Goal: Communication & Community: Answer question/provide support

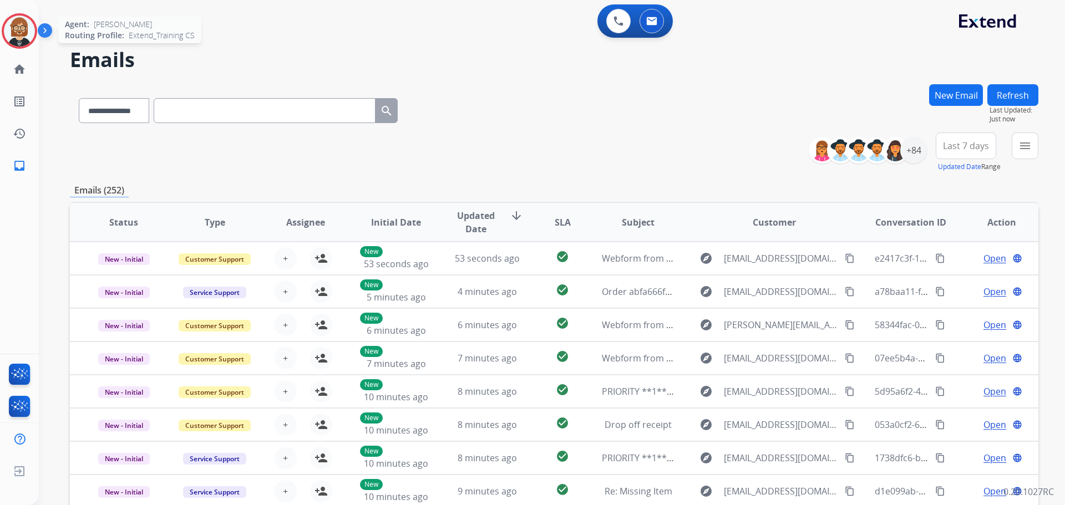
click at [25, 30] on img at bounding box center [19, 31] width 31 height 31
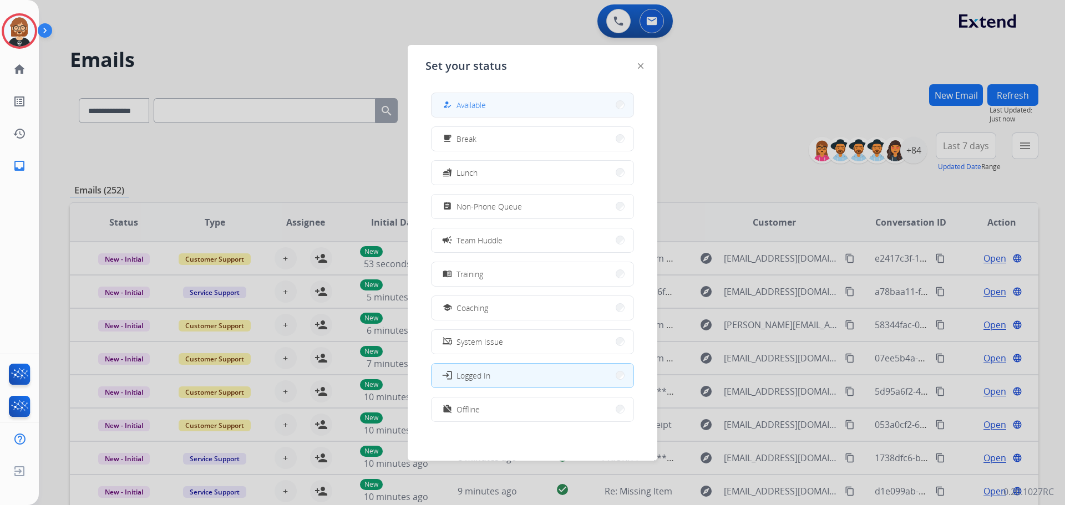
click at [526, 105] on button "how_to_reg Available" at bounding box center [532, 105] width 202 height 24
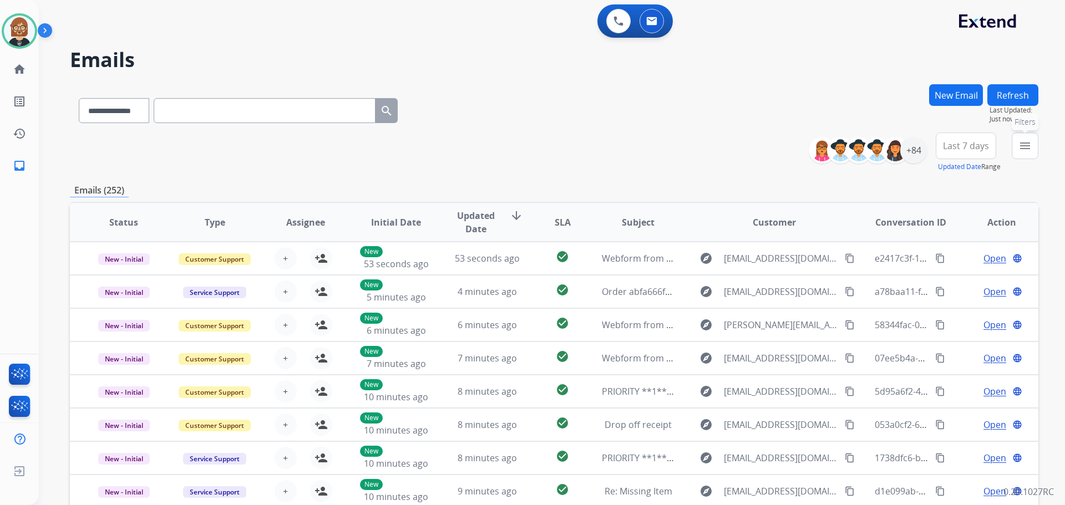
click at [1021, 143] on mat-icon "menu" at bounding box center [1024, 145] width 13 height 13
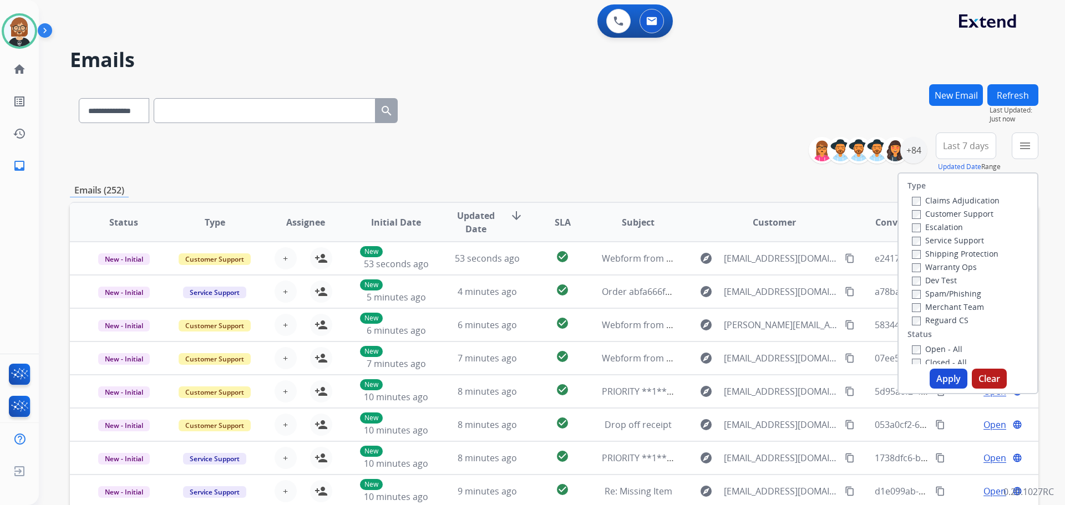
click at [951, 346] on label "Open - All" at bounding box center [937, 349] width 50 height 11
click at [947, 376] on button "Apply" at bounding box center [948, 379] width 38 height 20
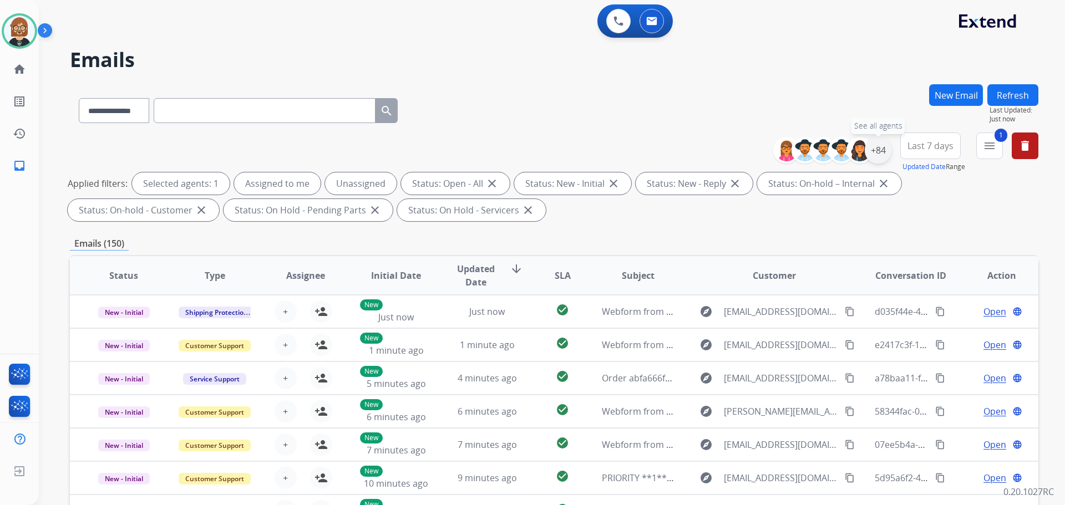
click at [879, 150] on div "+84" at bounding box center [878, 150] width 27 height 27
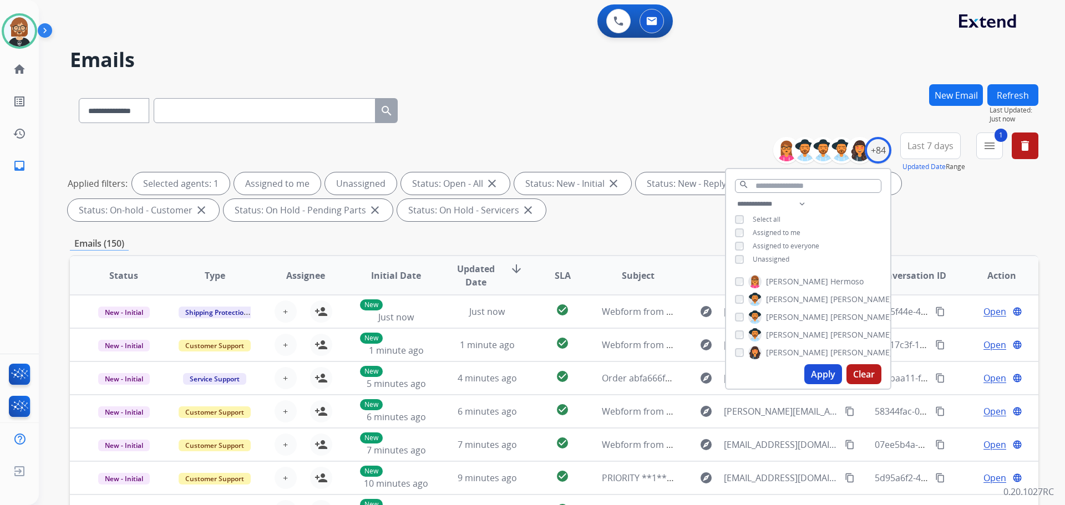
click at [771, 256] on span "Unassigned" at bounding box center [771, 259] width 37 height 9
click at [816, 368] on button "Apply" at bounding box center [823, 374] width 38 height 20
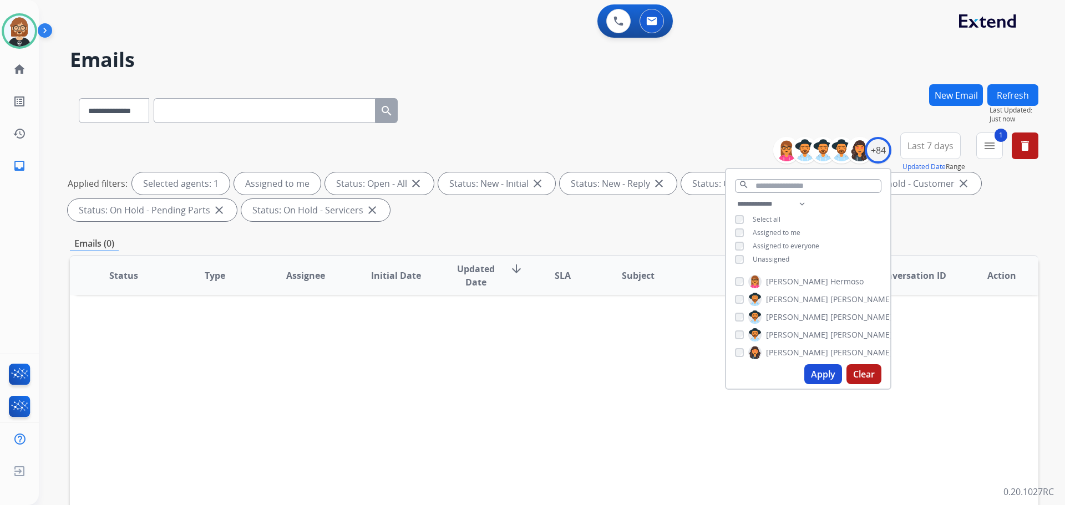
click at [650, 230] on div "**********" at bounding box center [554, 384] width 968 height 600
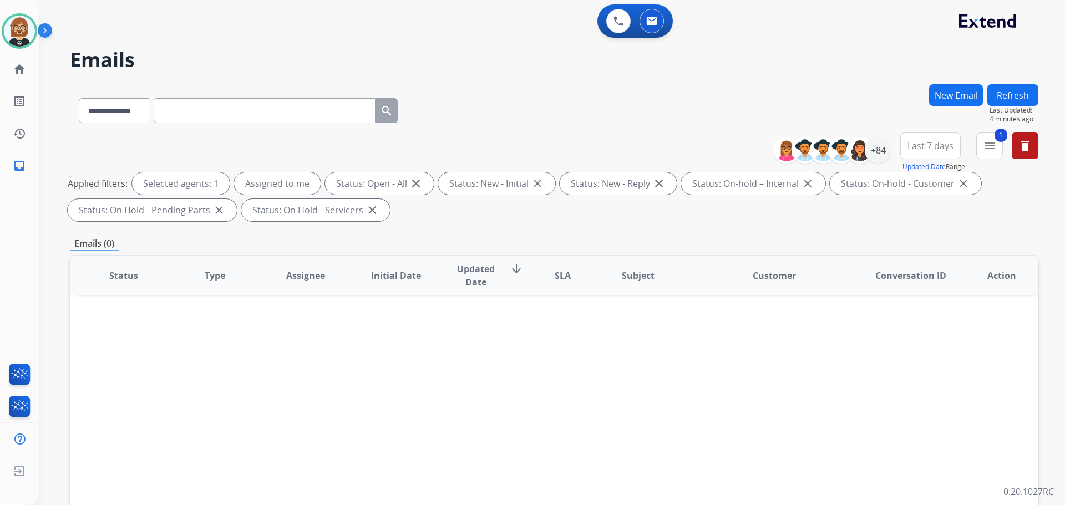
click at [291, 112] on input "text" at bounding box center [265, 110] width 222 height 25
click at [130, 119] on select "**********" at bounding box center [113, 110] width 69 height 25
select select "**********"
click at [79, 98] on select "**********" at bounding box center [113, 110] width 69 height 25
click at [239, 113] on input "text" at bounding box center [265, 110] width 222 height 25
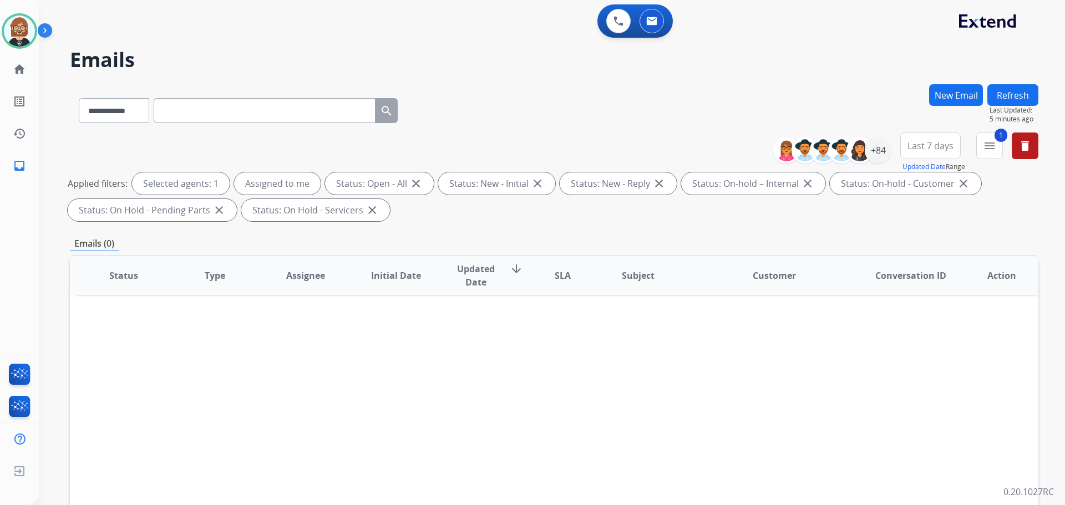
paste input "**********"
type input "**********"
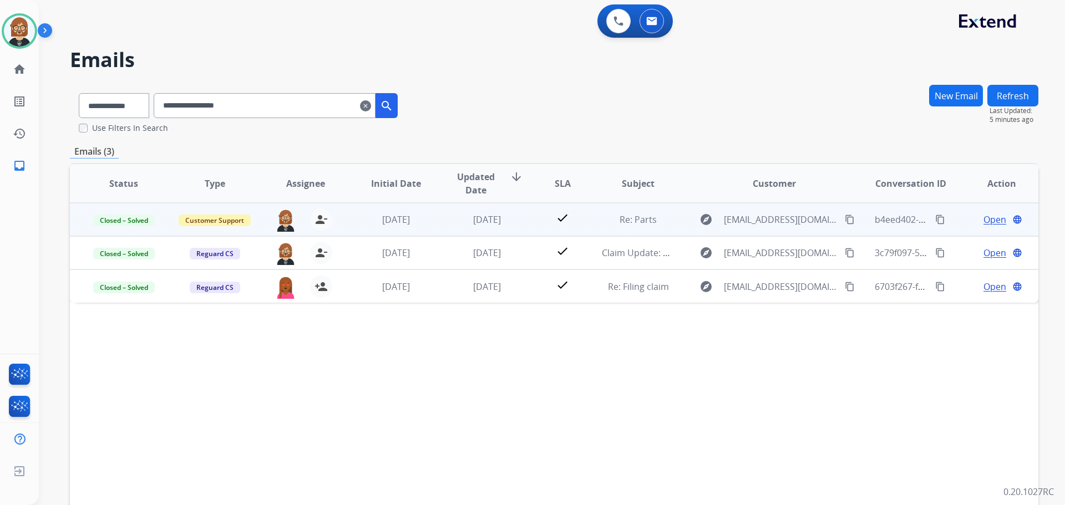
click at [434, 226] on td "[DATE]" at bounding box center [478, 219] width 91 height 33
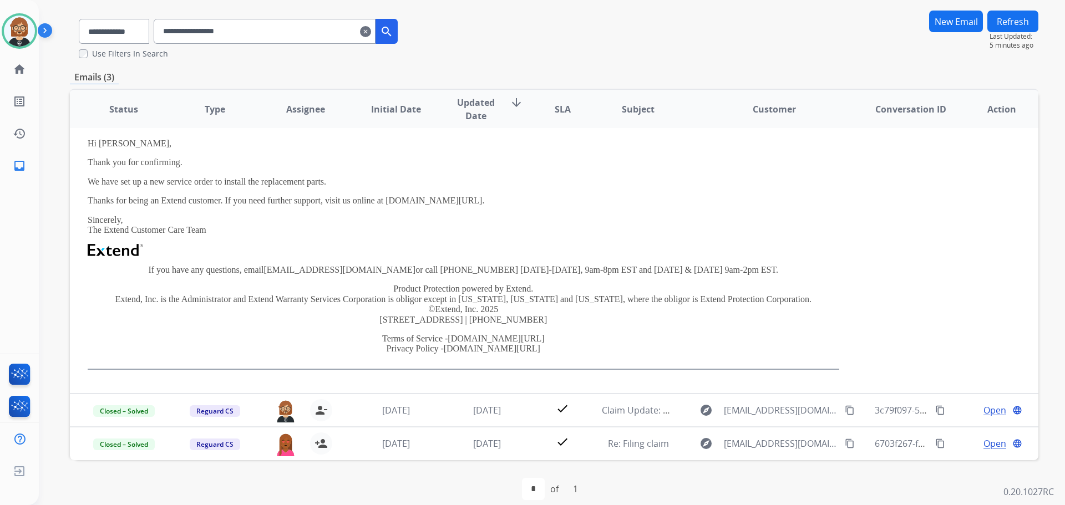
scroll to position [87, 0]
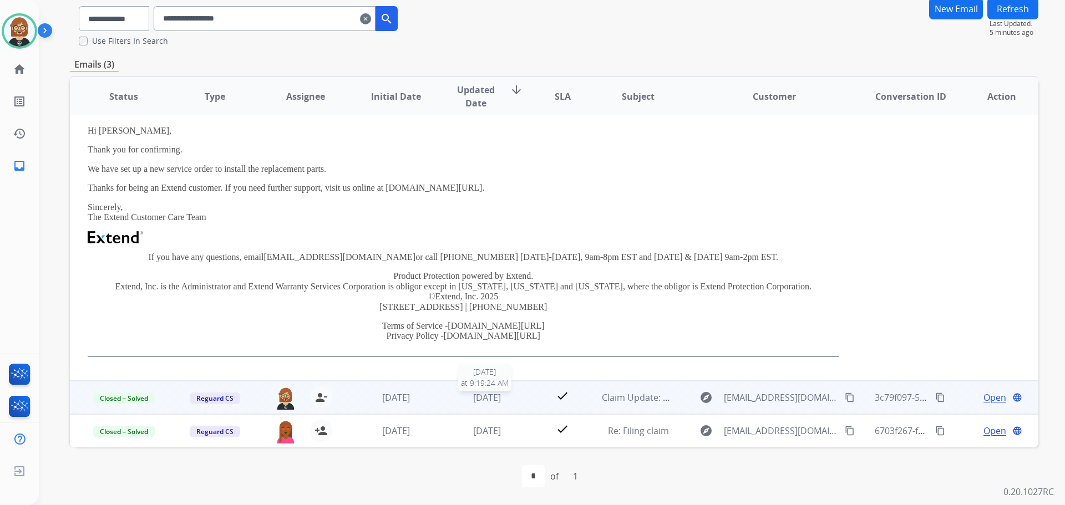
click at [451, 399] on div "[DATE]" at bounding box center [487, 397] width 73 height 13
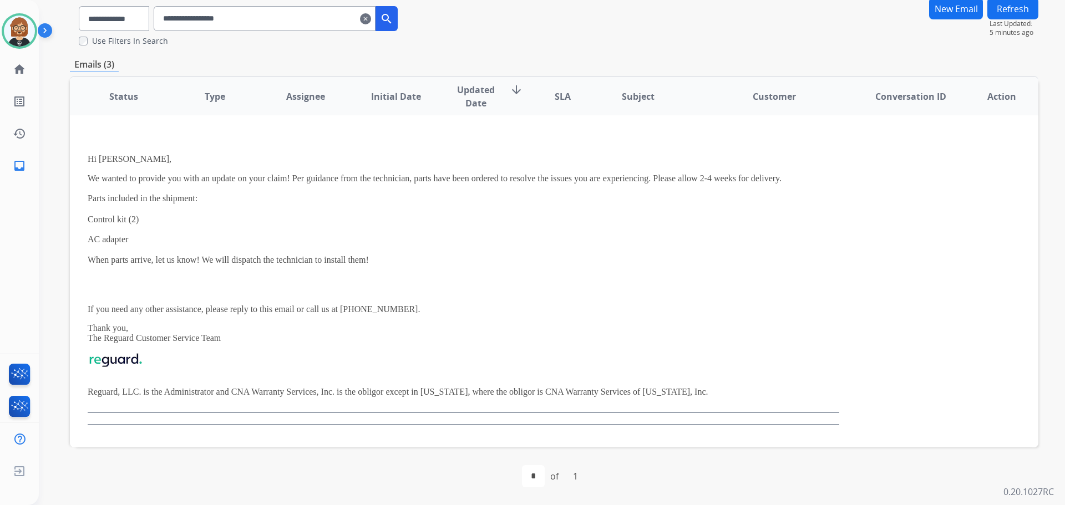
scroll to position [106, 0]
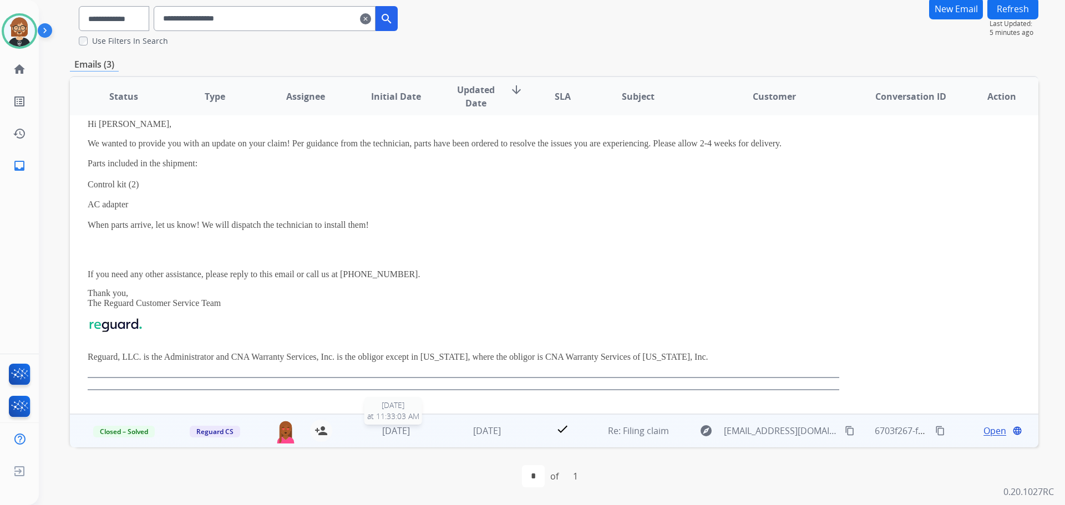
click at [409, 435] on span "[DATE]" at bounding box center [396, 431] width 28 height 12
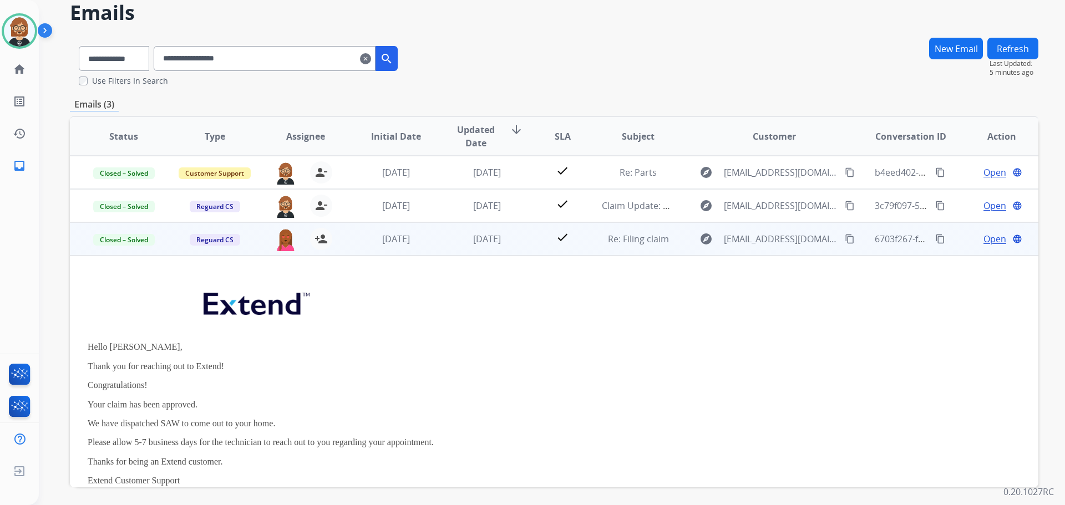
scroll to position [0, 0]
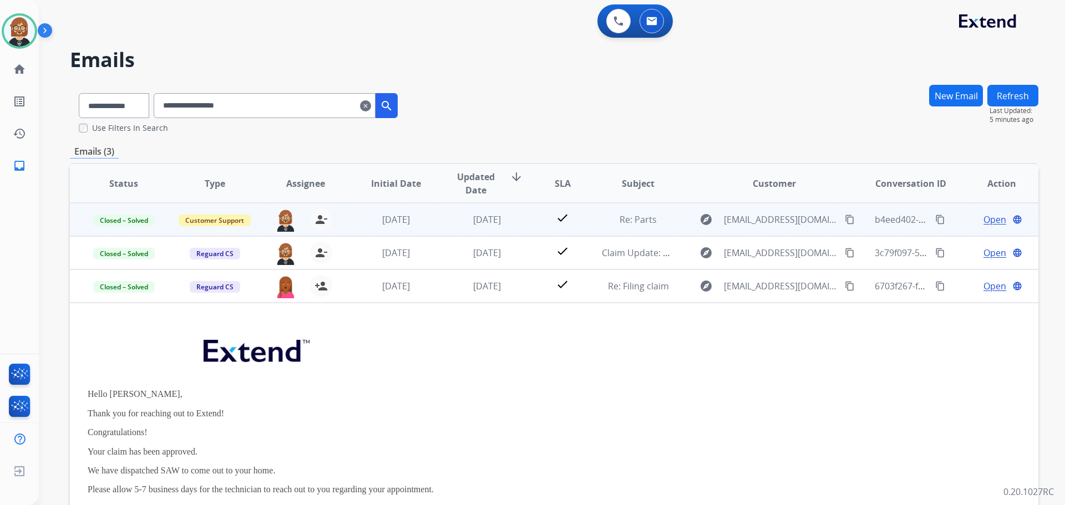
click at [459, 229] on td "[DATE]" at bounding box center [478, 219] width 91 height 33
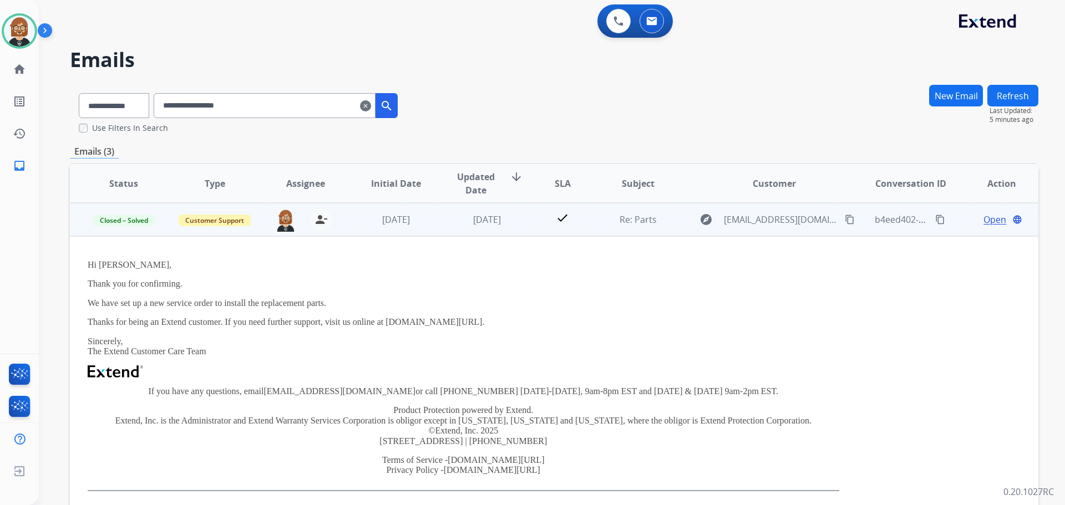
click at [987, 216] on span "Open" at bounding box center [994, 219] width 23 height 13
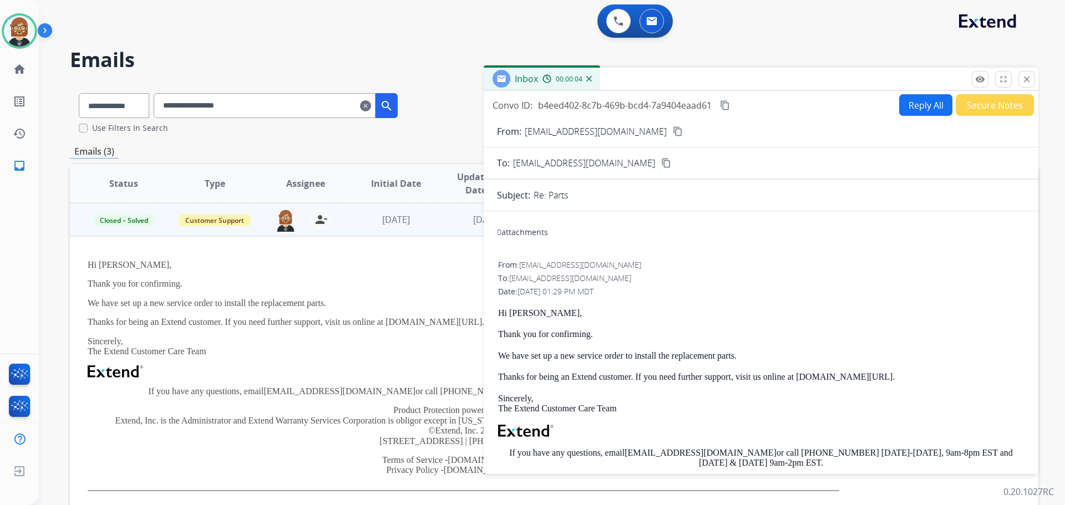
click at [918, 114] on button "Reply All" at bounding box center [925, 105] width 53 height 22
select select "**********"
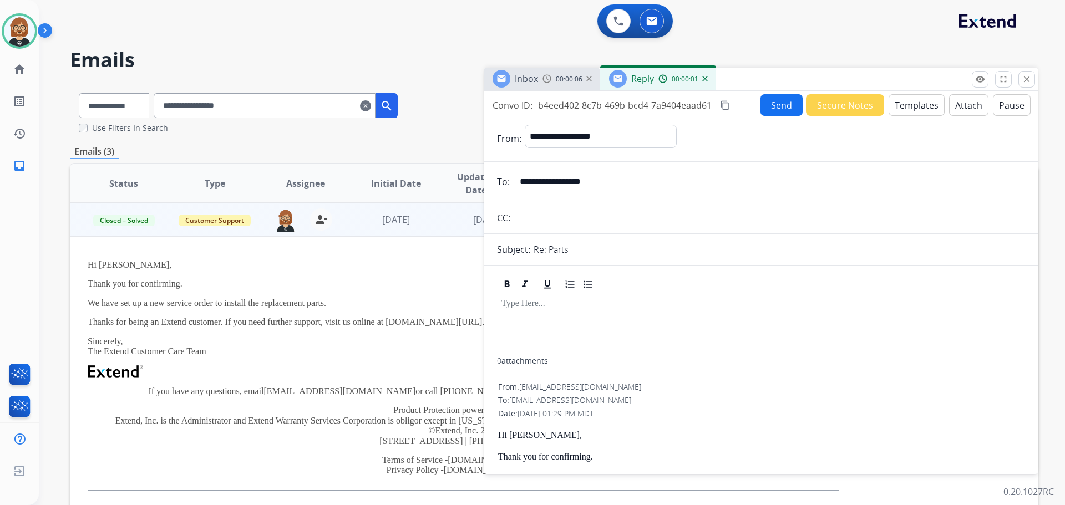
click at [621, 182] on input "**********" at bounding box center [769, 182] width 512 height 22
click at [902, 107] on button "Templates" at bounding box center [916, 105] width 56 height 22
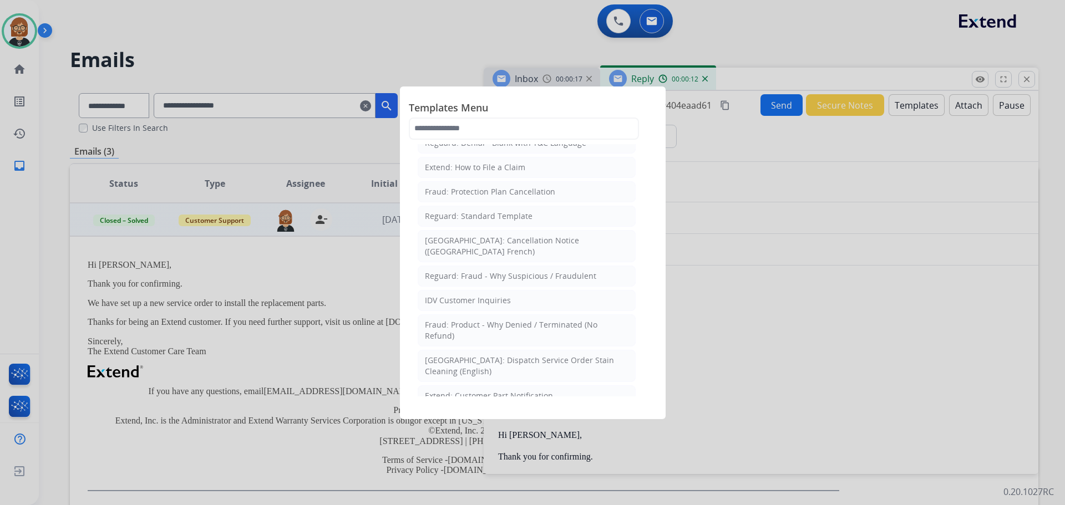
scroll to position [222, 0]
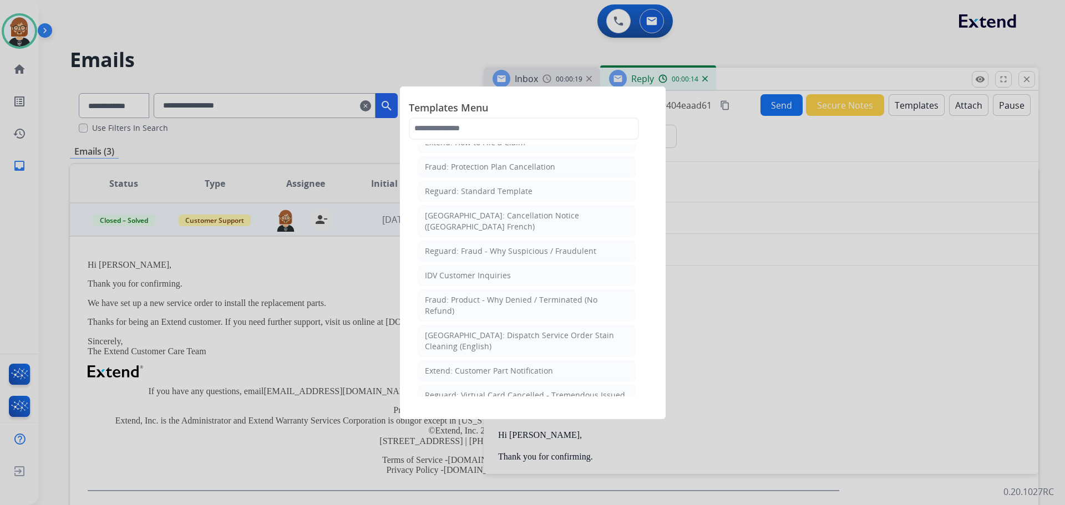
click at [825, 326] on div at bounding box center [532, 252] width 1065 height 505
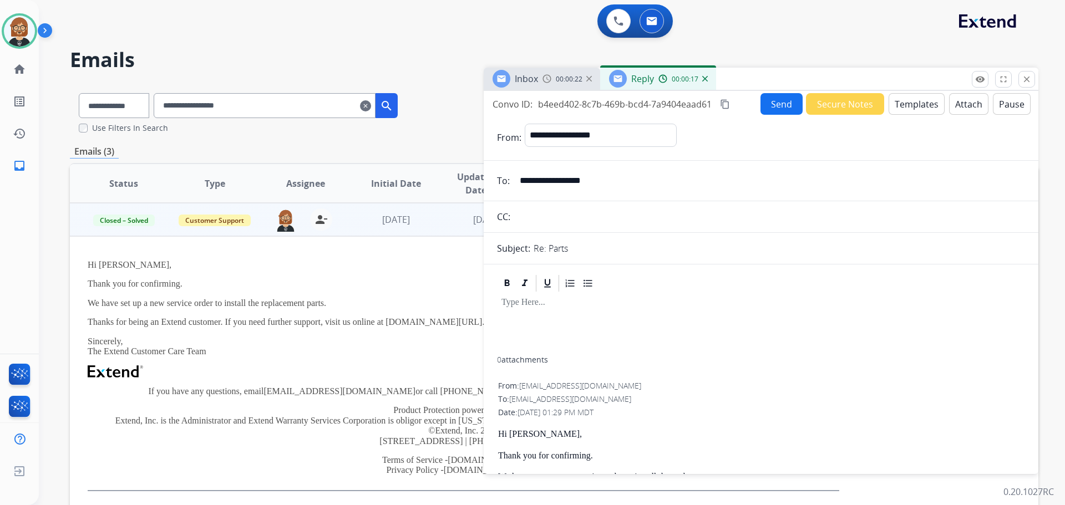
scroll to position [0, 0]
click at [924, 109] on button "Templates" at bounding box center [916, 105] width 56 height 22
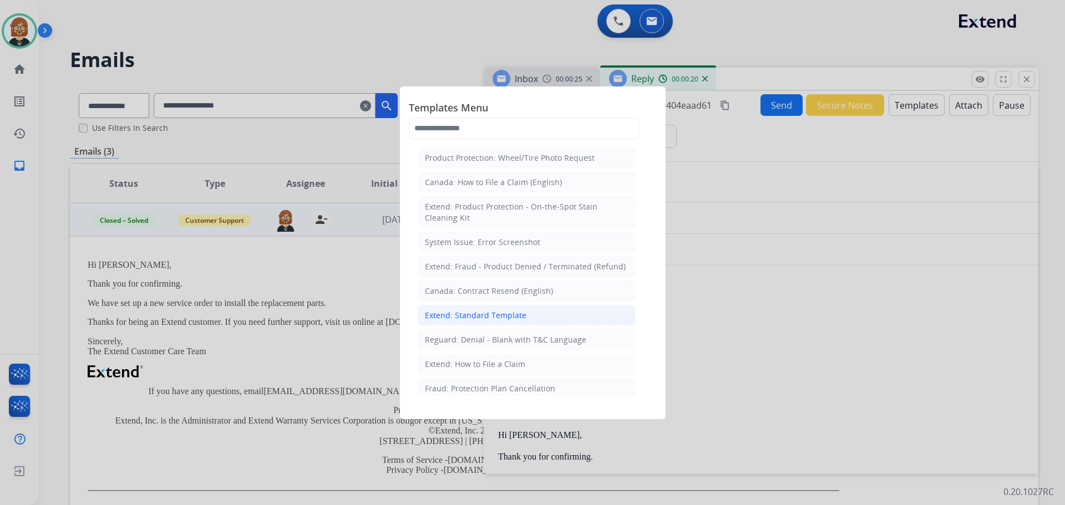
click at [521, 314] on div "Extend: Standard Template" at bounding box center [475, 315] width 101 height 11
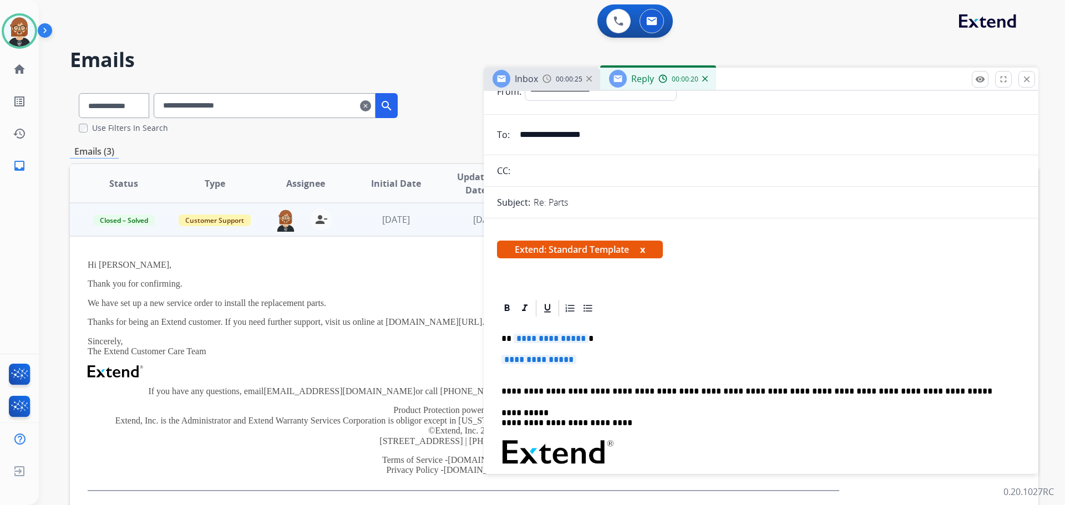
scroll to position [111, 0]
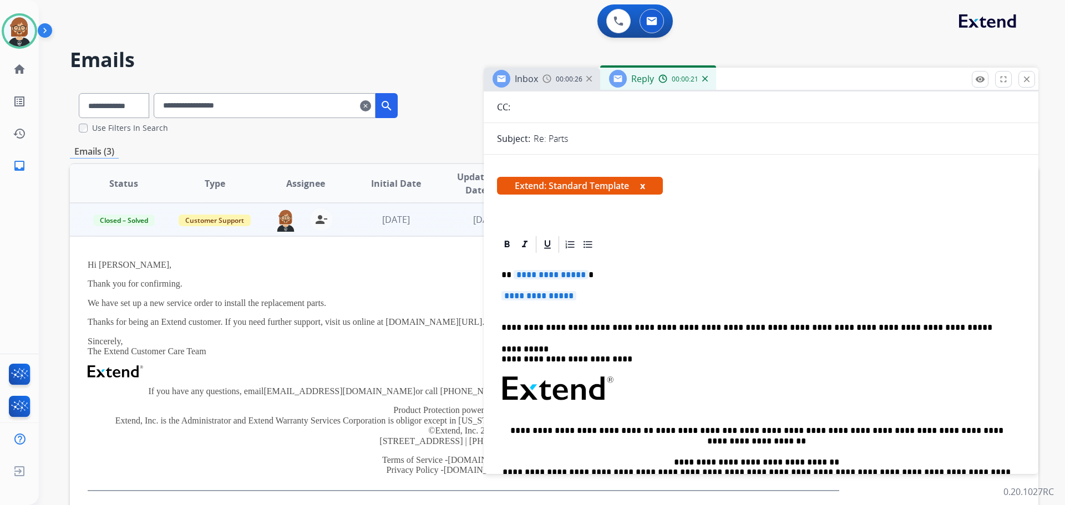
click at [553, 274] on span "**********" at bounding box center [551, 274] width 75 height 9
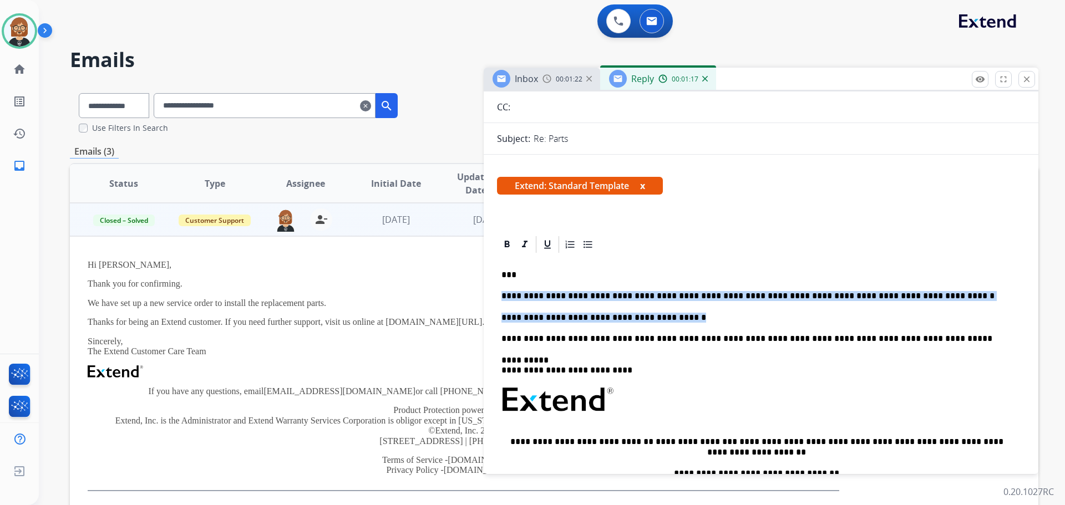
drag, startPoint x: 672, startPoint y: 320, endPoint x: 479, endPoint y: 289, distance: 195.5
click at [479, 289] on div "**********" at bounding box center [554, 338] width 968 height 508
copy div "**********"
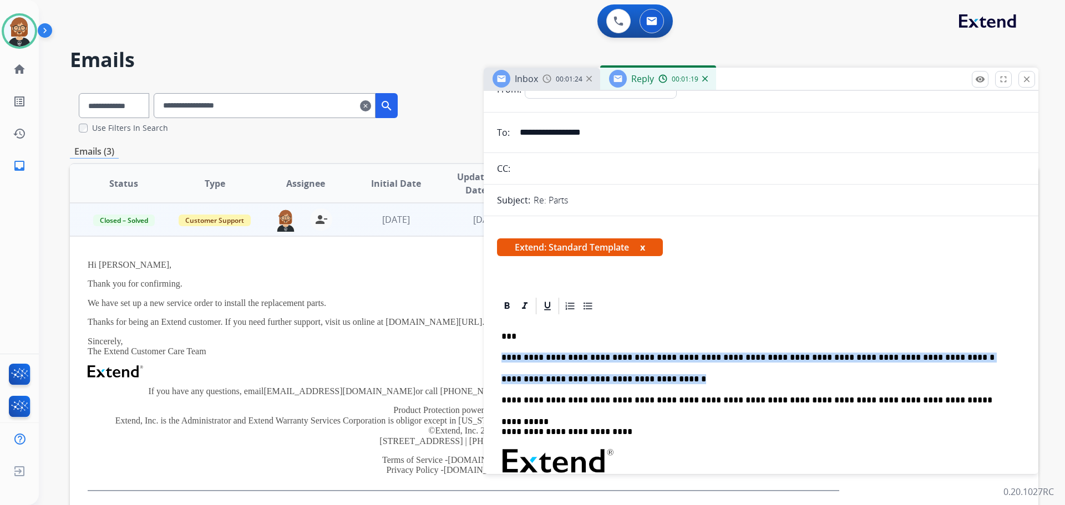
scroll to position [0, 0]
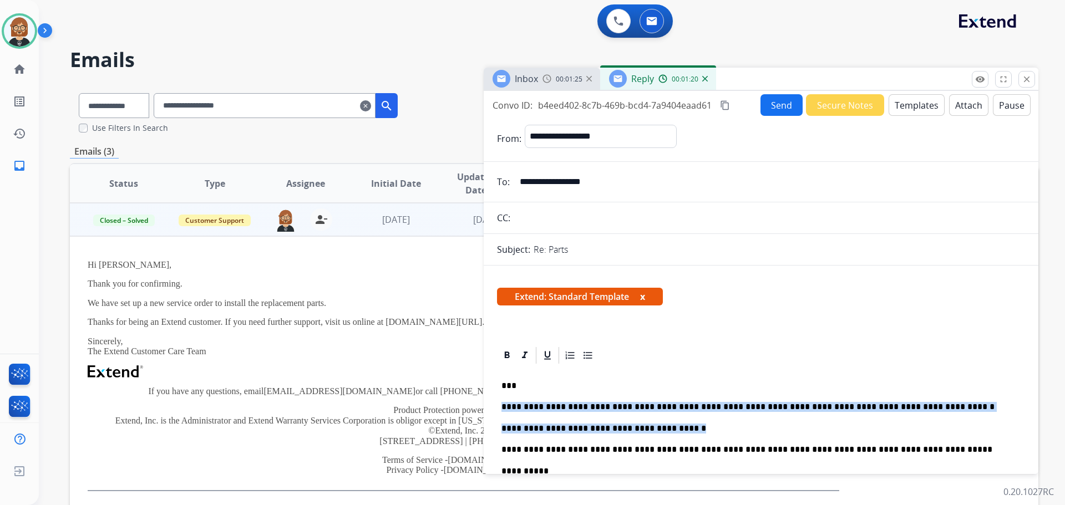
click at [769, 109] on button "Send" at bounding box center [781, 105] width 42 height 22
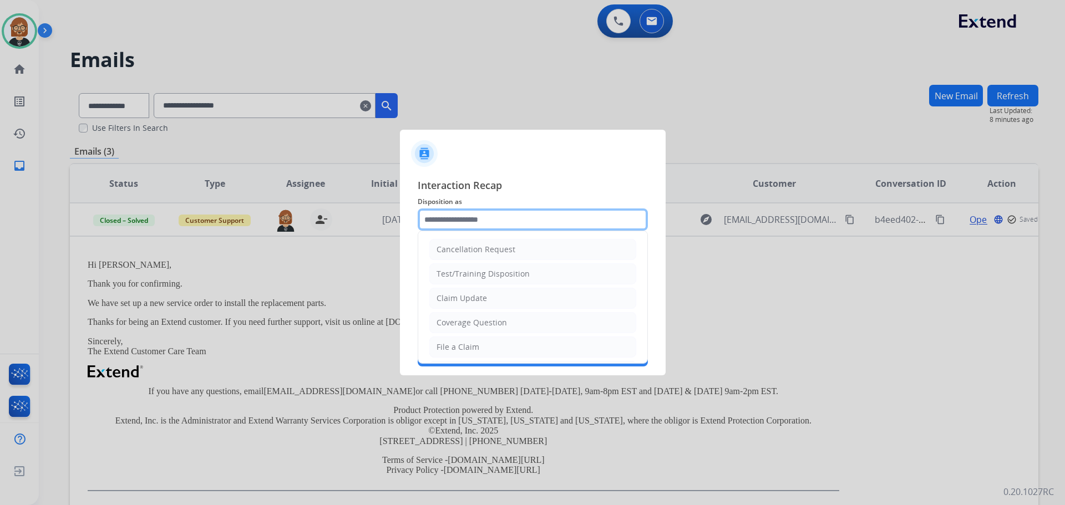
click at [467, 223] on input "text" at bounding box center [533, 220] width 230 height 22
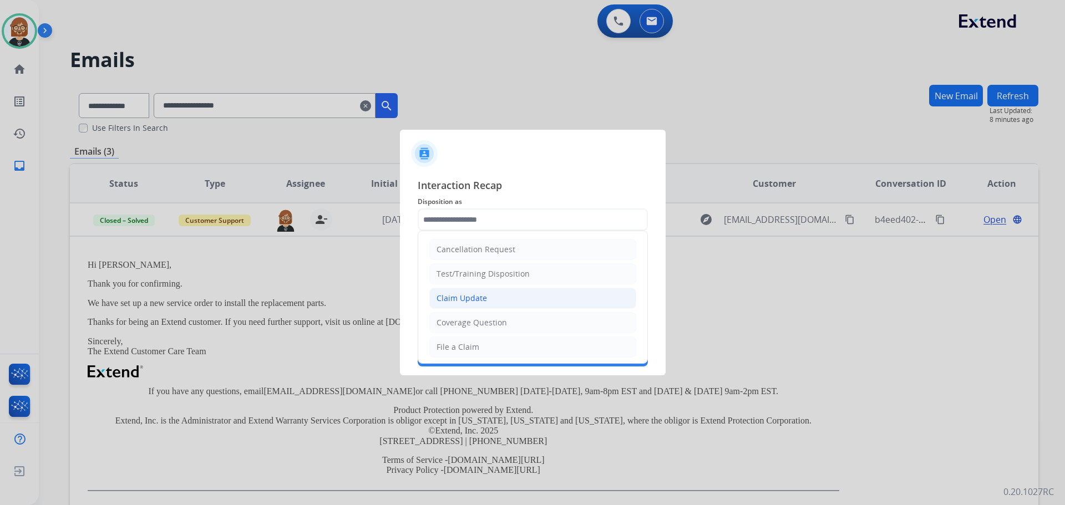
click at [472, 294] on div "Claim Update" at bounding box center [461, 298] width 50 height 11
type input "**********"
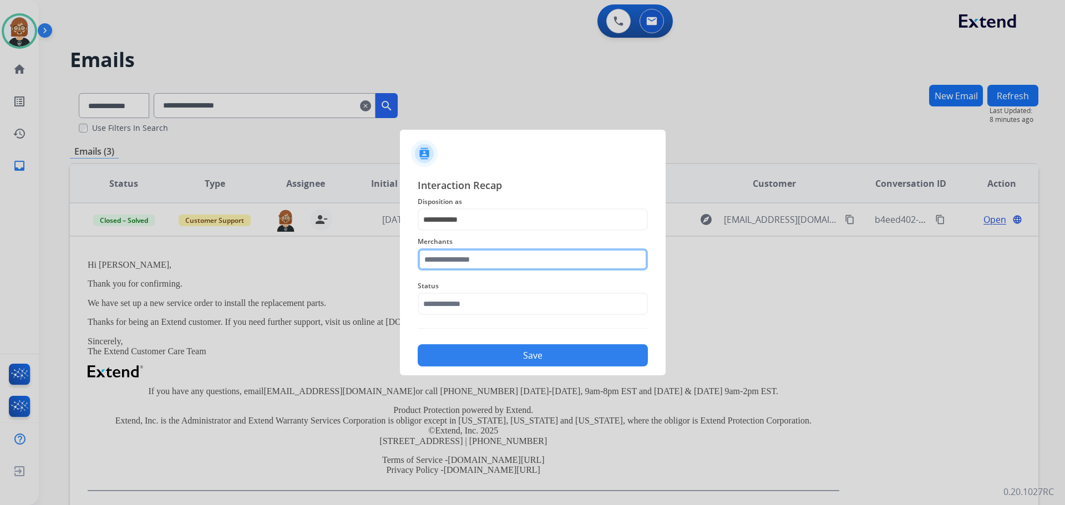
click at [484, 261] on input "text" at bounding box center [533, 259] width 230 height 22
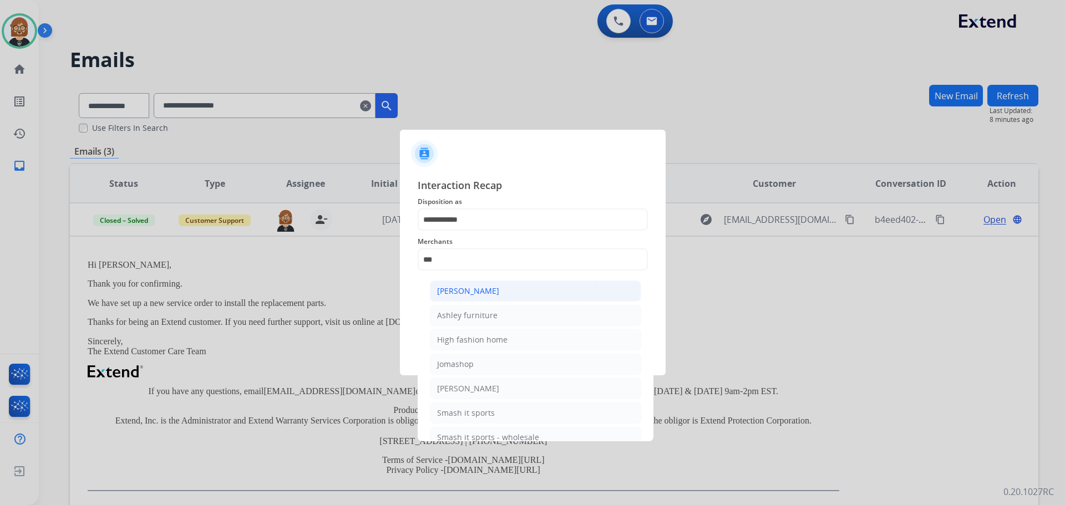
click at [486, 289] on div "[PERSON_NAME]" at bounding box center [468, 291] width 62 height 11
type input "**********"
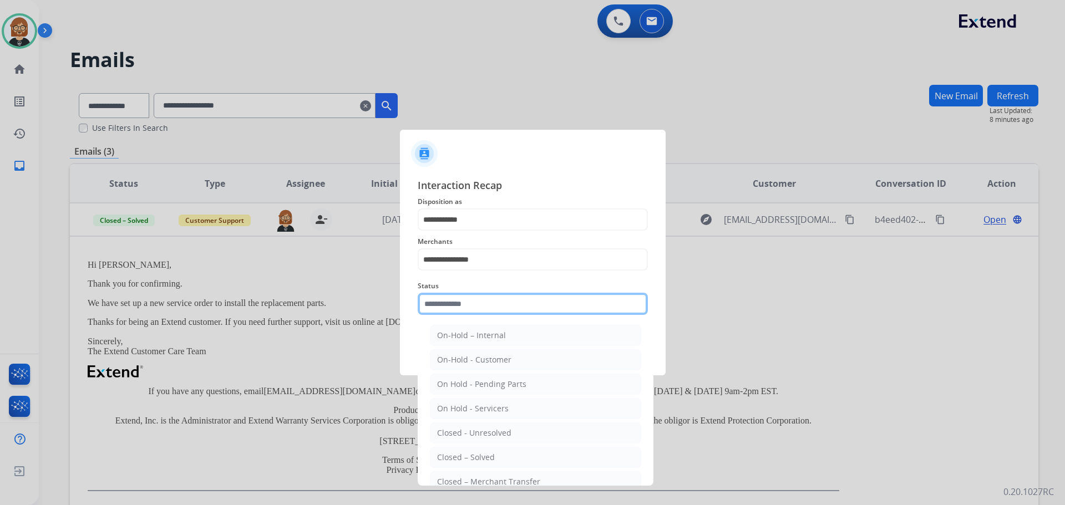
click at [475, 311] on input "text" at bounding box center [533, 304] width 230 height 22
click at [502, 460] on li "Closed – Solved" at bounding box center [535, 457] width 211 height 21
type input "**********"
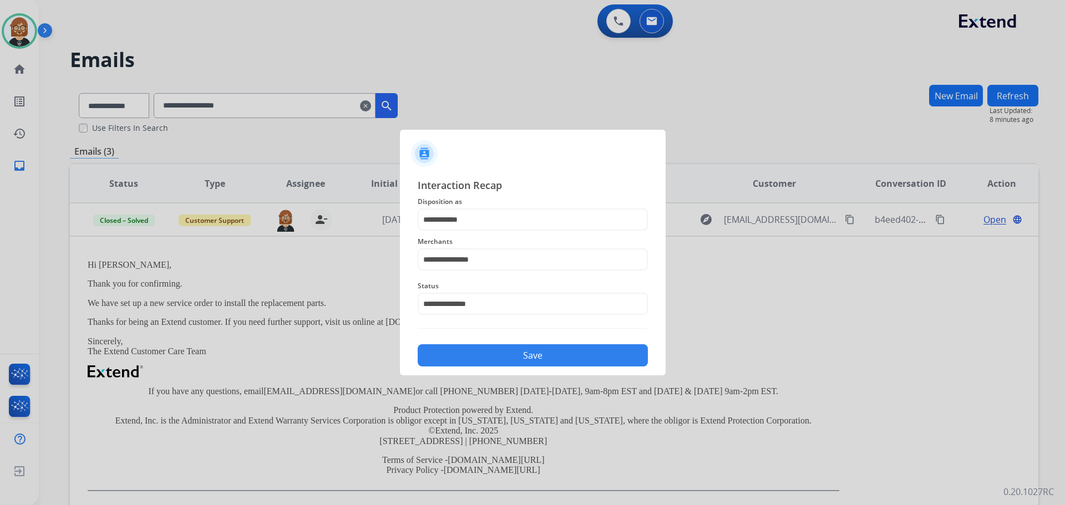
click at [541, 366] on div "Save" at bounding box center [533, 352] width 230 height 29
click at [538, 352] on button "Save" at bounding box center [533, 355] width 230 height 22
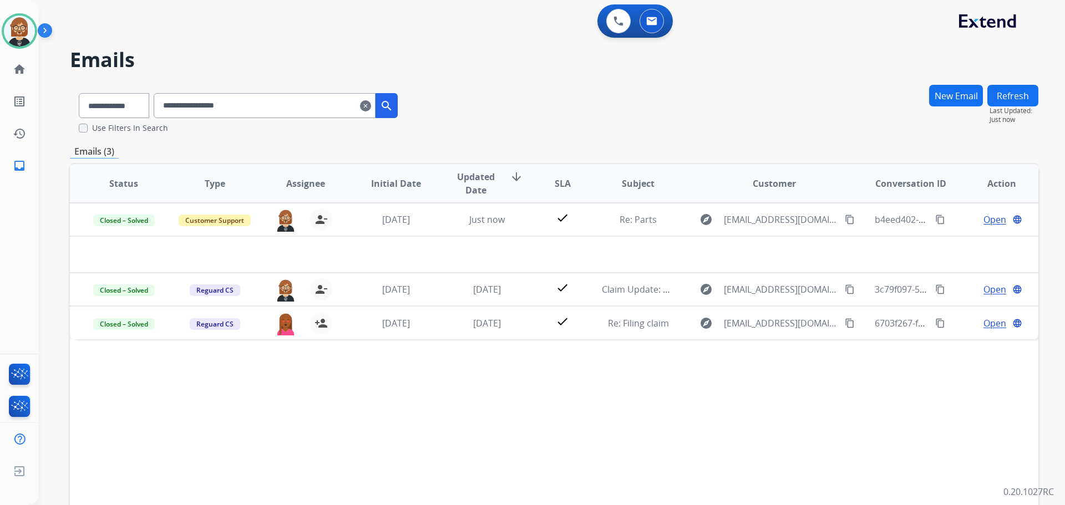
click at [393, 105] on mat-icon "search" at bounding box center [386, 105] width 13 height 13
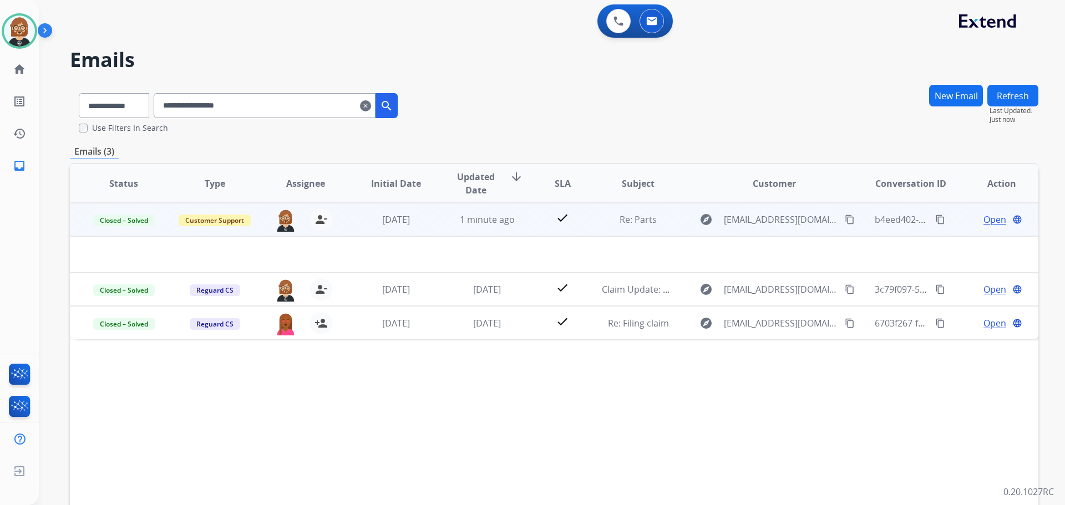
click at [992, 221] on span "Open" at bounding box center [994, 219] width 23 height 13
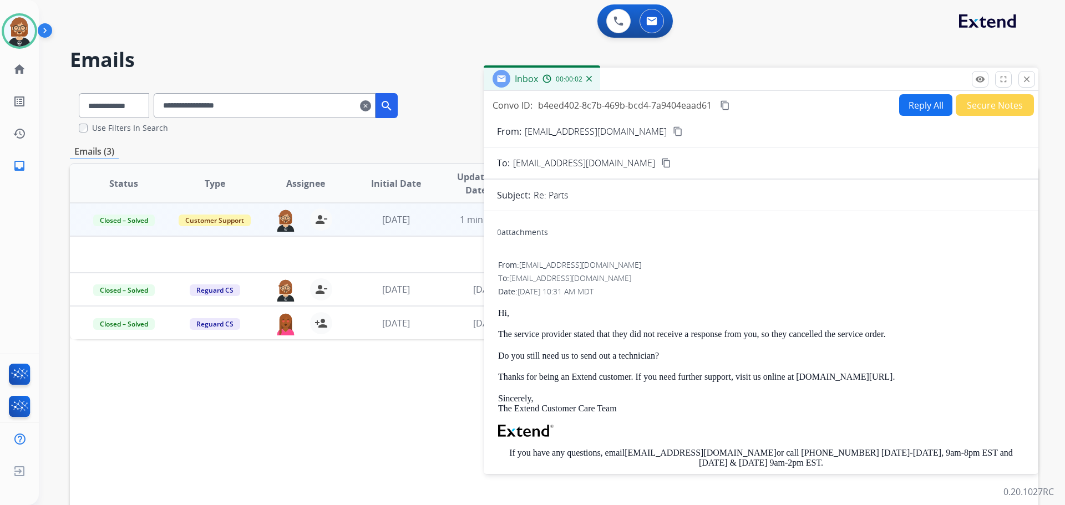
click at [270, 380] on div "Status Type Assignee Initial Date Updated Date arrow_downward SLA Subject Custo…" at bounding box center [554, 349] width 968 height 372
click at [1023, 82] on mat-icon "close" at bounding box center [1027, 79] width 10 height 10
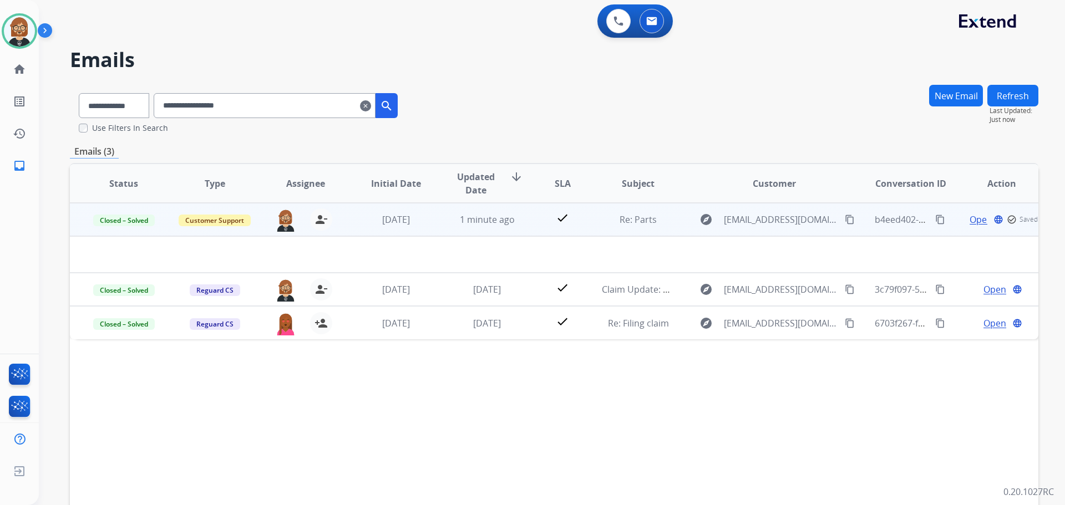
click at [935, 220] on mat-icon "content_copy" at bounding box center [940, 220] width 10 height 10
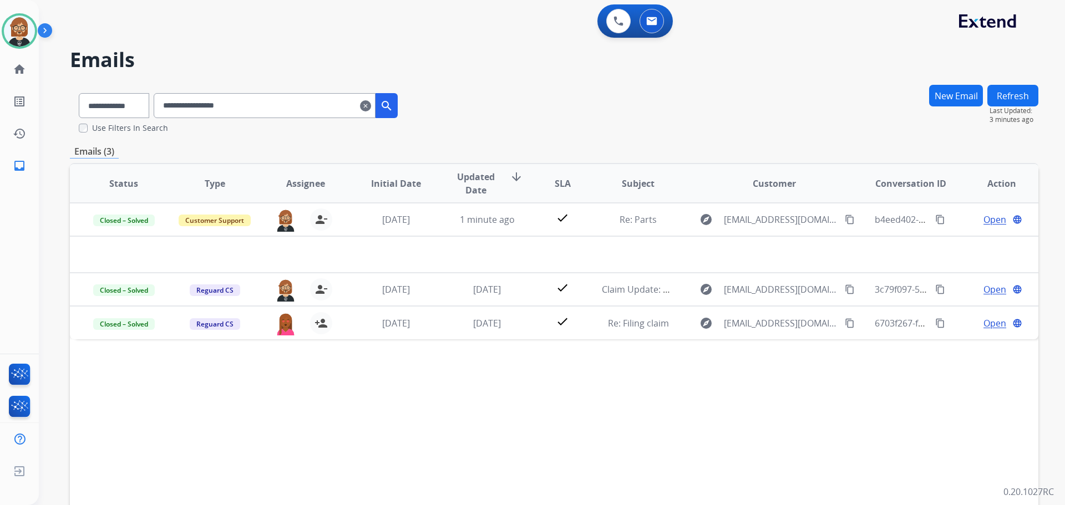
click at [371, 106] on mat-icon "clear" at bounding box center [365, 105] width 11 height 13
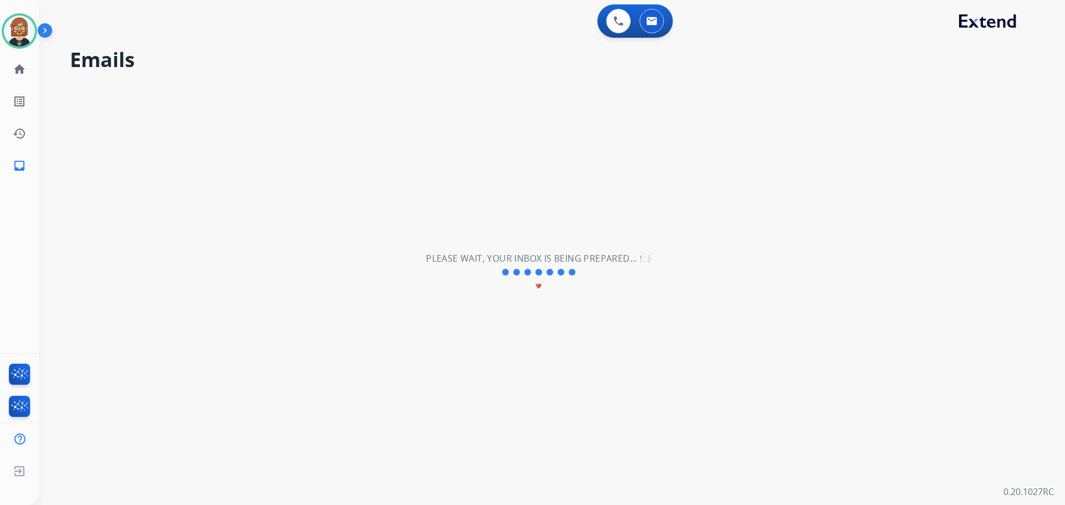
select select "**********"
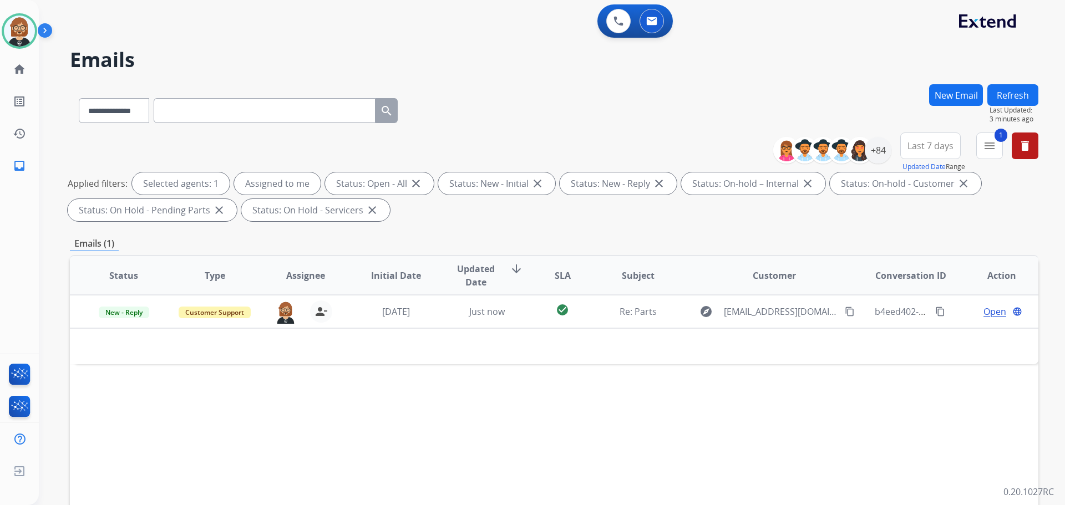
click at [968, 98] on button "New Email" at bounding box center [956, 95] width 54 height 22
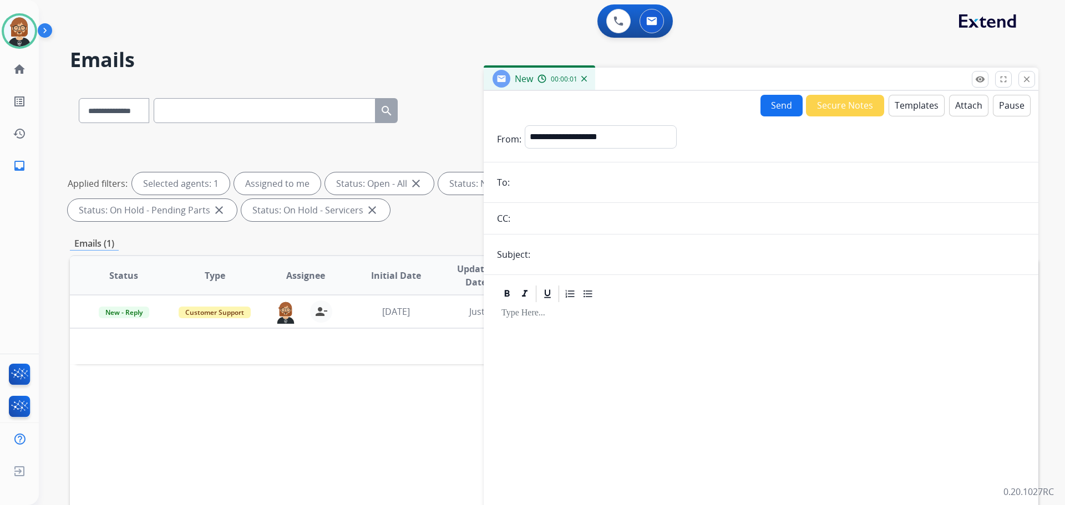
click at [919, 112] on button "Templates" at bounding box center [916, 106] width 56 height 22
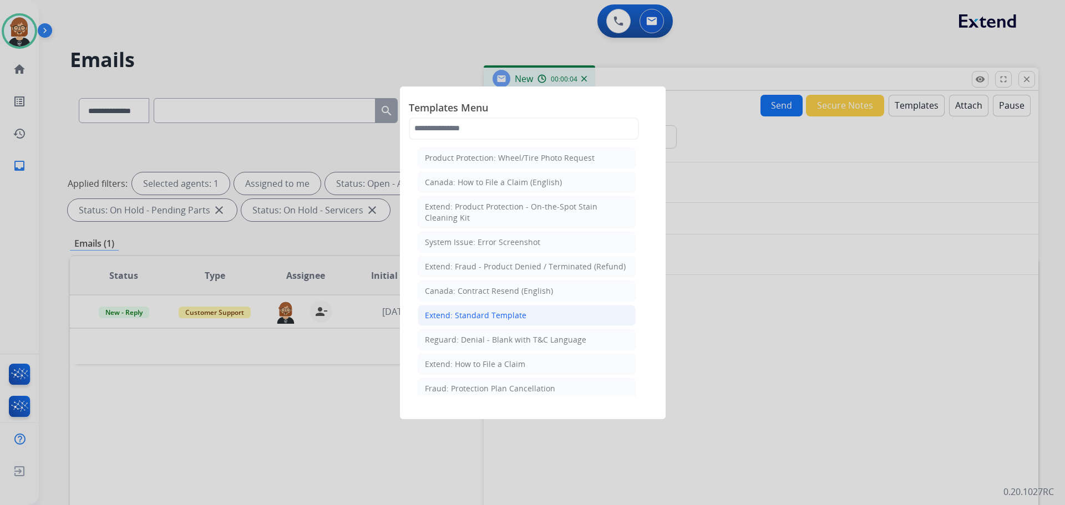
click at [455, 316] on div "Extend: Standard Template" at bounding box center [475, 315] width 101 height 11
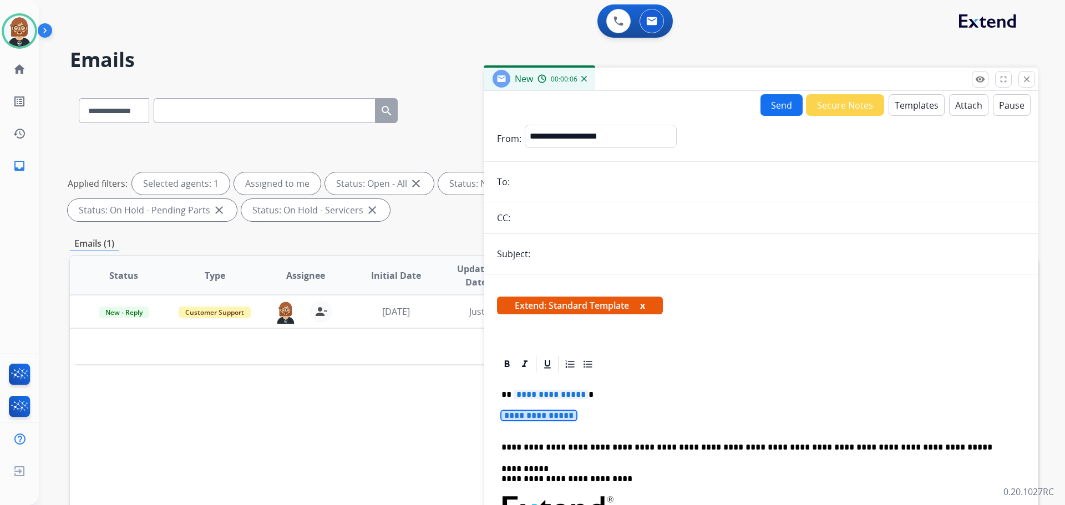
click at [546, 419] on span "**********" at bounding box center [538, 415] width 75 height 9
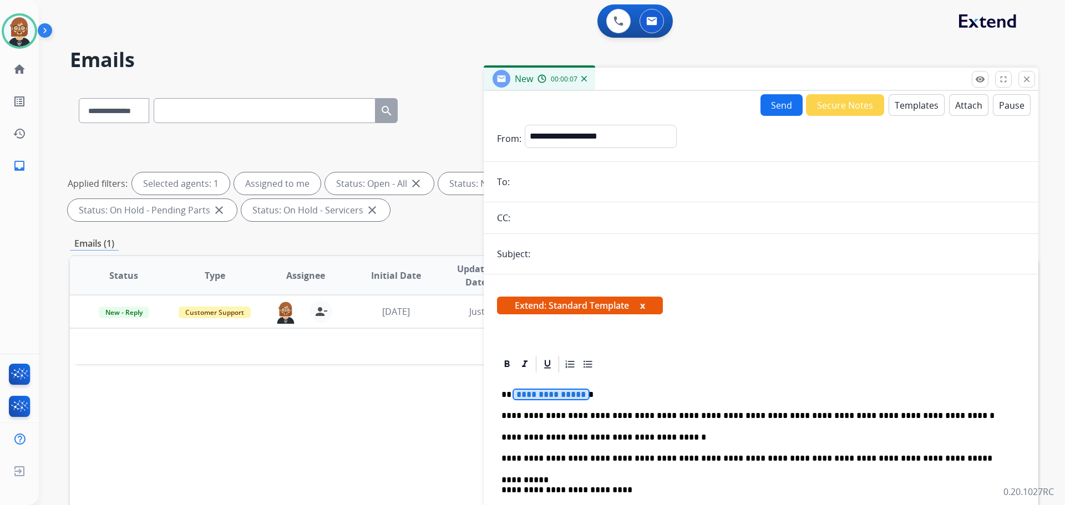
click at [556, 394] on span "**********" at bounding box center [551, 394] width 75 height 9
click at [564, 397] on span "**********" at bounding box center [551, 394] width 75 height 9
click at [635, 180] on input "email" at bounding box center [769, 182] width 512 height 22
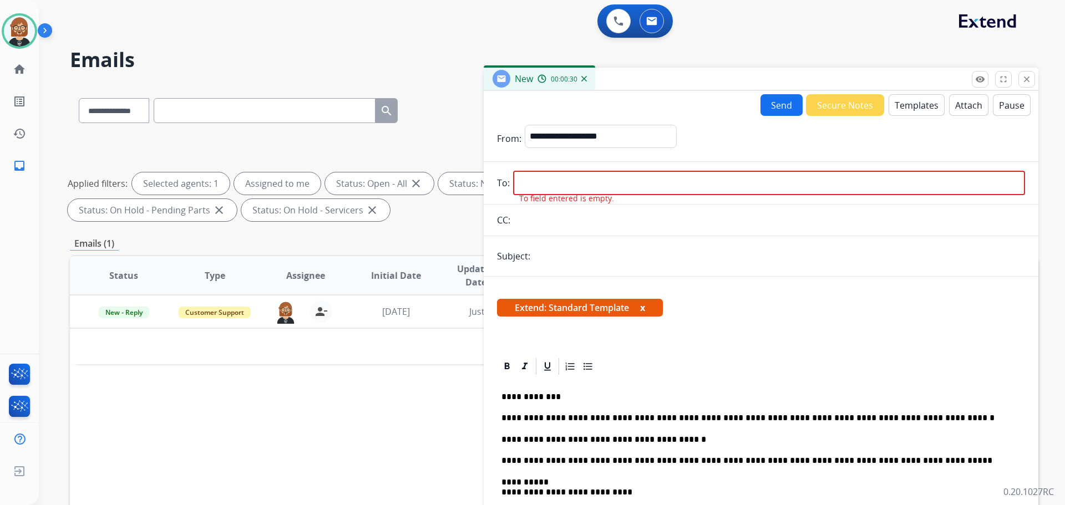
click at [691, 195] on input "email" at bounding box center [769, 183] width 512 height 24
paste input "**********"
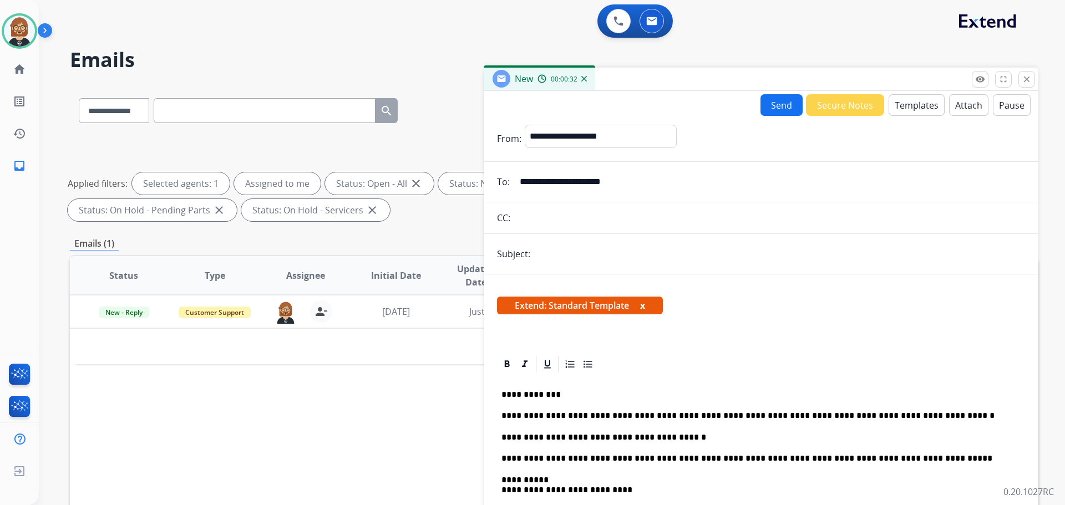
type input "**********"
click at [658, 134] on select "**********" at bounding box center [600, 136] width 151 height 22
select select "**********"
click at [525, 125] on select "**********" at bounding box center [600, 136] width 151 height 22
click at [611, 257] on input "text" at bounding box center [778, 254] width 491 height 22
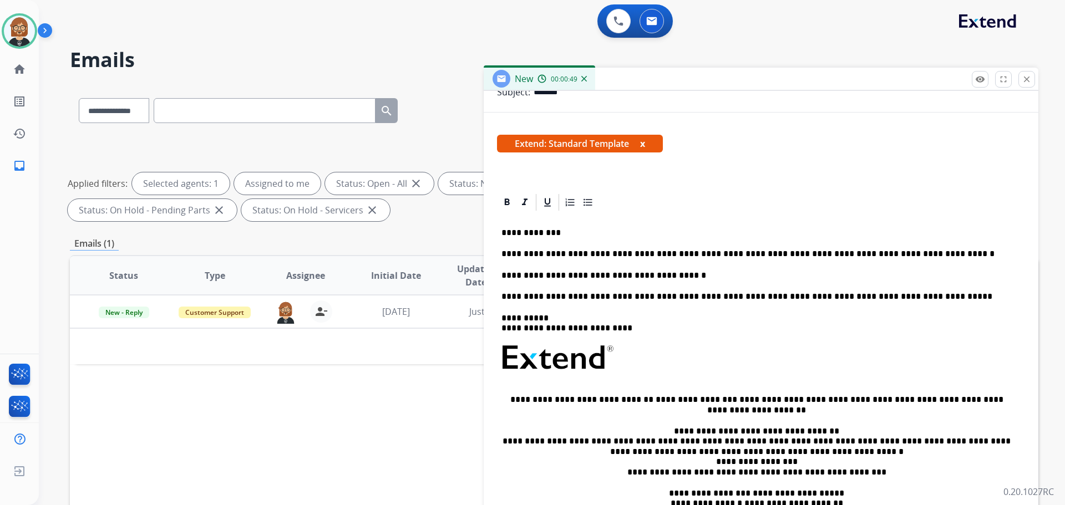
scroll to position [165, 0]
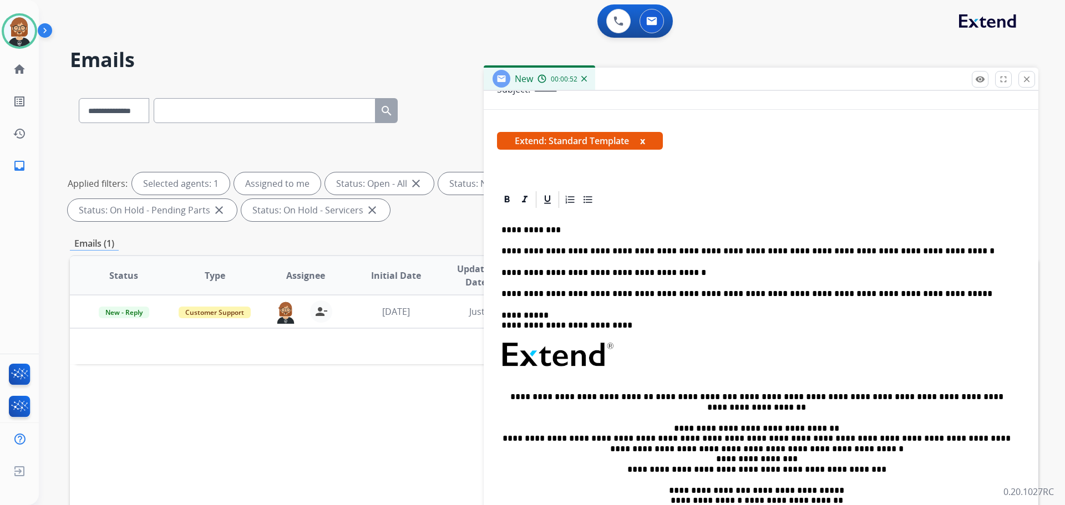
type input "*******"
click at [759, 250] on p "**********" at bounding box center [756, 251] width 510 height 10
drag, startPoint x: 760, startPoint y: 249, endPoint x: 885, endPoint y: 250, distance: 124.8
click at [885, 250] on p "**********" at bounding box center [756, 251] width 510 height 10
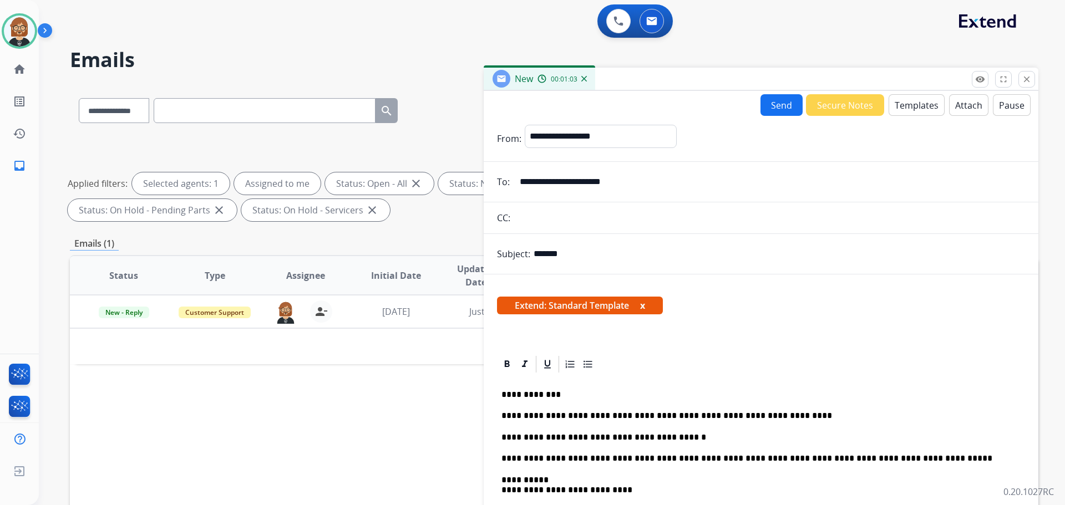
scroll to position [55, 0]
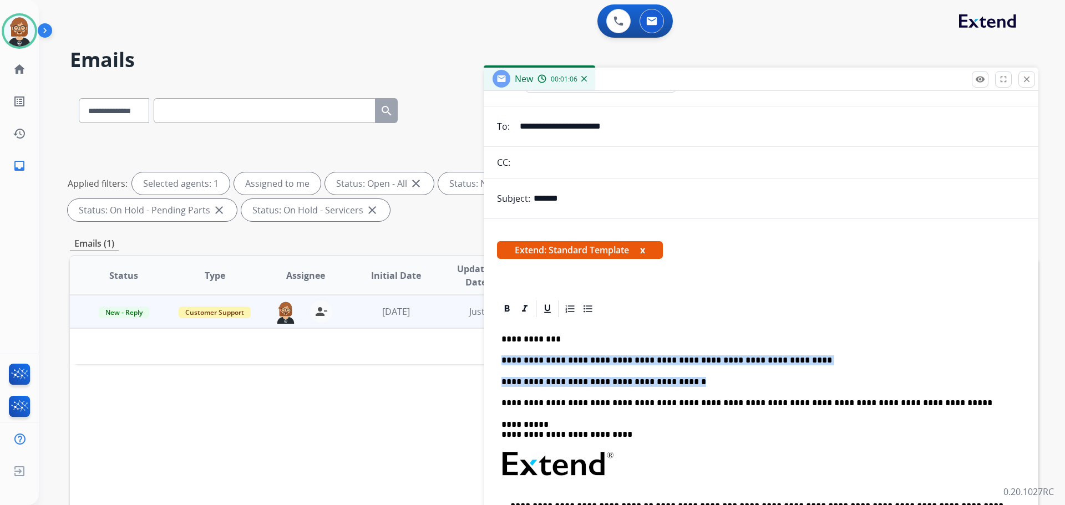
drag, startPoint x: 669, startPoint y: 382, endPoint x: 481, endPoint y: 359, distance: 189.9
click at [481, 359] on div "**********" at bounding box center [554, 384] width 968 height 600
copy div "**********"
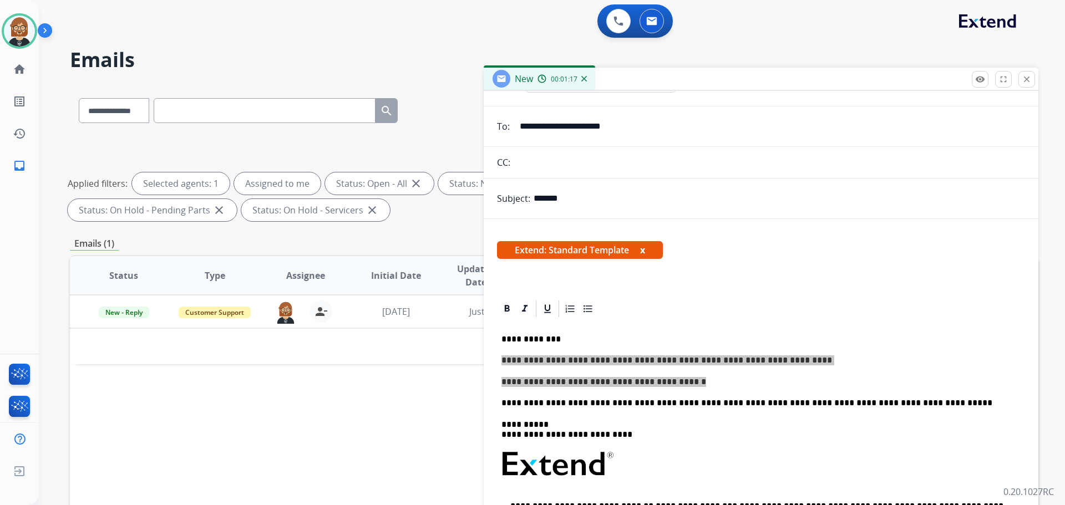
scroll to position [0, 0]
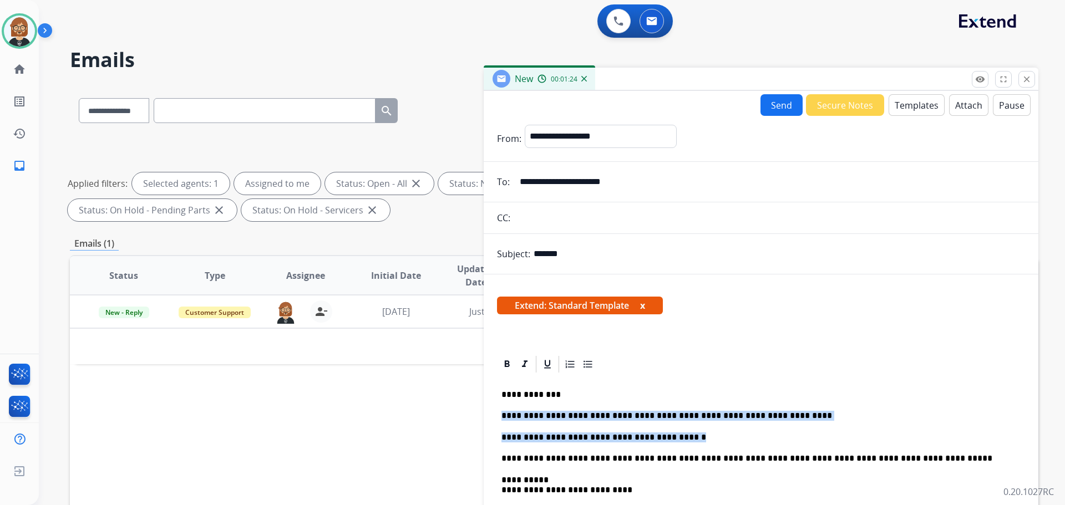
click at [763, 105] on button "Send" at bounding box center [781, 105] width 42 height 22
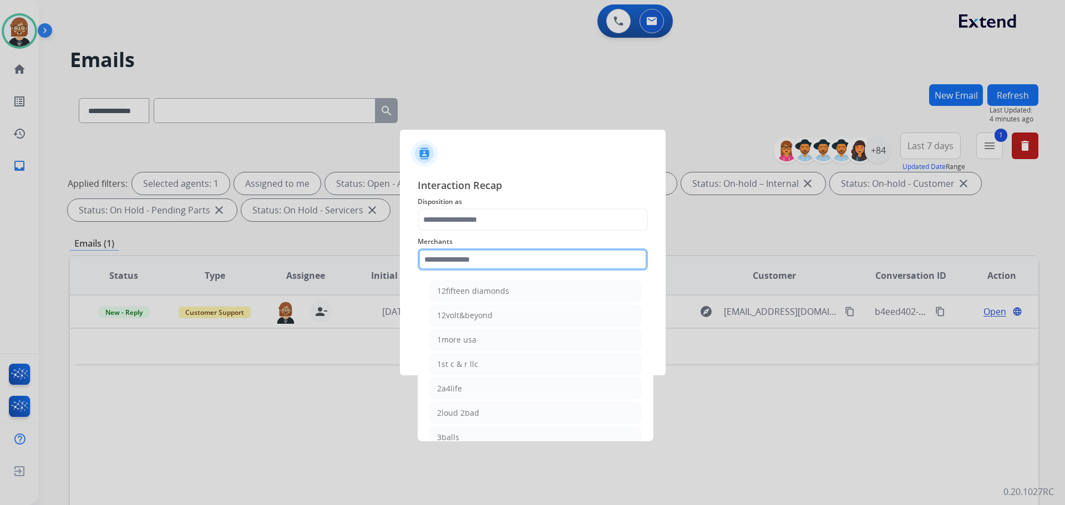
click at [502, 264] on input "text" at bounding box center [533, 259] width 230 height 22
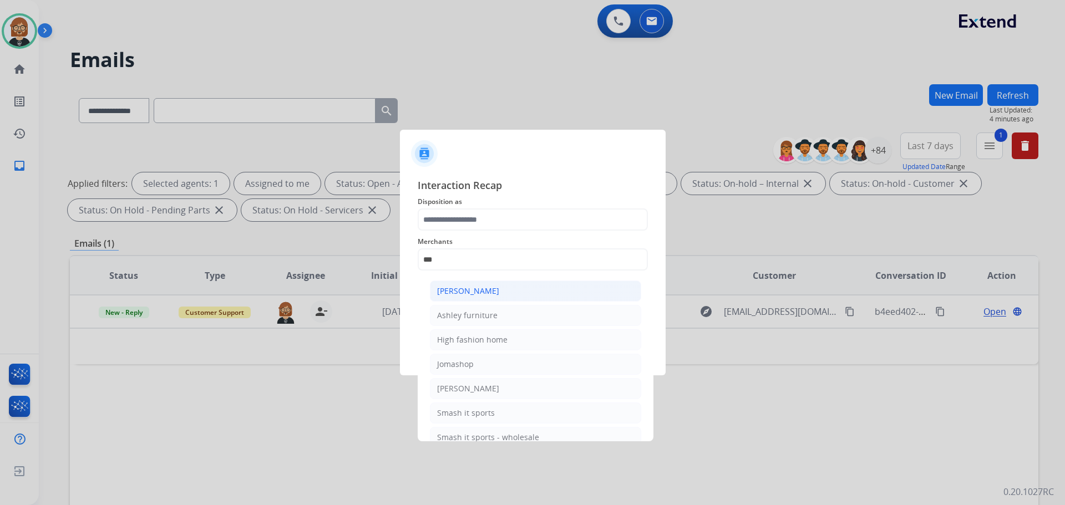
click at [508, 293] on li "[PERSON_NAME]" at bounding box center [535, 291] width 211 height 21
type input "**********"
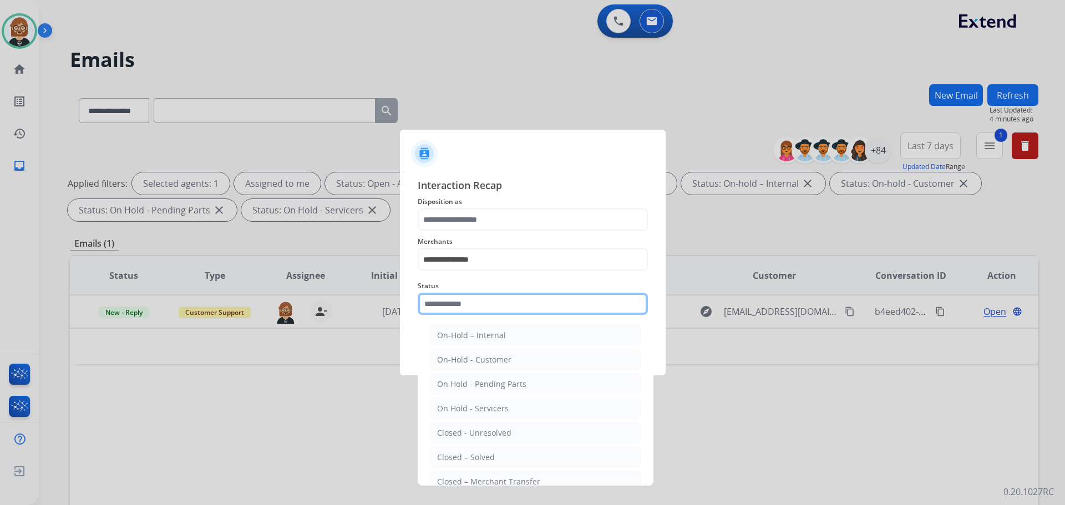
click at [502, 303] on input "text" at bounding box center [533, 304] width 230 height 22
click at [502, 459] on li "Closed – Solved" at bounding box center [535, 457] width 211 height 21
type input "**********"
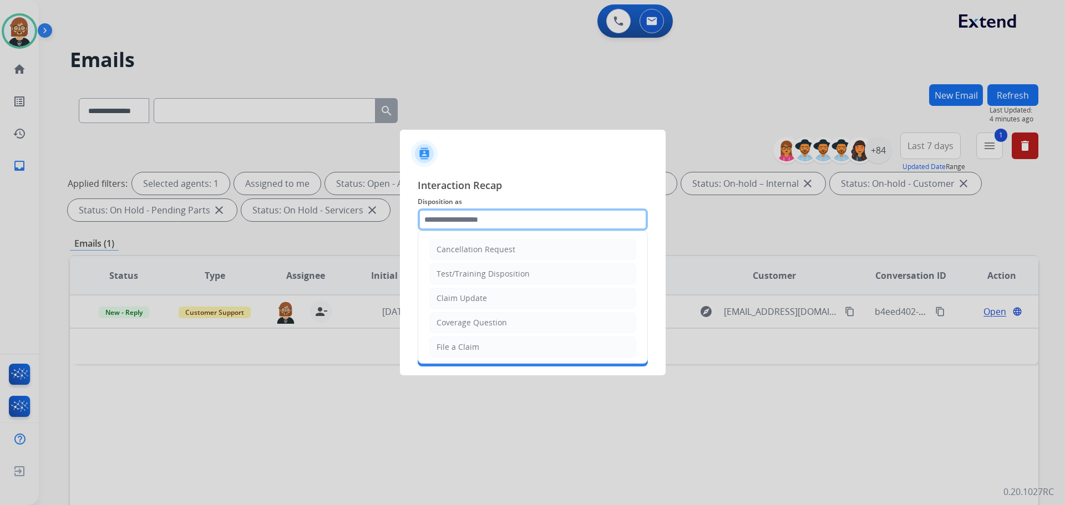
click at [524, 222] on input "text" at bounding box center [533, 220] width 230 height 22
click at [524, 299] on li "Claim Update" at bounding box center [532, 298] width 207 height 21
type input "**********"
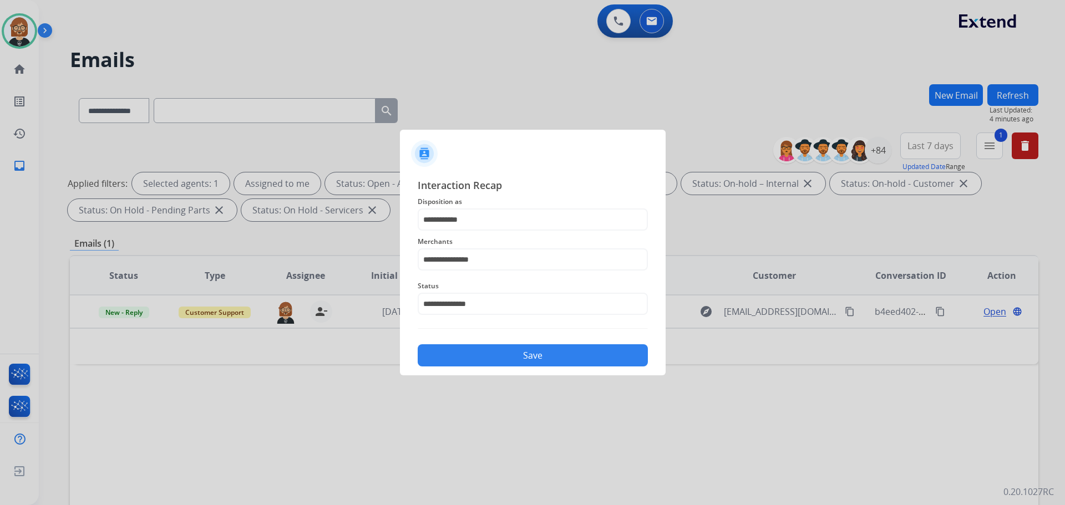
click at [539, 350] on button "Save" at bounding box center [533, 355] width 230 height 22
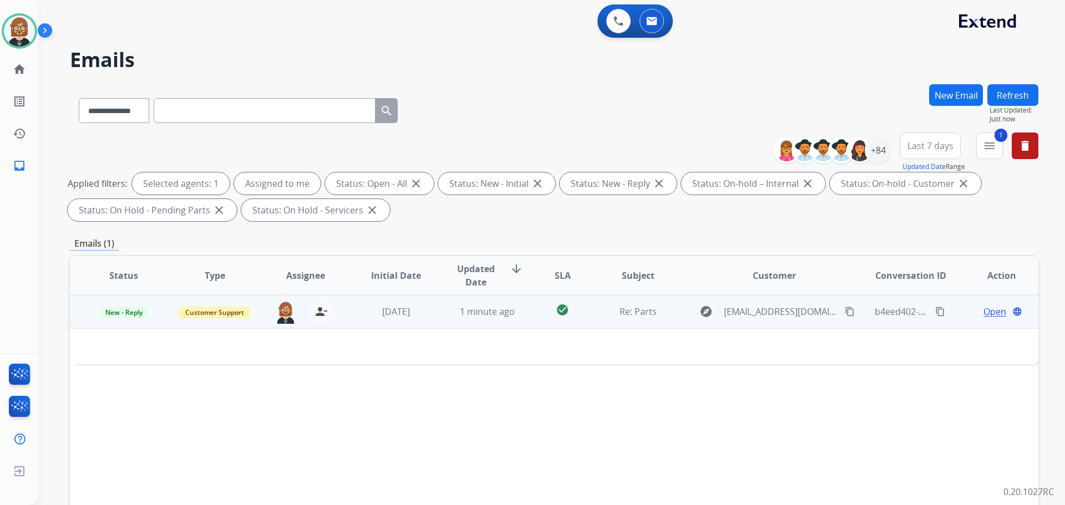
click at [653, 323] on td "Re: Parts" at bounding box center [629, 311] width 91 height 33
click at [659, 310] on div "Re: Parts" at bounding box center [638, 312] width 73 height 13
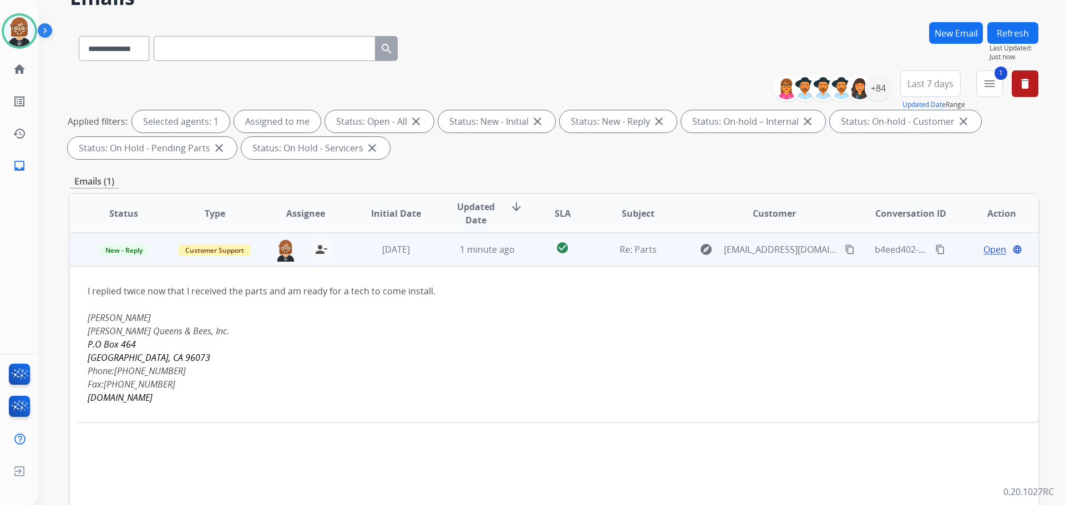
scroll to position [55, 0]
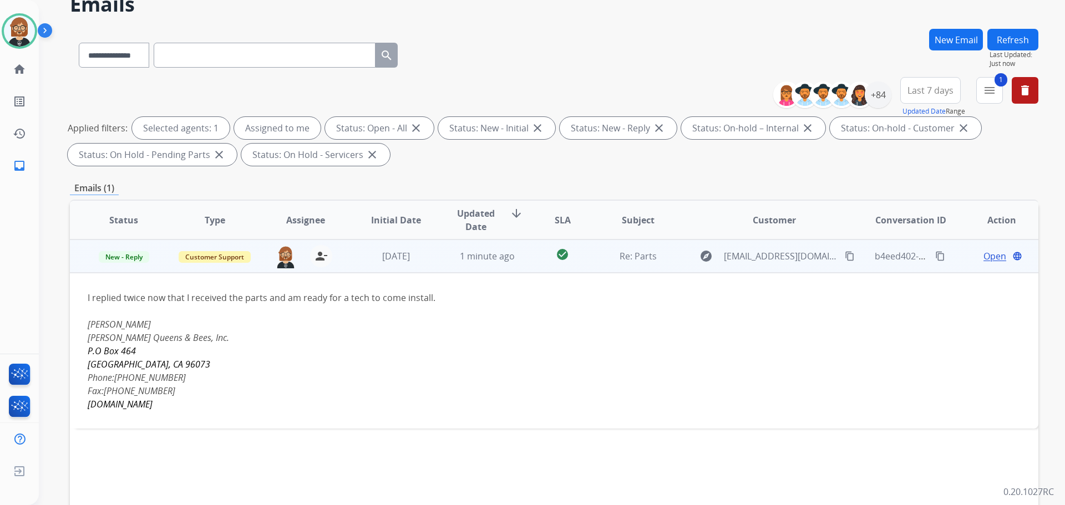
click at [983, 255] on span "Open" at bounding box center [994, 256] width 23 height 13
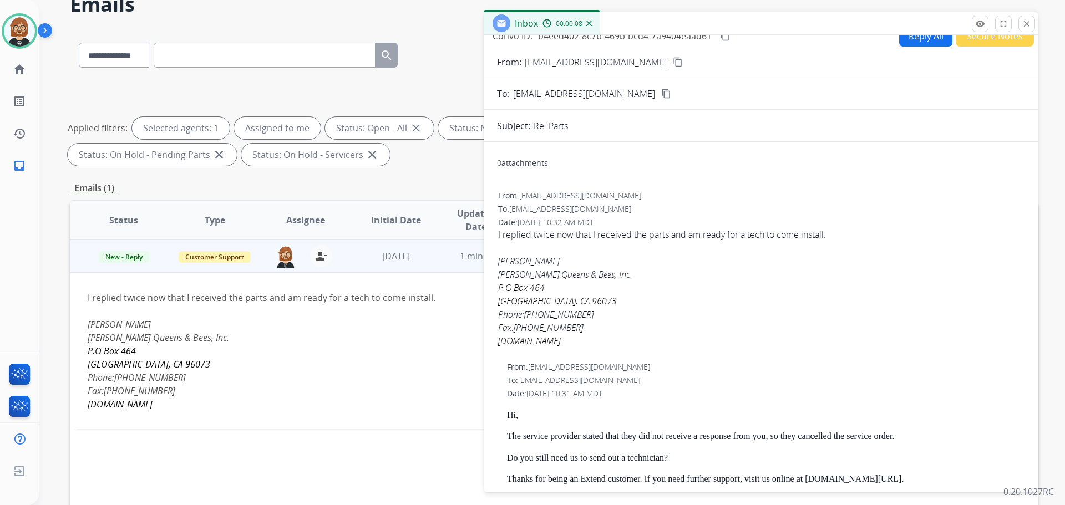
scroll to position [0, 0]
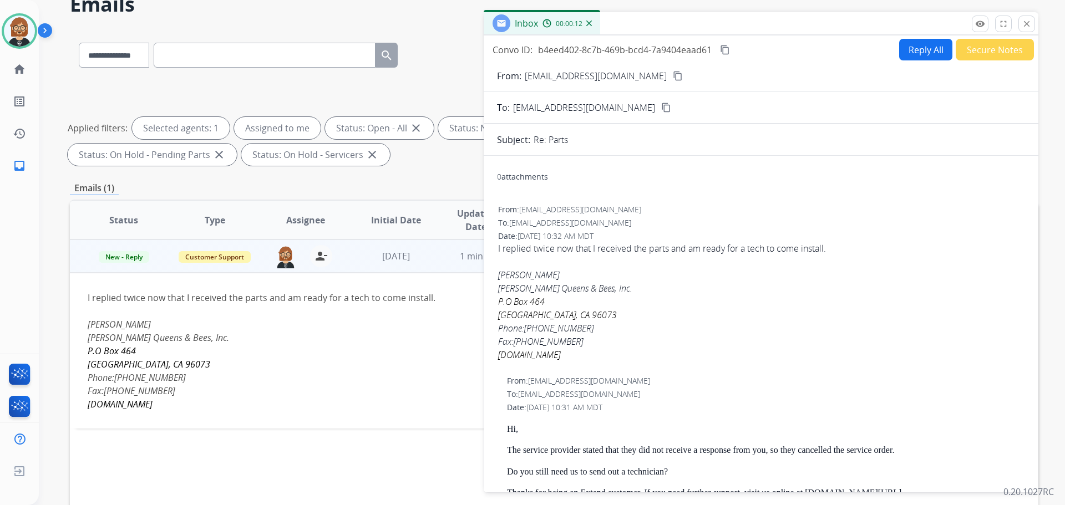
click at [903, 50] on button "Reply All" at bounding box center [925, 50] width 53 height 22
select select "**********"
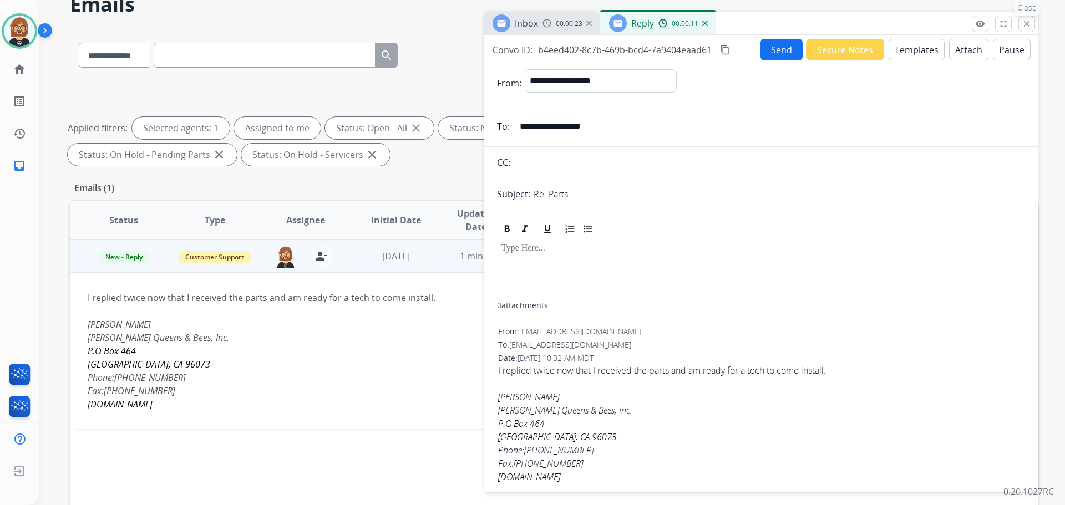
click at [1026, 26] on mat-icon "close" at bounding box center [1027, 24] width 10 height 10
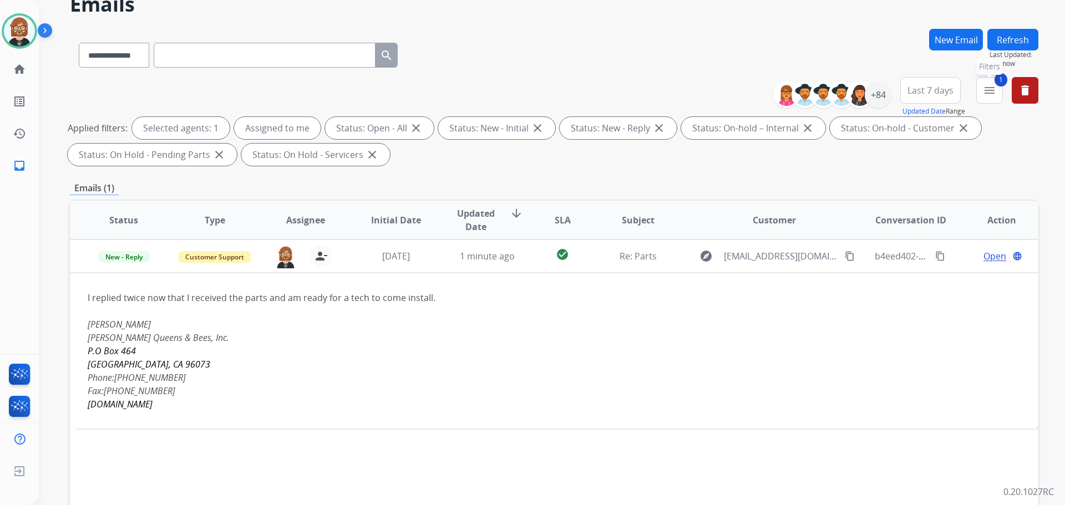
click at [984, 87] on mat-icon "menu" at bounding box center [989, 90] width 13 height 13
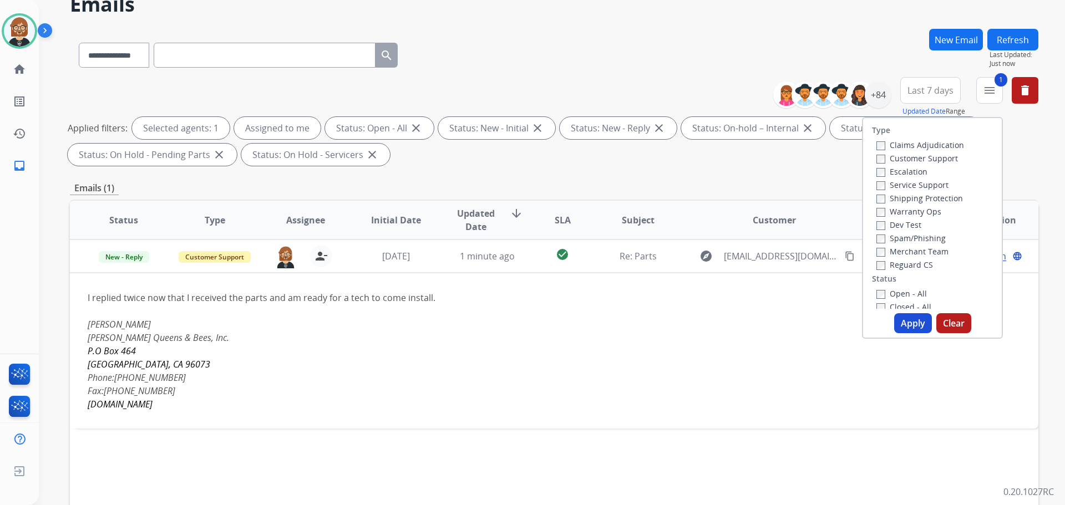
click at [807, 186] on div "Emails (1)" at bounding box center [554, 188] width 968 height 14
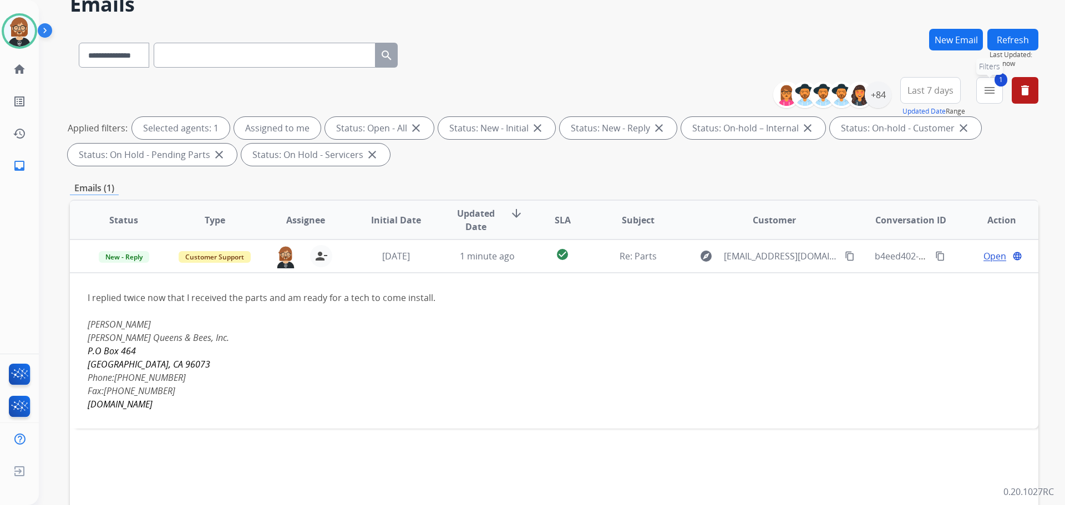
click at [998, 86] on span "1" at bounding box center [1000, 79] width 13 height 13
click at [985, 90] on mat-icon "menu" at bounding box center [989, 90] width 13 height 13
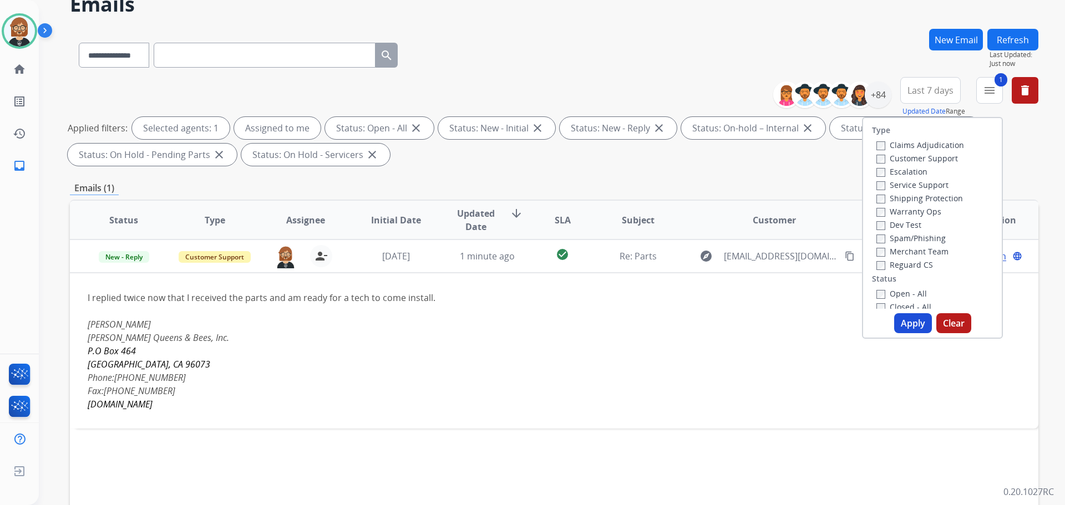
click at [890, 308] on label "Closed - All" at bounding box center [903, 307] width 55 height 11
click at [908, 321] on button "Apply" at bounding box center [913, 323] width 38 height 20
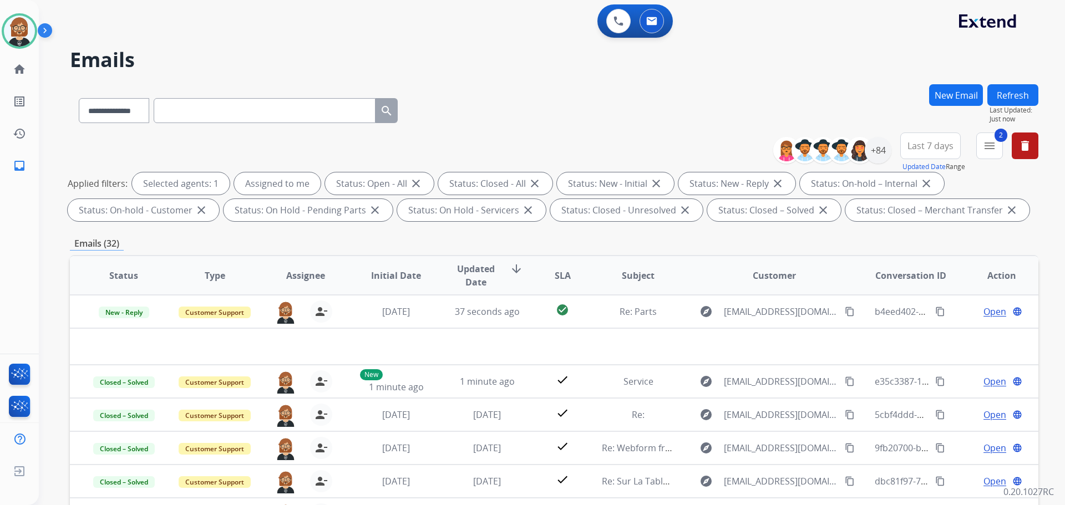
scroll to position [111, 0]
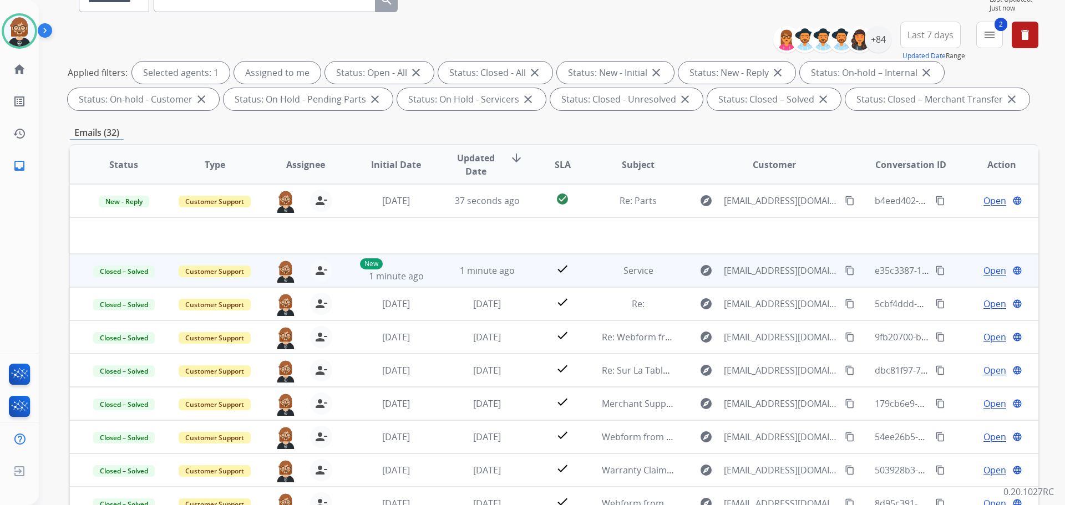
click at [935, 269] on mat-icon "content_copy" at bounding box center [940, 271] width 10 height 10
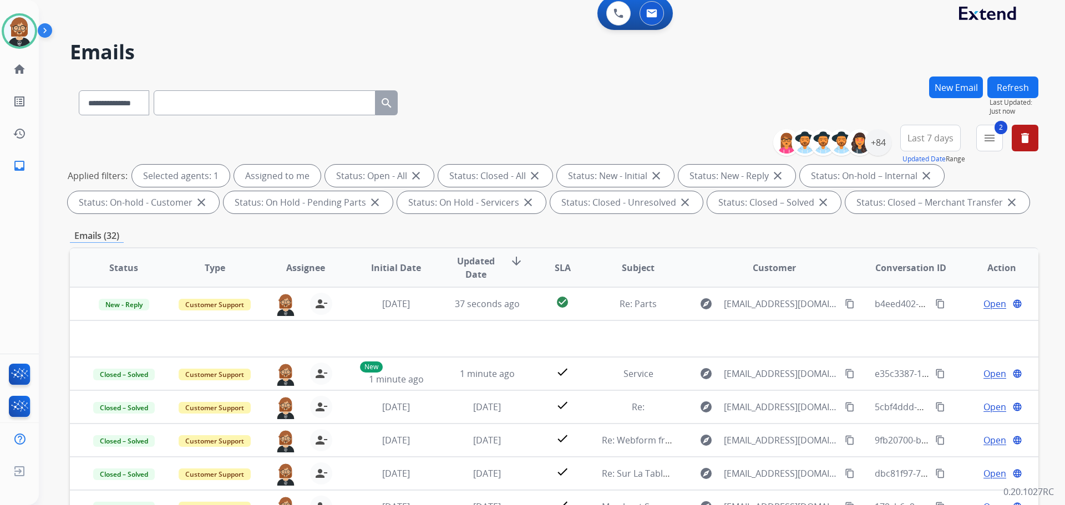
scroll to position [0, 0]
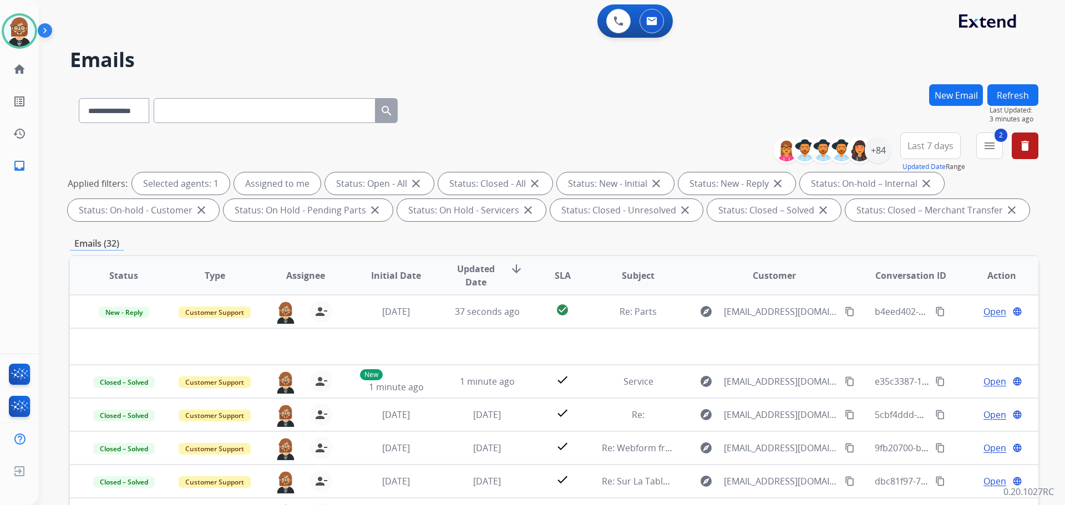
click at [971, 98] on button "New Email" at bounding box center [956, 95] width 54 height 22
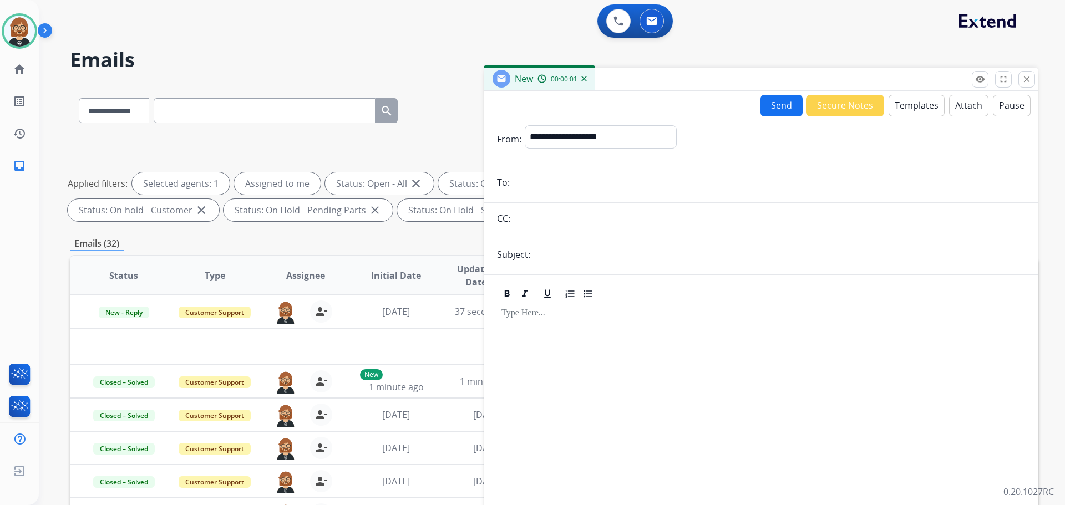
click at [724, 185] on input "email" at bounding box center [769, 182] width 512 height 22
paste input "**********"
type input "**********"
click at [1030, 78] on mat-icon "close" at bounding box center [1027, 79] width 10 height 10
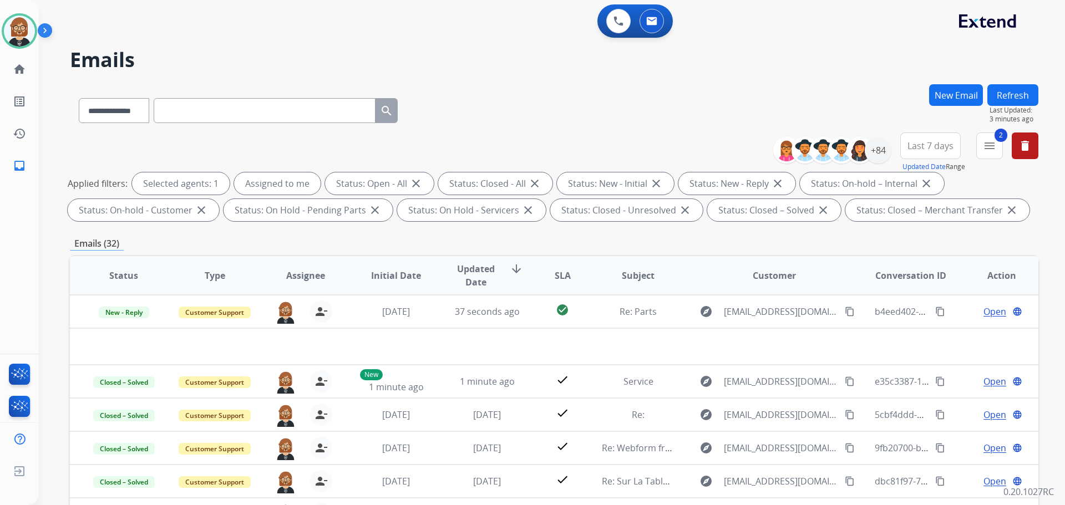
click at [306, 111] on input "text" at bounding box center [265, 110] width 222 height 25
paste input "**********"
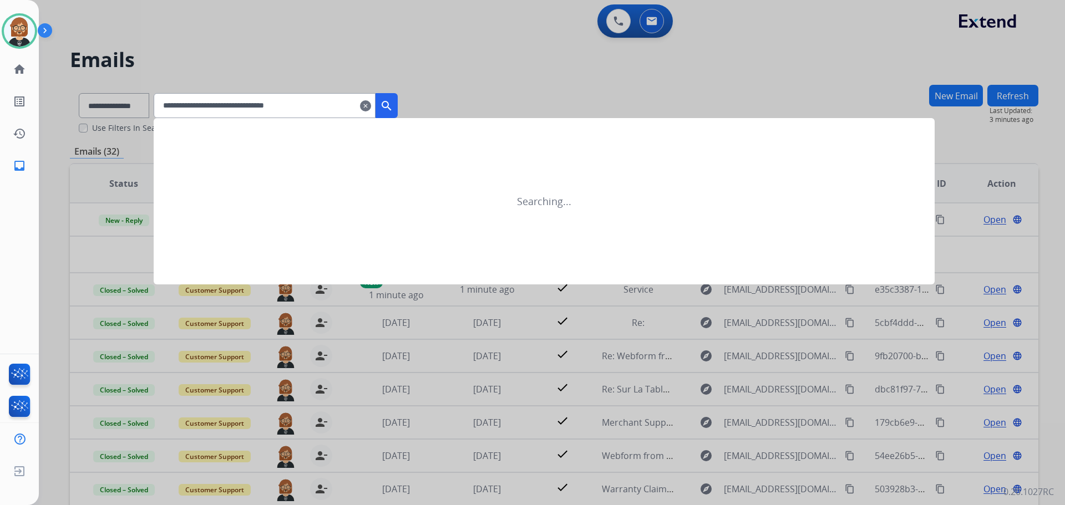
type input "**********"
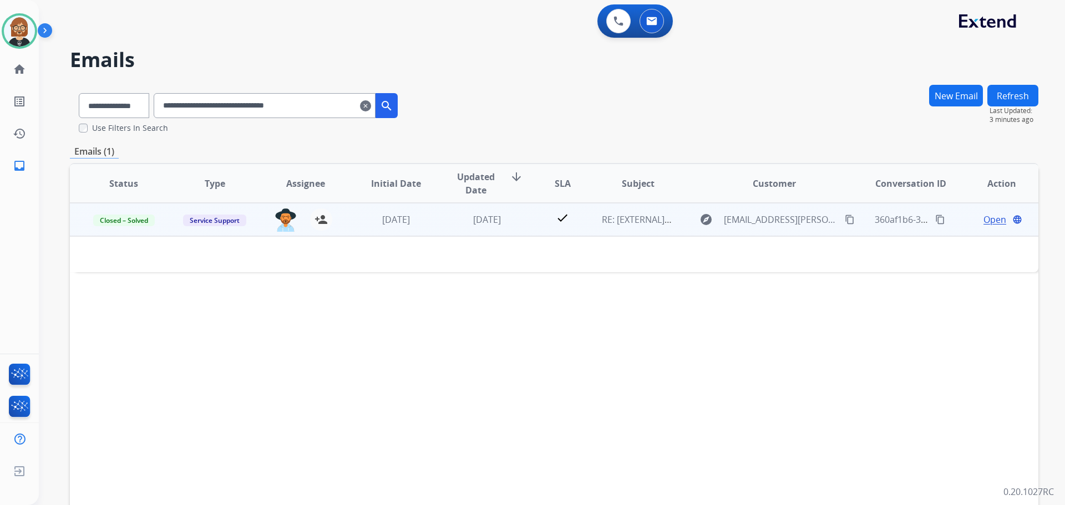
click at [513, 227] on td "[DATE]" at bounding box center [478, 219] width 91 height 33
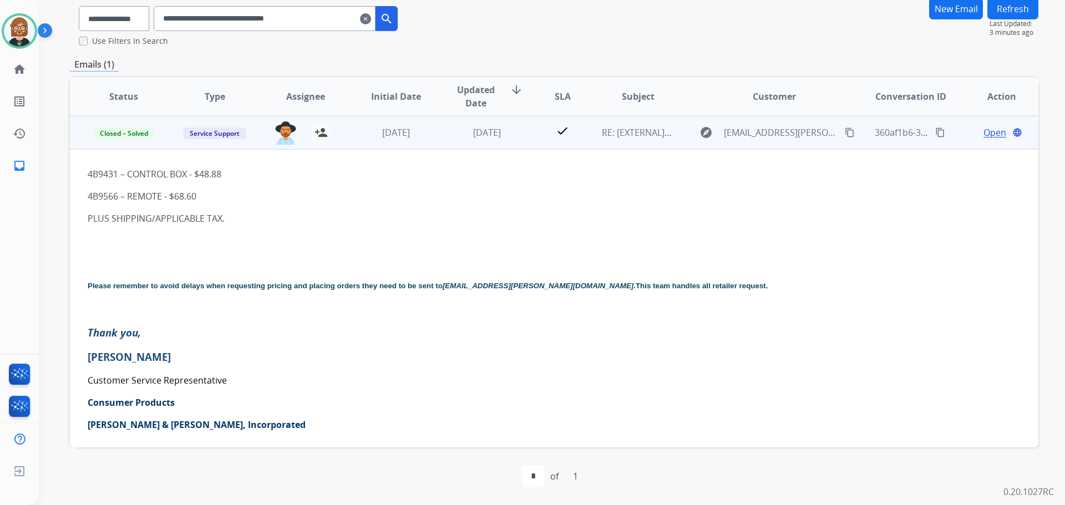
click at [990, 137] on span "Open" at bounding box center [994, 132] width 23 height 13
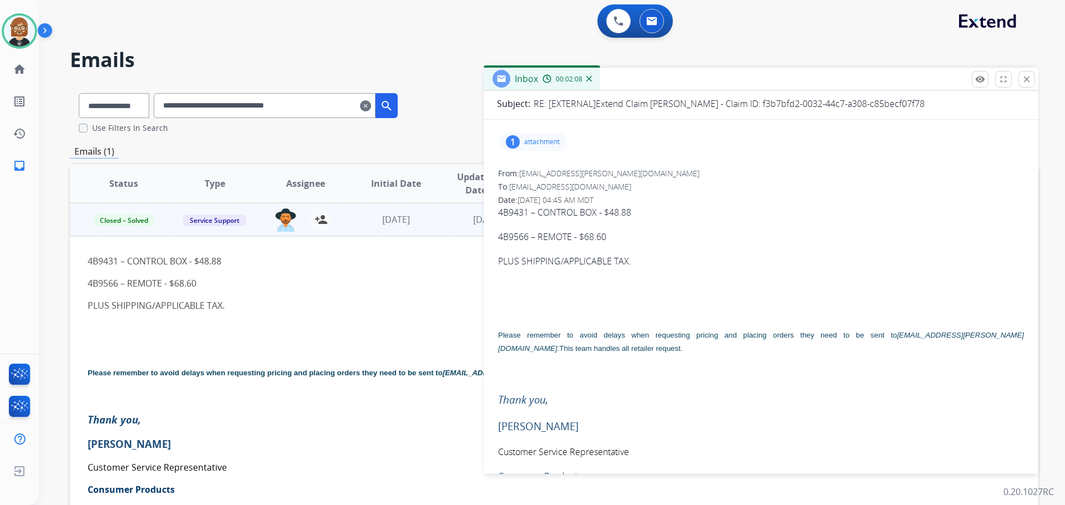
scroll to position [111, 0]
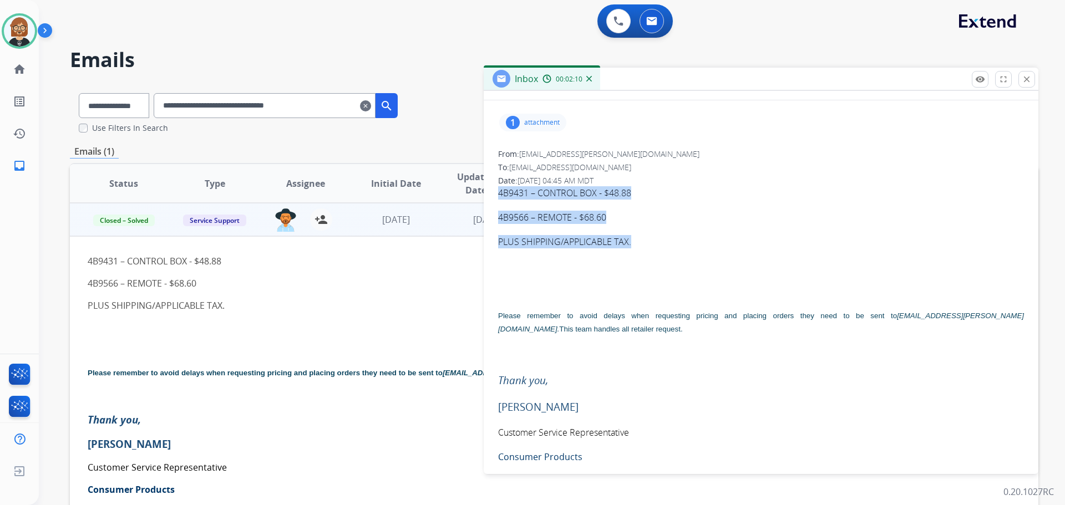
drag, startPoint x: 634, startPoint y: 241, endPoint x: 492, endPoint y: 197, distance: 147.9
copy div "4B9431 – CONTROL BOX - $48.88 4B9566 – REMOTE - $68.60 PLUS SHIPPING/APPLICABLE…"
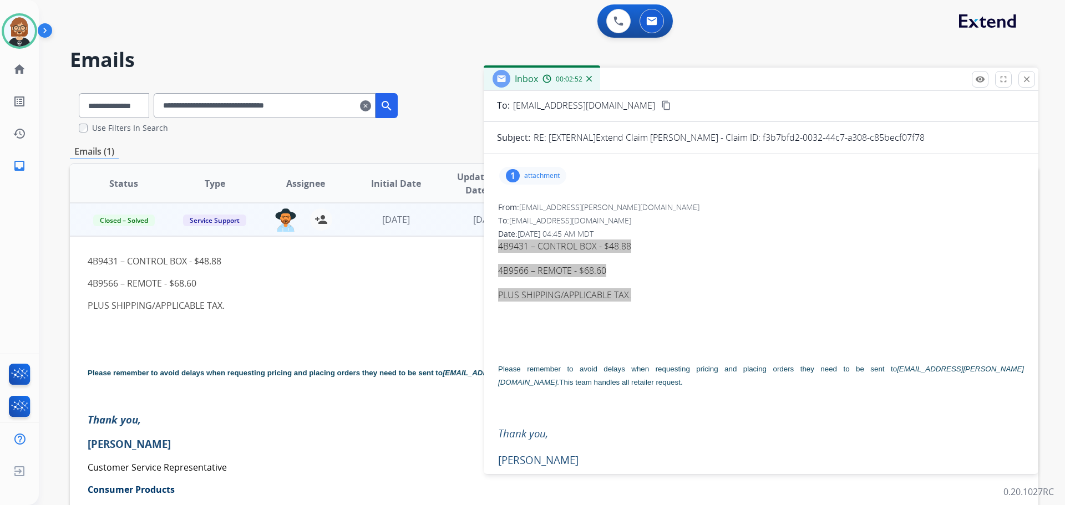
scroll to position [0, 0]
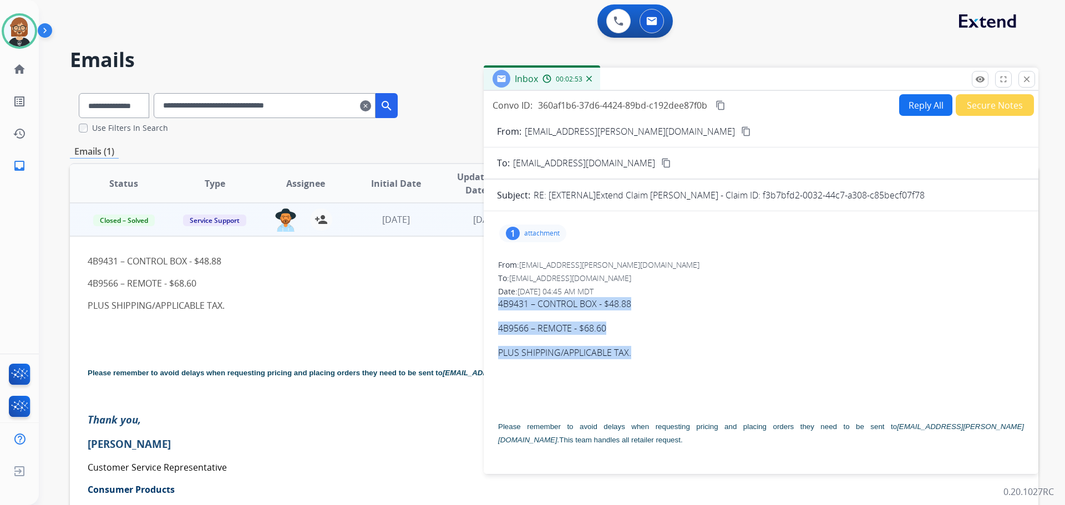
click at [723, 103] on mat-icon "content_copy" at bounding box center [720, 105] width 10 height 10
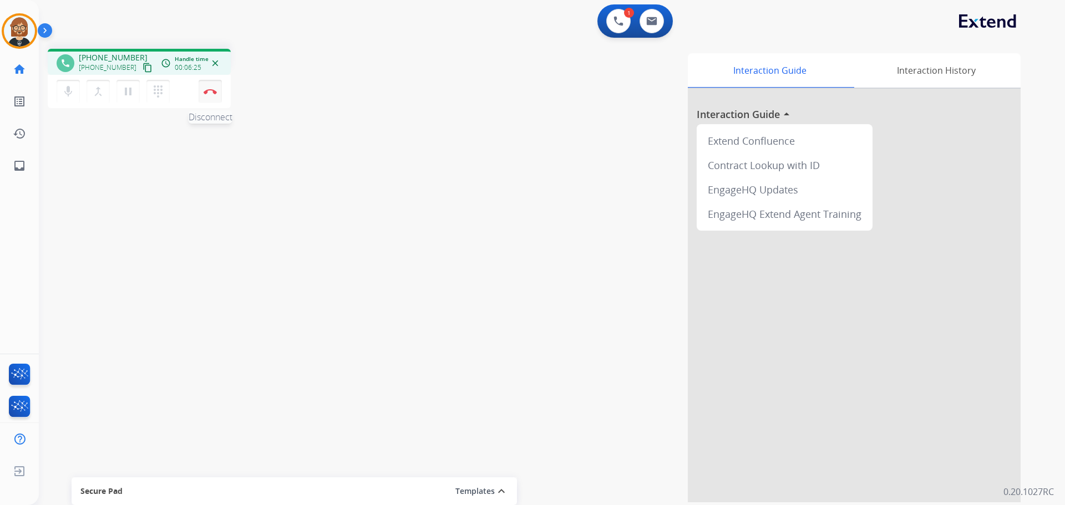
click at [210, 92] on img at bounding box center [210, 92] width 13 height 6
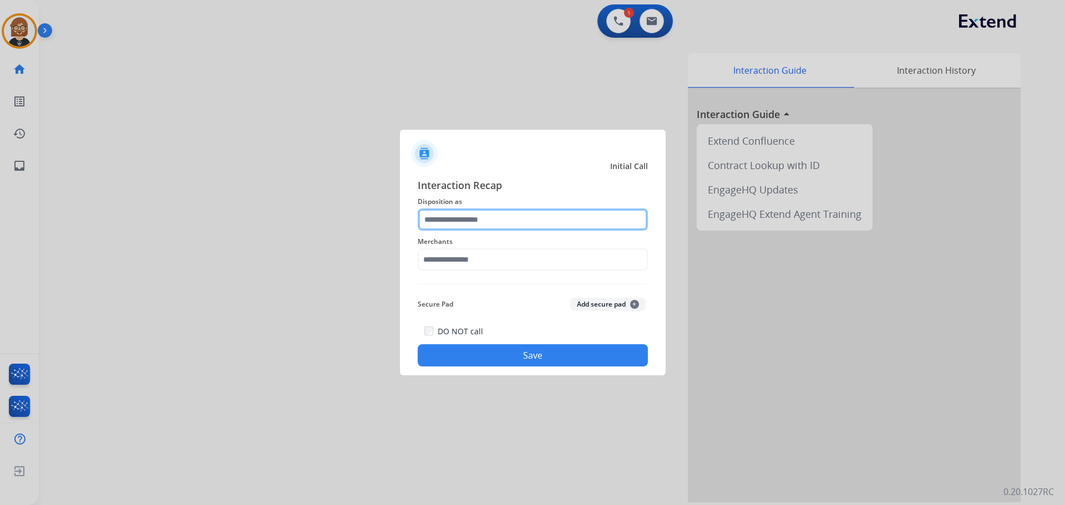
click at [529, 215] on input "text" at bounding box center [533, 220] width 230 height 22
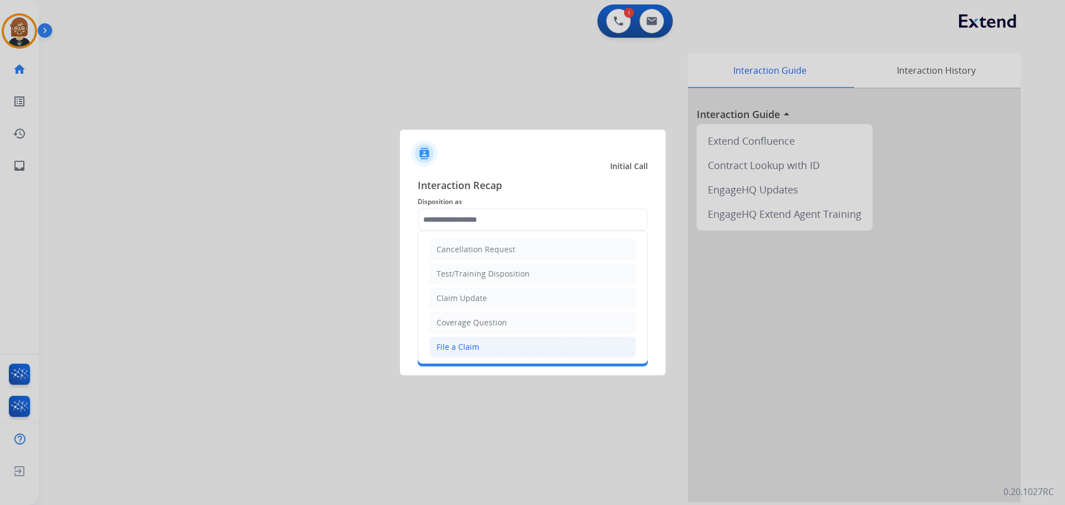
click at [500, 342] on li "File a Claim" at bounding box center [532, 347] width 207 height 21
type input "**********"
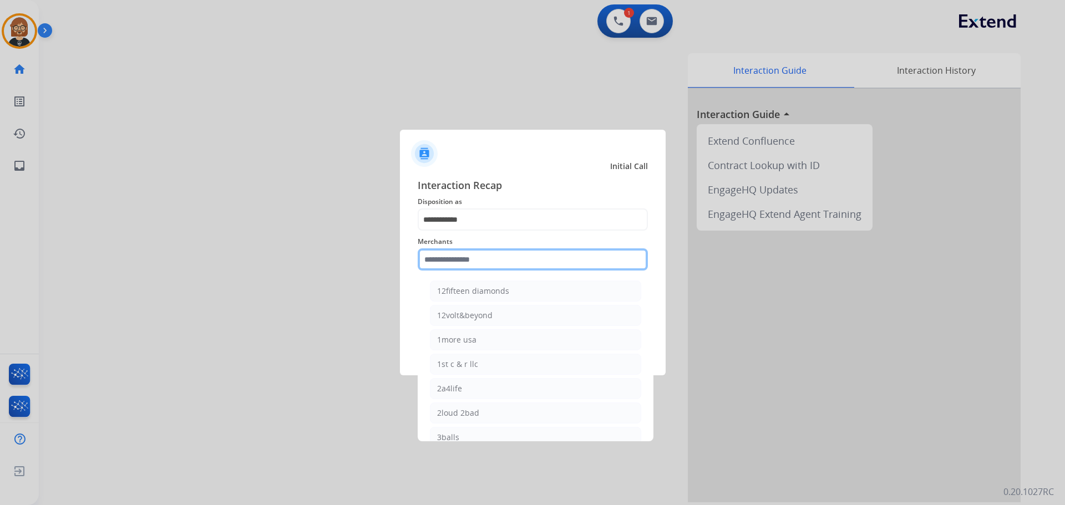
click at [492, 263] on input "text" at bounding box center [533, 259] width 230 height 22
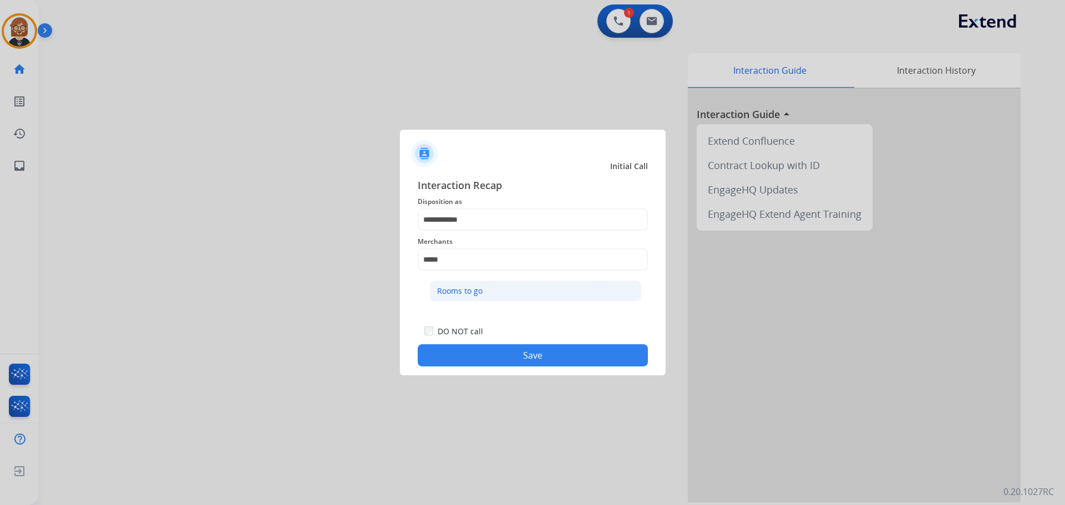
click at [515, 297] on li "Rooms to go" at bounding box center [535, 291] width 211 height 21
type input "**********"
click at [532, 344] on div "DO NOT call Save" at bounding box center [533, 345] width 230 height 42
click at [525, 358] on button "Save" at bounding box center [533, 355] width 230 height 22
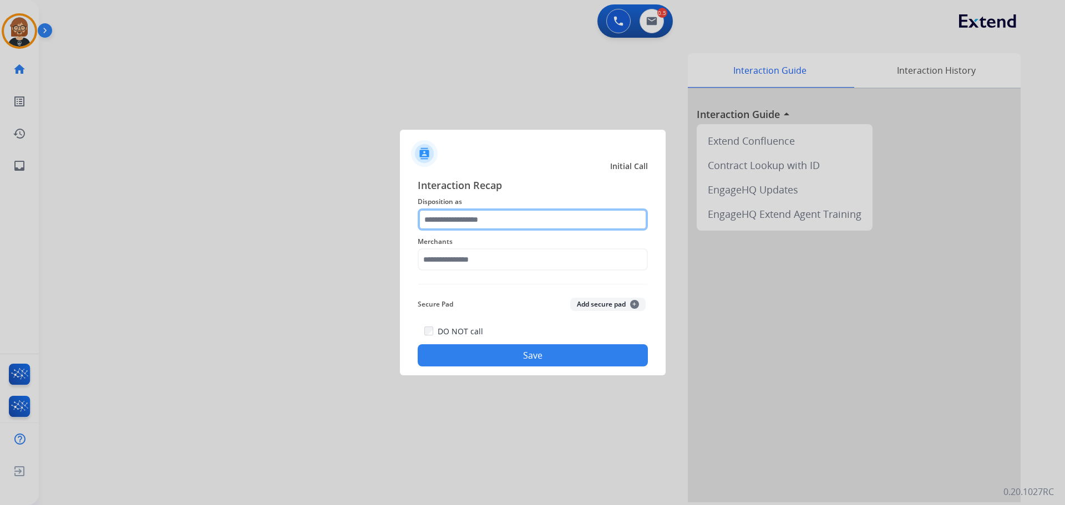
click at [489, 220] on input "text" at bounding box center [533, 220] width 230 height 22
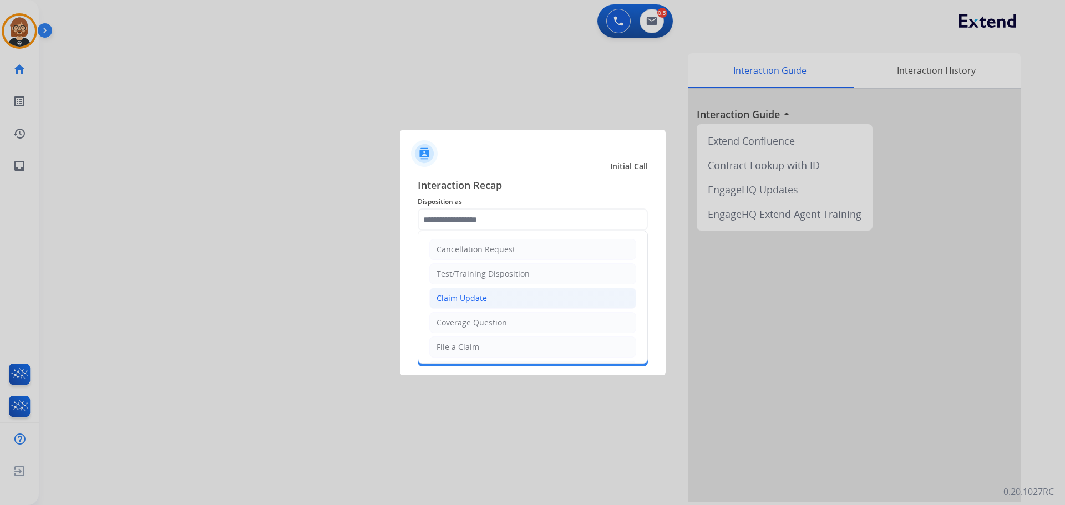
click at [512, 296] on li "Claim Update" at bounding box center [532, 298] width 207 height 21
type input "**********"
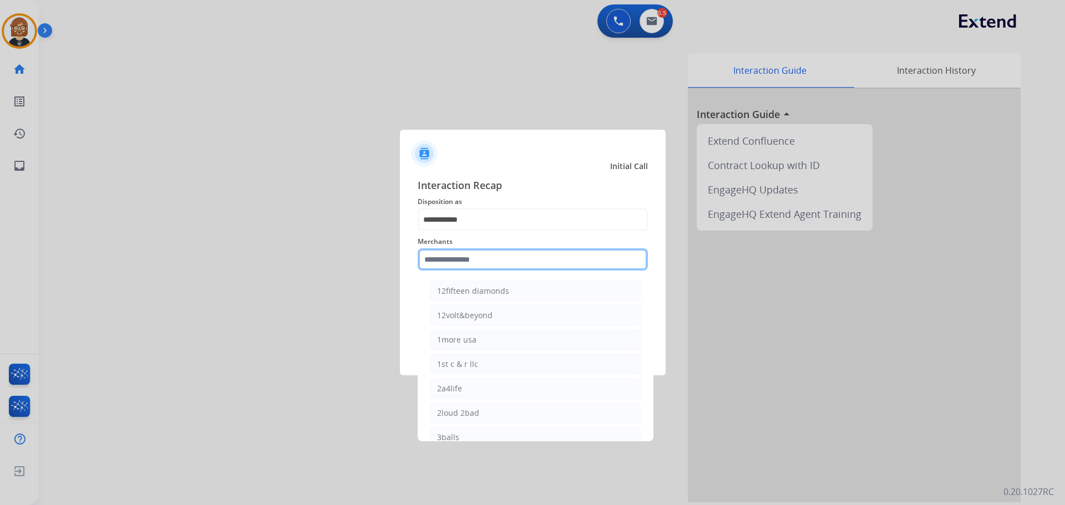
click at [530, 260] on input "text" at bounding box center [533, 259] width 230 height 22
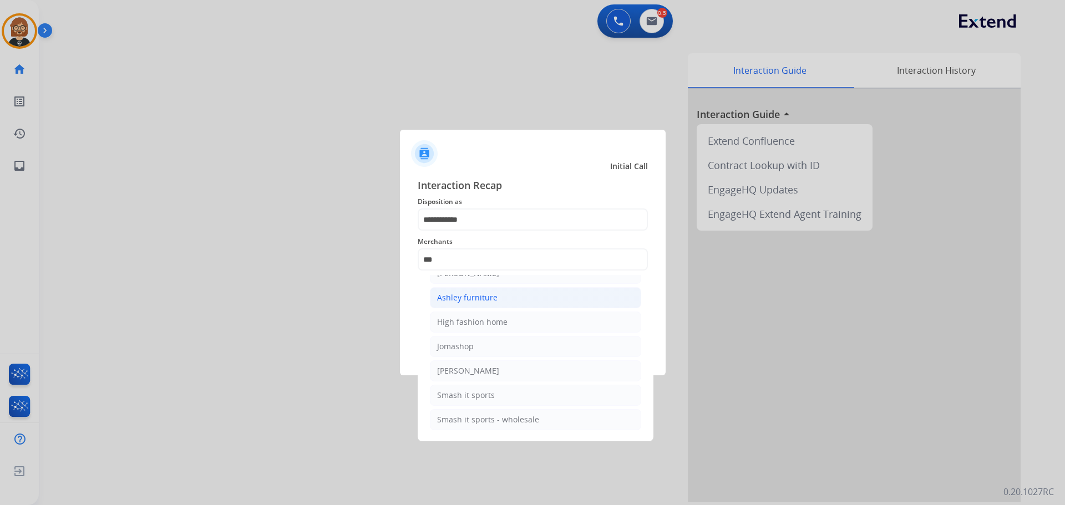
click at [540, 299] on li "Ashley furniture" at bounding box center [535, 297] width 211 height 21
type input "**********"
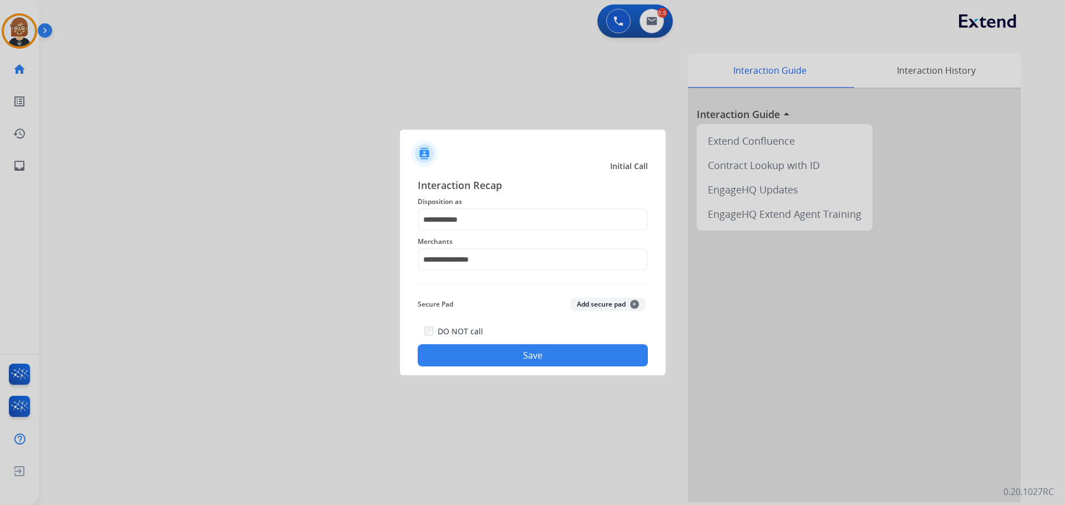
click at [556, 349] on button "Save" at bounding box center [533, 355] width 230 height 22
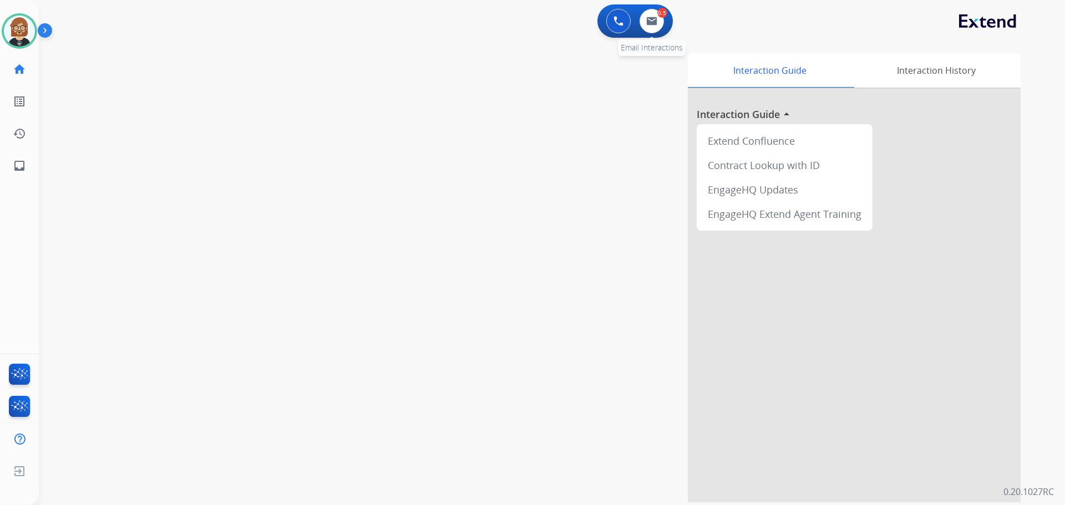
click at [665, 19] on div "0.5 Email Interactions" at bounding box center [651, 21] width 33 height 24
click at [652, 19] on img at bounding box center [651, 21] width 11 height 9
select select "**********"
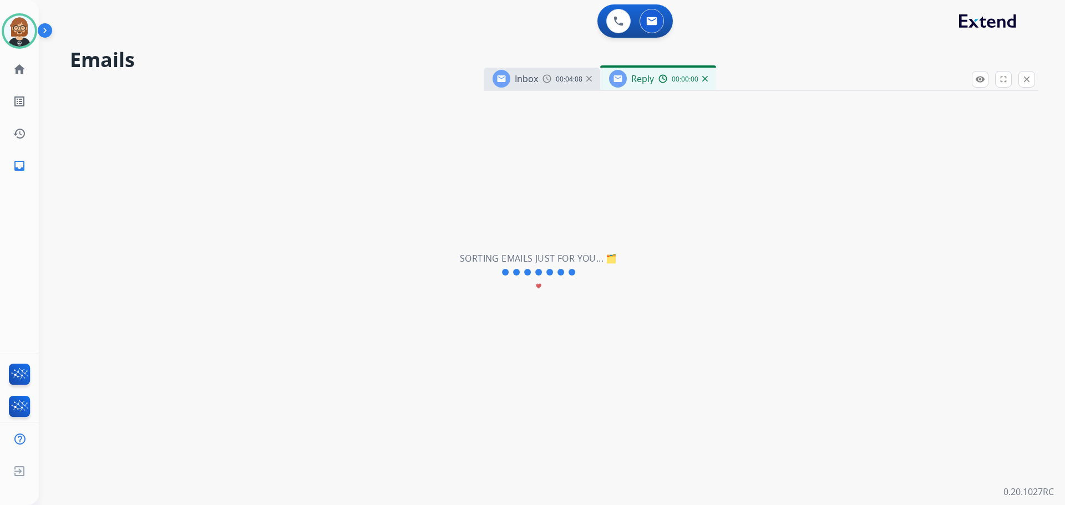
select select "**********"
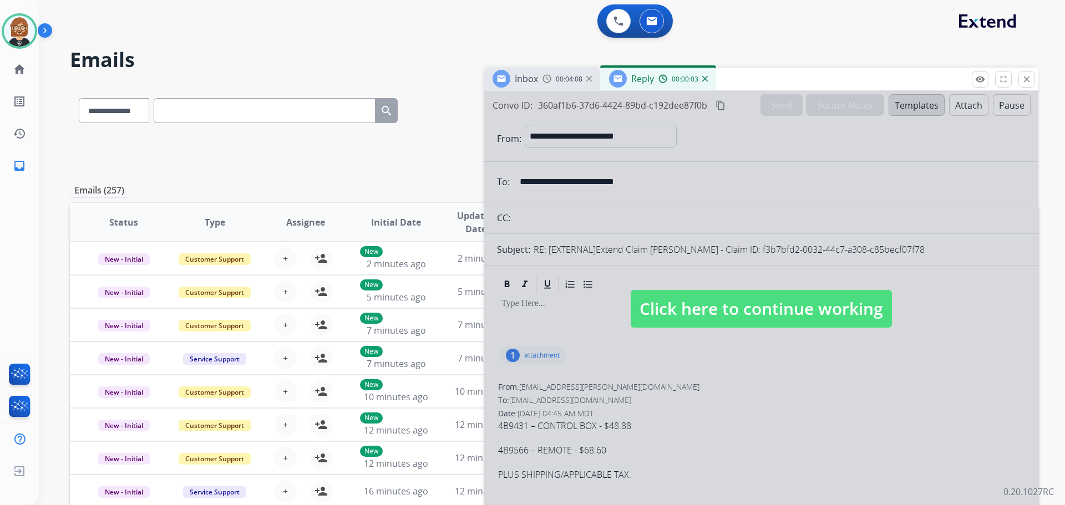
click at [707, 79] on img at bounding box center [705, 79] width 6 height 6
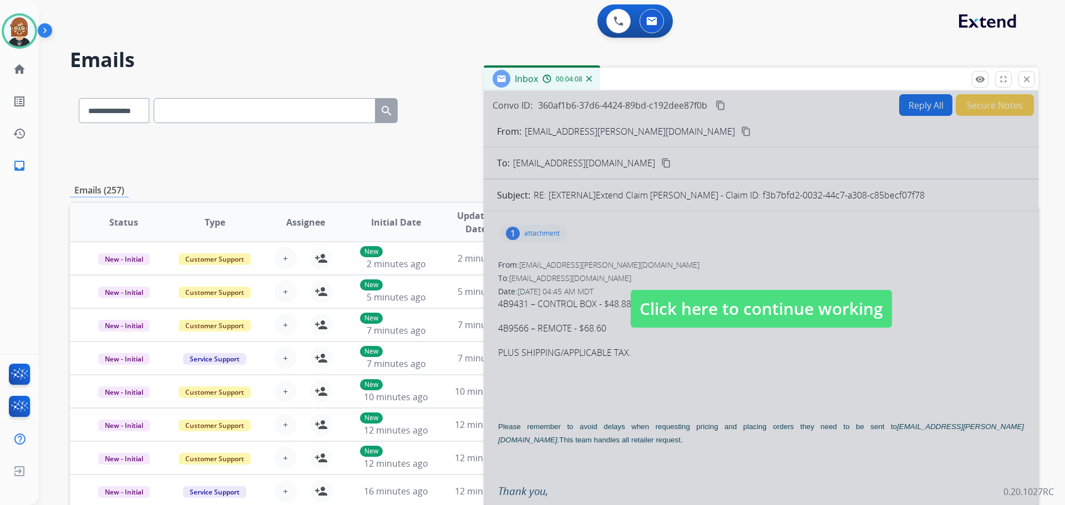
click at [589, 77] on img at bounding box center [589, 79] width 6 height 6
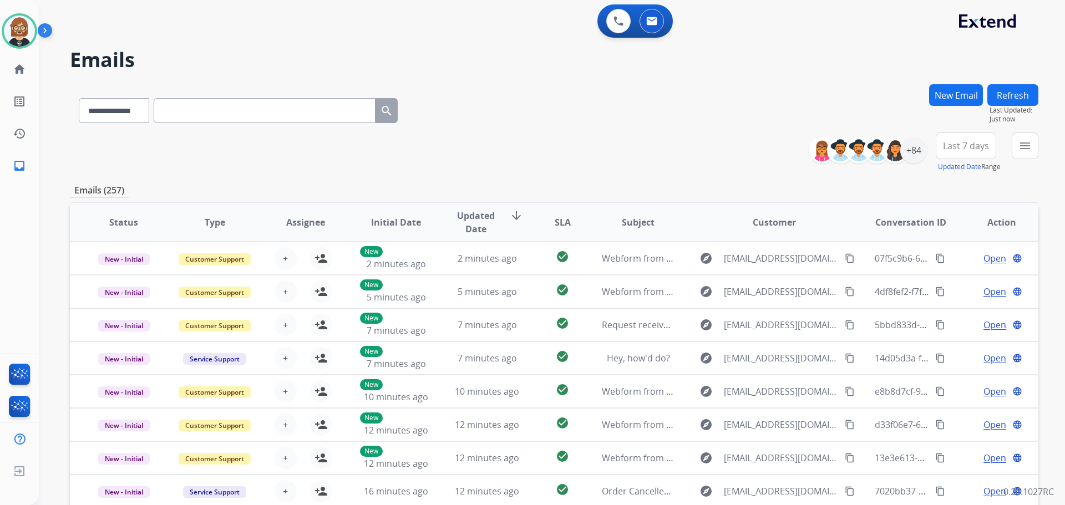
click at [566, 129] on div "**********" at bounding box center [554, 108] width 968 height 48
click at [1027, 143] on mat-icon "menu" at bounding box center [1024, 145] width 13 height 13
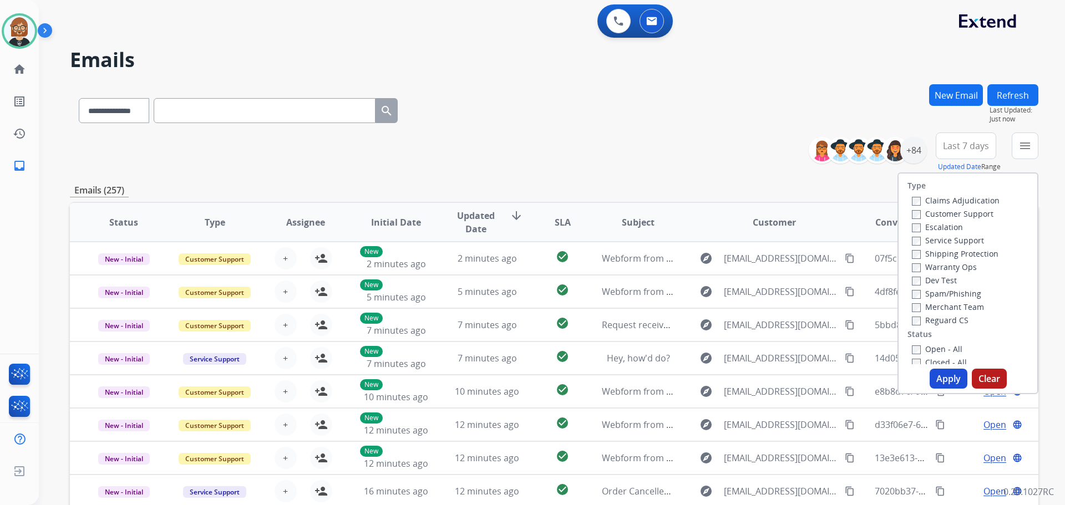
click at [932, 352] on label "Open - All" at bounding box center [937, 349] width 50 height 11
click at [943, 378] on button "Apply" at bounding box center [948, 379] width 38 height 20
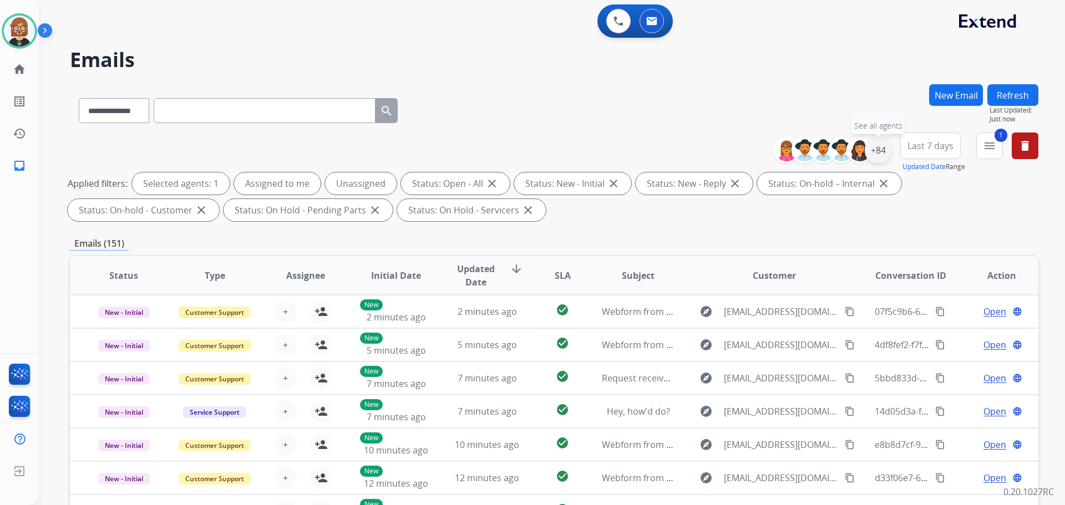
click at [878, 147] on div "+84" at bounding box center [878, 150] width 27 height 27
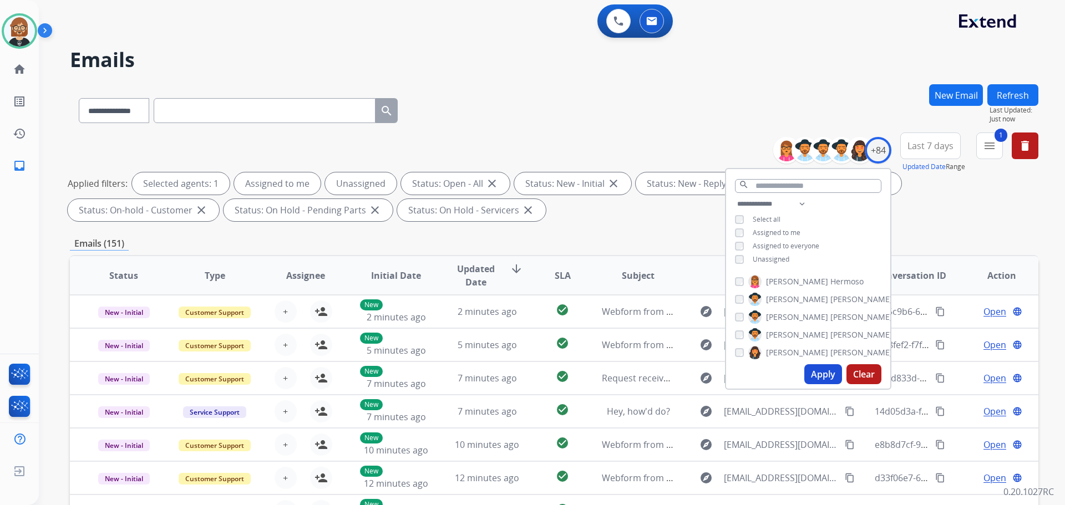
click at [764, 259] on span "Unassigned" at bounding box center [771, 259] width 37 height 9
click at [825, 373] on button "Apply" at bounding box center [823, 374] width 38 height 20
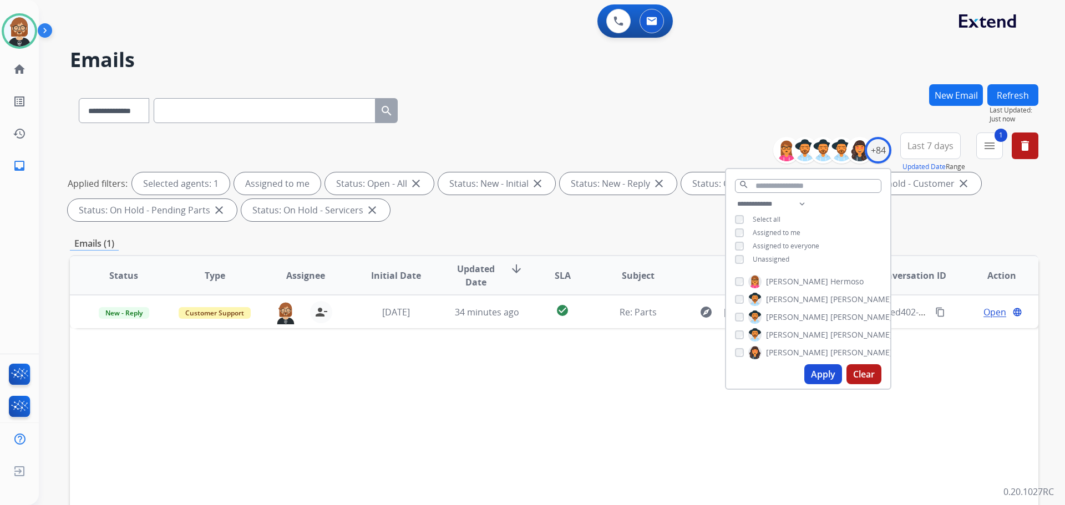
click at [659, 376] on div "Status Type Assignee Initial Date Updated Date arrow_downward SLA Subject Custo…" at bounding box center [554, 441] width 968 height 372
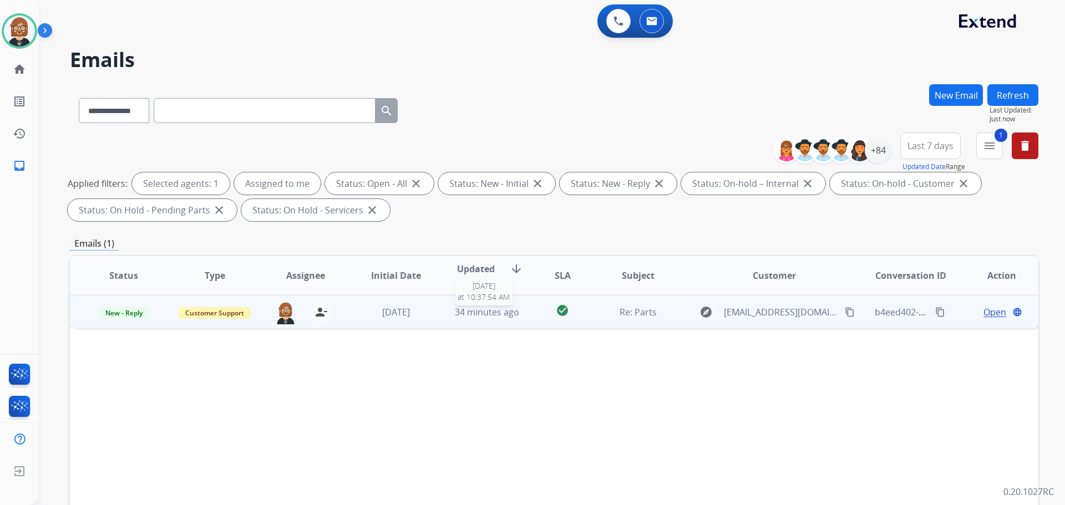
click at [479, 313] on span "34 minutes ago" at bounding box center [487, 312] width 64 height 12
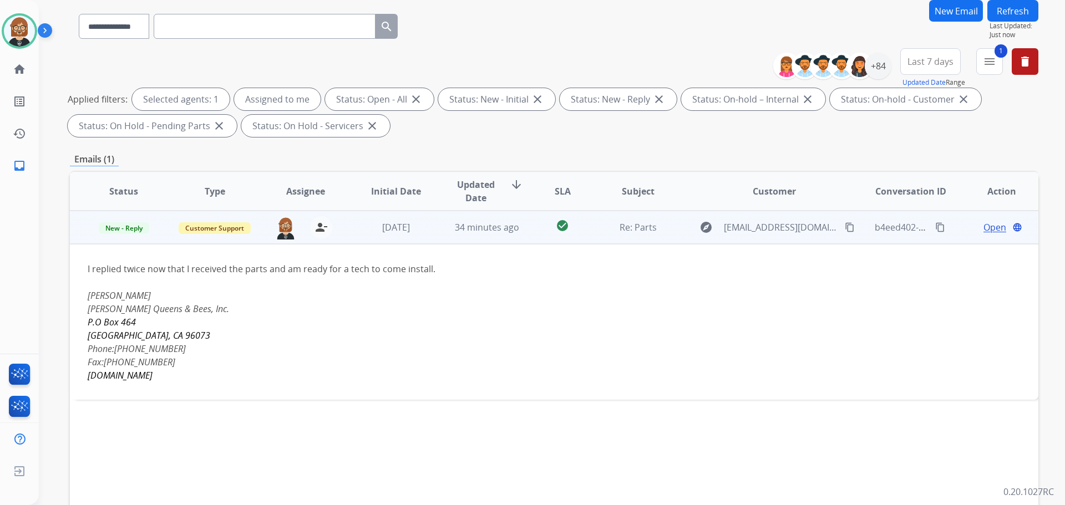
scroll to position [111, 0]
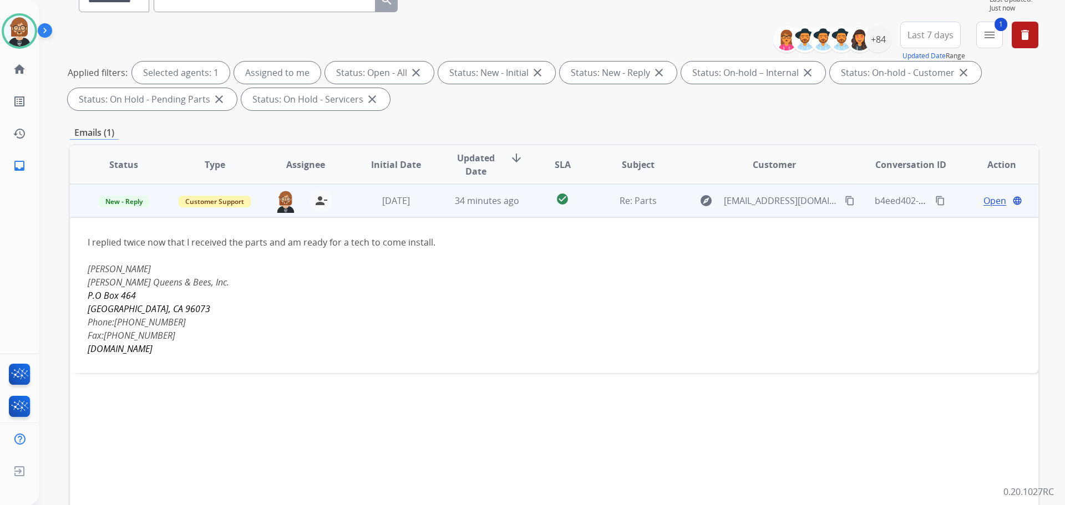
click at [983, 200] on span "Open" at bounding box center [994, 200] width 23 height 13
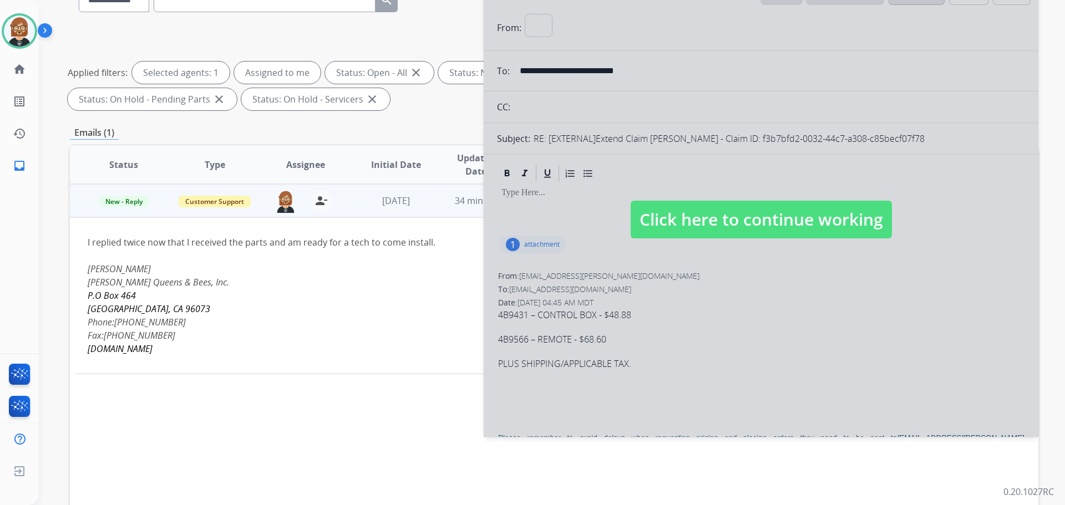
select select "**********"
click at [830, 216] on span "Click here to continue working" at bounding box center [761, 220] width 261 height 38
select select
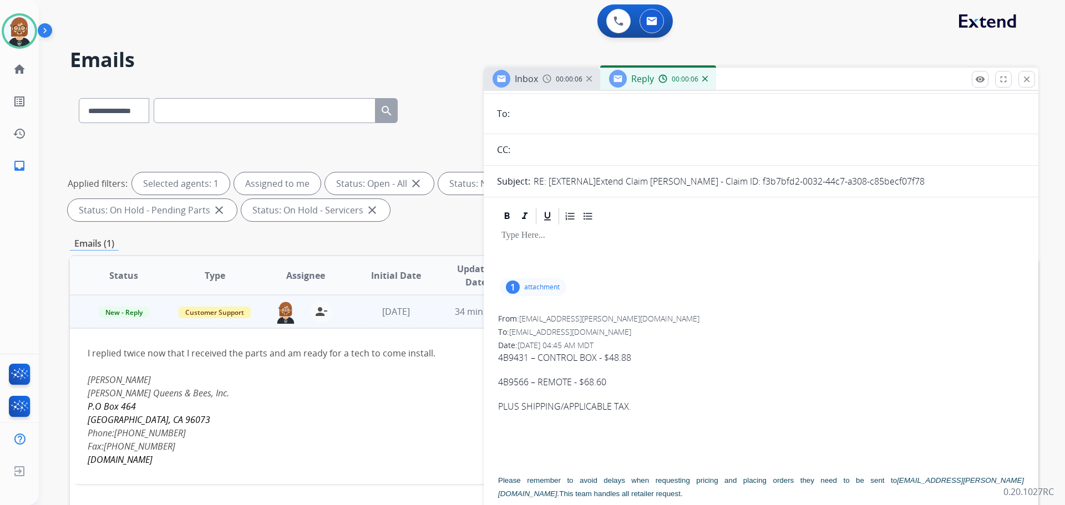
scroll to position [0, 0]
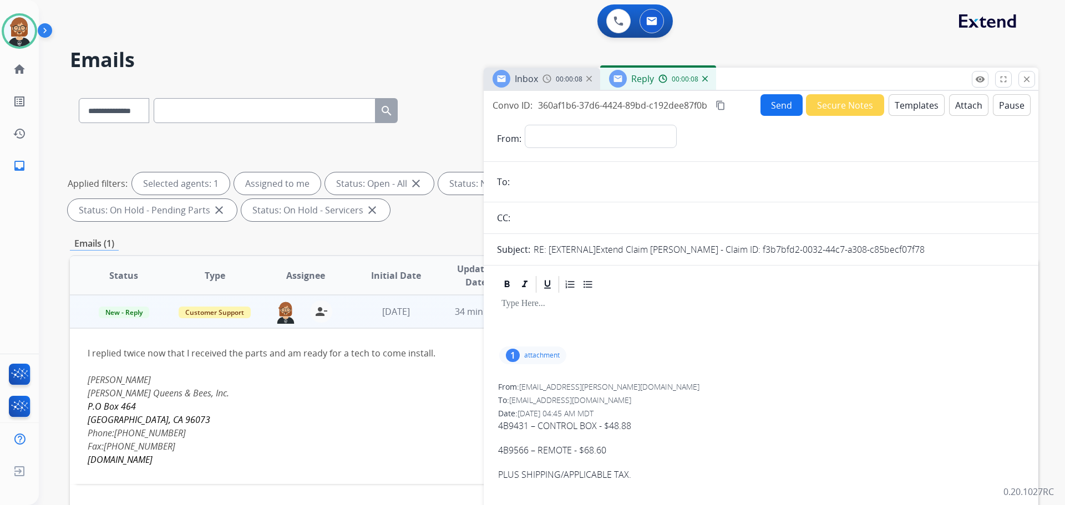
click at [705, 80] on img at bounding box center [705, 79] width 6 height 6
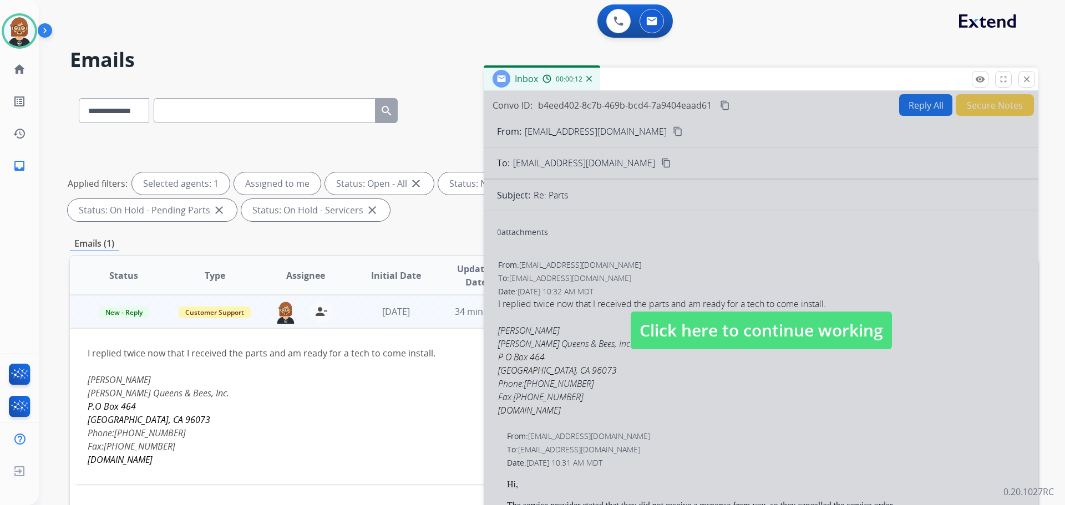
click at [588, 81] on img at bounding box center [589, 79] width 6 height 6
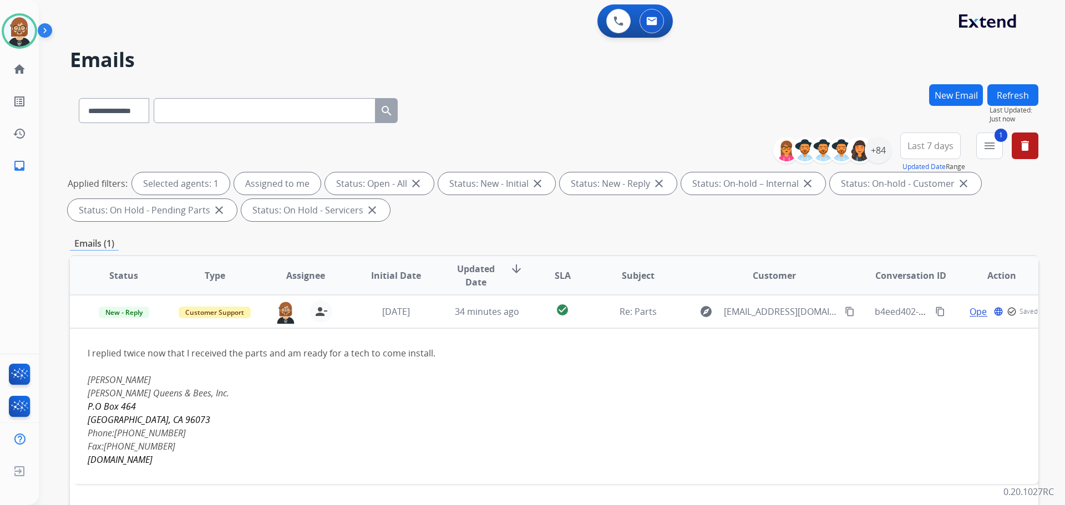
click at [588, 81] on div "**********" at bounding box center [538, 292] width 999 height 505
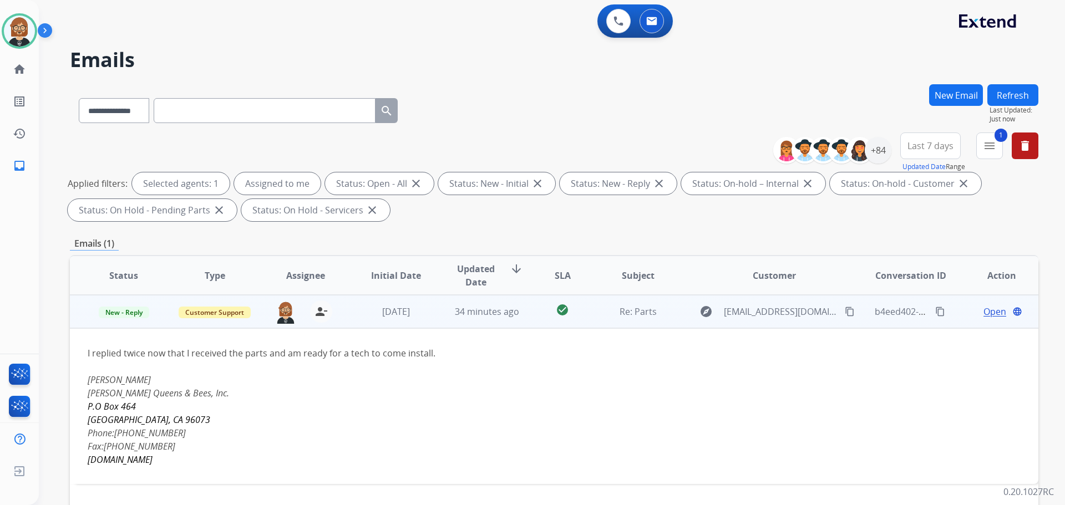
click at [995, 313] on span "Open" at bounding box center [994, 311] width 23 height 13
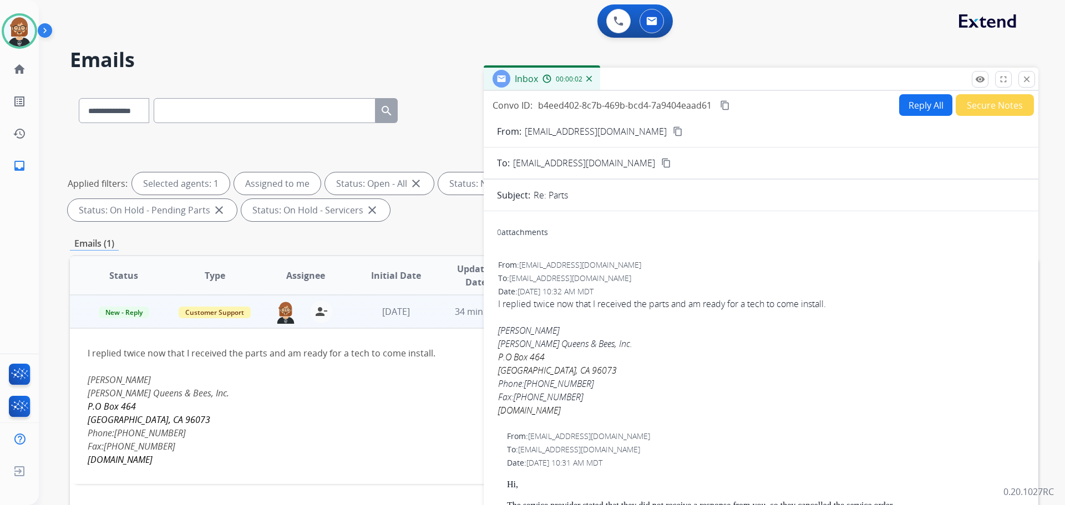
click at [475, 37] on div "0 Voice Interactions 0 Email Interactions" at bounding box center [545, 21] width 986 height 35
click at [1029, 83] on mat-icon "close" at bounding box center [1027, 79] width 10 height 10
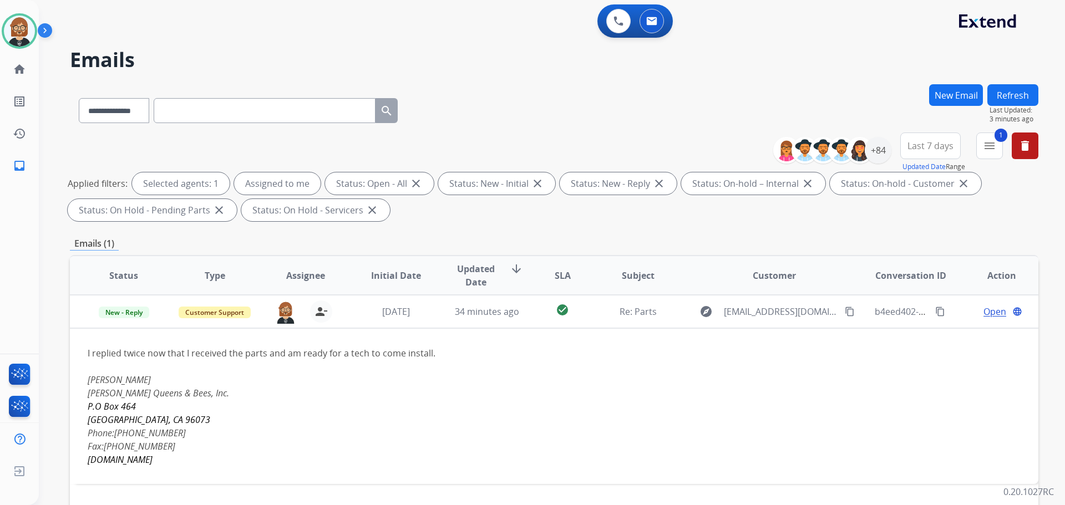
click at [895, 405] on table "Status Type Assignee Initial Date Updated Date arrow_downward SLA Subject Custo…" at bounding box center [554, 370] width 968 height 228
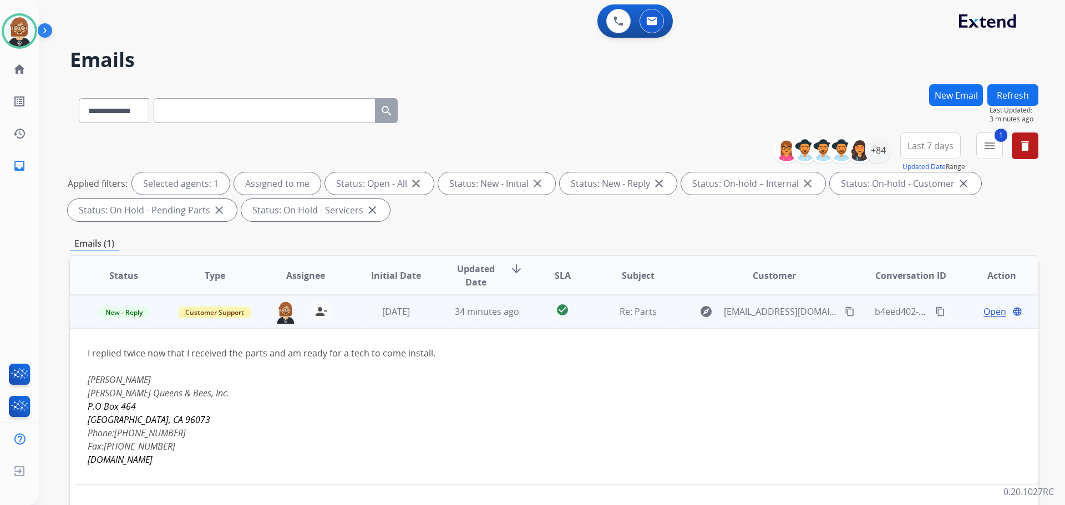
click at [845, 310] on mat-icon "content_copy" at bounding box center [850, 312] width 10 height 10
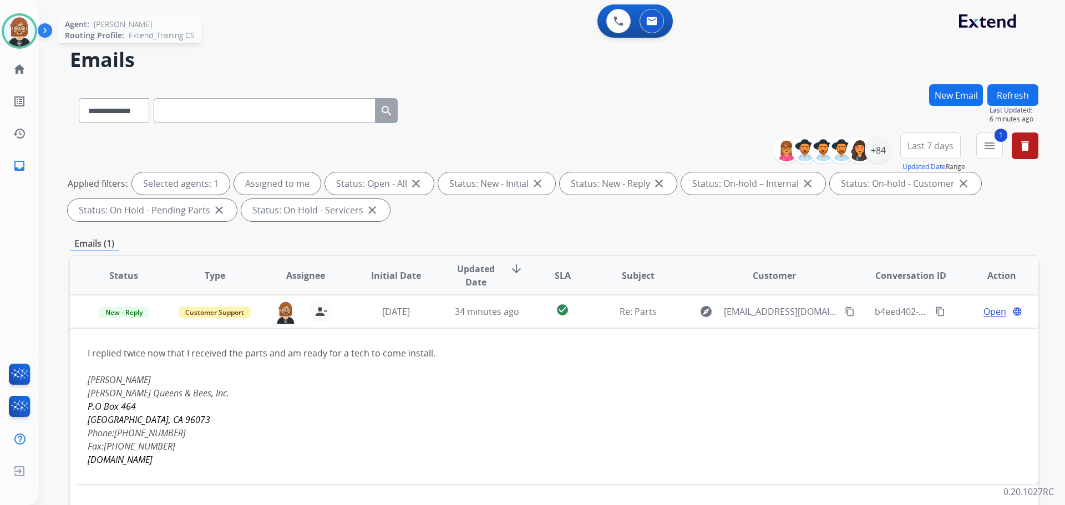
click at [21, 39] on img at bounding box center [19, 31] width 31 height 31
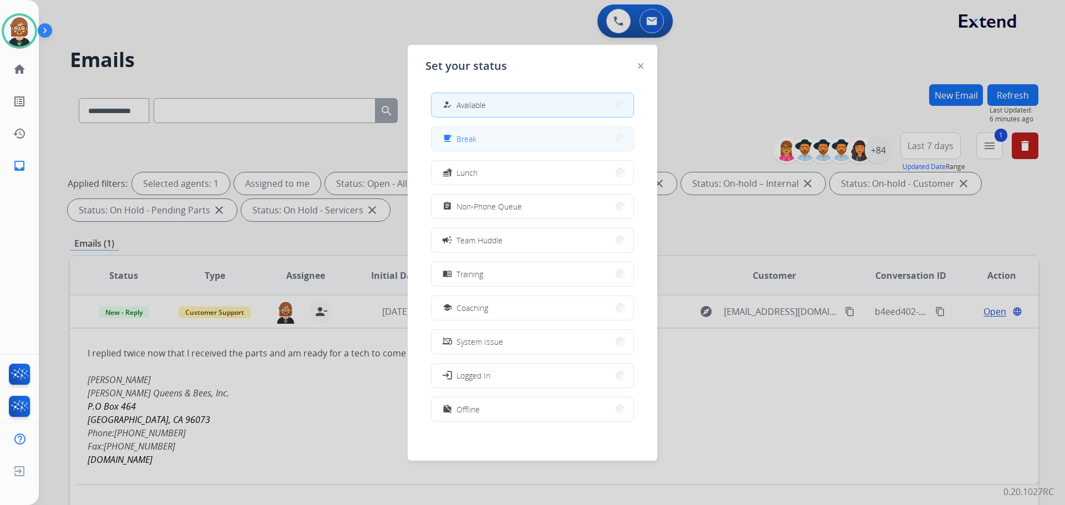
click at [570, 143] on button "free_breakfast Break" at bounding box center [532, 139] width 202 height 24
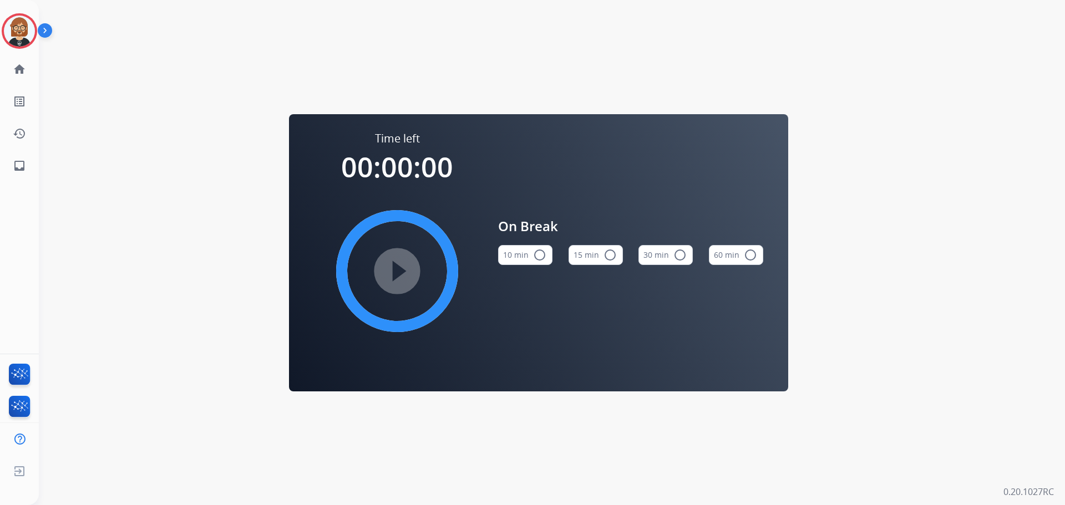
click at [530, 256] on button "10 min radio_button_unchecked" at bounding box center [525, 255] width 54 height 20
click at [20, 170] on mat-icon "inbox" at bounding box center [19, 165] width 13 height 13
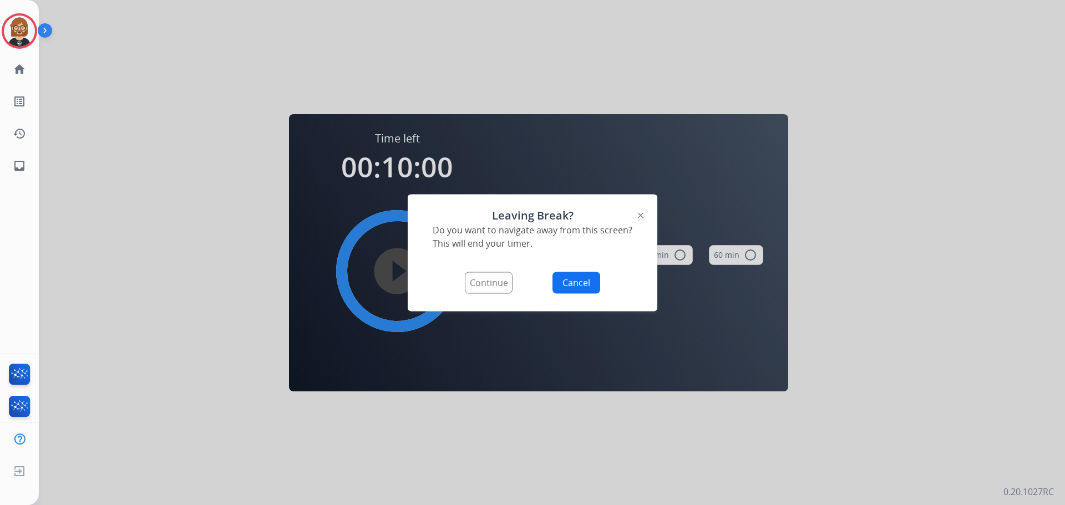
click at [492, 286] on button "Continue" at bounding box center [489, 283] width 48 height 22
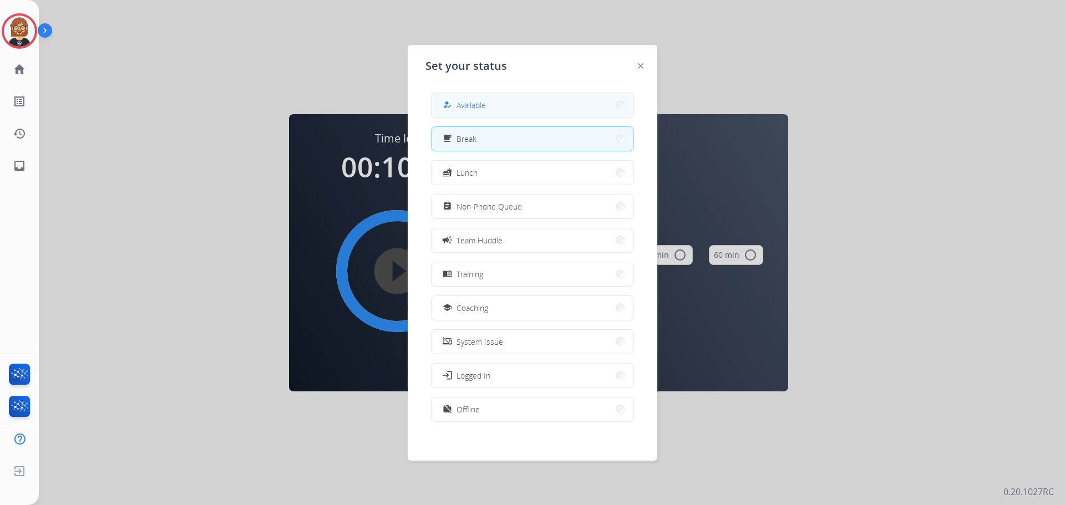
click at [552, 100] on button "how_to_reg Available" at bounding box center [532, 105] width 202 height 24
select select "**********"
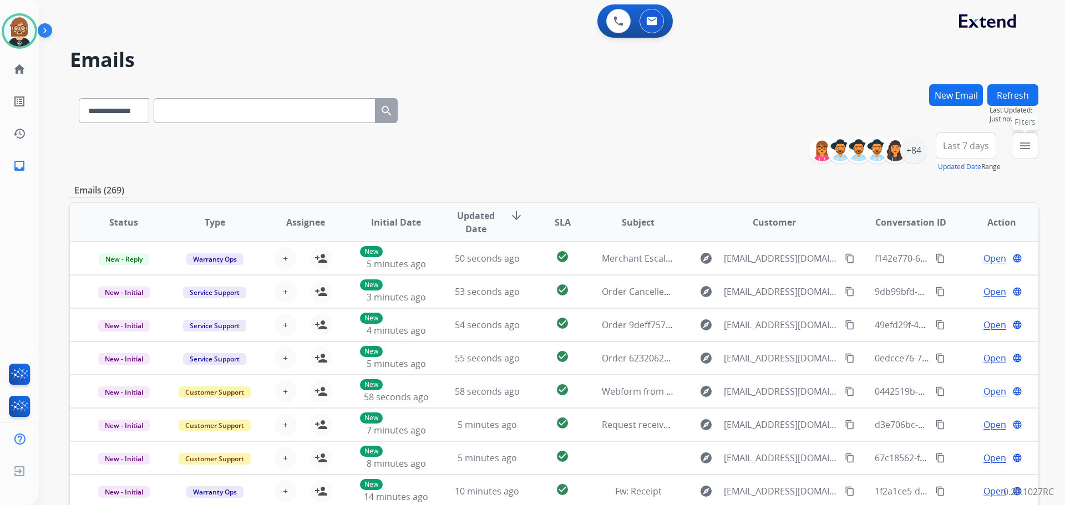
click at [1029, 154] on button "menu Filters" at bounding box center [1025, 146] width 27 height 27
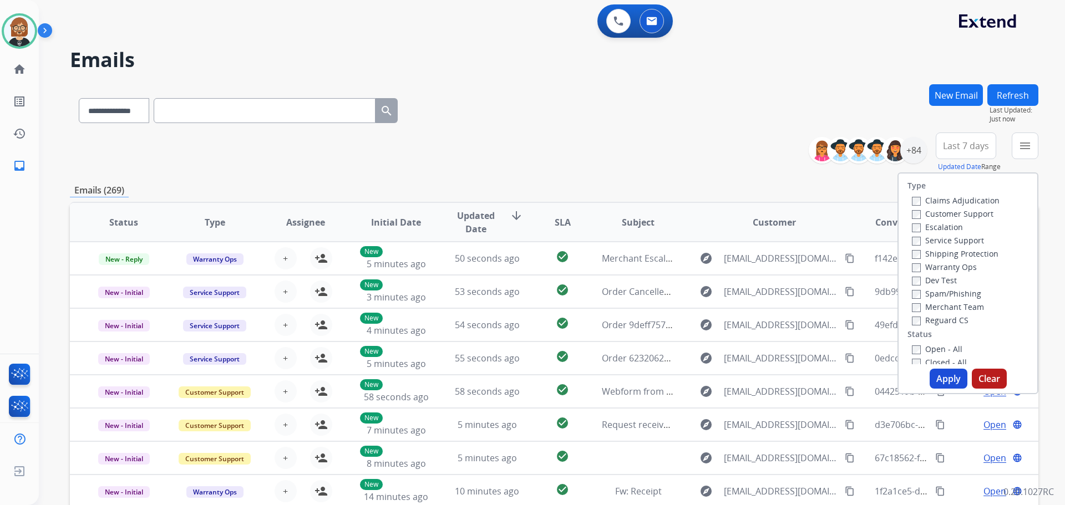
click at [939, 347] on label "Open - All" at bounding box center [937, 349] width 50 height 11
click at [952, 383] on button "Apply" at bounding box center [948, 379] width 38 height 20
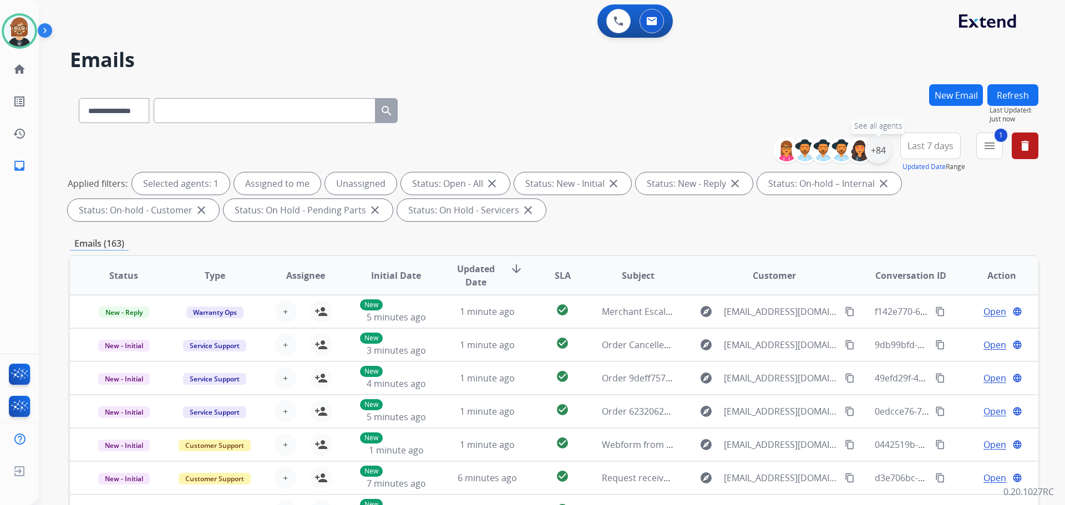
click at [880, 156] on div "+84" at bounding box center [878, 150] width 27 height 27
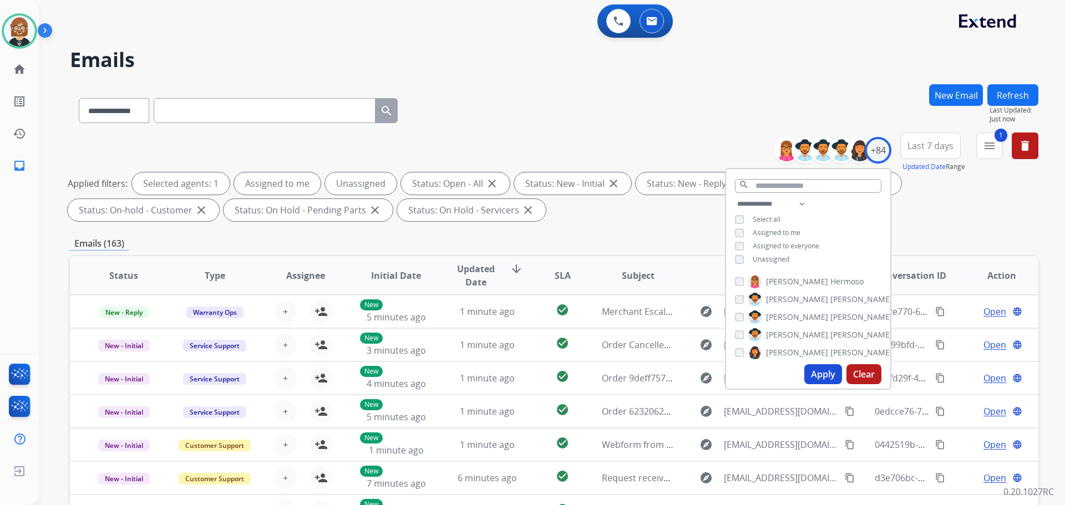
click at [788, 260] on div "**********" at bounding box center [808, 232] width 164 height 71
click at [782, 260] on span "Unassigned" at bounding box center [771, 259] width 37 height 9
click at [824, 382] on button "Apply" at bounding box center [823, 374] width 38 height 20
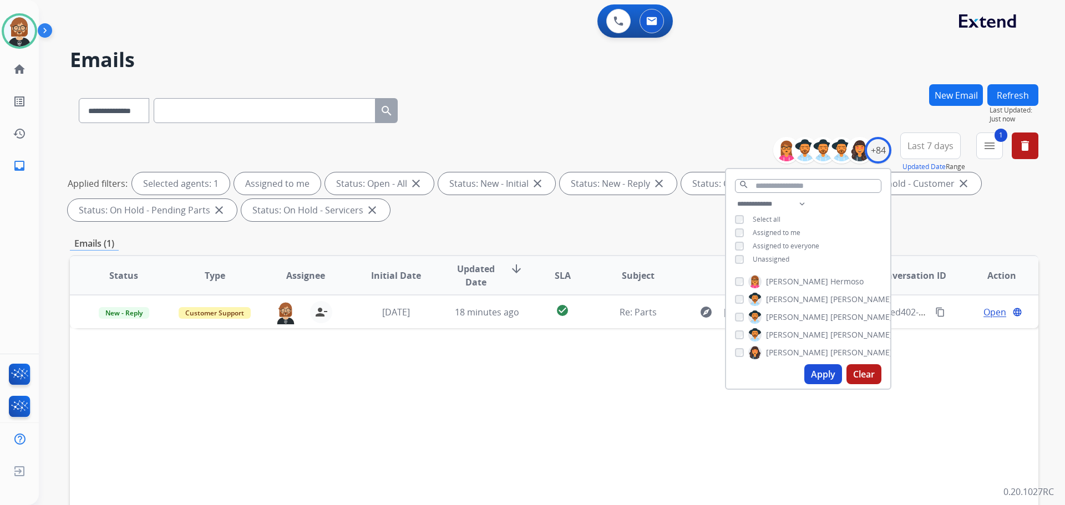
click at [656, 388] on div "Status Type Assignee Initial Date Updated Date arrow_downward SLA Subject Custo…" at bounding box center [554, 441] width 968 height 372
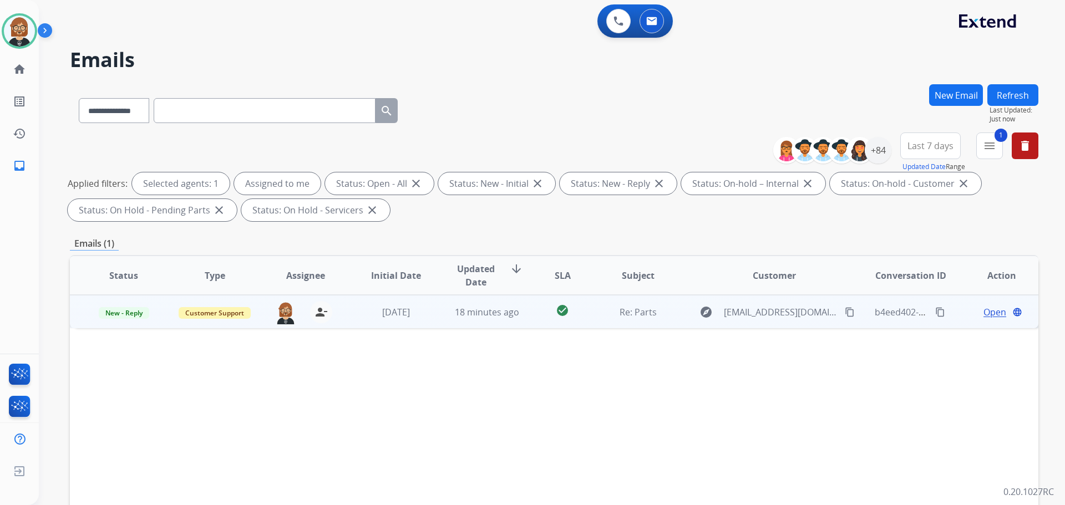
click at [531, 322] on td "check_circle" at bounding box center [554, 311] width 60 height 33
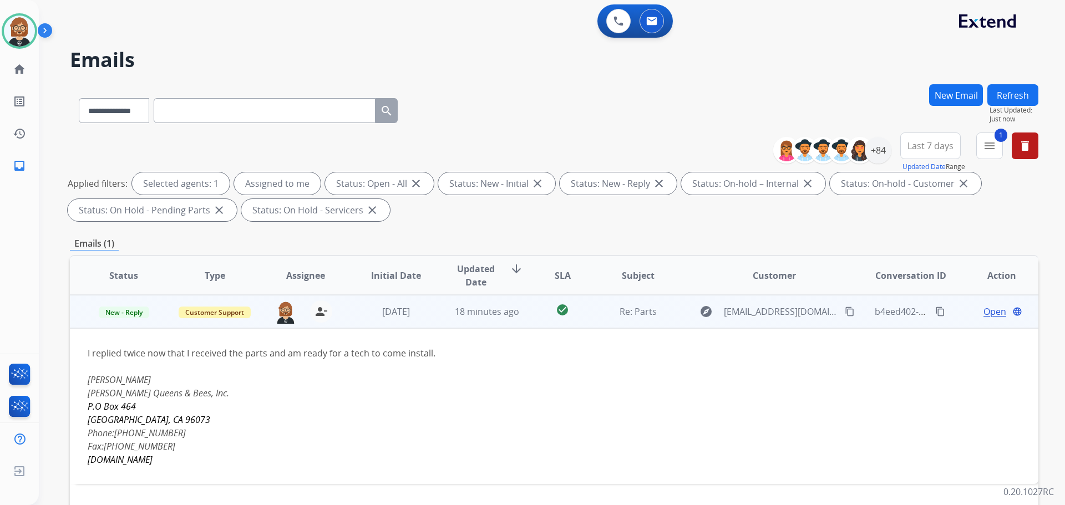
click at [845, 311] on mat-icon "content_copy" at bounding box center [850, 312] width 10 height 10
click at [983, 317] on span "Open" at bounding box center [994, 311] width 23 height 13
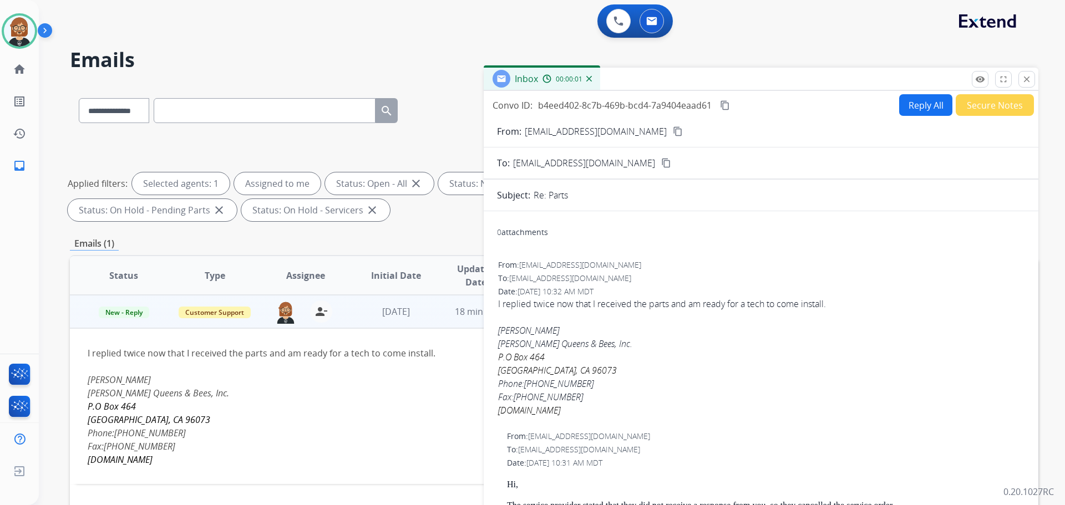
click at [929, 104] on button "Reply All" at bounding box center [925, 105] width 53 height 22
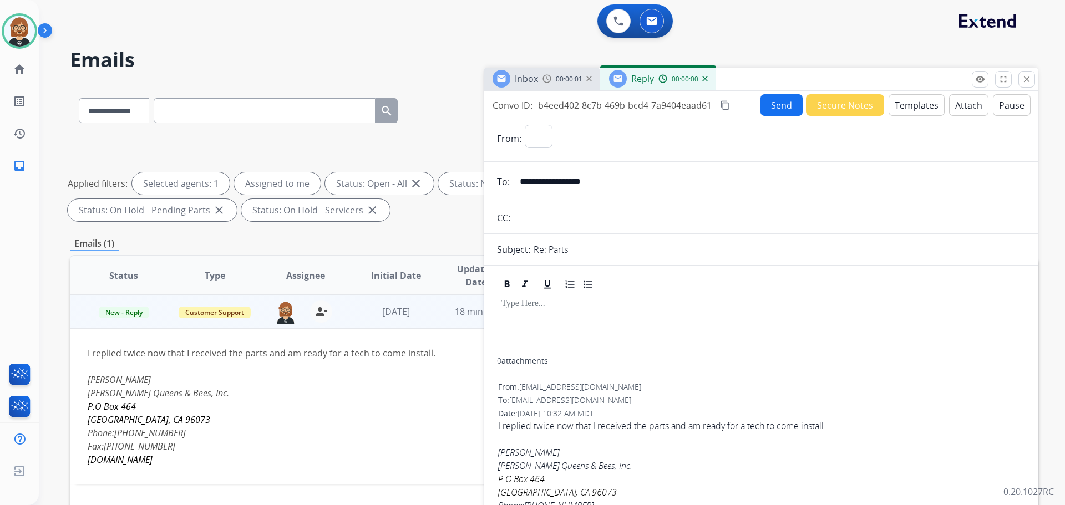
select select "**********"
click at [905, 108] on button "Templates" at bounding box center [916, 105] width 56 height 22
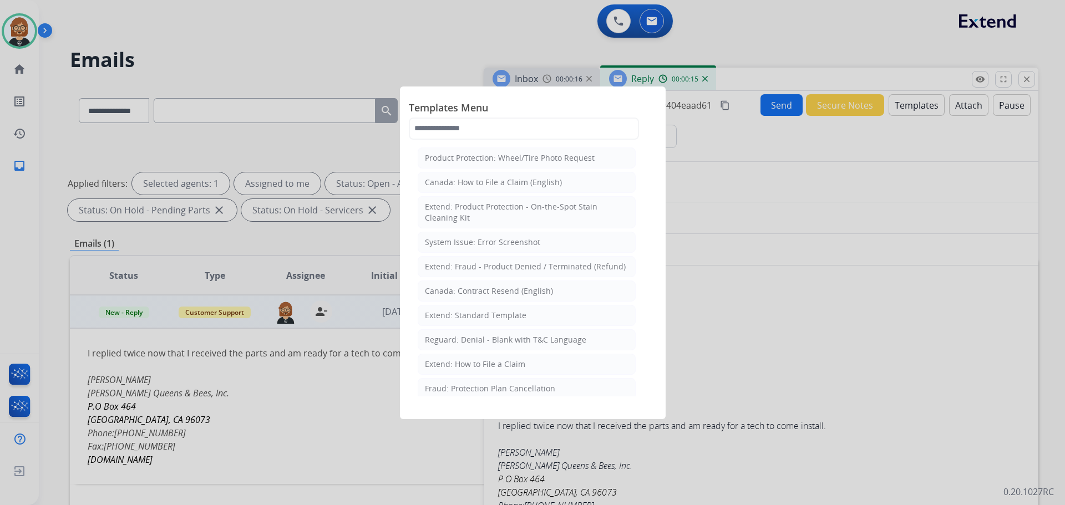
click at [825, 368] on div at bounding box center [532, 252] width 1065 height 505
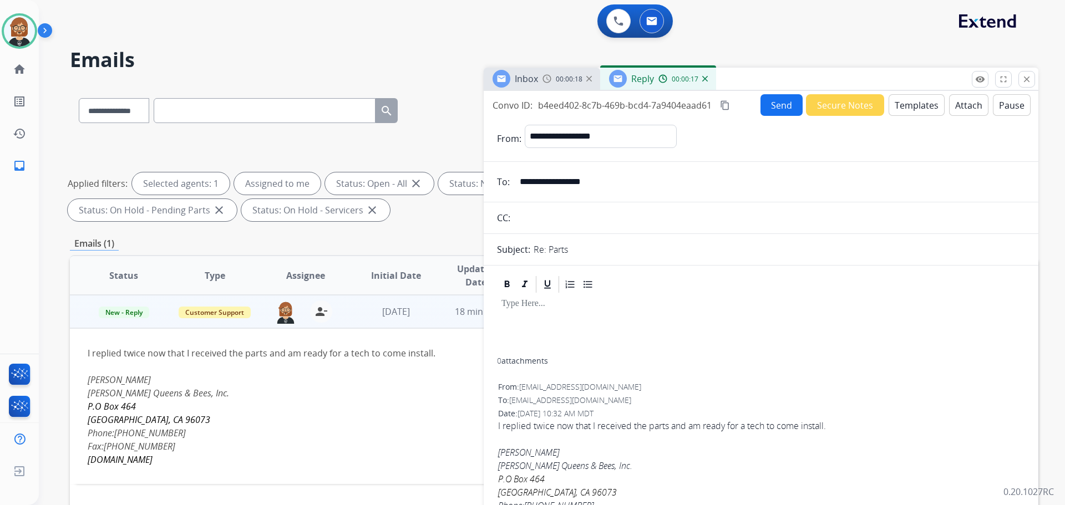
click at [781, 111] on button "Send" at bounding box center [781, 105] width 42 height 22
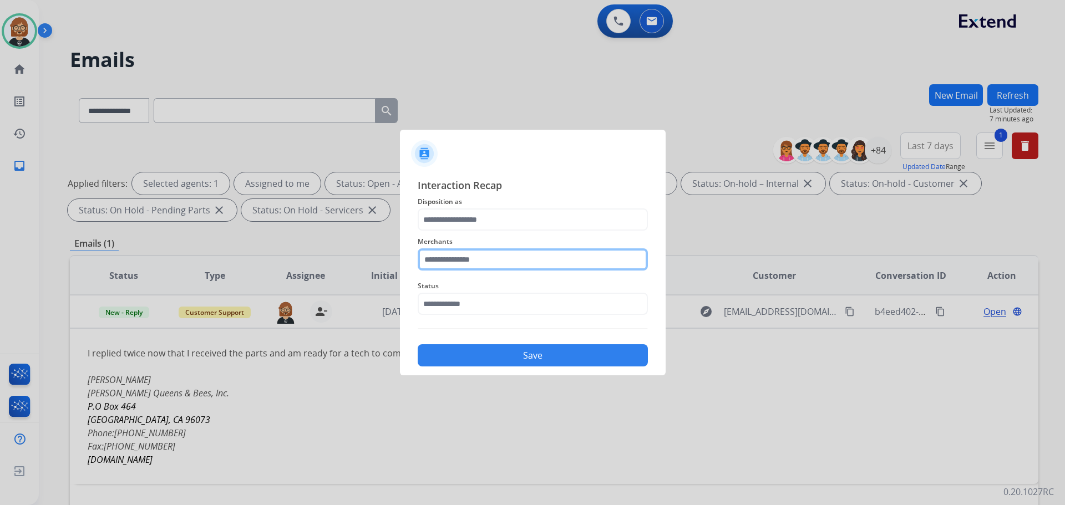
click at [522, 267] on input "text" at bounding box center [533, 259] width 230 height 22
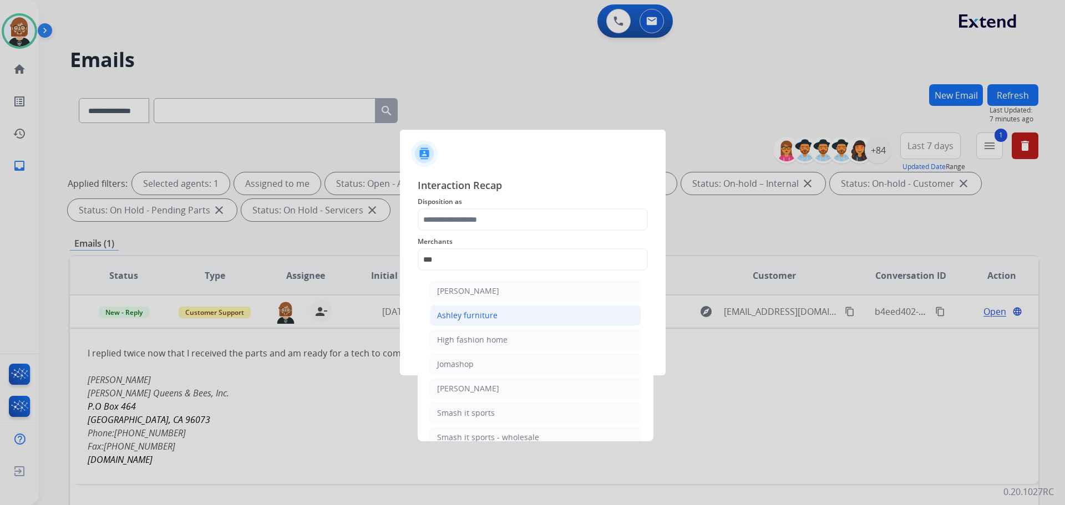
click at [502, 314] on li "Ashley furniture" at bounding box center [535, 315] width 211 height 21
type input "**********"
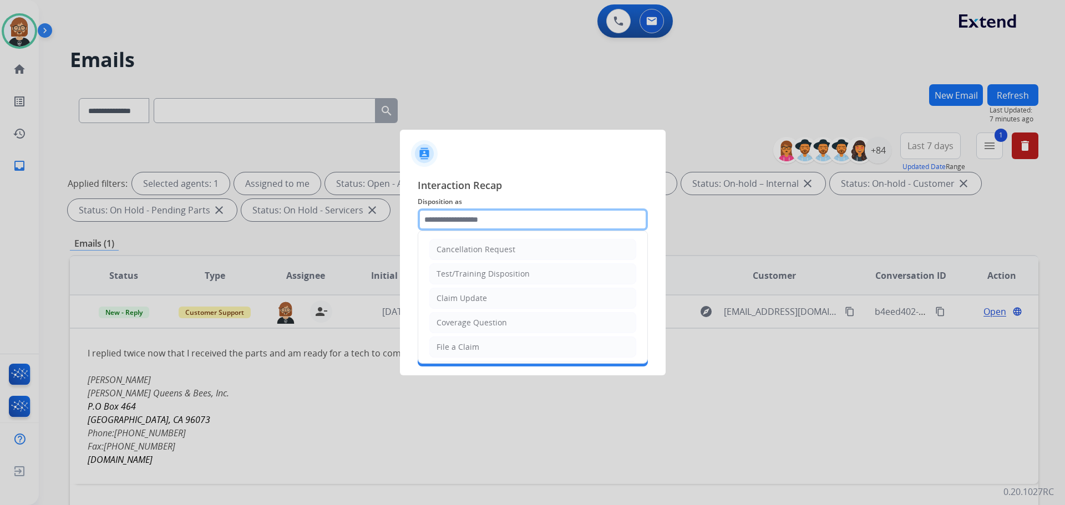
click at [524, 229] on input "text" at bounding box center [533, 220] width 230 height 22
click at [514, 300] on li "Claim Update" at bounding box center [532, 298] width 207 height 21
type input "**********"
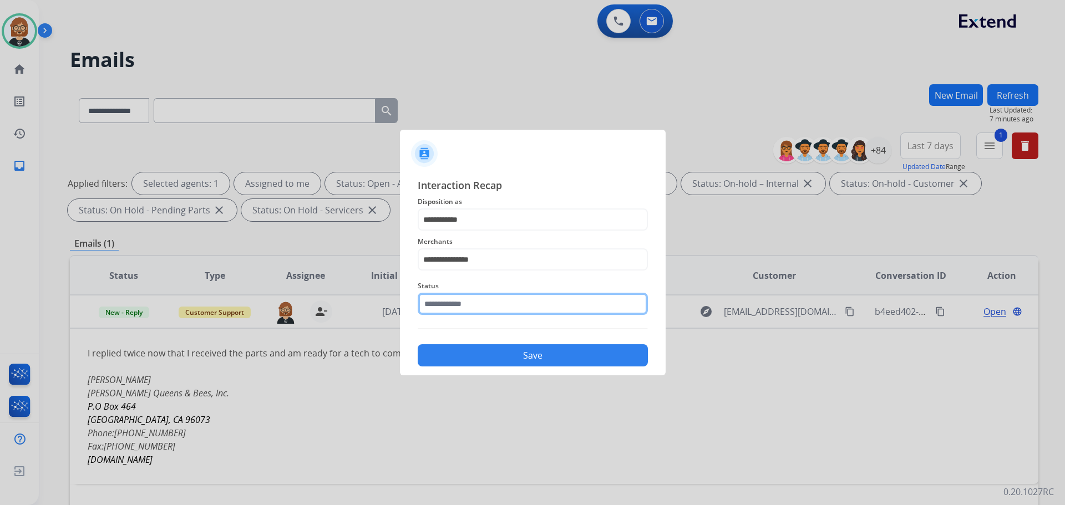
click at [513, 303] on input "text" at bounding box center [533, 304] width 230 height 22
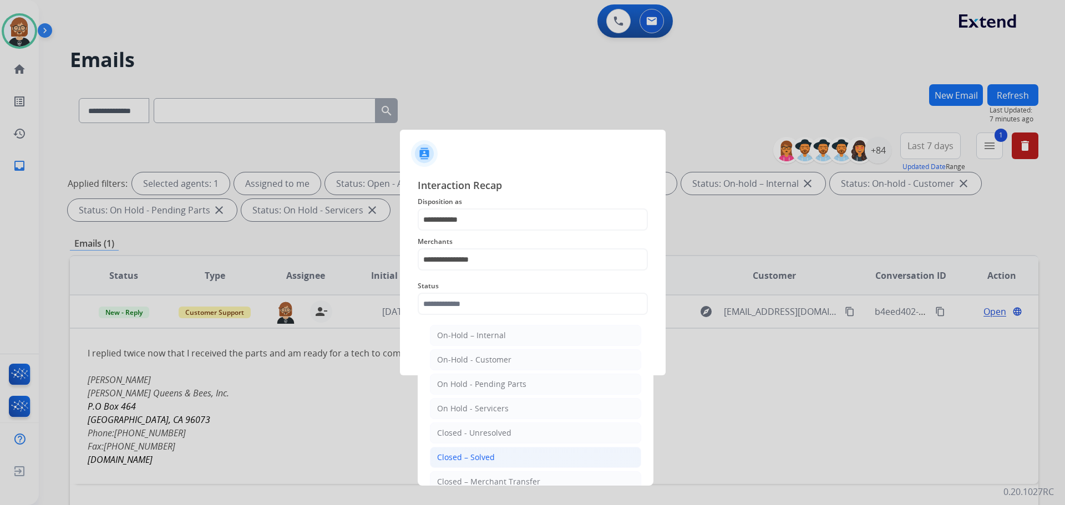
click at [527, 451] on li "Closed – Solved" at bounding box center [535, 457] width 211 height 21
type input "**********"
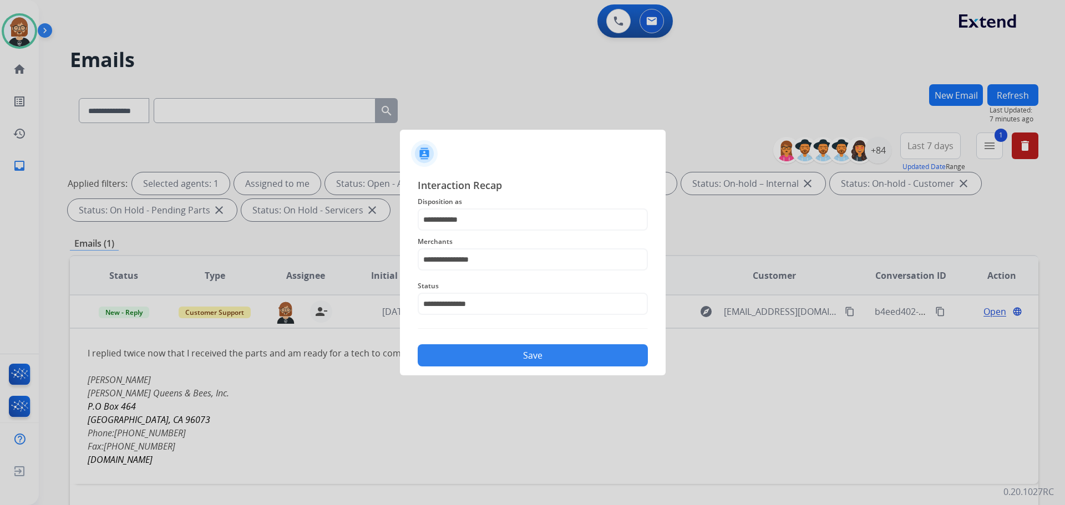
click at [556, 345] on button "Save" at bounding box center [533, 355] width 230 height 22
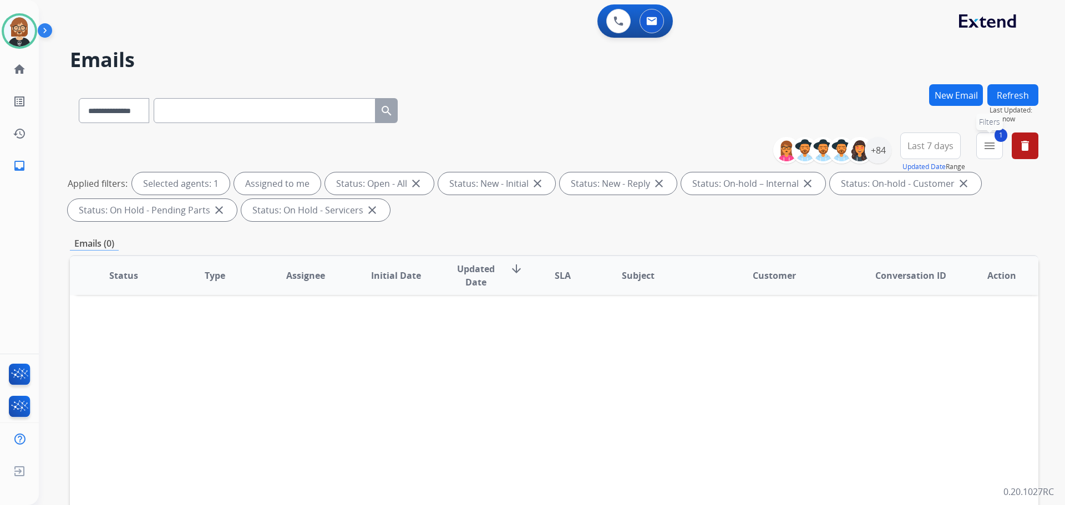
click at [992, 148] on mat-icon "menu" at bounding box center [989, 145] width 13 height 13
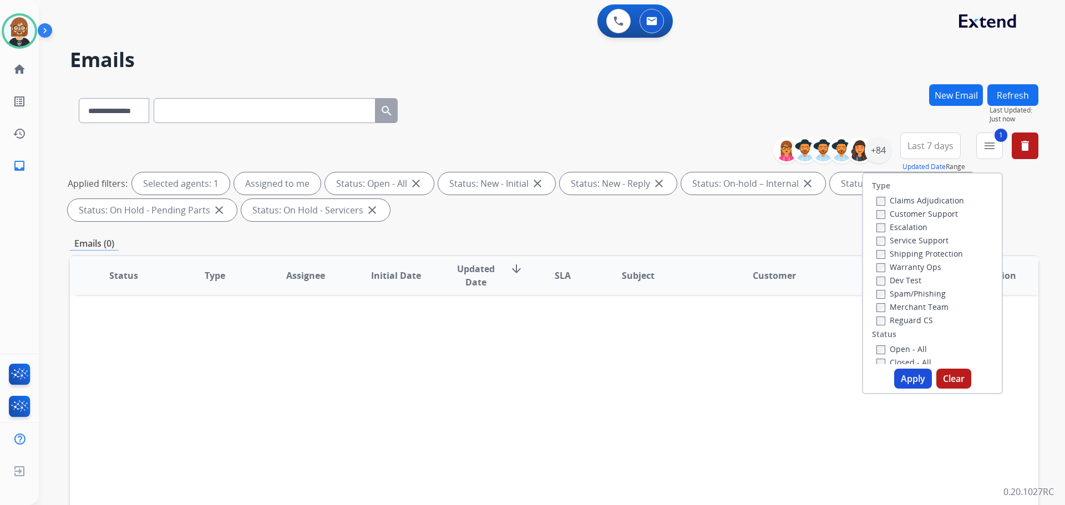
click at [905, 360] on label "Closed - All" at bounding box center [903, 362] width 55 height 11
click at [908, 379] on button "Apply" at bounding box center [913, 379] width 38 height 20
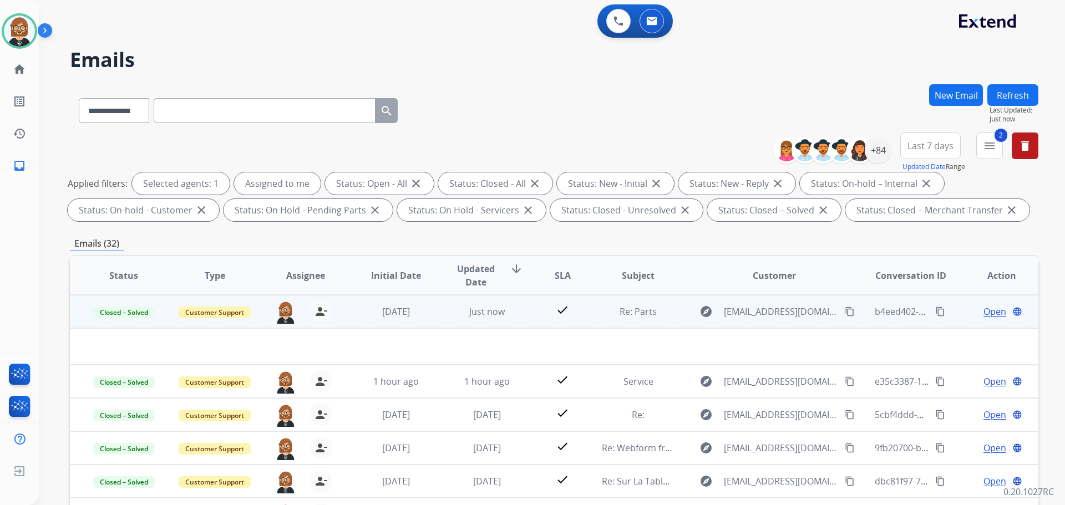
click at [989, 314] on span "Open" at bounding box center [994, 311] width 23 height 13
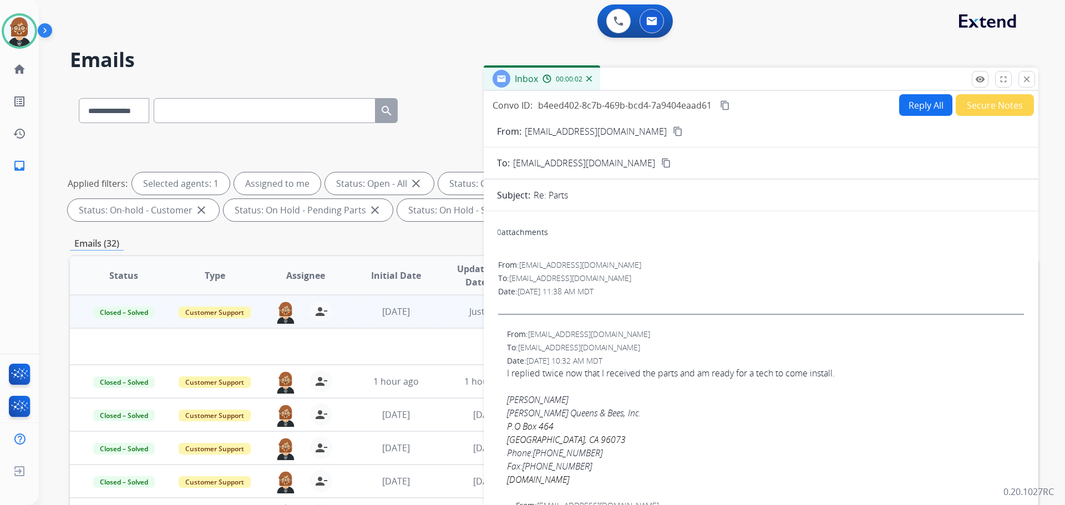
click at [919, 107] on button "Reply All" at bounding box center [925, 105] width 53 height 22
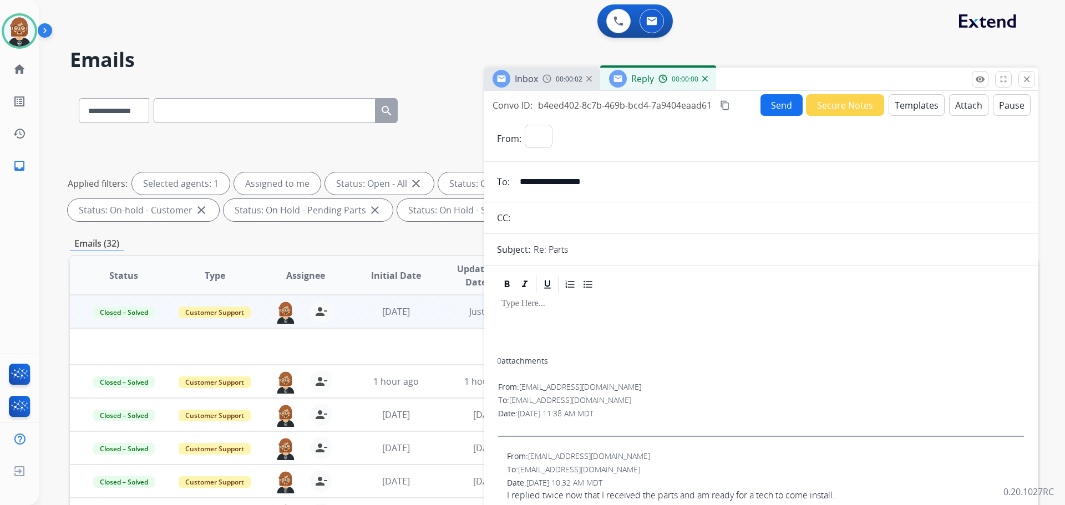
select select "**********"
click at [916, 108] on button "Templates" at bounding box center [916, 105] width 56 height 22
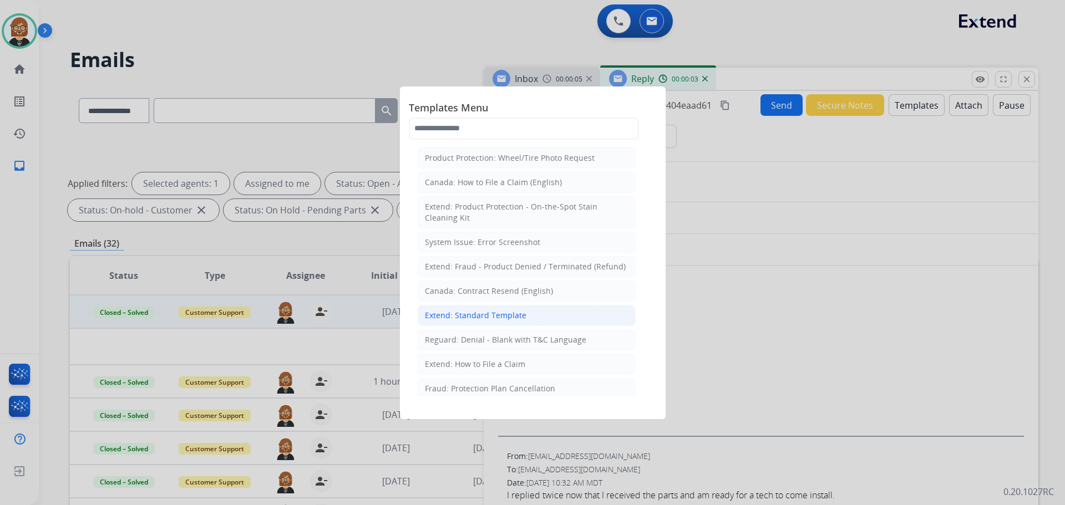
click at [525, 323] on li "Extend: Standard Template" at bounding box center [527, 315] width 218 height 21
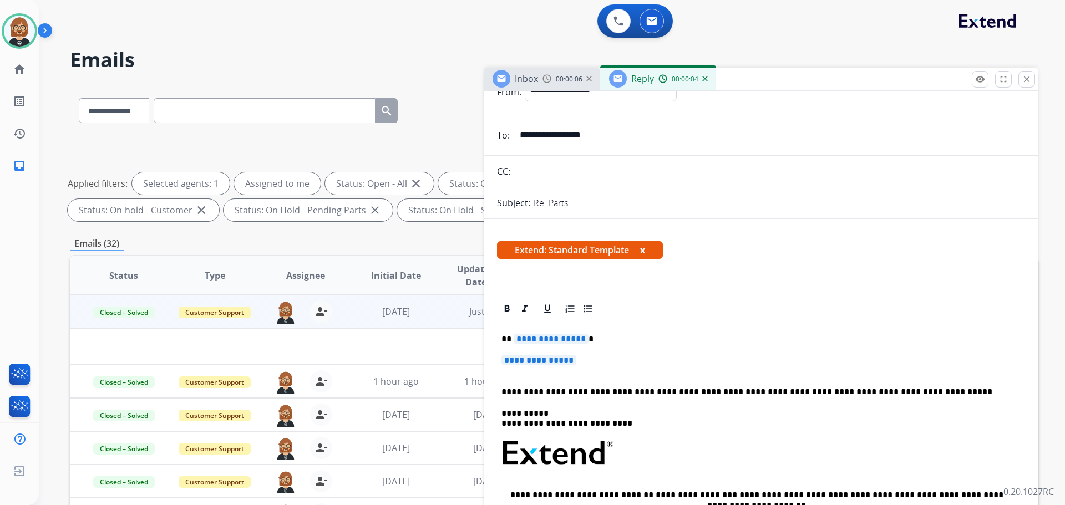
scroll to position [111, 0]
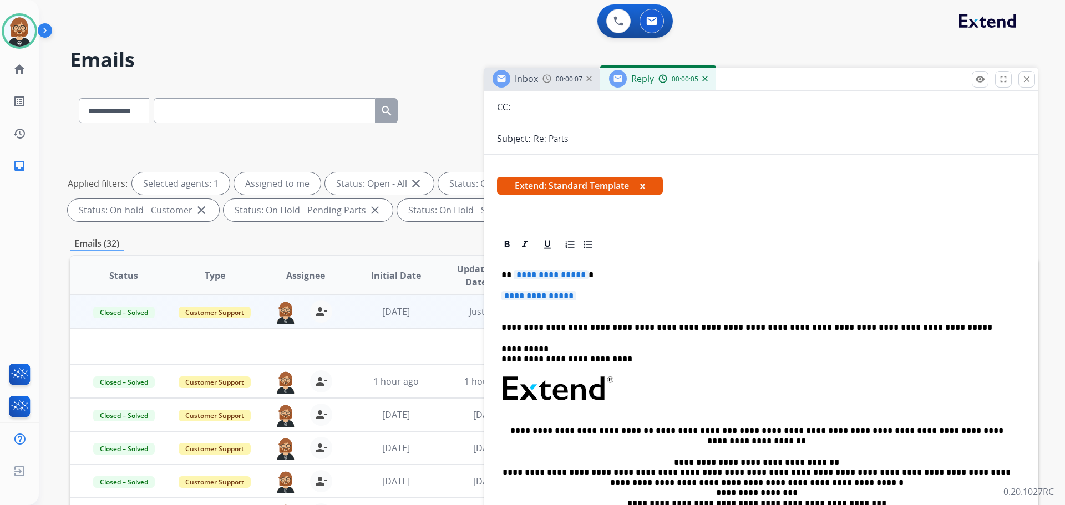
click at [558, 278] on span "**********" at bounding box center [551, 274] width 75 height 9
click at [556, 294] on span "**********" at bounding box center [538, 295] width 75 height 9
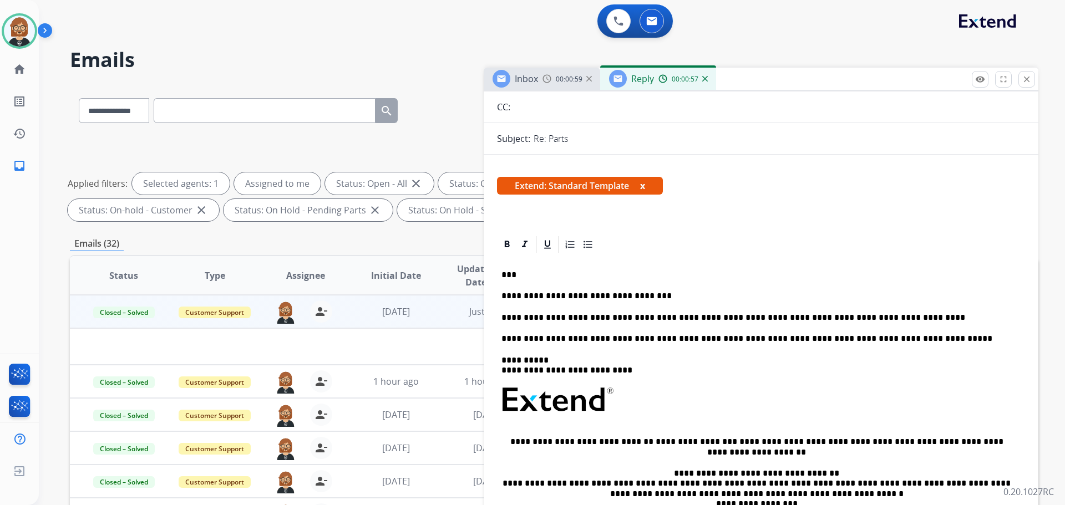
scroll to position [0, 0]
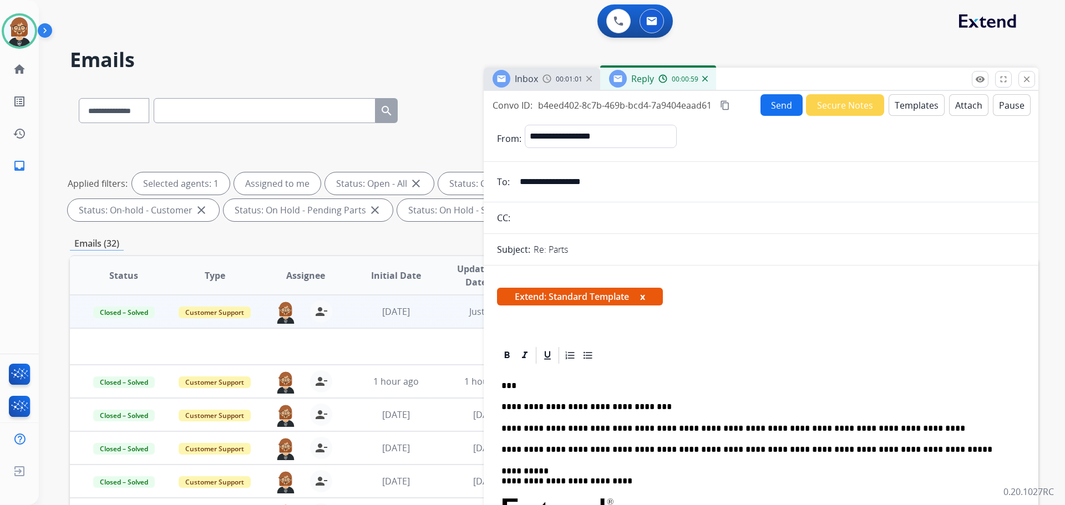
click at [776, 108] on button "Send" at bounding box center [781, 105] width 42 height 22
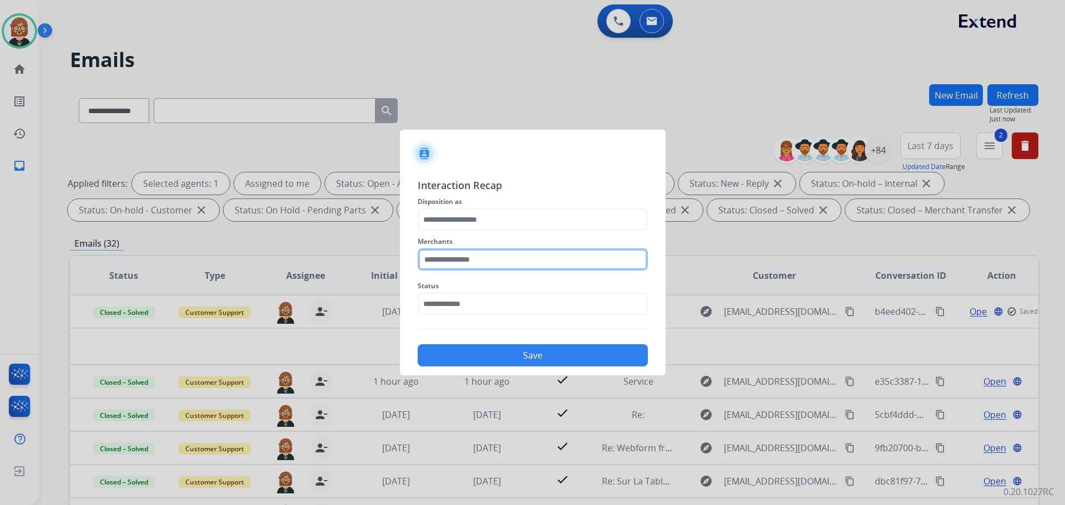
click at [538, 267] on input "text" at bounding box center [533, 259] width 230 height 22
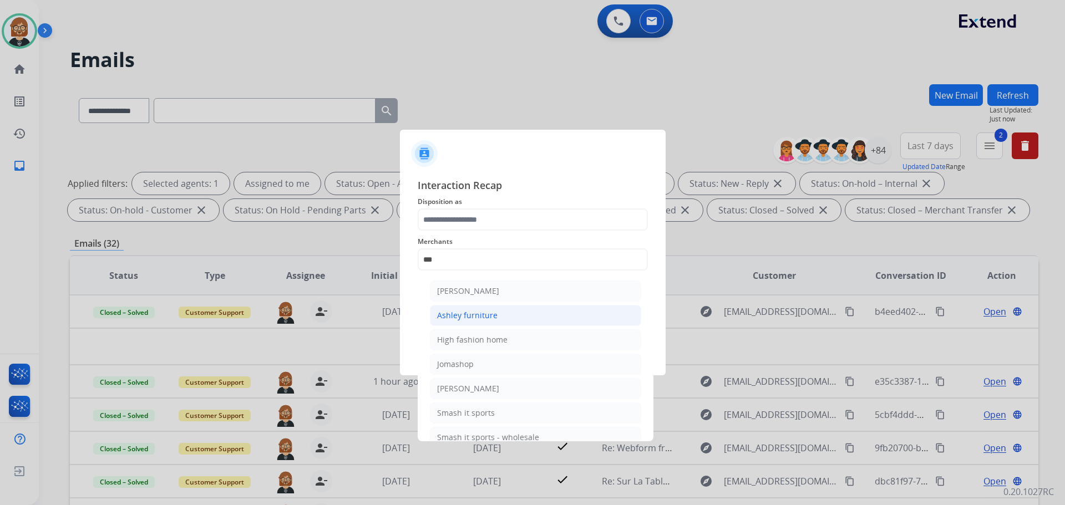
click at [515, 312] on li "Ashley furniture" at bounding box center [535, 315] width 211 height 21
type input "**********"
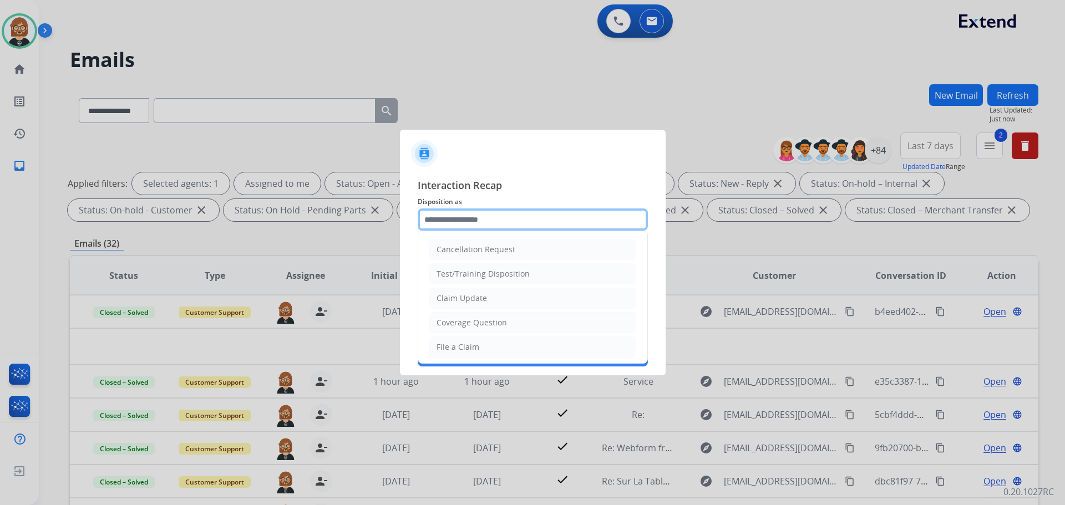
click at [539, 227] on input "text" at bounding box center [533, 220] width 230 height 22
click at [531, 293] on li "Claim Update" at bounding box center [532, 298] width 207 height 21
type input "**********"
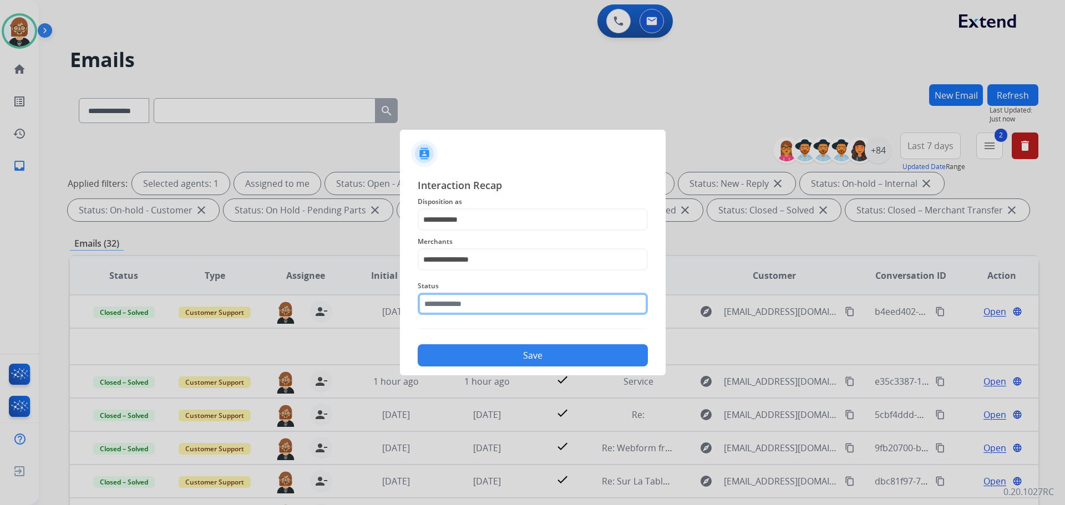
click at [530, 304] on input "text" at bounding box center [533, 304] width 230 height 22
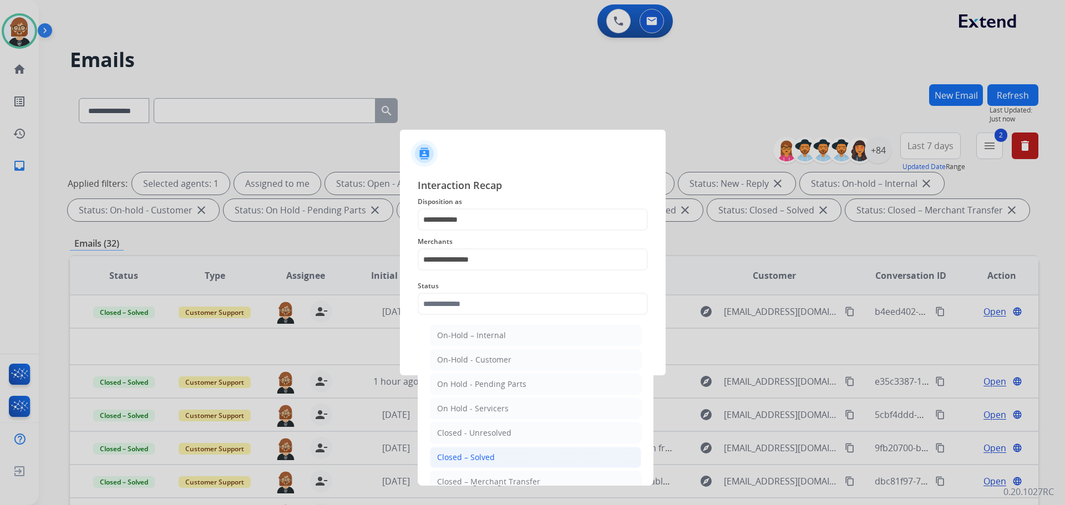
click at [514, 455] on li "Closed – Solved" at bounding box center [535, 457] width 211 height 21
type input "**********"
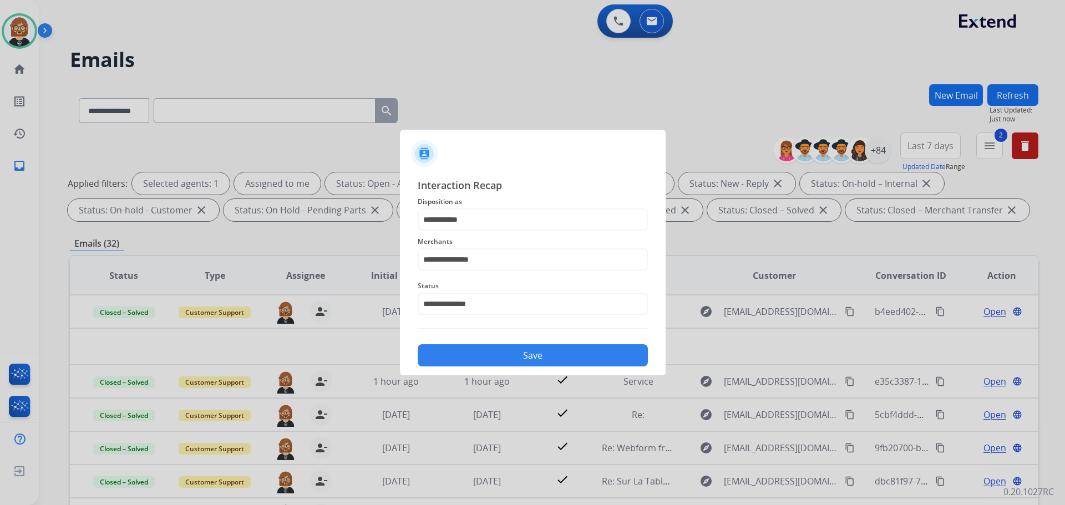
click at [551, 366] on div "Save" at bounding box center [533, 352] width 230 height 29
click at [542, 356] on button "Save" at bounding box center [533, 355] width 230 height 22
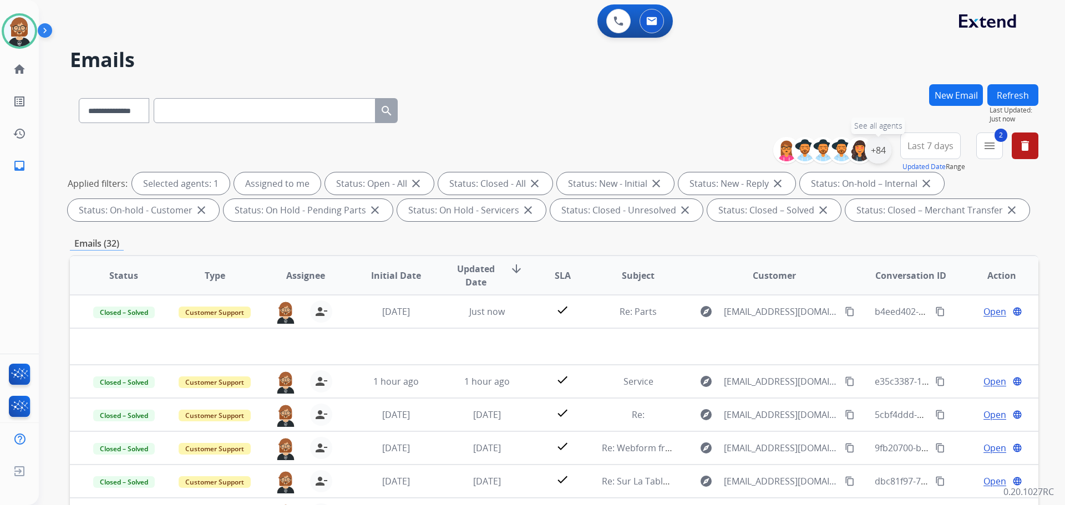
click at [876, 145] on div "+84" at bounding box center [878, 150] width 27 height 27
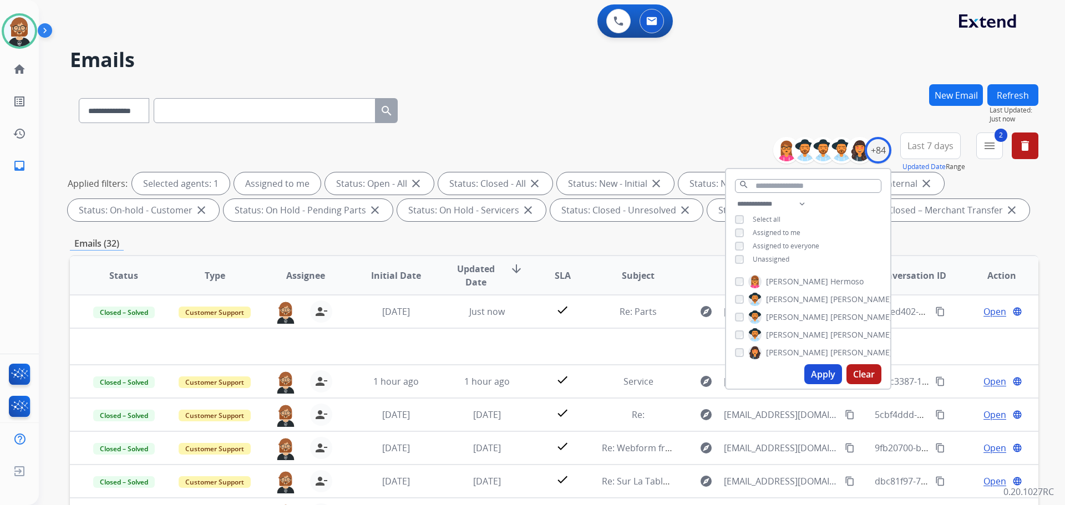
click at [816, 374] on button "Apply" at bounding box center [823, 374] width 38 height 20
click at [993, 154] on button "2 menu Filters" at bounding box center [989, 146] width 27 height 27
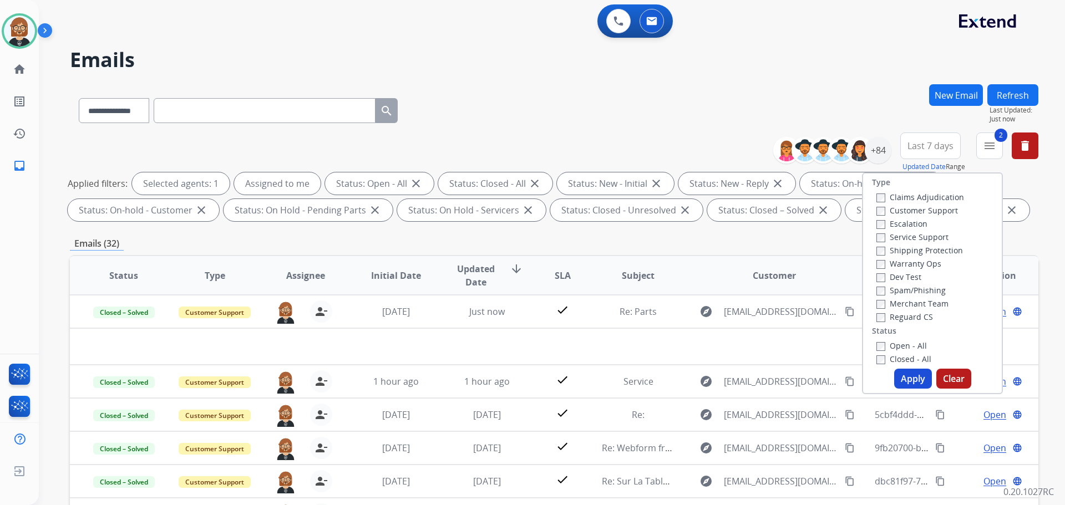
click at [887, 360] on label "Closed - All" at bounding box center [903, 359] width 55 height 11
click at [907, 383] on button "Apply" at bounding box center [913, 379] width 38 height 20
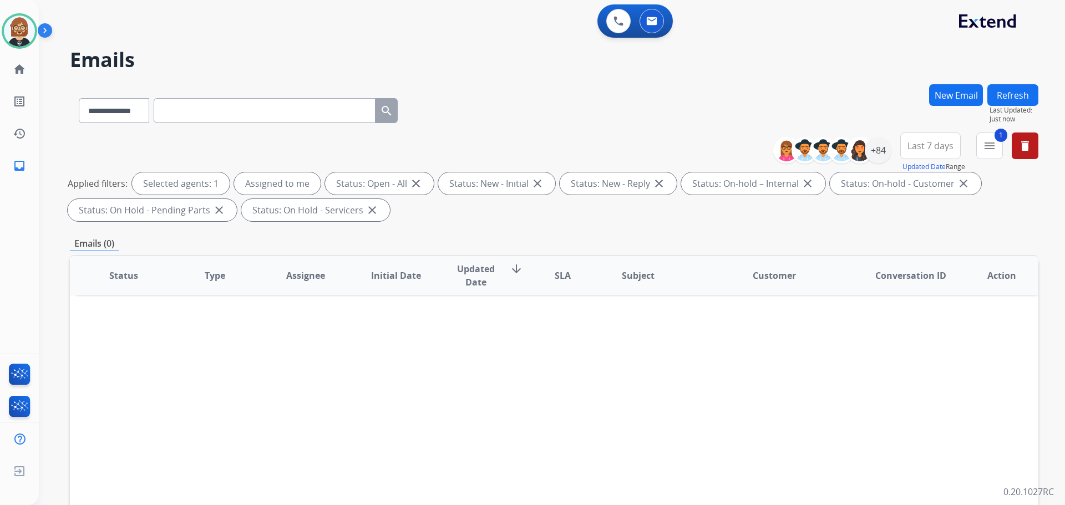
click at [1006, 90] on button "Refresh" at bounding box center [1012, 95] width 51 height 22
click at [988, 143] on mat-icon "menu" at bounding box center [989, 145] width 13 height 13
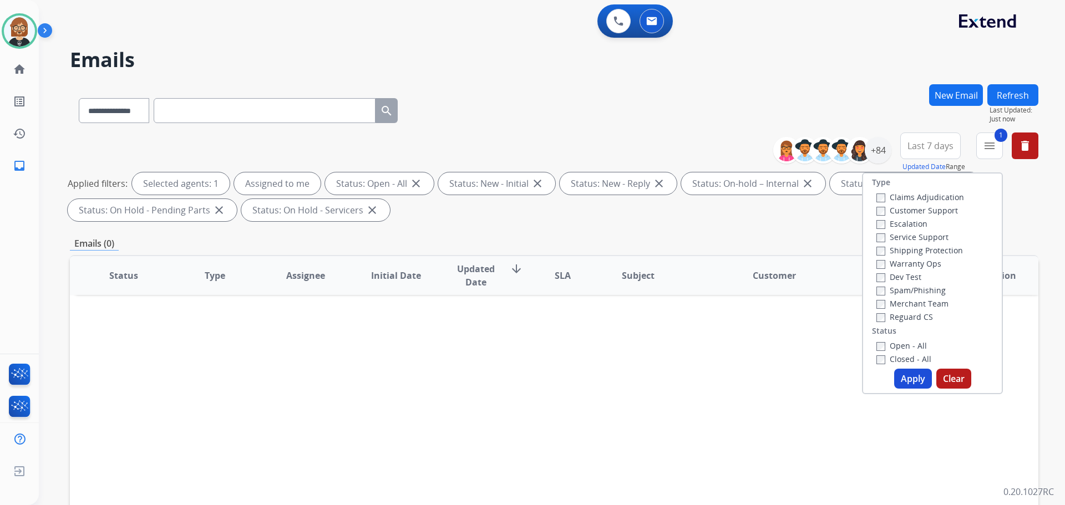
click at [905, 360] on label "Closed - All" at bounding box center [903, 359] width 55 height 11
click at [910, 375] on button "Apply" at bounding box center [913, 379] width 38 height 20
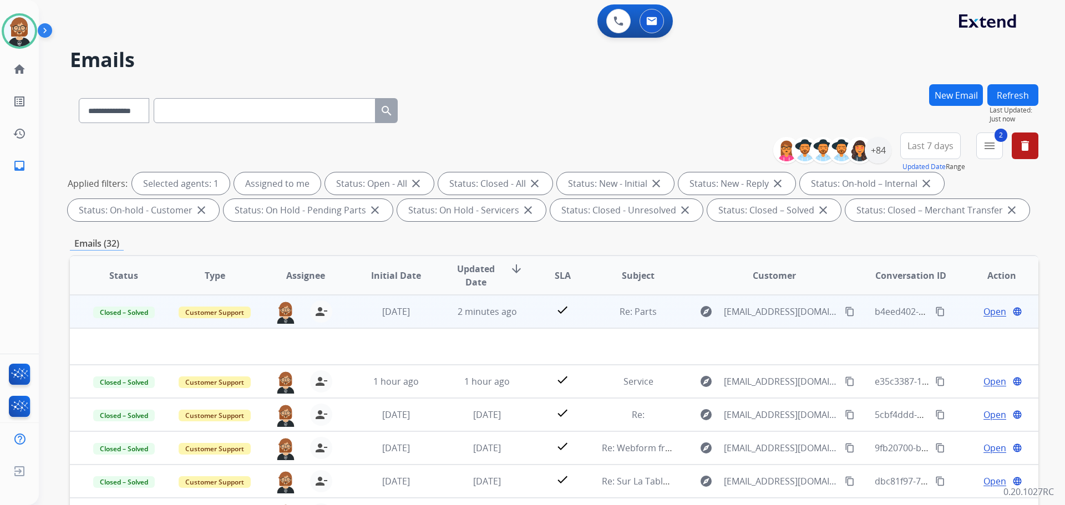
click at [935, 309] on mat-icon "content_copy" at bounding box center [940, 312] width 10 height 10
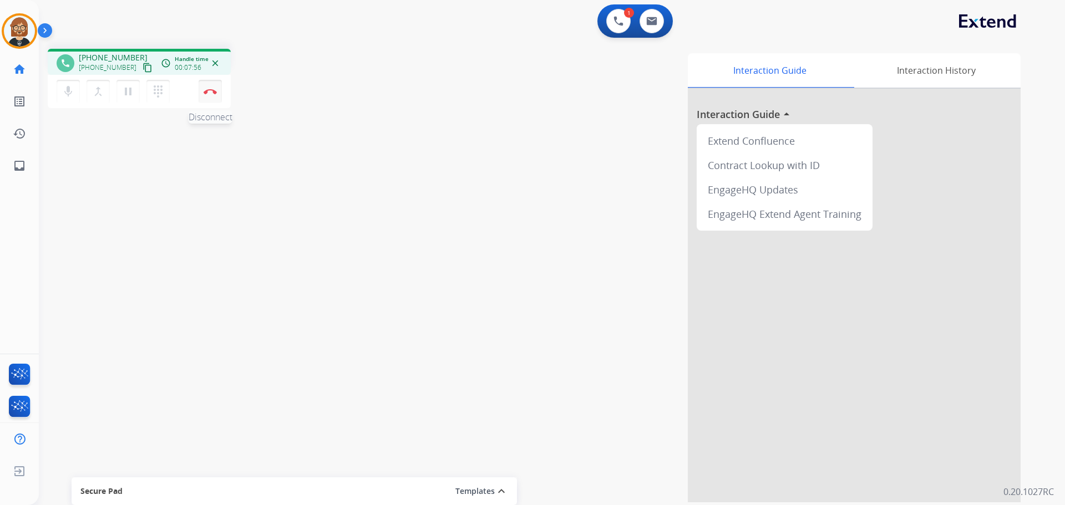
click at [212, 93] on img at bounding box center [210, 92] width 13 height 6
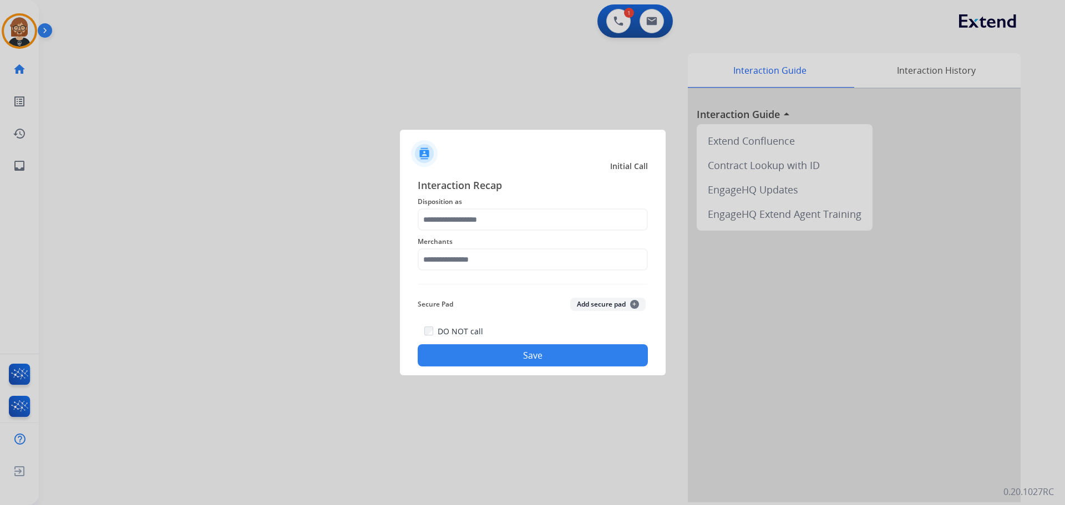
click at [541, 273] on div "Merchants" at bounding box center [533, 253] width 230 height 44
click at [542, 262] on input "text" at bounding box center [533, 259] width 230 height 22
click at [527, 300] on li "[DOMAIN_NAME]" at bounding box center [535, 291] width 211 height 21
type input "**********"
click at [522, 227] on input "text" at bounding box center [533, 220] width 230 height 22
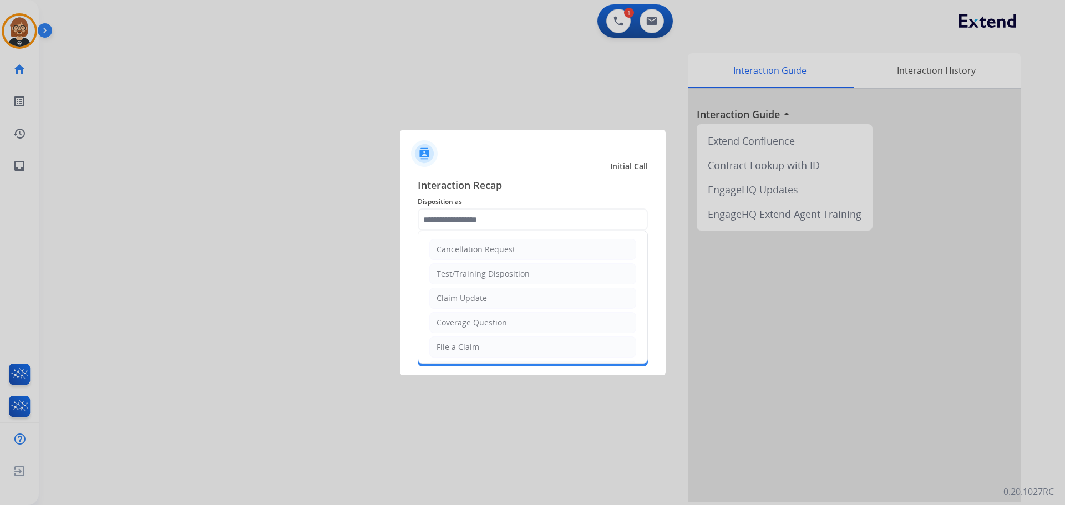
click at [513, 295] on li "Claim Update" at bounding box center [532, 298] width 207 height 21
type input "**********"
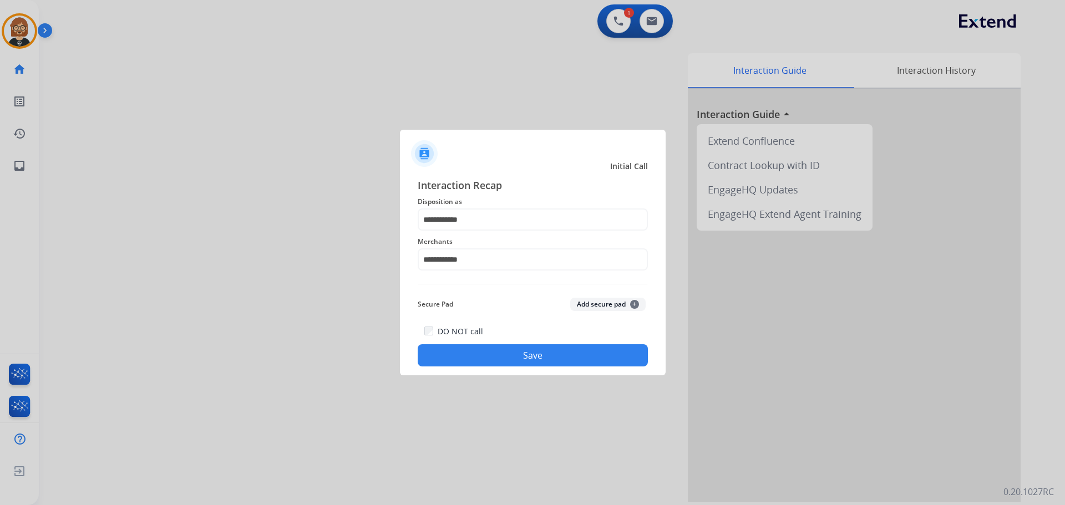
click at [555, 356] on button "Save" at bounding box center [533, 355] width 230 height 22
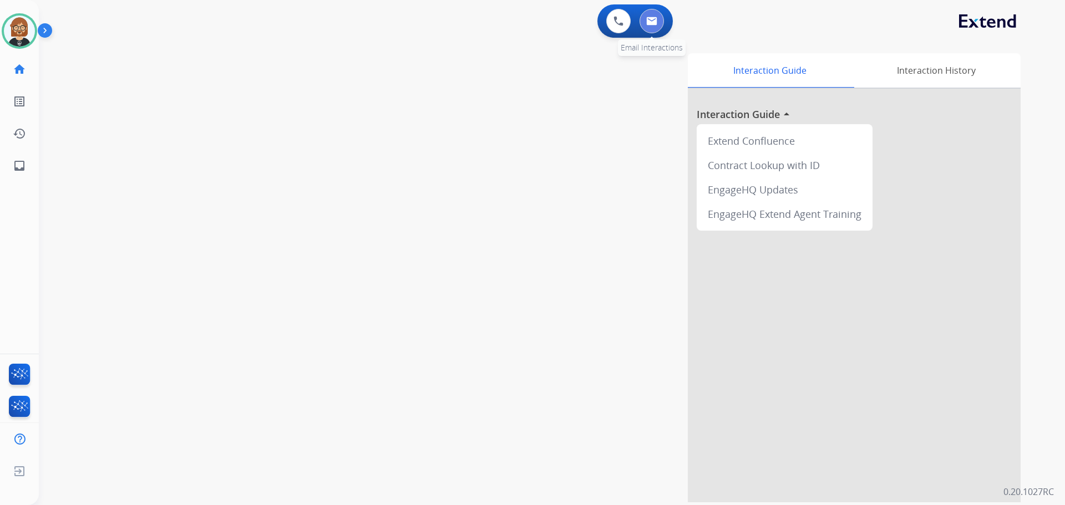
click at [654, 17] on img at bounding box center [651, 21] width 11 height 9
select select "**********"
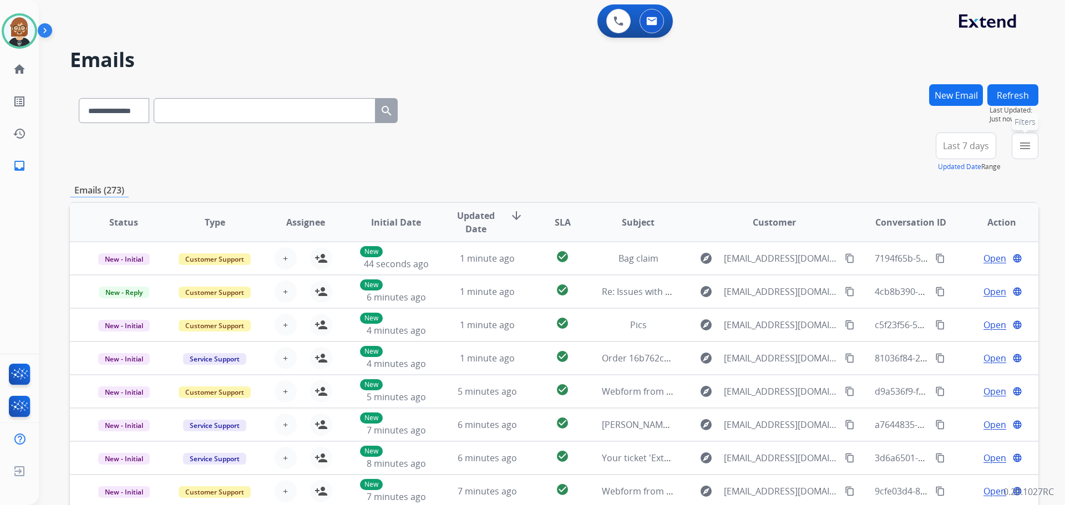
click at [1024, 146] on mat-icon "menu" at bounding box center [1024, 145] width 13 height 13
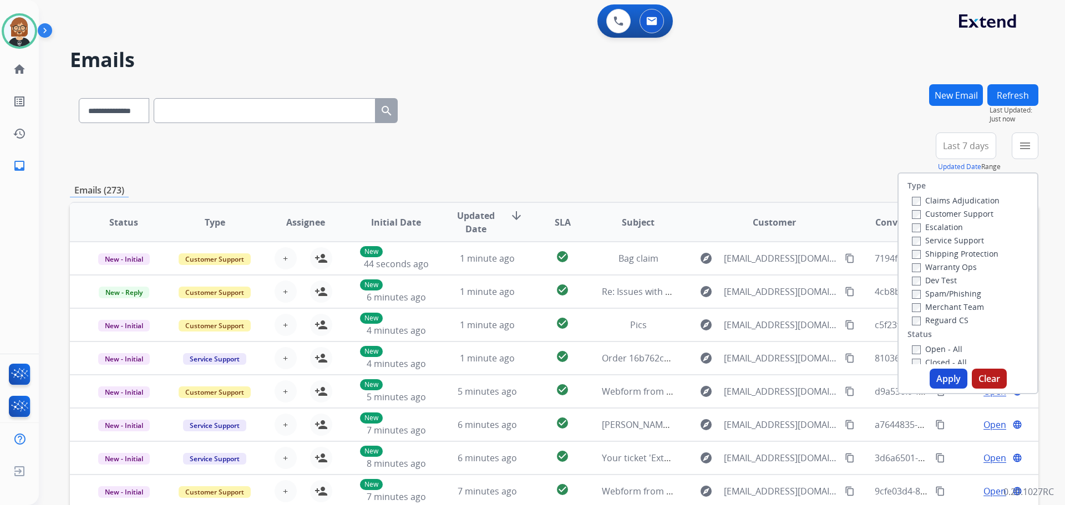
click at [919, 351] on label "Open - All" at bounding box center [937, 349] width 50 height 11
click at [936, 321] on label "Reguard CS" at bounding box center [940, 320] width 57 height 11
click at [931, 250] on label "Shipping Protection" at bounding box center [955, 253] width 87 height 11
click at [934, 212] on label "Customer Support" at bounding box center [953, 214] width 82 height 11
click at [939, 384] on button "Apply" at bounding box center [948, 379] width 38 height 20
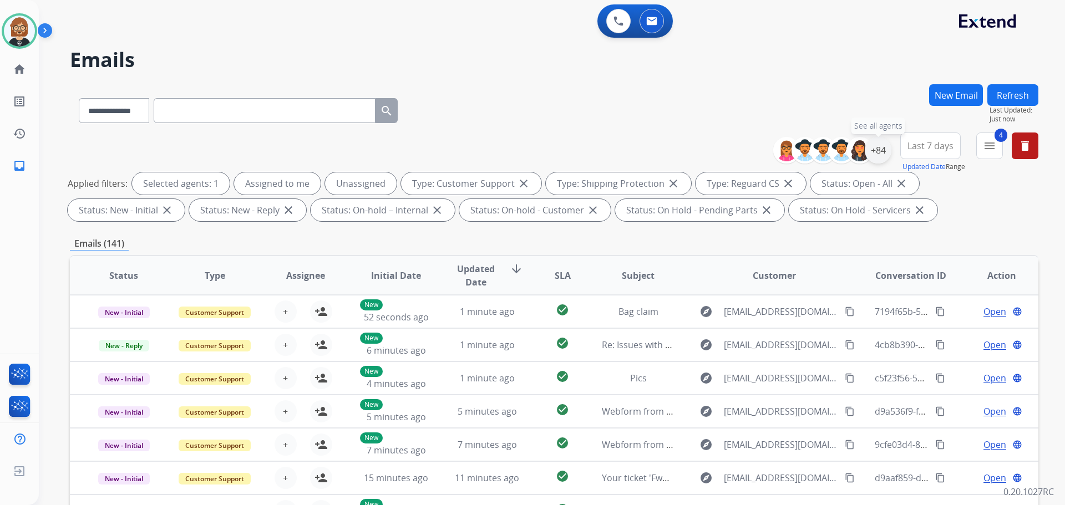
click at [882, 150] on div "+84" at bounding box center [878, 150] width 27 height 27
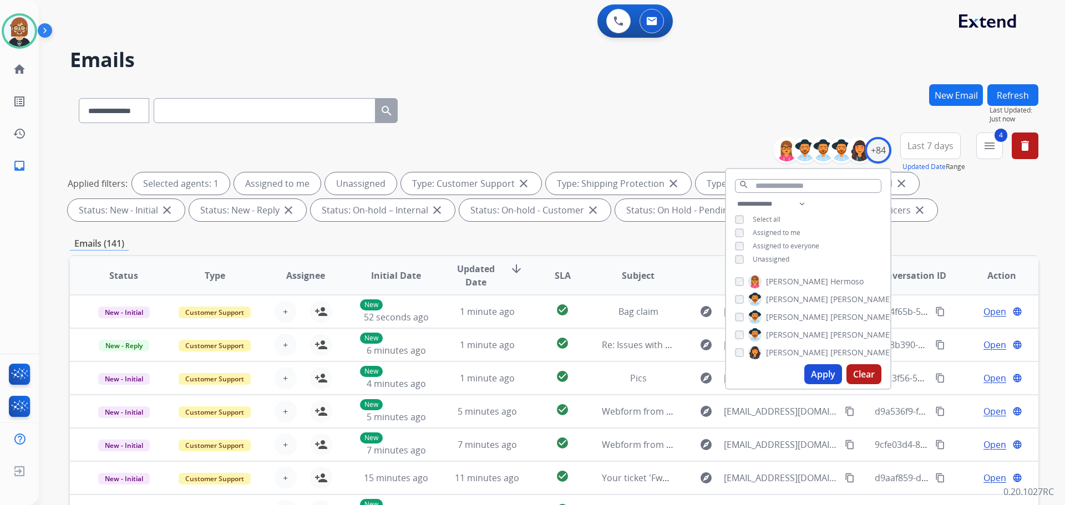
click at [822, 376] on button "Apply" at bounding box center [823, 374] width 38 height 20
click at [998, 149] on button "4 menu Filters" at bounding box center [989, 146] width 27 height 27
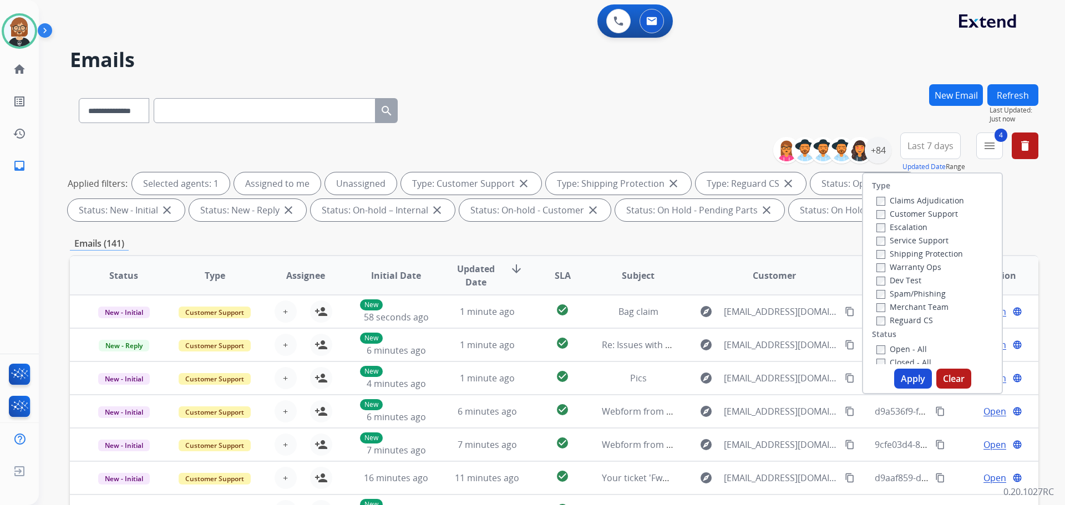
click at [907, 388] on button "Apply" at bounding box center [913, 379] width 38 height 20
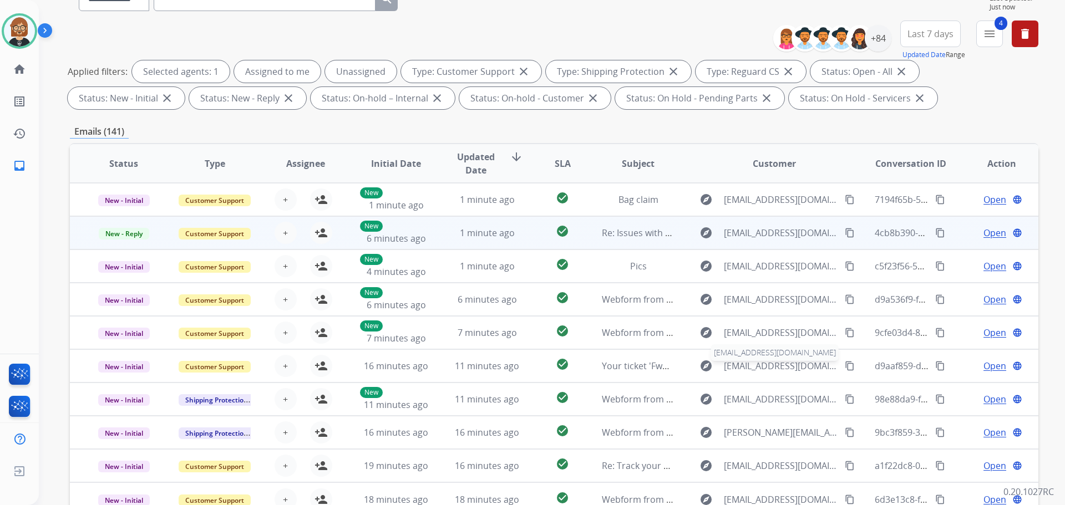
scroll to position [13, 0]
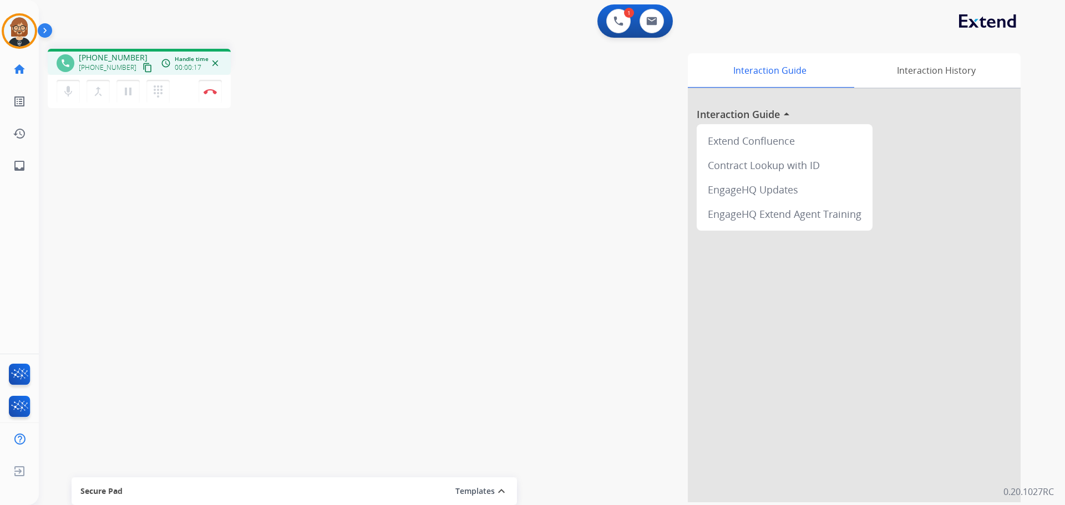
click at [93, 232] on div "phone [PHONE_NUMBER] [PHONE_NUMBER] content_copy access_time Call metrics Queue…" at bounding box center [538, 271] width 999 height 463
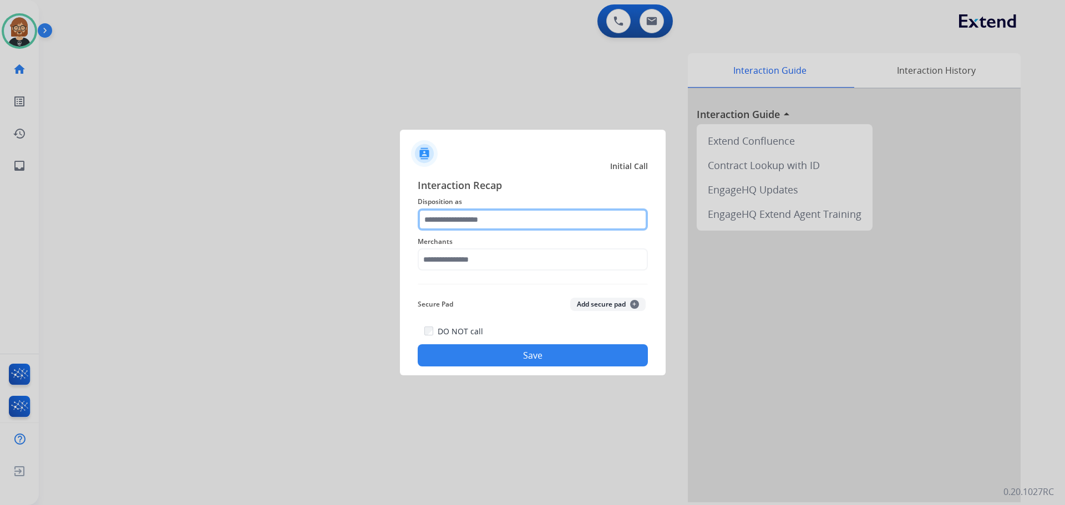
click at [555, 212] on input "text" at bounding box center [533, 220] width 230 height 22
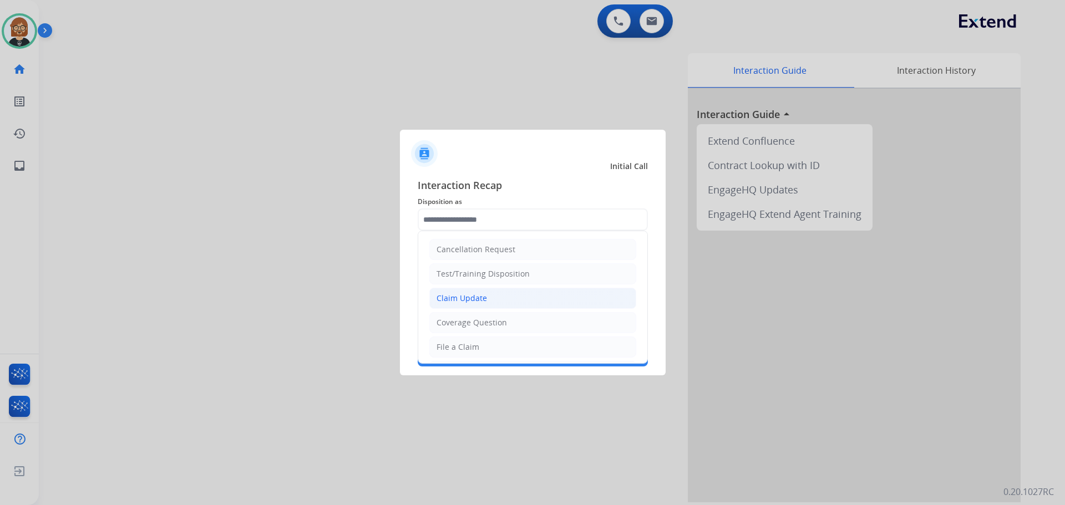
click at [546, 296] on li "Claim Update" at bounding box center [532, 298] width 207 height 21
type input "**********"
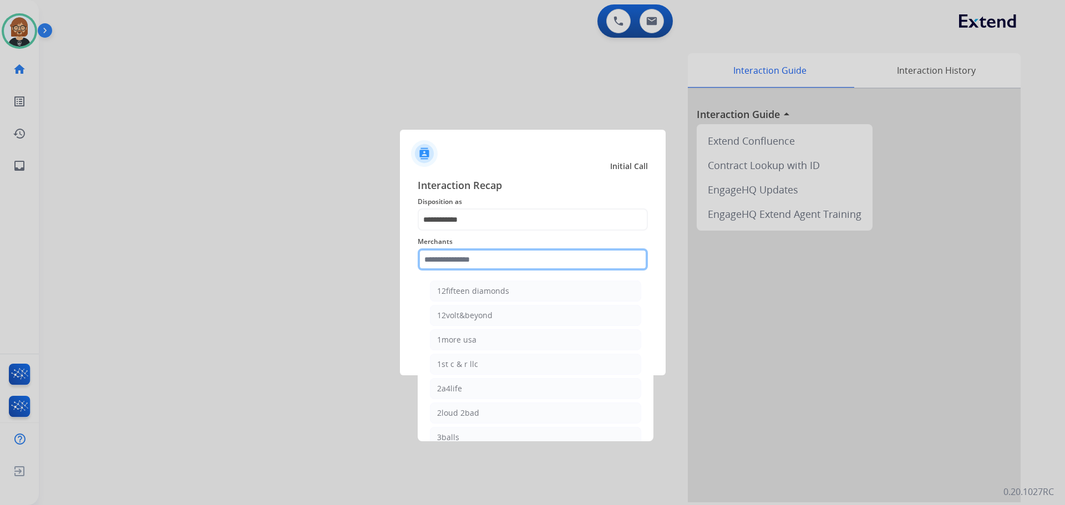
click at [543, 260] on input "text" at bounding box center [533, 259] width 230 height 22
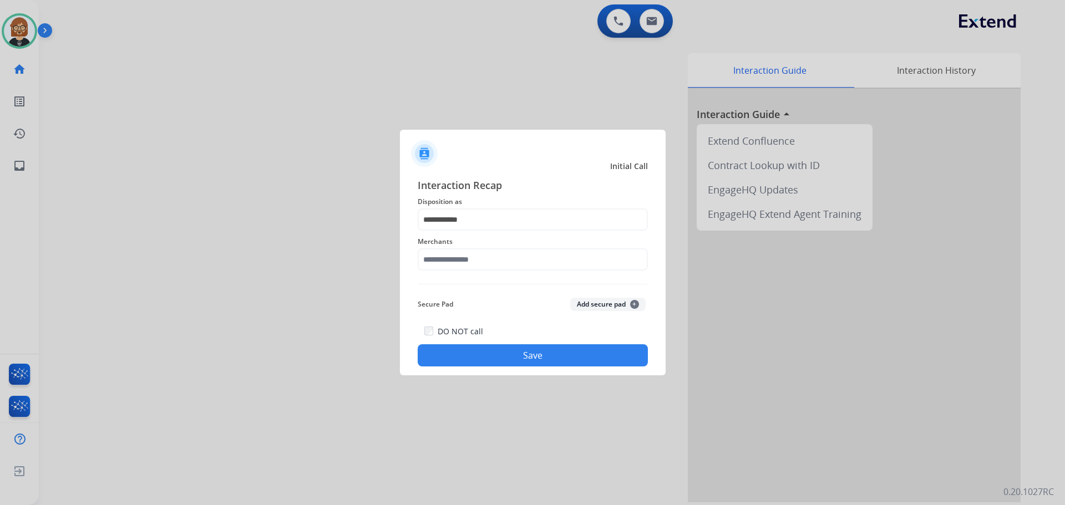
click at [30, 40] on div at bounding box center [532, 252] width 1065 height 505
click at [495, 270] on input "text" at bounding box center [533, 259] width 230 height 22
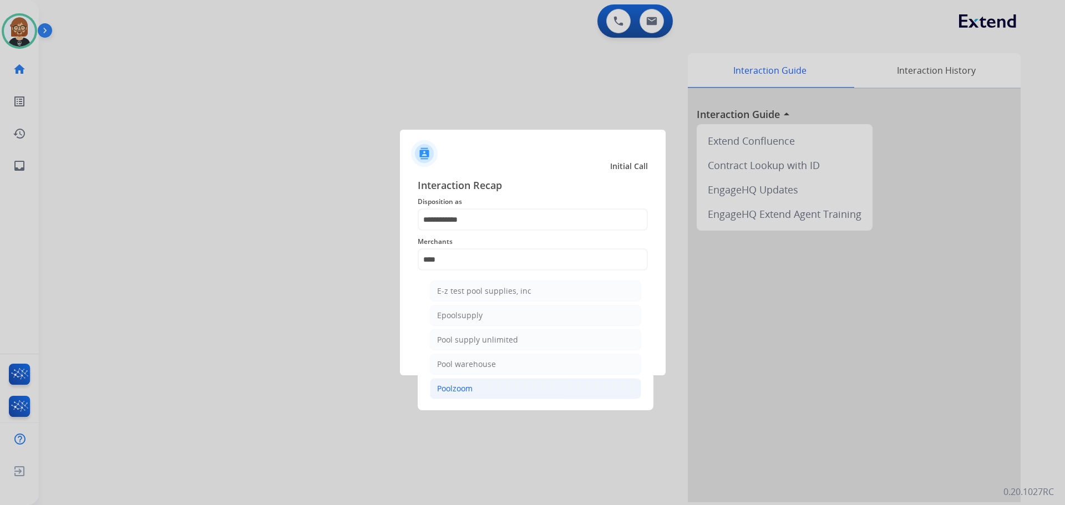
click at [502, 395] on li "Poolzoom" at bounding box center [535, 388] width 211 height 21
type input "********"
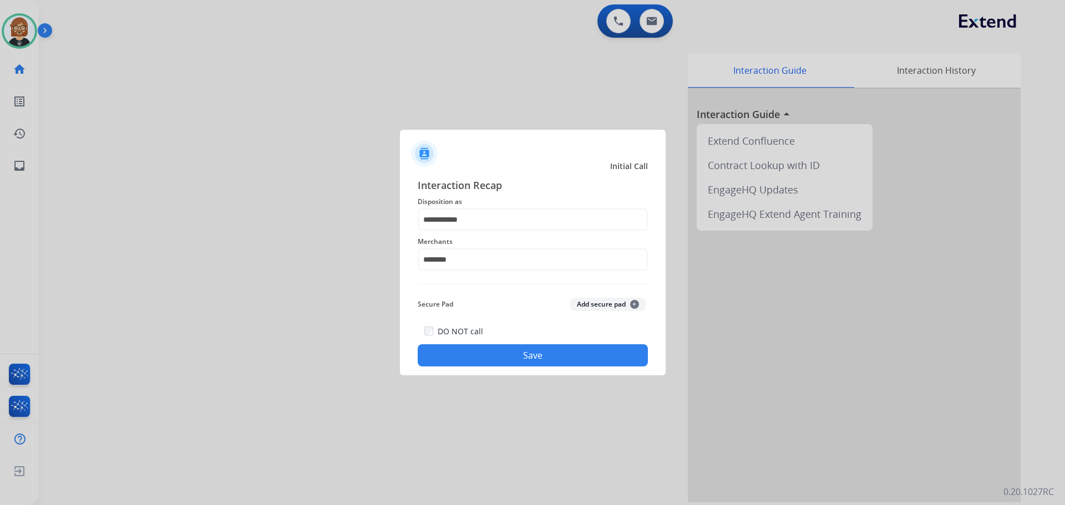
click at [550, 370] on div "**********" at bounding box center [533, 272] width 266 height 207
click at [555, 350] on button "Save" at bounding box center [533, 355] width 230 height 22
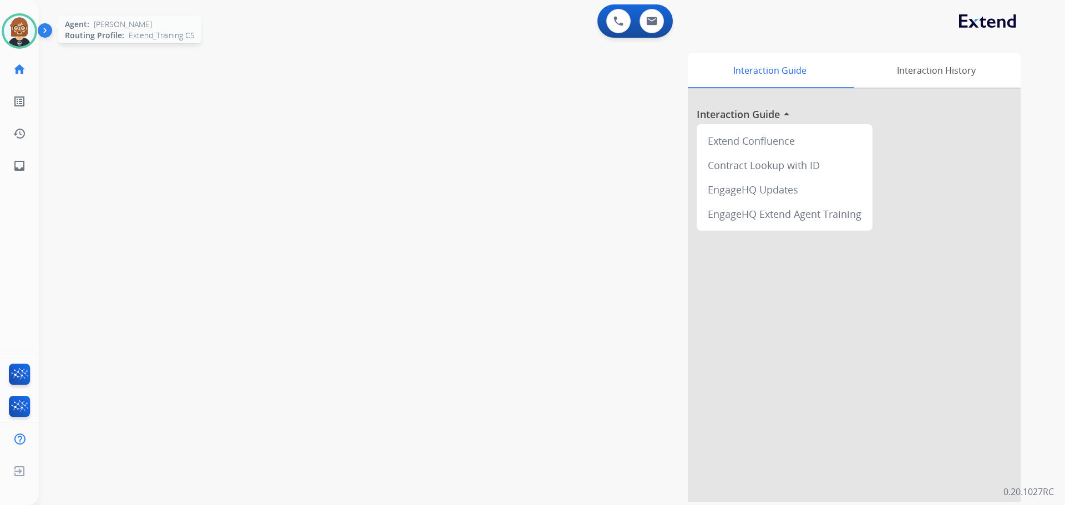
click at [15, 27] on img at bounding box center [19, 31] width 31 height 31
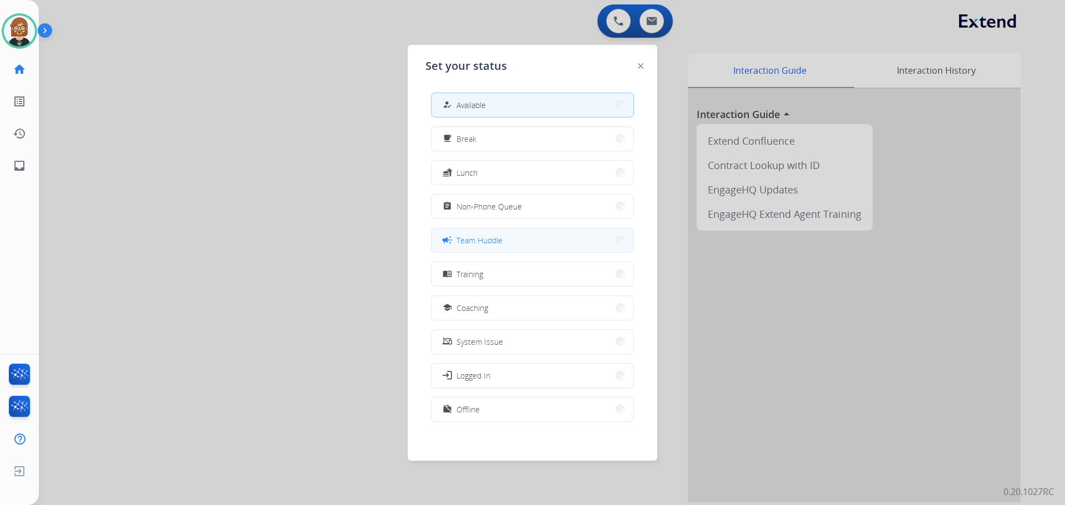
click at [543, 235] on button "campaign Team Huddle" at bounding box center [532, 240] width 202 height 24
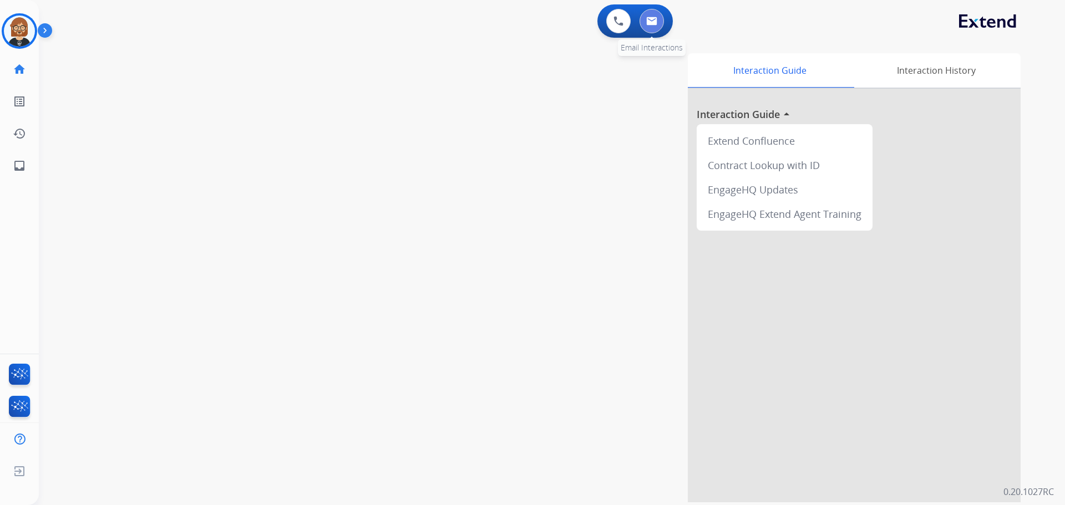
click at [661, 25] on button at bounding box center [651, 21] width 24 height 24
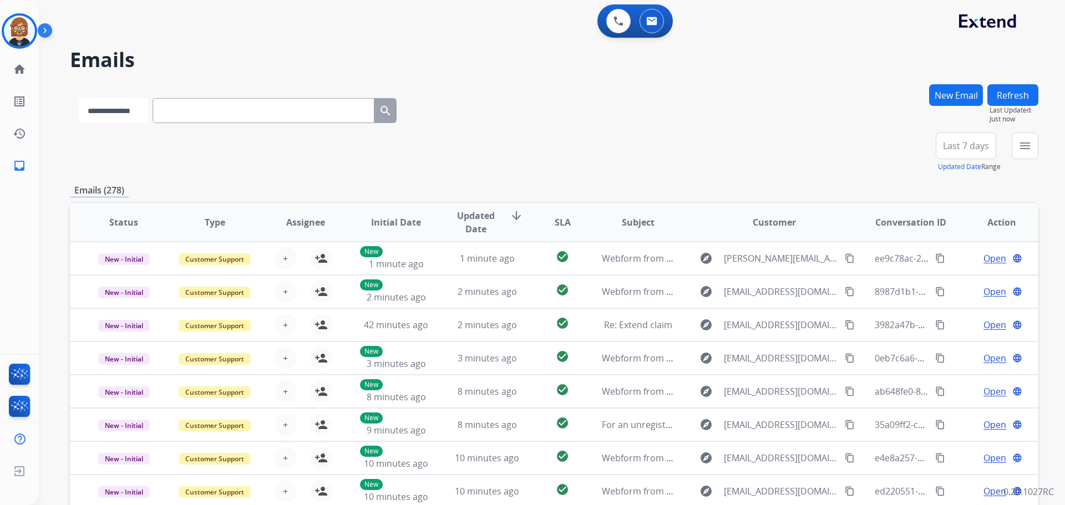
click at [148, 115] on select "**********" at bounding box center [113, 110] width 69 height 25
select select "**********"
click at [79, 98] on select "**********" at bounding box center [113, 110] width 69 height 25
click at [233, 114] on input "text" at bounding box center [265, 110] width 222 height 25
paste input "**********"
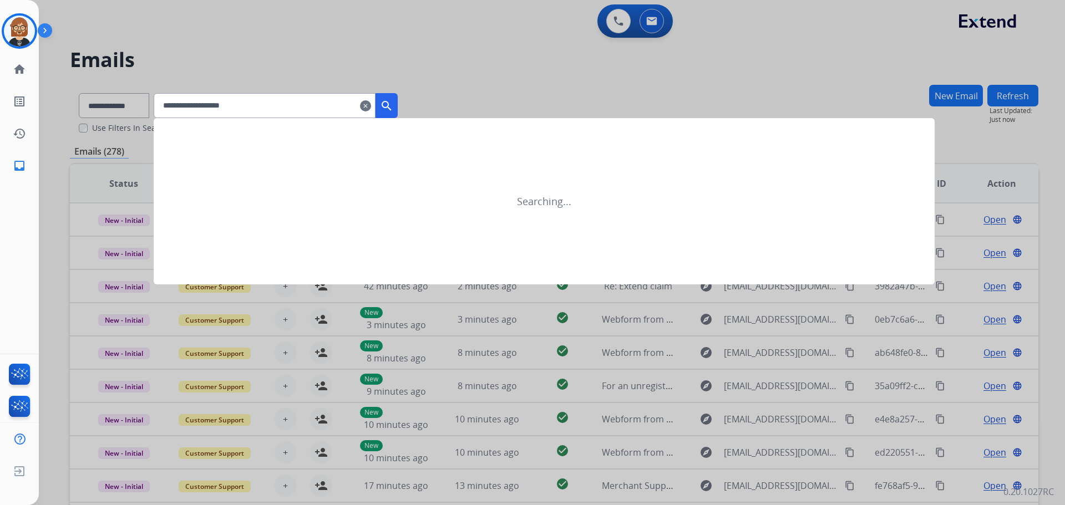
type input "**********"
click at [393, 104] on mat-icon "search" at bounding box center [386, 105] width 13 height 13
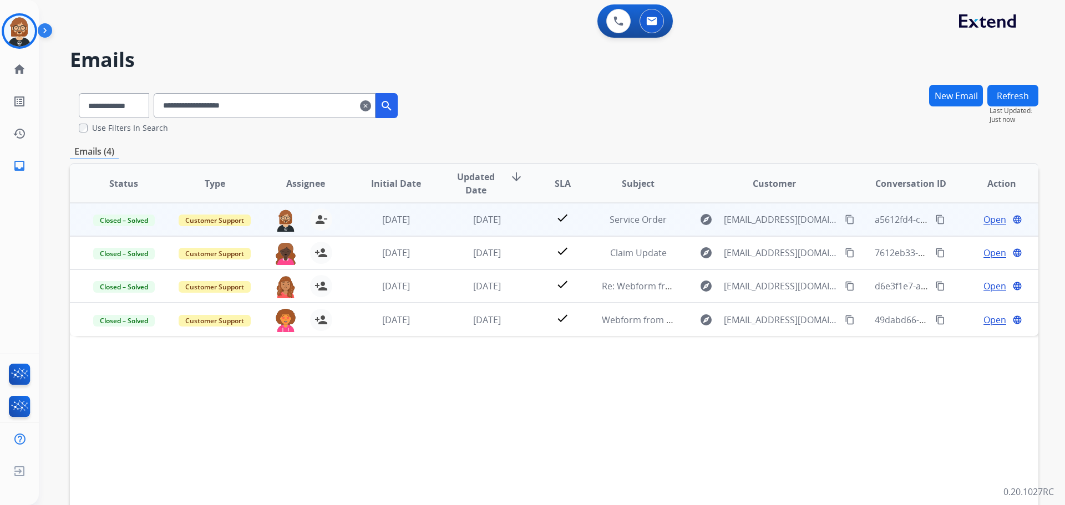
click at [398, 230] on td "[DATE]" at bounding box center [387, 219] width 91 height 33
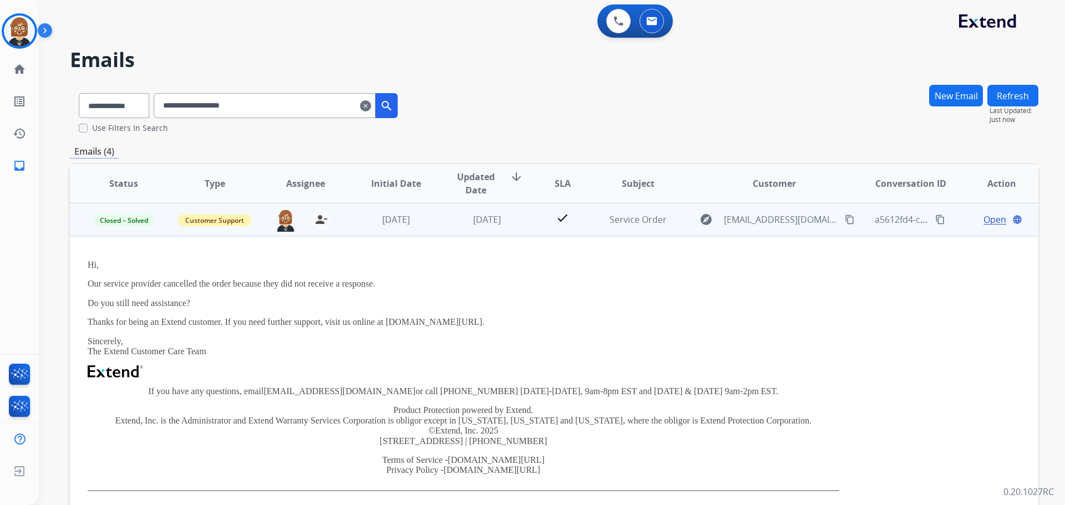
click at [398, 230] on td "[DATE]" at bounding box center [387, 219] width 91 height 33
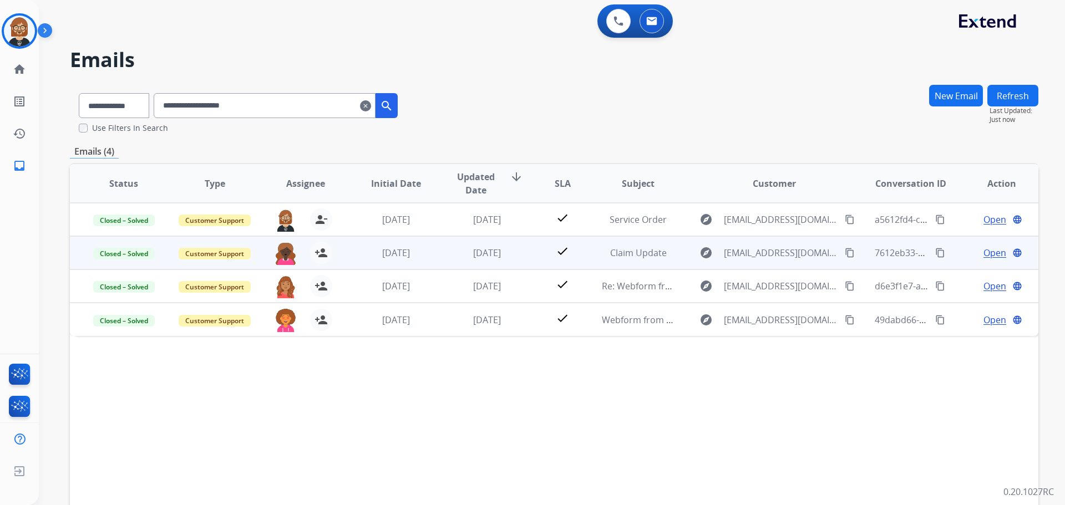
click at [397, 262] on td "[DATE]" at bounding box center [387, 252] width 91 height 33
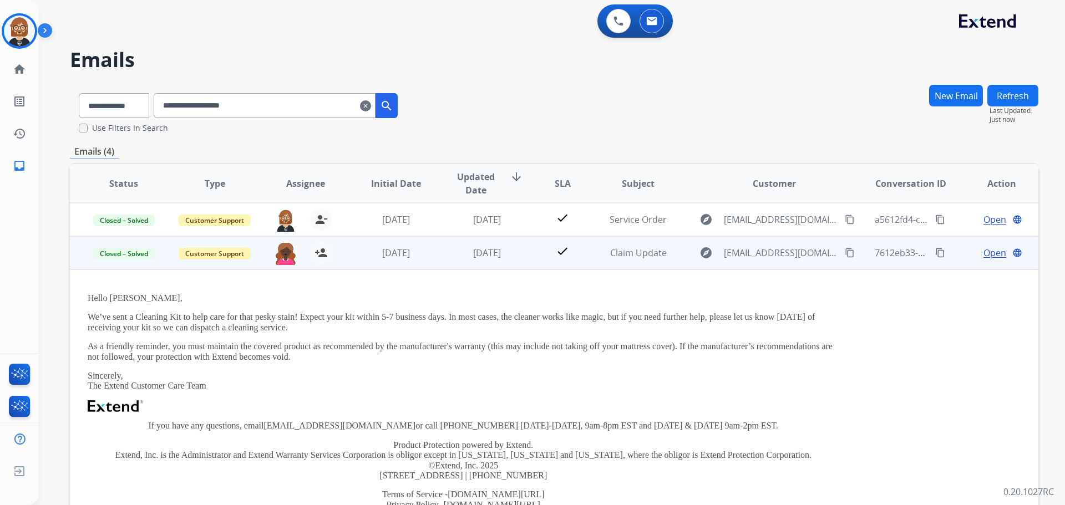
scroll to position [33, 0]
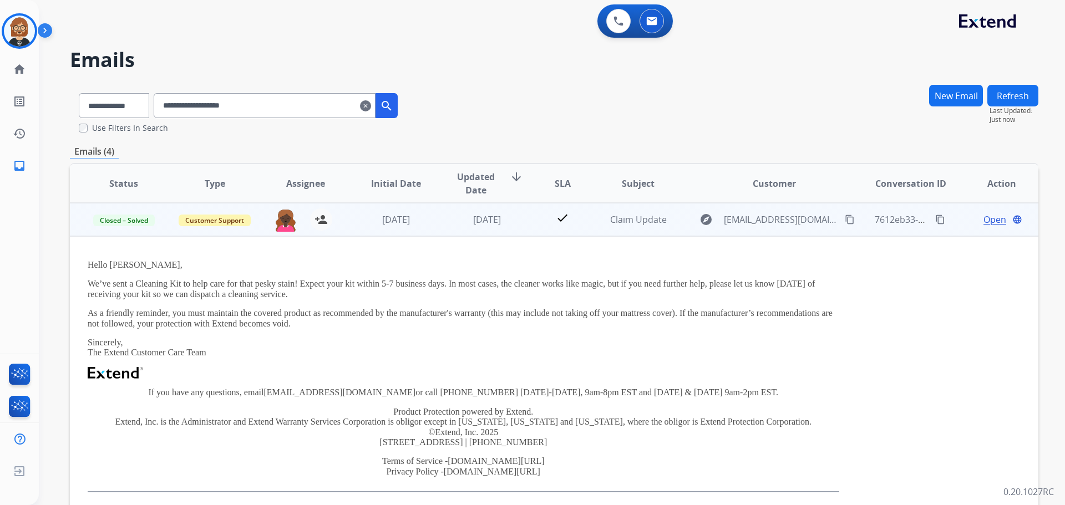
click at [400, 230] on td "[DATE]" at bounding box center [387, 219] width 91 height 33
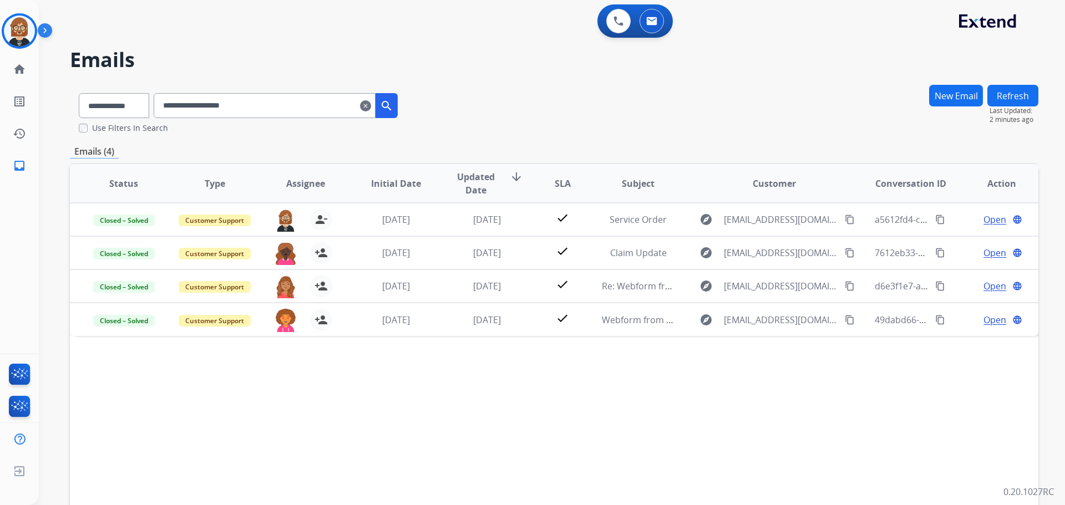
click at [371, 107] on mat-icon "clear" at bounding box center [365, 105] width 11 height 13
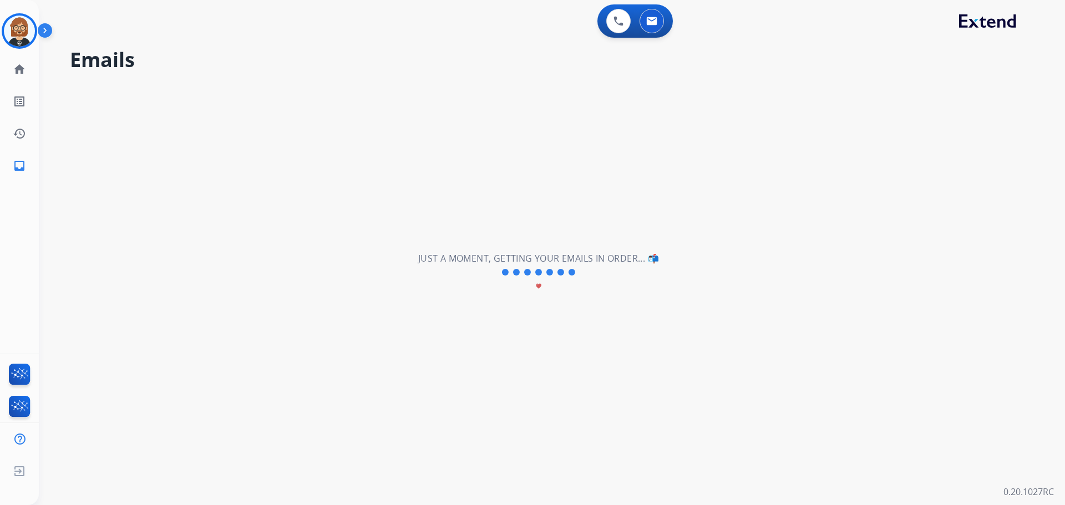
select select "**********"
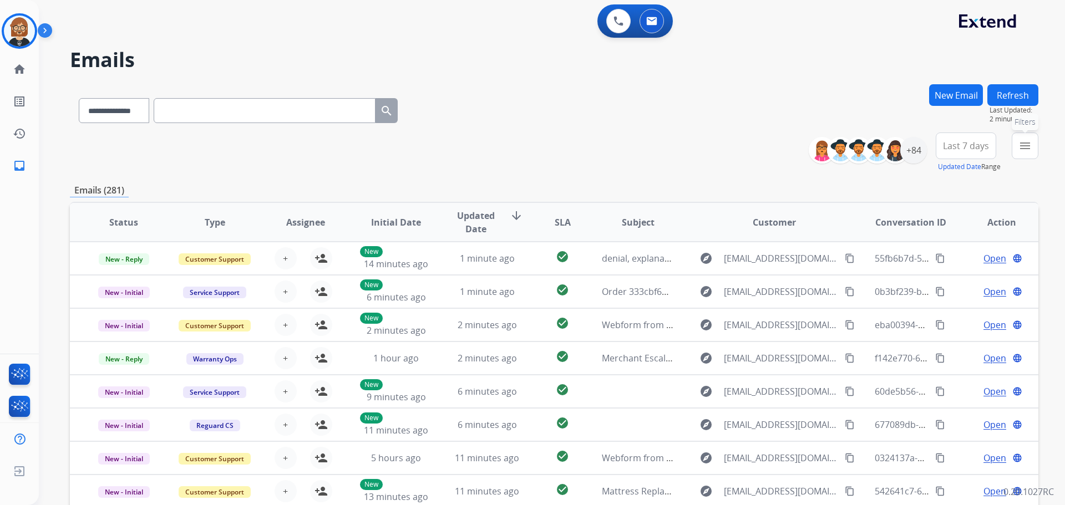
click at [1025, 147] on mat-icon "menu" at bounding box center [1024, 145] width 13 height 13
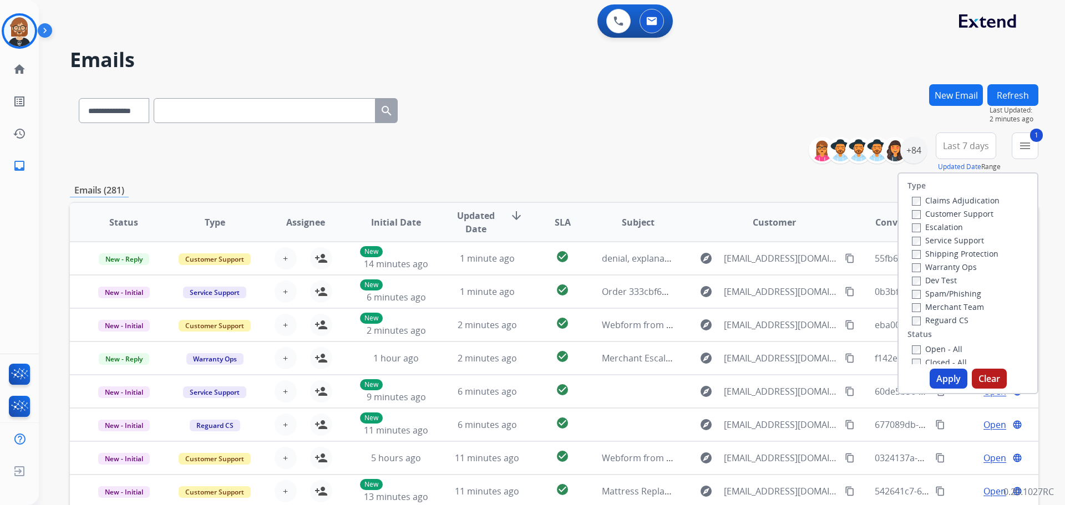
click at [929, 322] on label "Reguard CS" at bounding box center [940, 320] width 57 height 11
click at [946, 214] on label "Customer Support" at bounding box center [953, 214] width 82 height 11
click at [944, 253] on label "Shipping Protection" at bounding box center [955, 253] width 87 height 11
click at [941, 373] on button "Apply" at bounding box center [948, 379] width 38 height 20
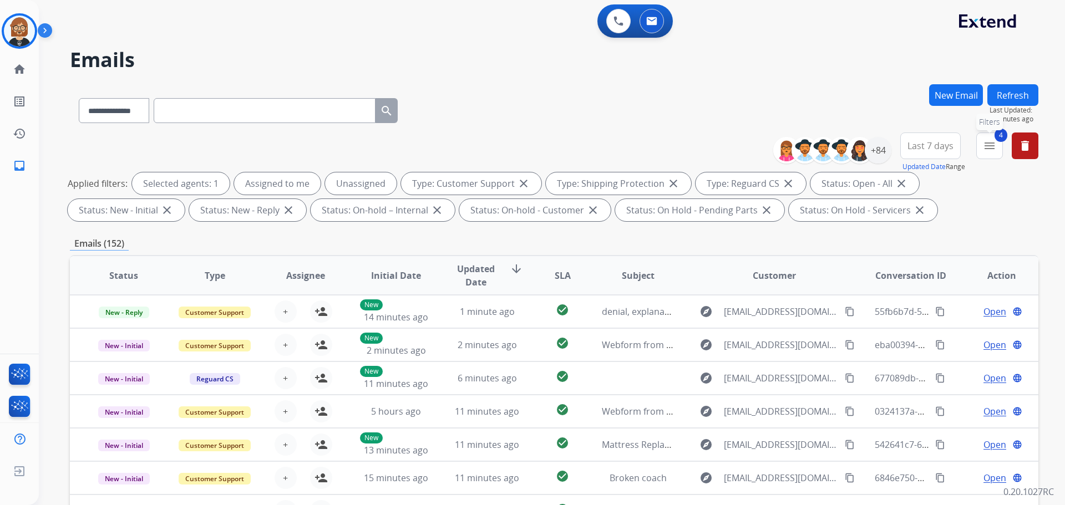
click at [995, 150] on mat-icon "menu" at bounding box center [989, 145] width 13 height 13
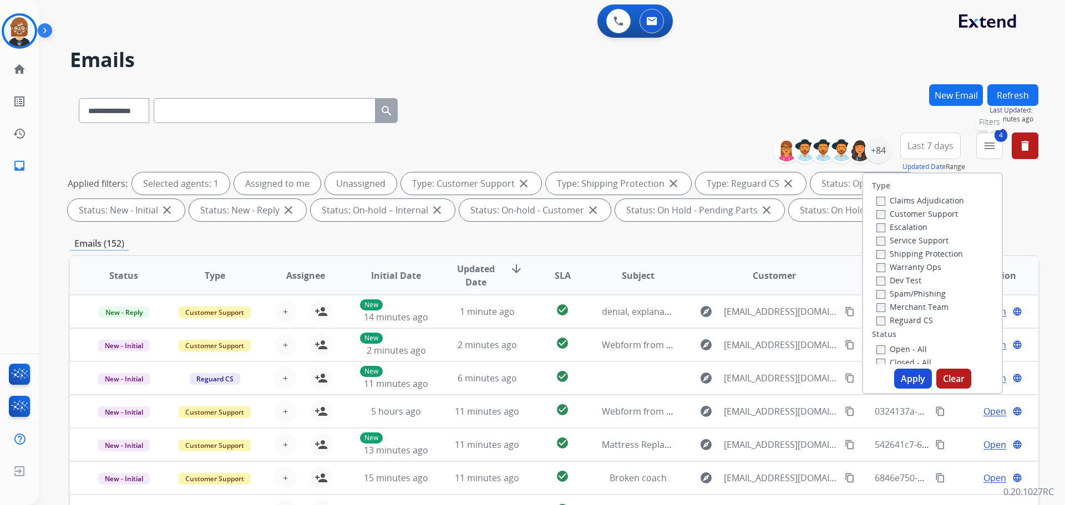
click at [995, 150] on mat-icon "menu" at bounding box center [989, 145] width 13 height 13
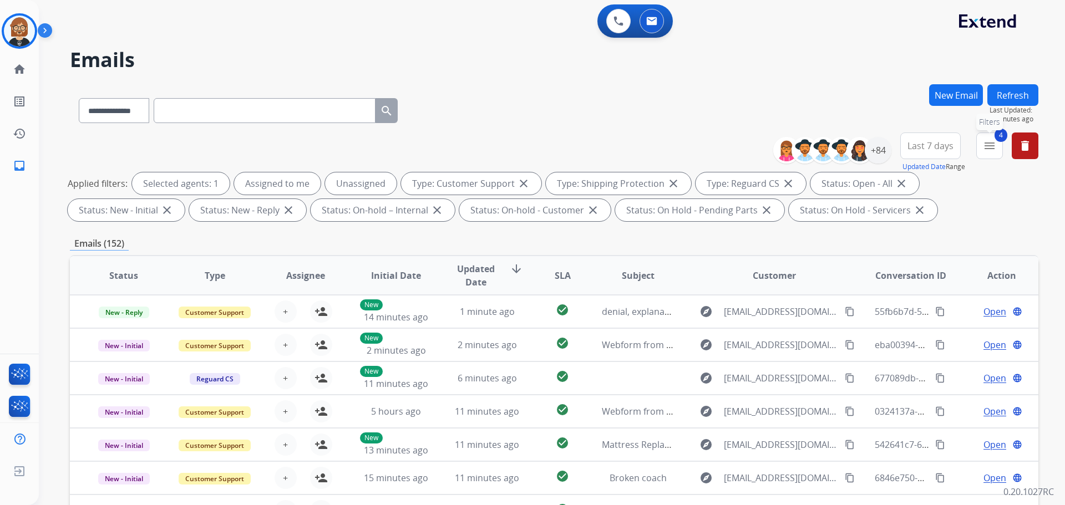
click at [995, 150] on mat-icon "menu" at bounding box center [989, 145] width 13 height 13
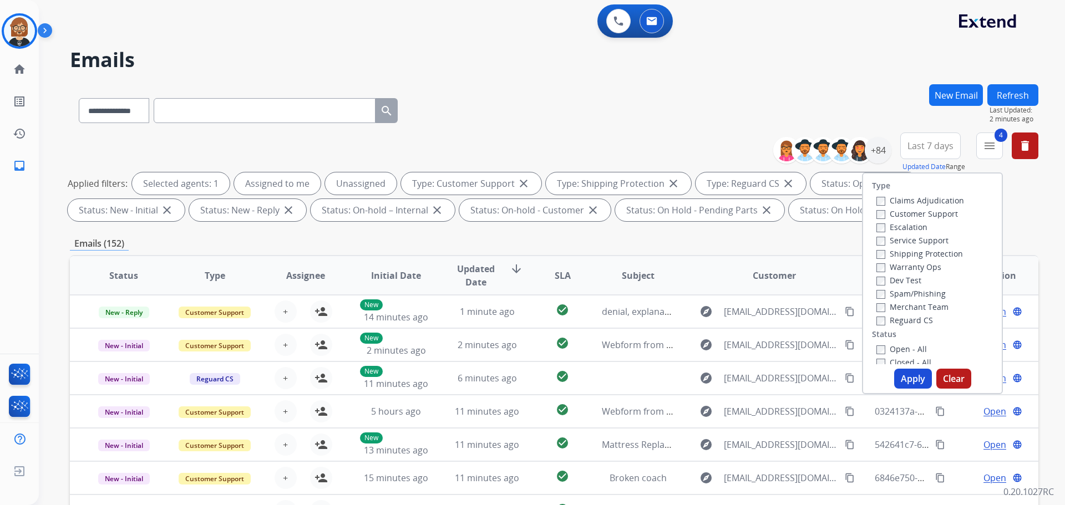
click at [906, 374] on button "Apply" at bounding box center [913, 379] width 38 height 20
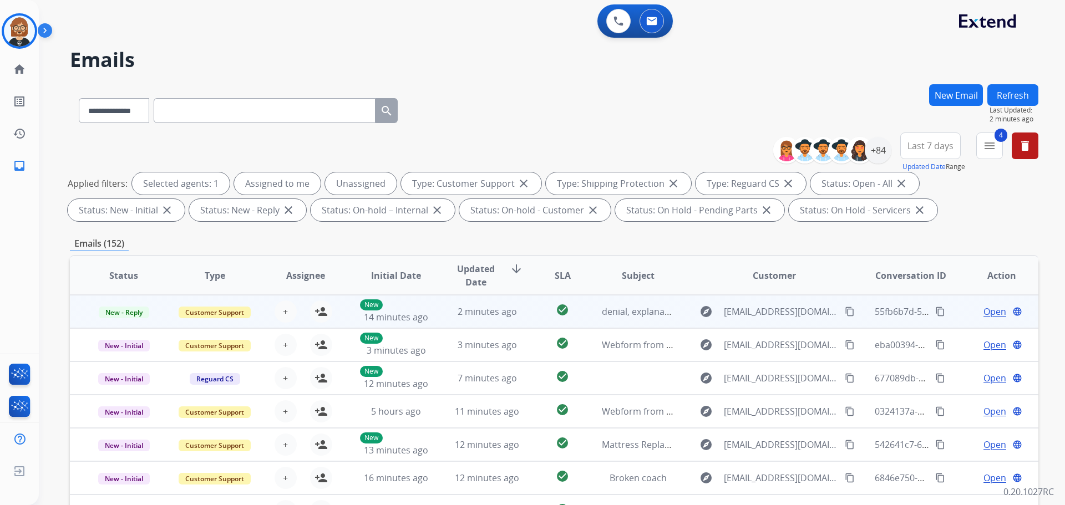
scroll to position [1, 0]
click at [494, 318] on td "2 minutes ago" at bounding box center [478, 310] width 91 height 33
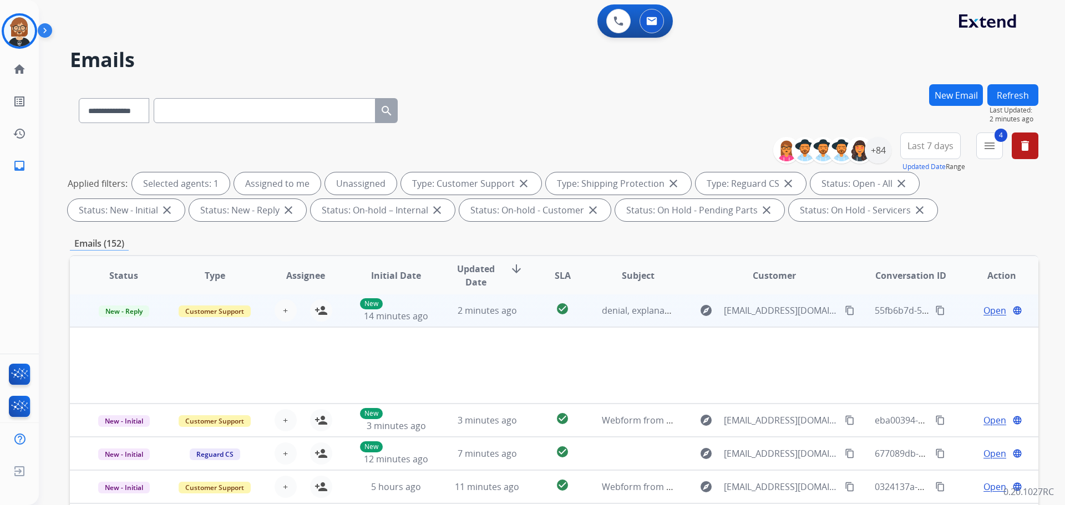
scroll to position [0, 0]
click at [983, 311] on span "Open" at bounding box center [994, 311] width 23 height 13
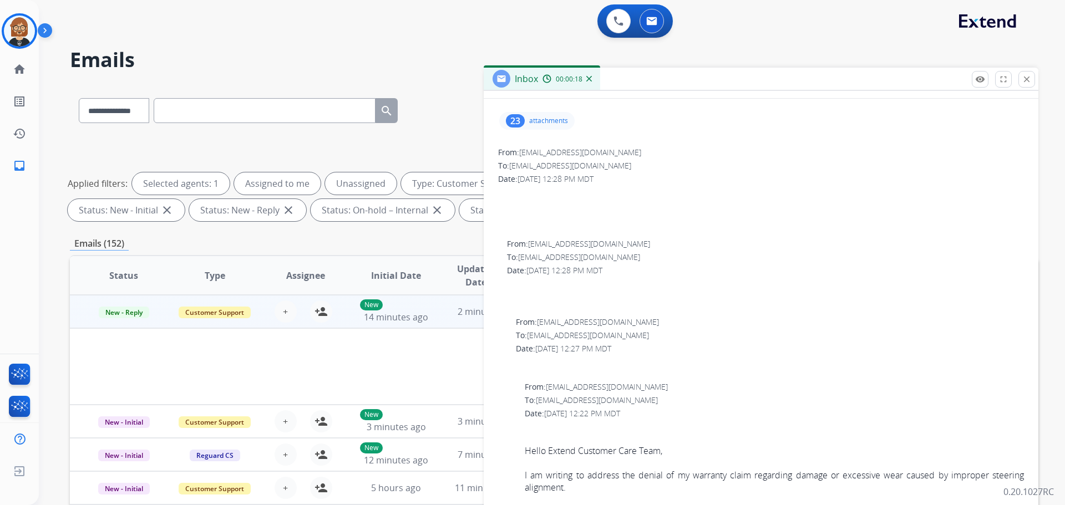
scroll to position [93, 0]
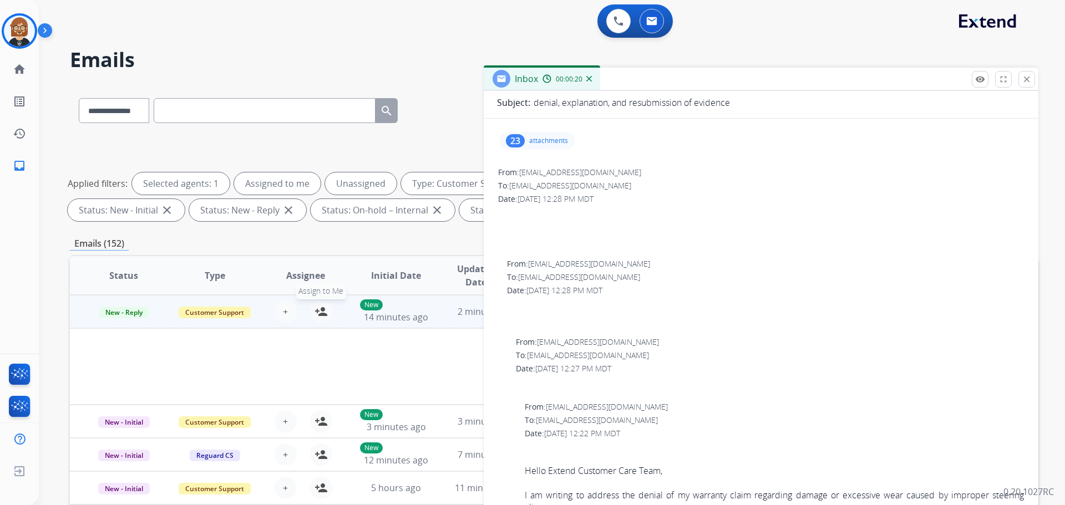
click at [318, 314] on mat-icon "person_add" at bounding box center [320, 311] width 13 height 13
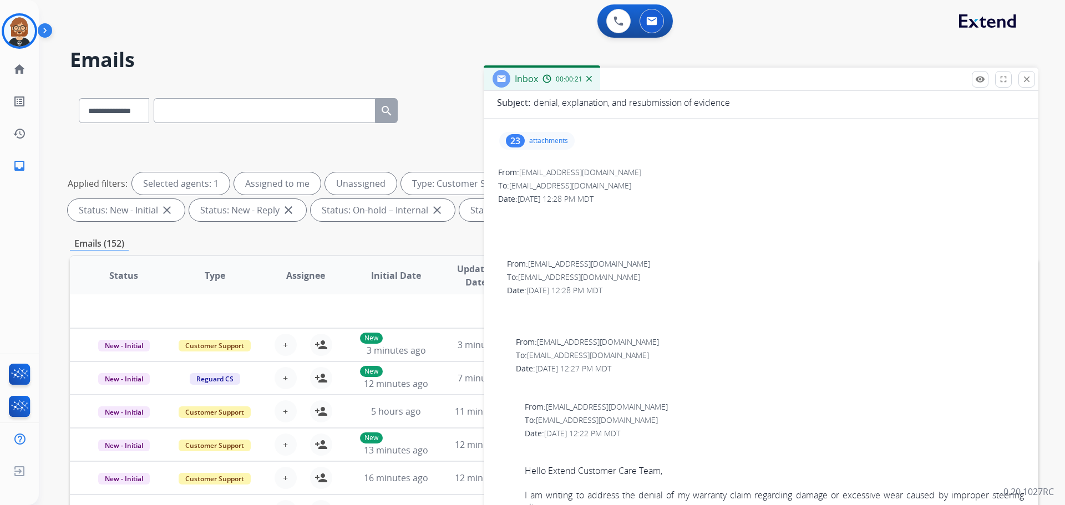
scroll to position [78, 0]
click at [1032, 83] on button "close Close" at bounding box center [1026, 79] width 17 height 17
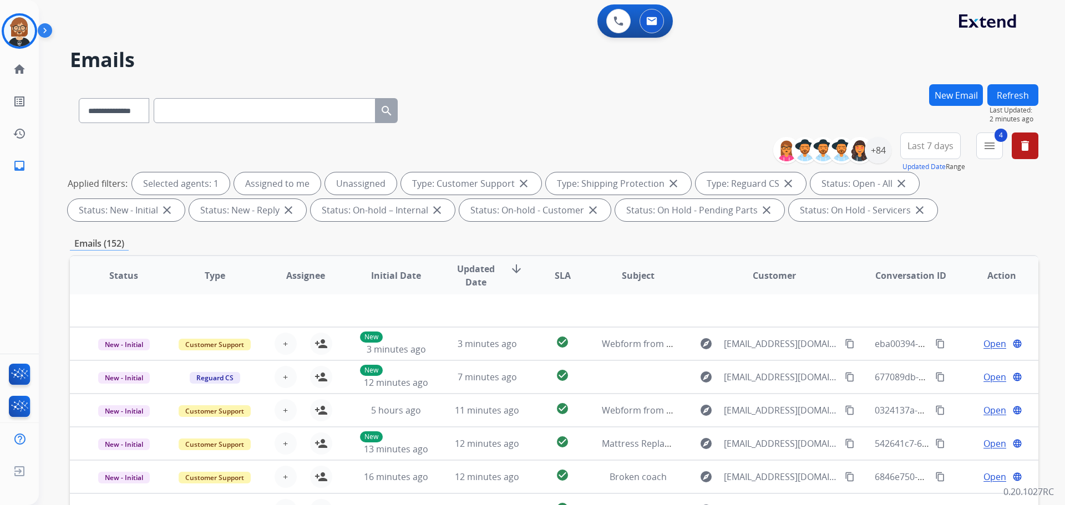
scroll to position [179, 0]
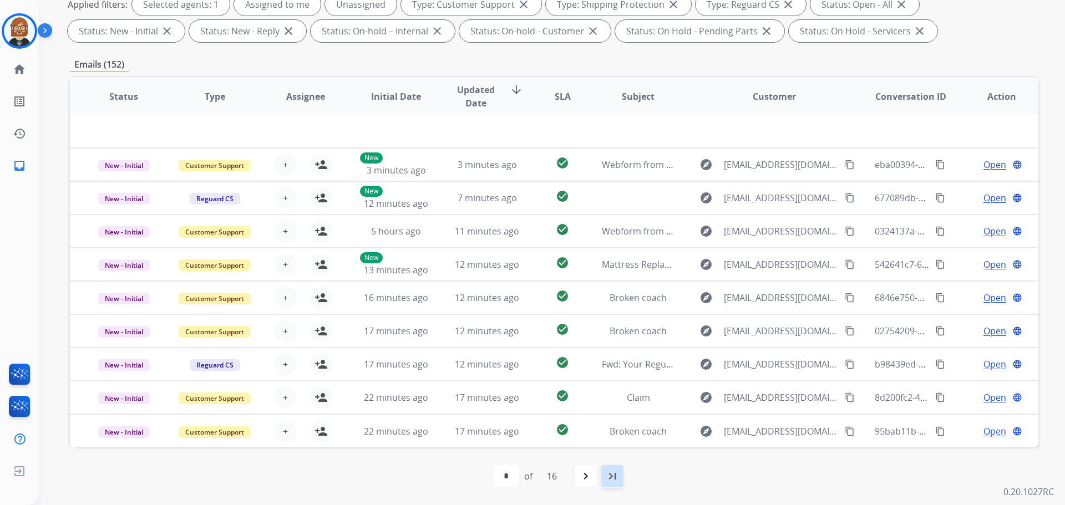
click at [616, 480] on mat-icon "last_page" at bounding box center [612, 476] width 13 height 13
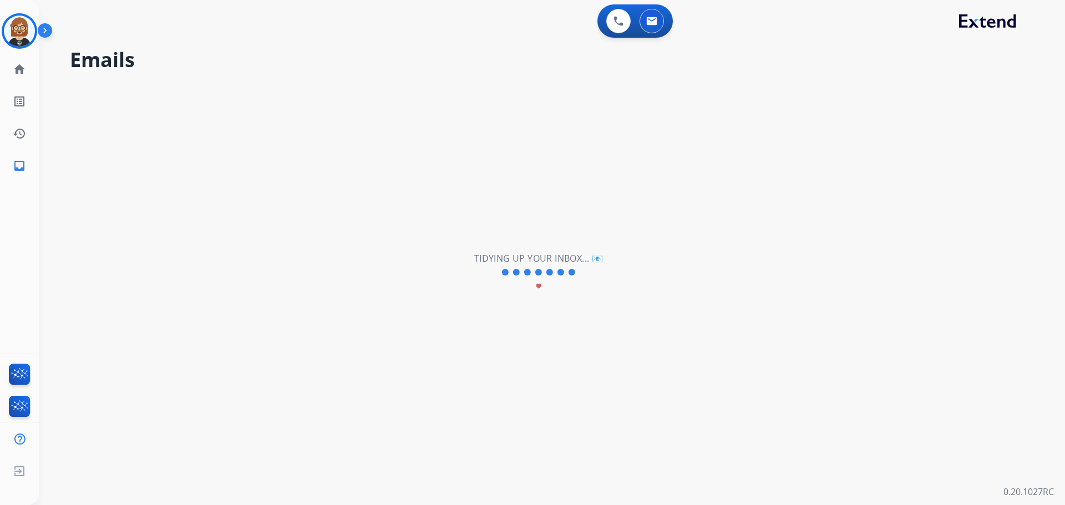
scroll to position [0, 0]
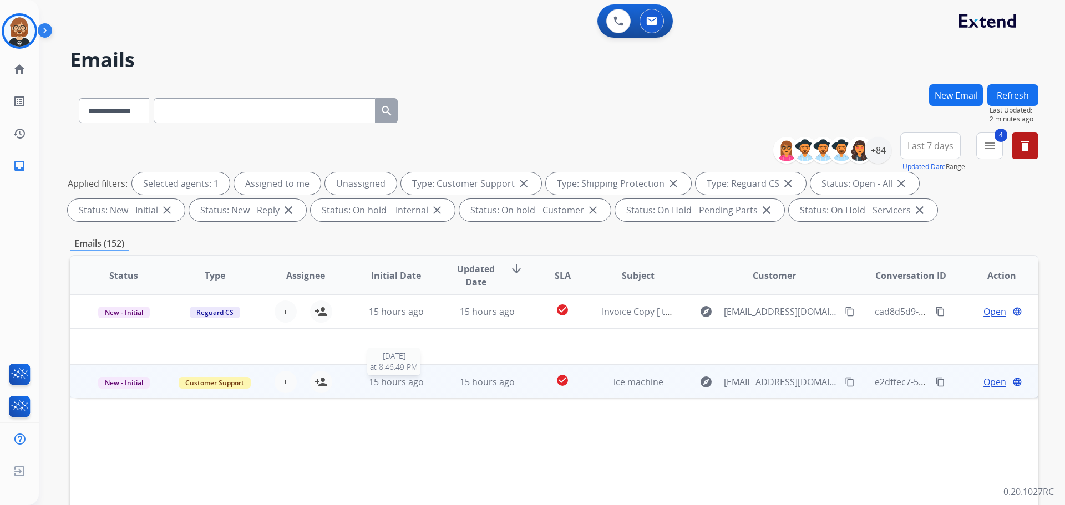
click at [409, 385] on span "15 hours ago" at bounding box center [396, 382] width 55 height 12
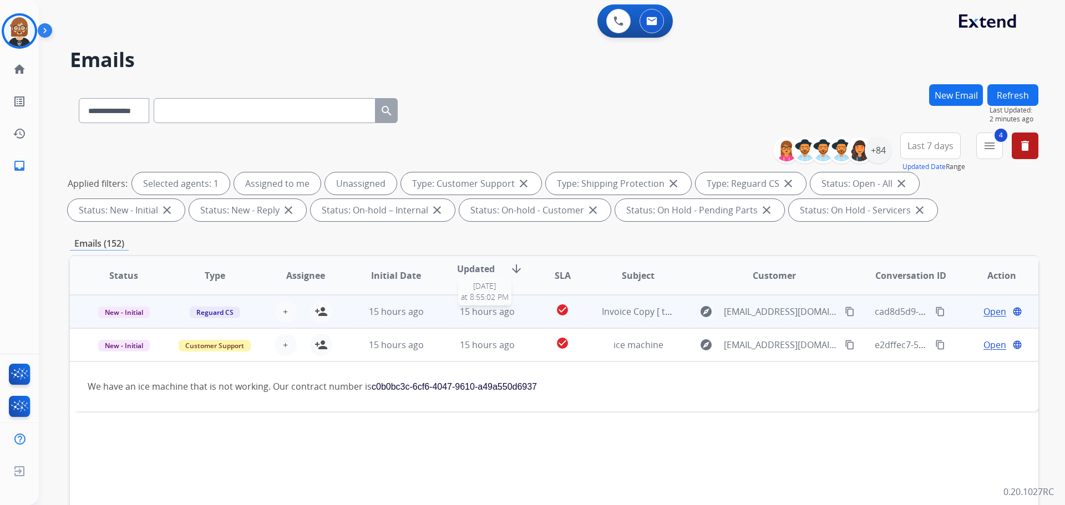
click at [469, 312] on span "15 hours ago" at bounding box center [487, 312] width 55 height 12
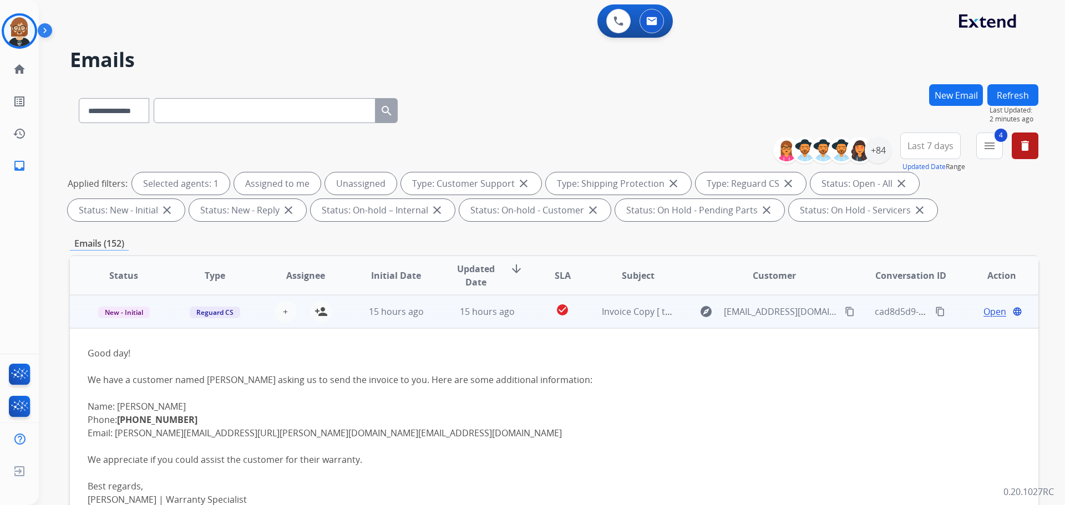
click at [990, 317] on span "Open" at bounding box center [994, 311] width 23 height 13
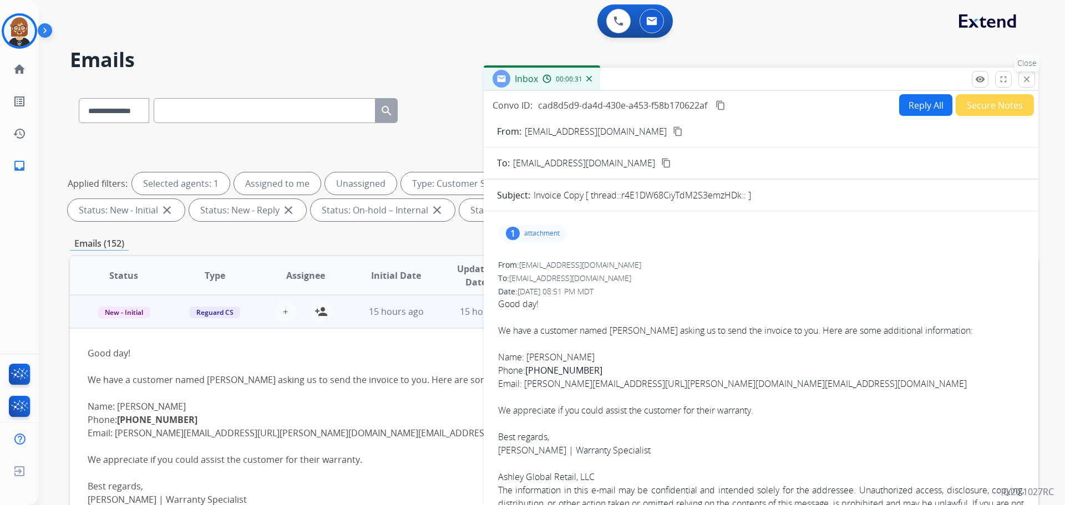
click at [1032, 77] on button "close Close" at bounding box center [1026, 79] width 17 height 17
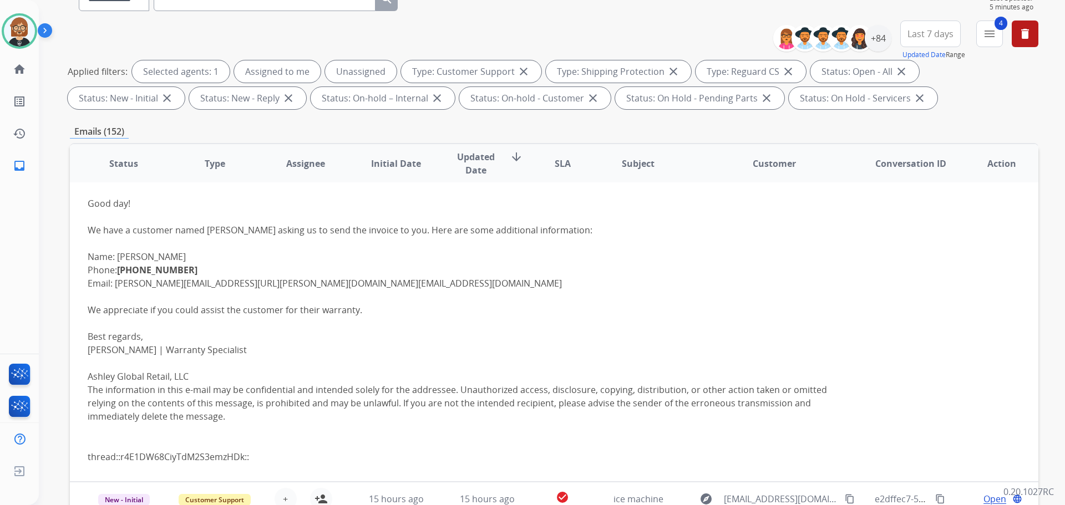
scroll to position [179, 0]
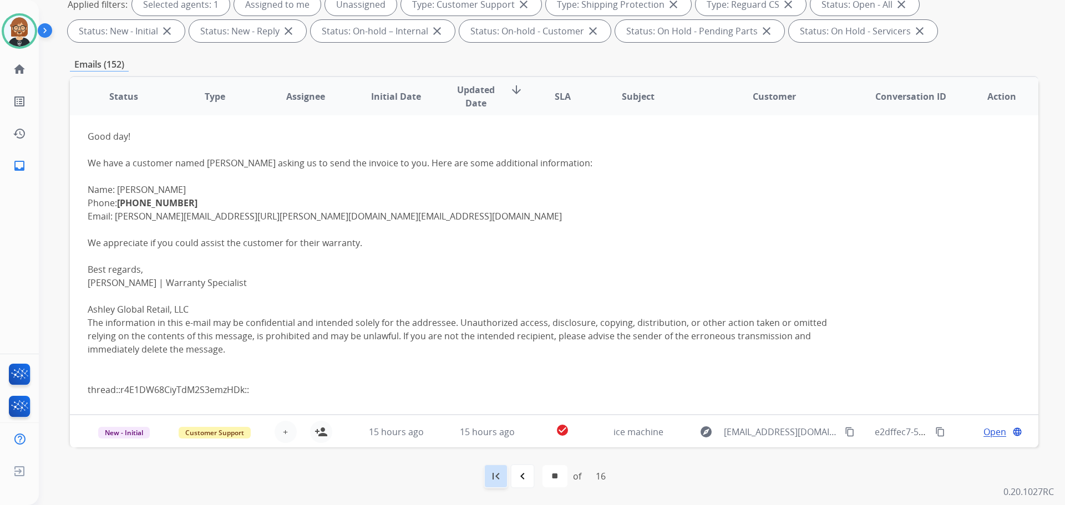
click at [486, 479] on div "first_page" at bounding box center [496, 476] width 24 height 24
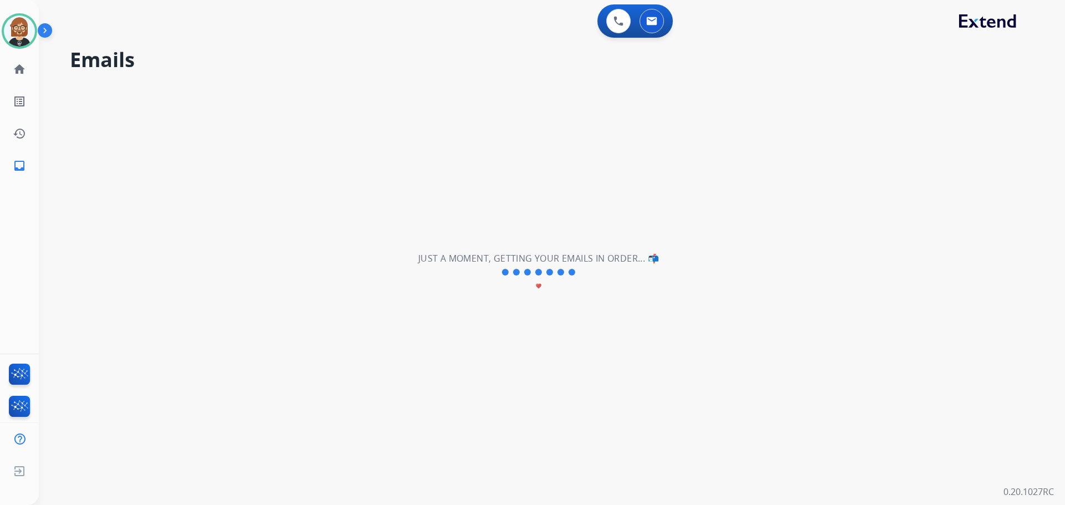
scroll to position [0, 0]
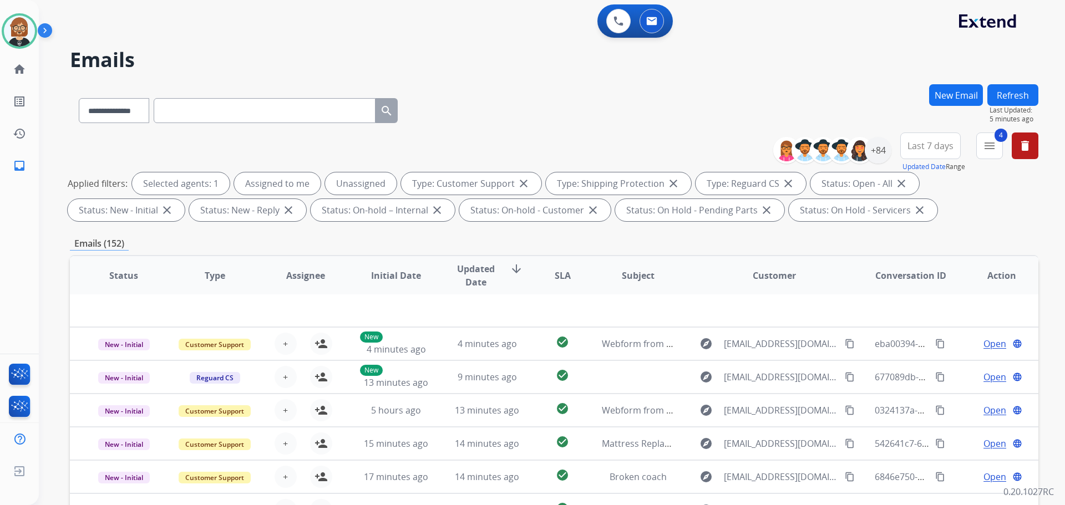
click at [83, 22] on div "0 Voice Interactions 0 Email Interactions" at bounding box center [545, 21] width 986 height 35
click at [12, 40] on img at bounding box center [19, 31] width 31 height 31
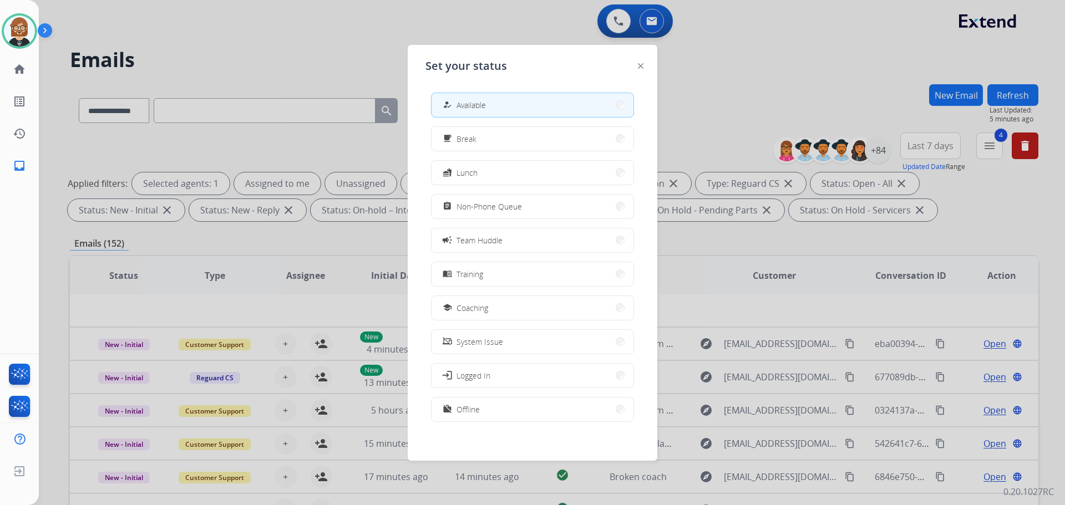
click at [491, 110] on button "how_to_reg Available" at bounding box center [532, 105] width 202 height 24
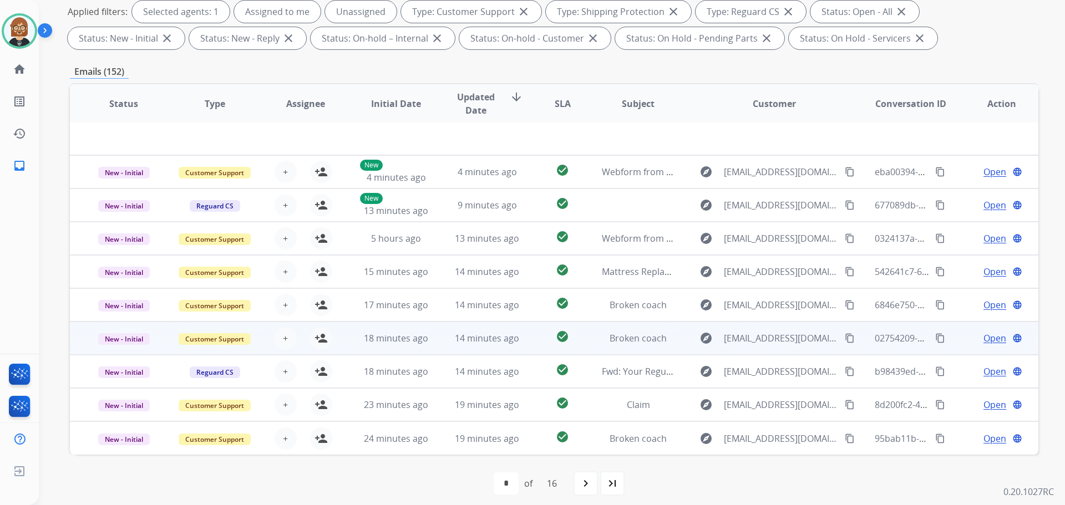
scroll to position [179, 0]
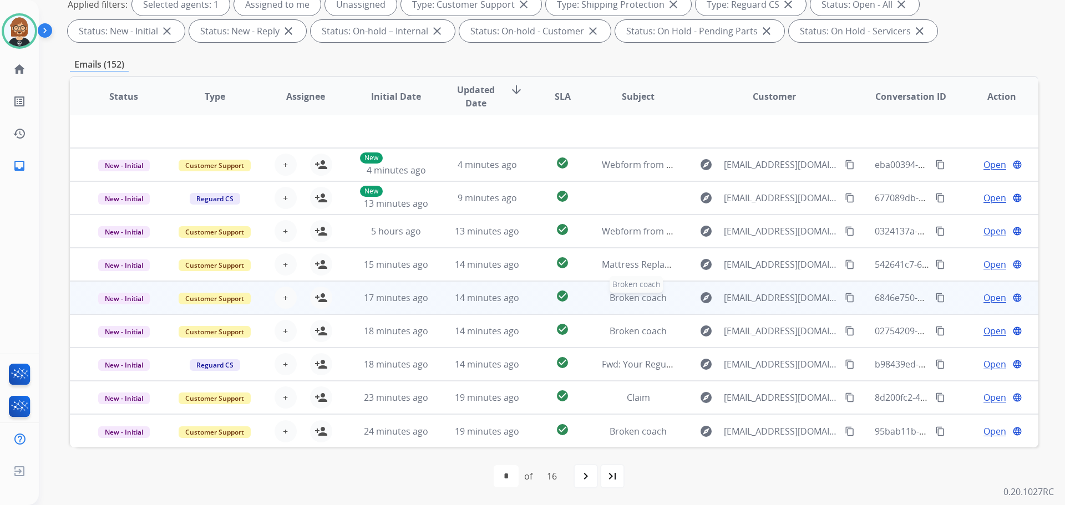
click at [628, 301] on span "Broken coach" at bounding box center [637, 298] width 57 height 12
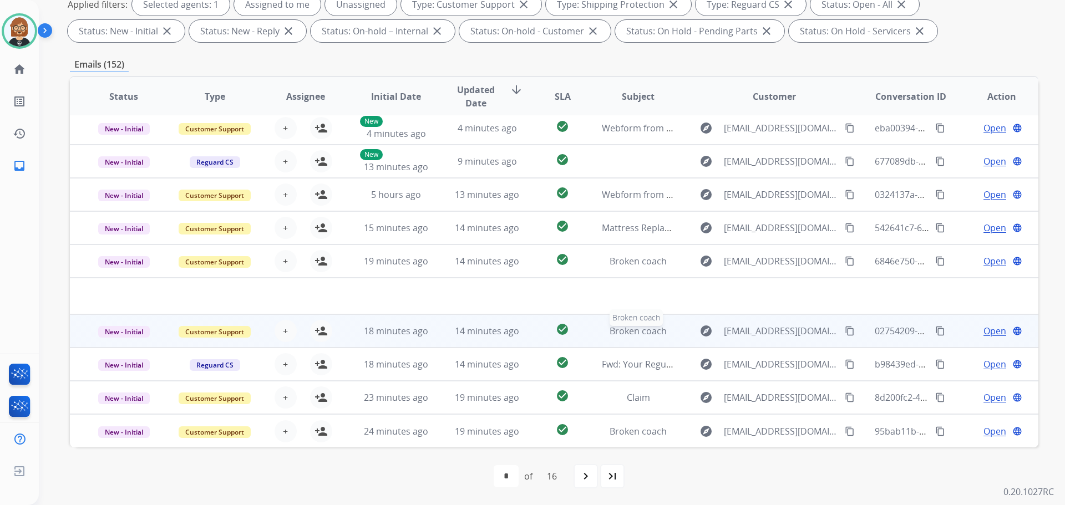
click at [626, 331] on span "Broken coach" at bounding box center [637, 331] width 57 height 12
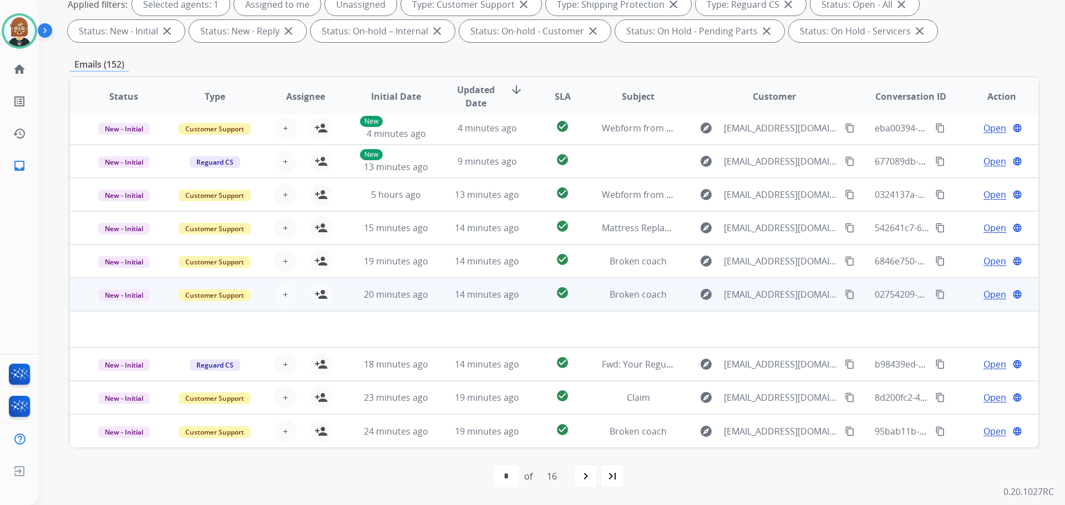
click at [986, 296] on span "Open" at bounding box center [994, 294] width 23 height 13
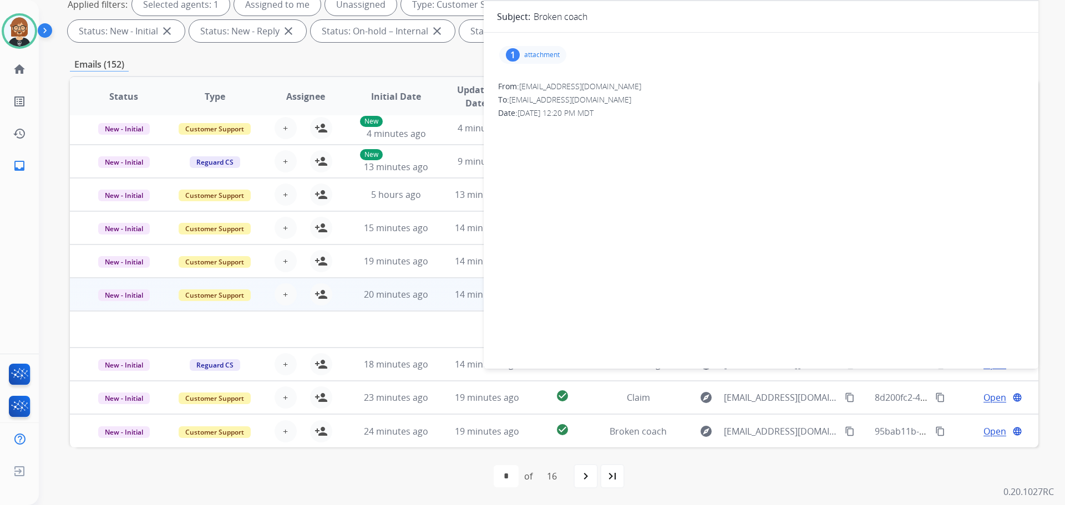
click at [331, 328] on td at bounding box center [463, 329] width 787 height 37
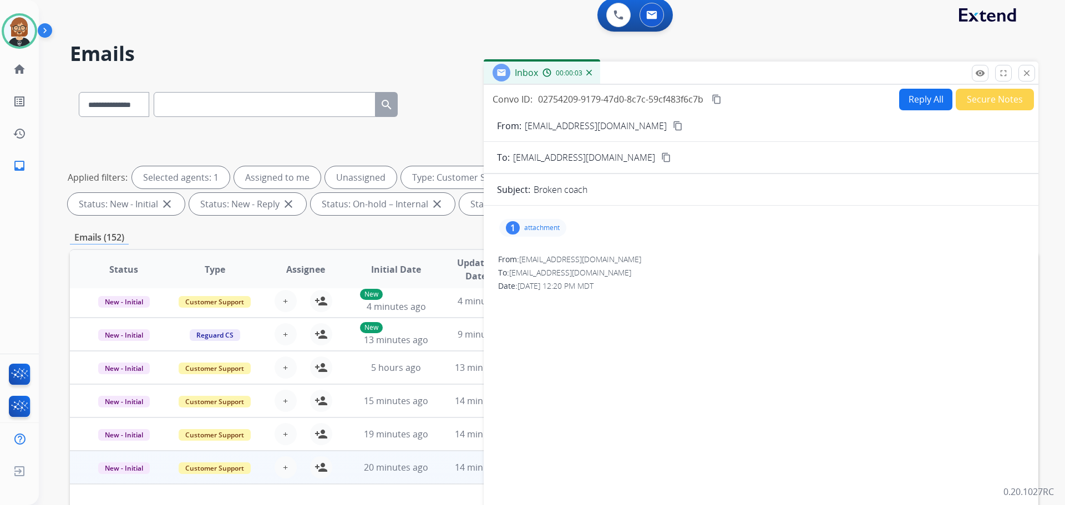
scroll to position [0, 0]
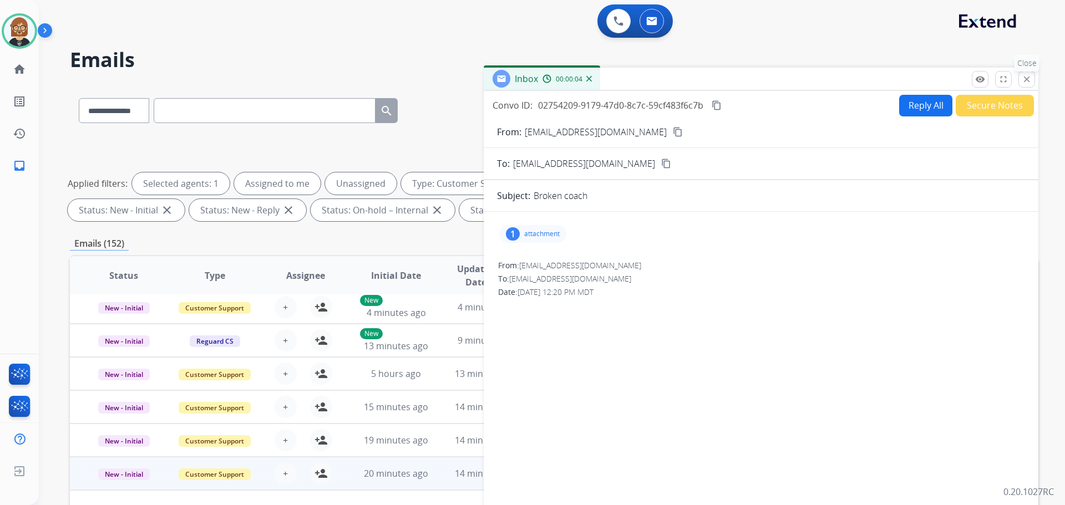
click at [1027, 80] on mat-icon "close" at bounding box center [1027, 79] width 10 height 10
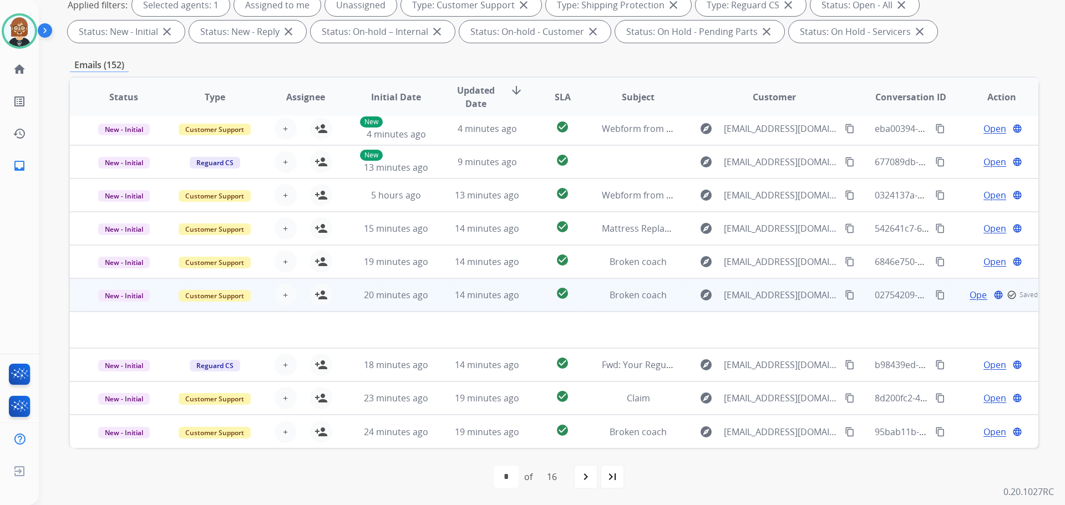
scroll to position [179, 0]
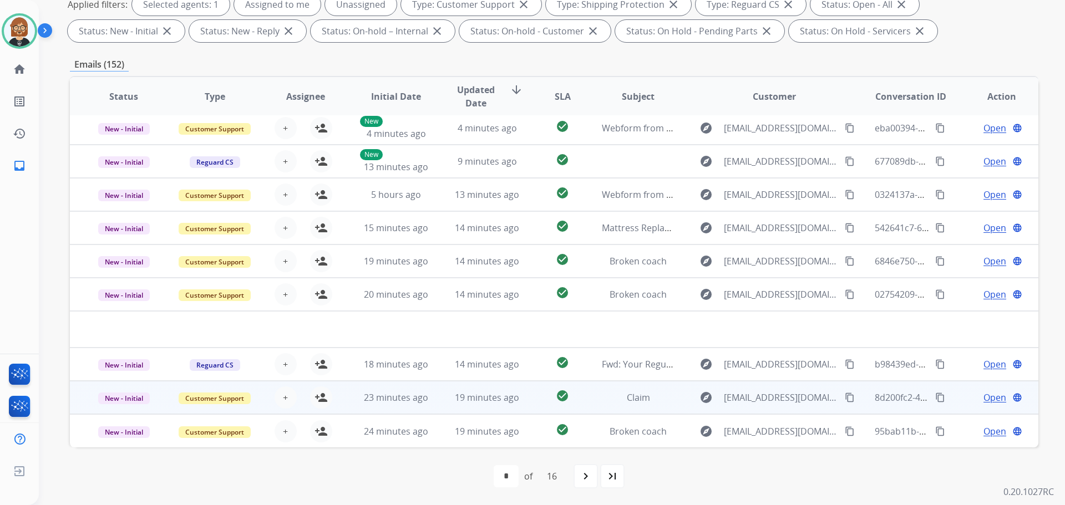
click at [458, 406] on td "19 minutes ago" at bounding box center [478, 397] width 91 height 33
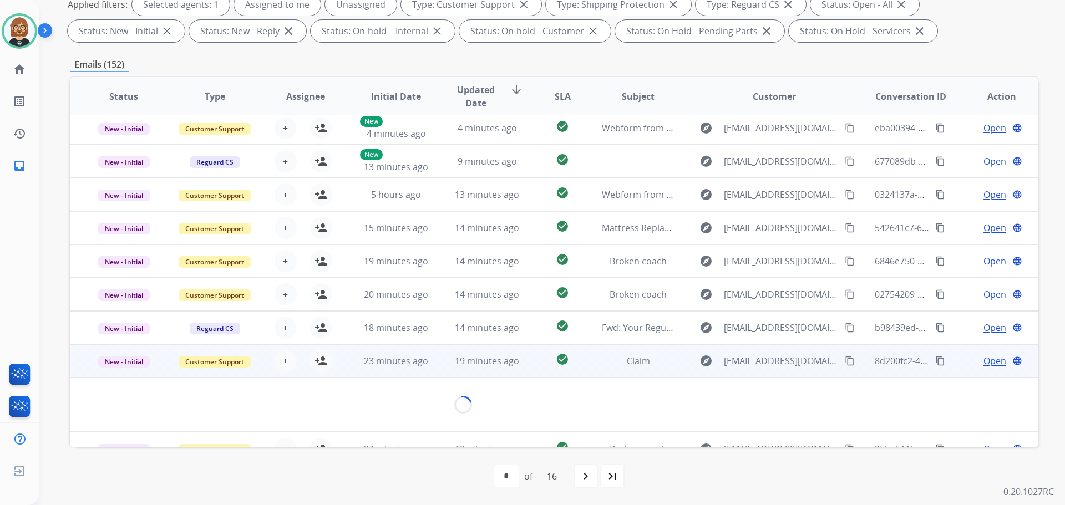
scroll to position [51, 0]
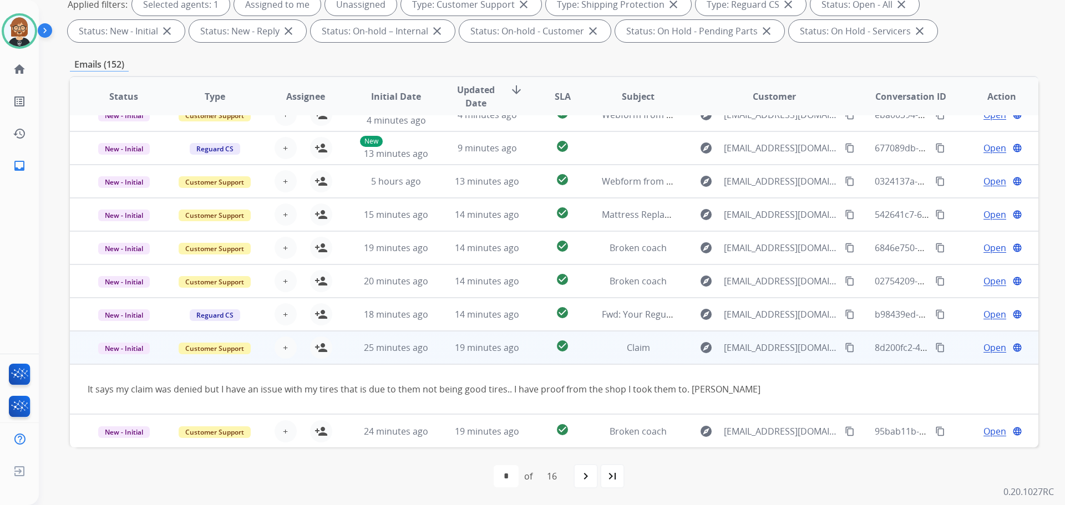
click at [983, 348] on span "Open" at bounding box center [994, 347] width 23 height 13
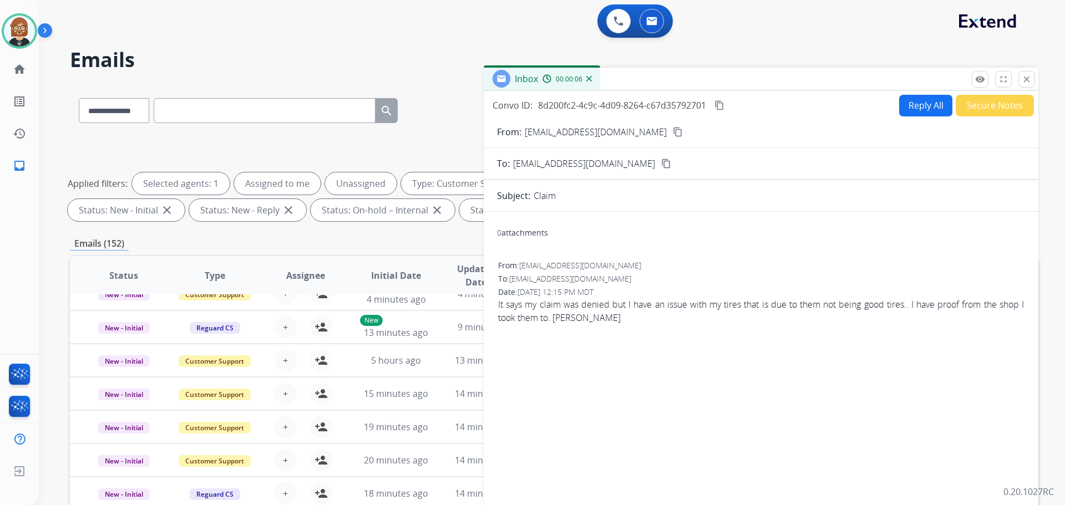
scroll to position [179, 0]
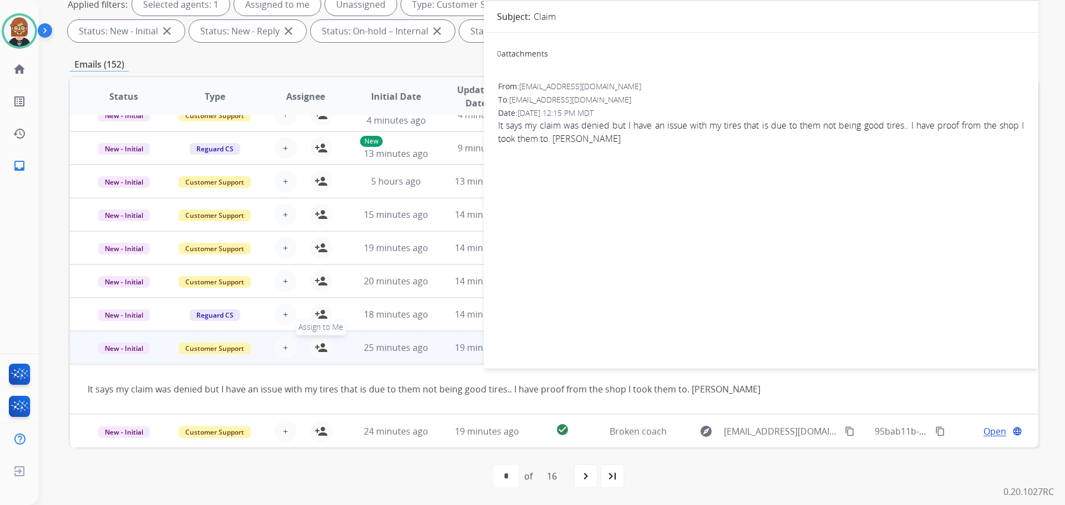
click at [326, 354] on button "person_add Assign to Me" at bounding box center [321, 348] width 22 height 22
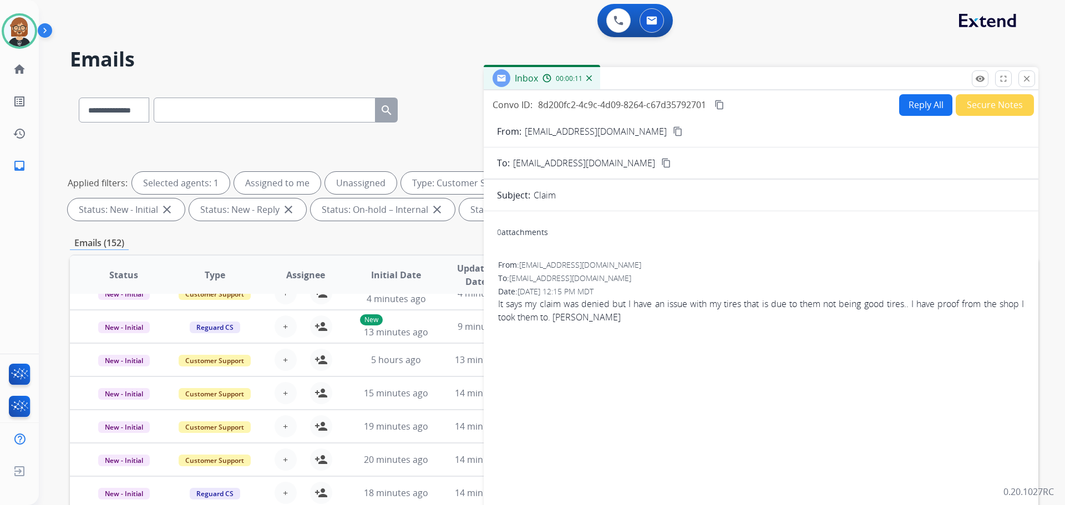
scroll to position [0, 0]
click at [1032, 79] on button "close Close" at bounding box center [1026, 79] width 17 height 17
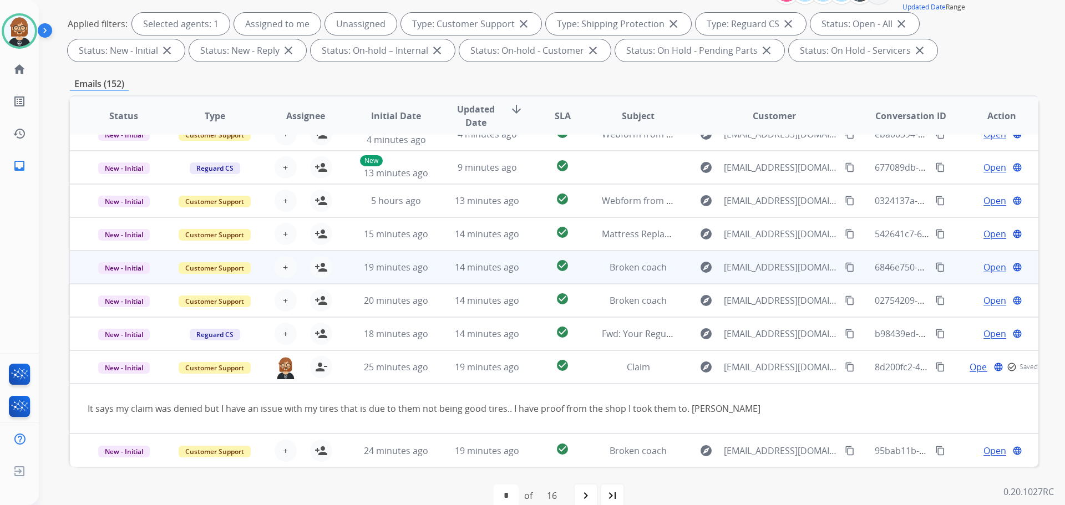
scroll to position [166, 0]
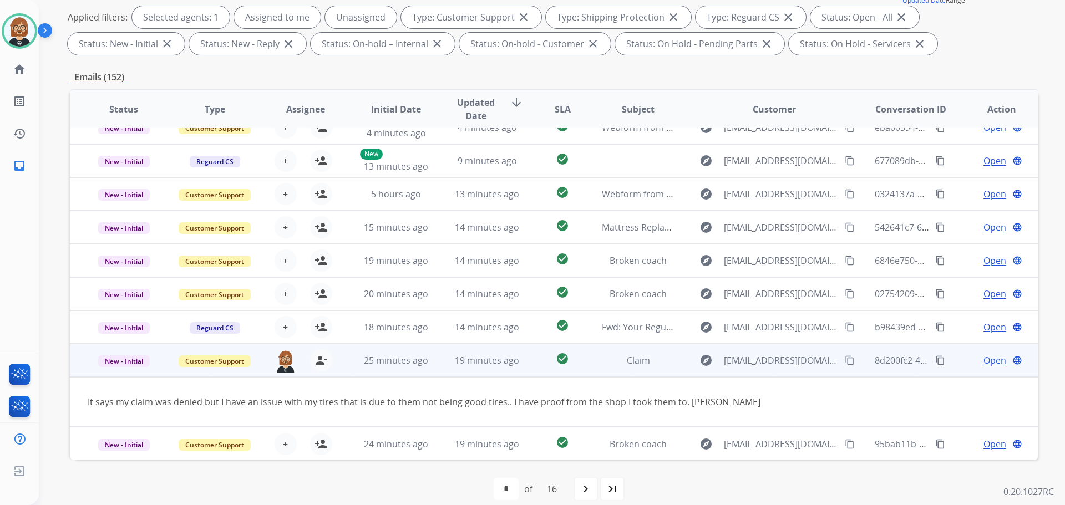
click at [443, 359] on td "19 minutes ago" at bounding box center [478, 360] width 91 height 33
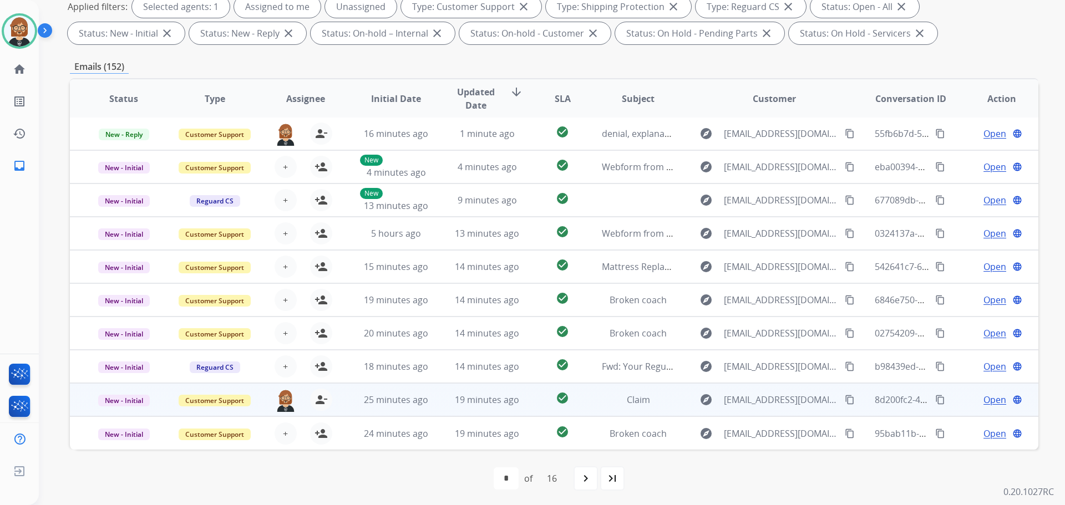
scroll to position [179, 0]
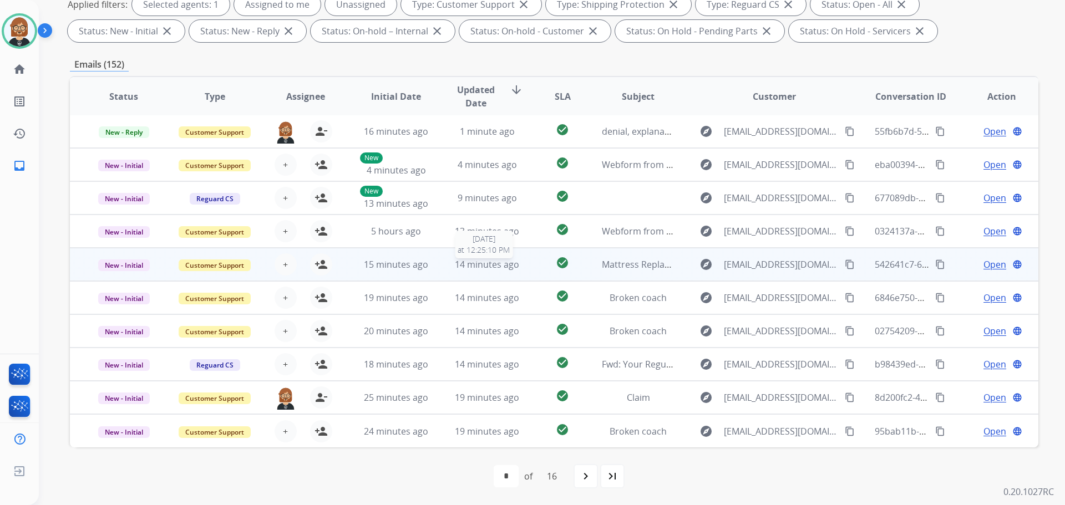
click at [475, 264] on span "14 minutes ago" at bounding box center [487, 264] width 64 height 12
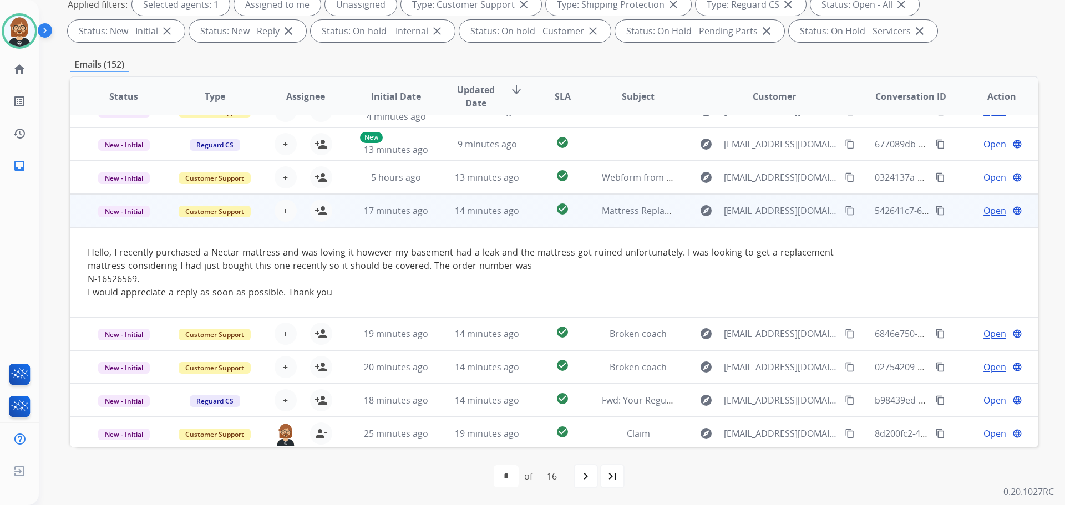
scroll to position [35, 0]
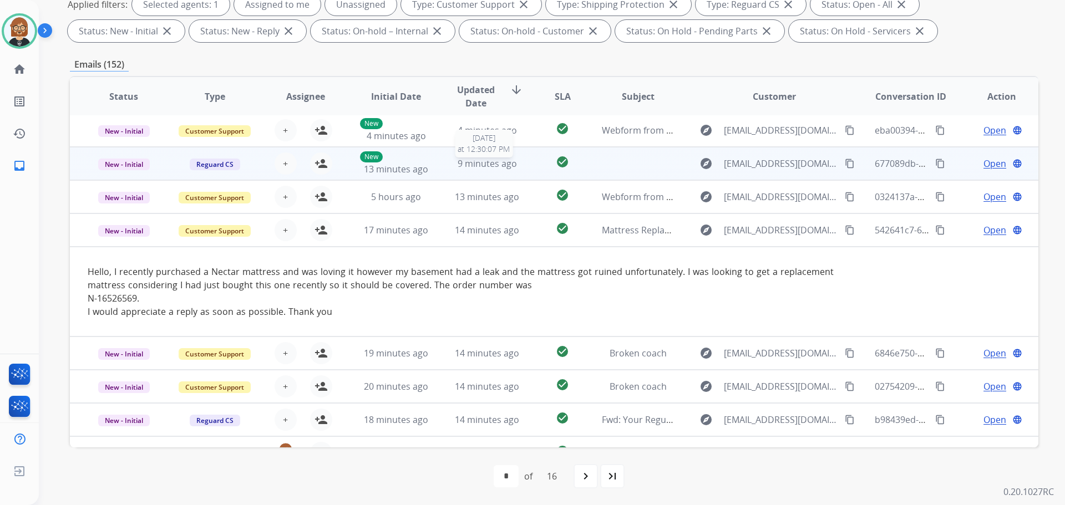
click at [477, 162] on span "9 minutes ago" at bounding box center [487, 163] width 59 height 12
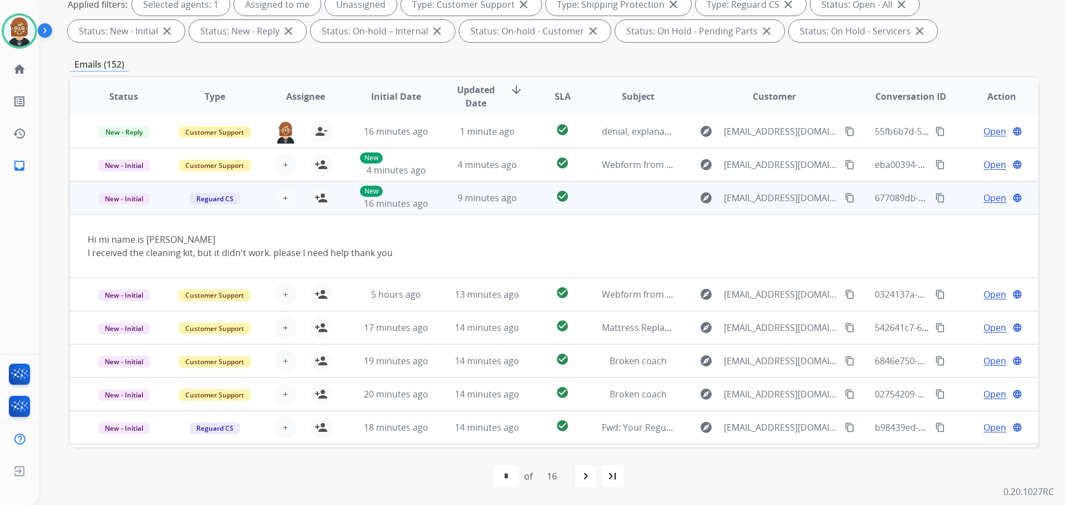
scroll to position [0, 0]
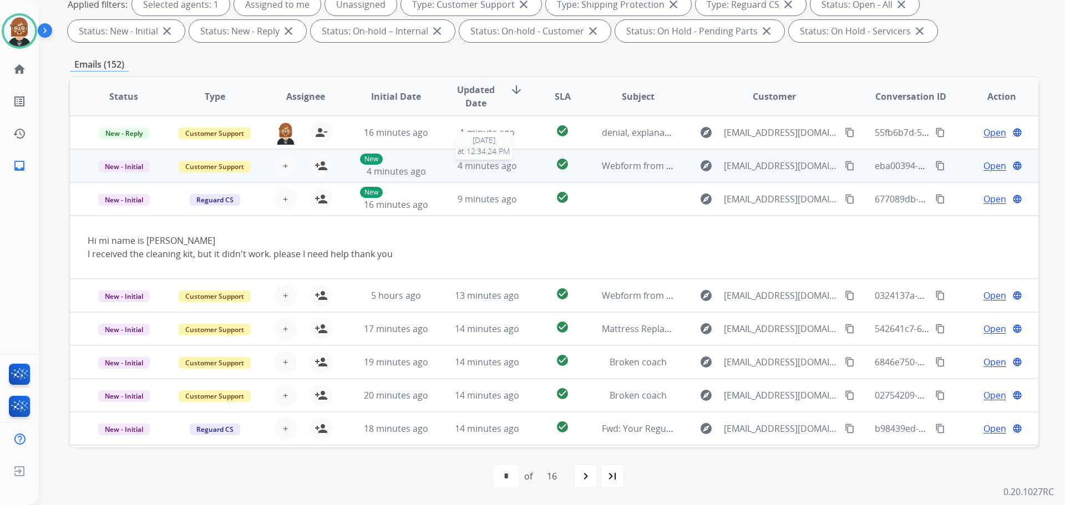
click at [498, 166] on span "4 minutes ago" at bounding box center [487, 166] width 59 height 12
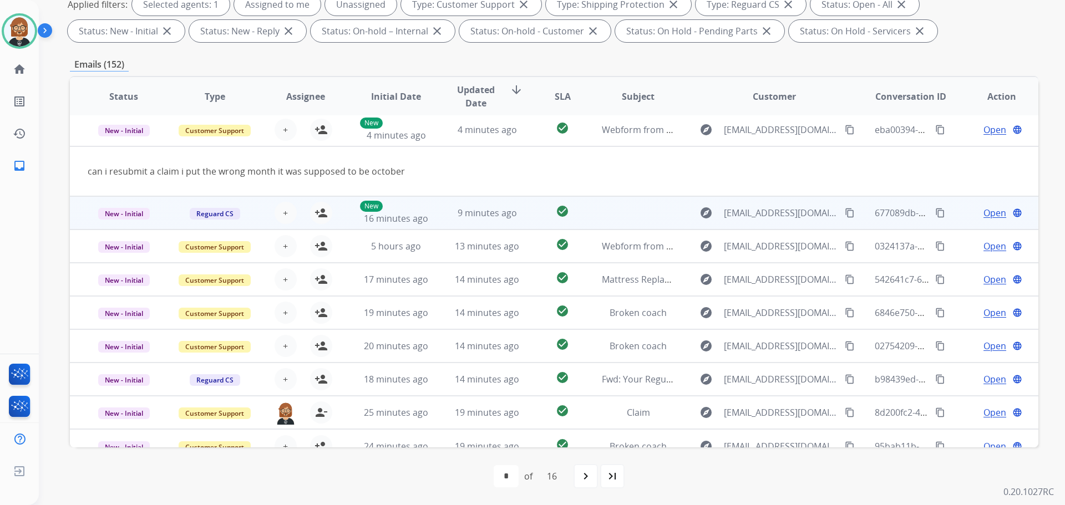
scroll to position [51, 0]
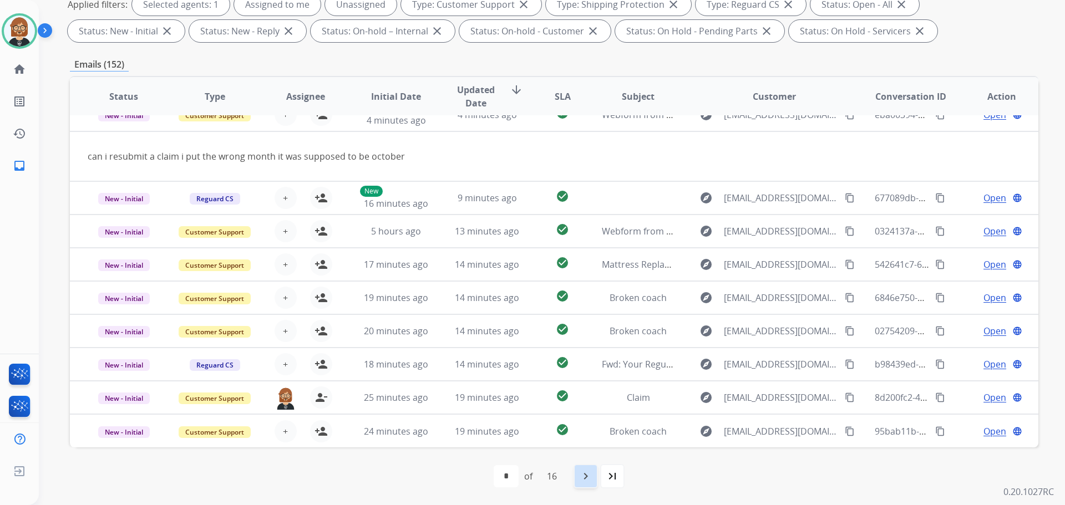
click at [586, 480] on mat-icon "navigate_next" at bounding box center [585, 476] width 13 height 13
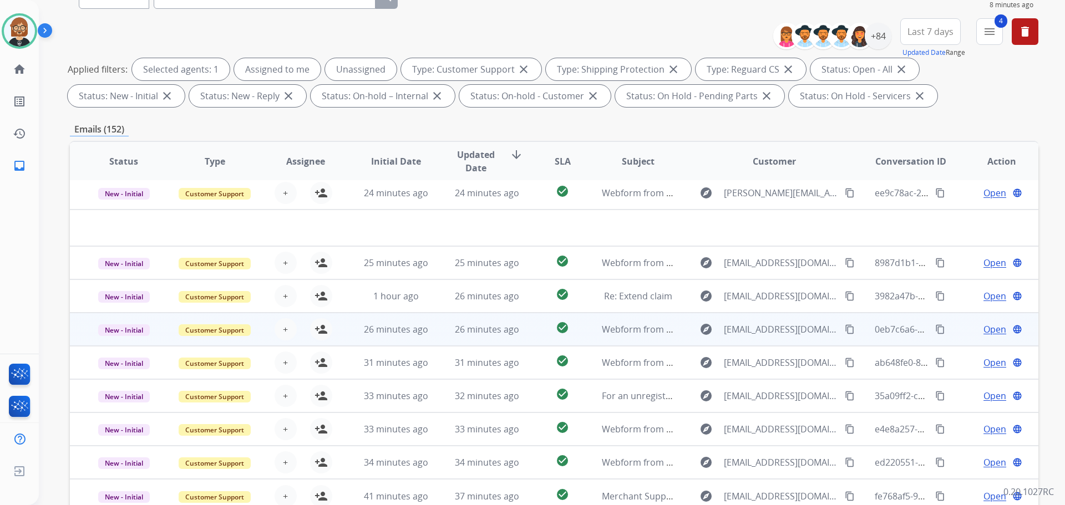
scroll to position [179, 0]
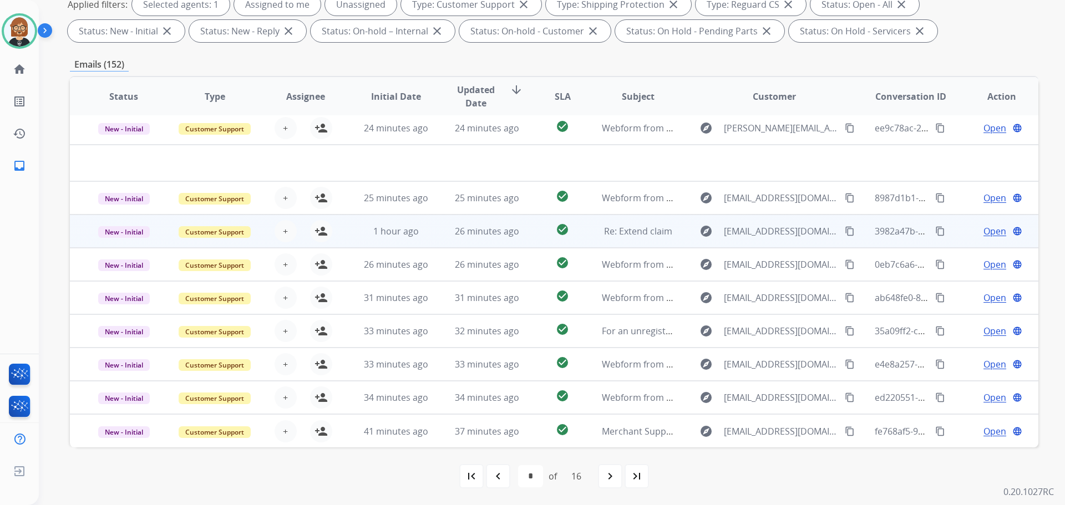
click at [453, 240] on td "26 minutes ago" at bounding box center [478, 231] width 91 height 33
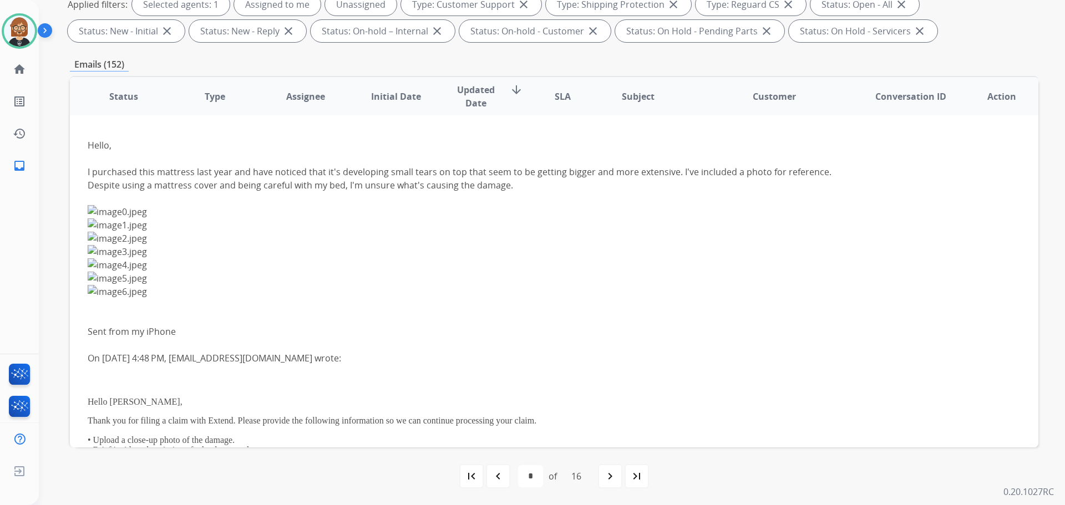
scroll to position [44, 0]
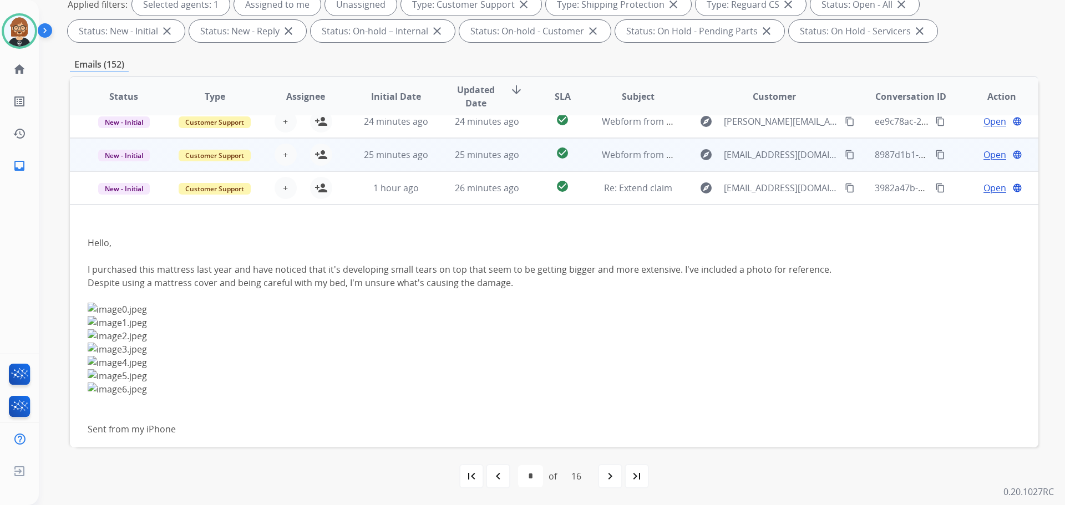
click at [479, 165] on td "25 minutes ago" at bounding box center [478, 154] width 91 height 33
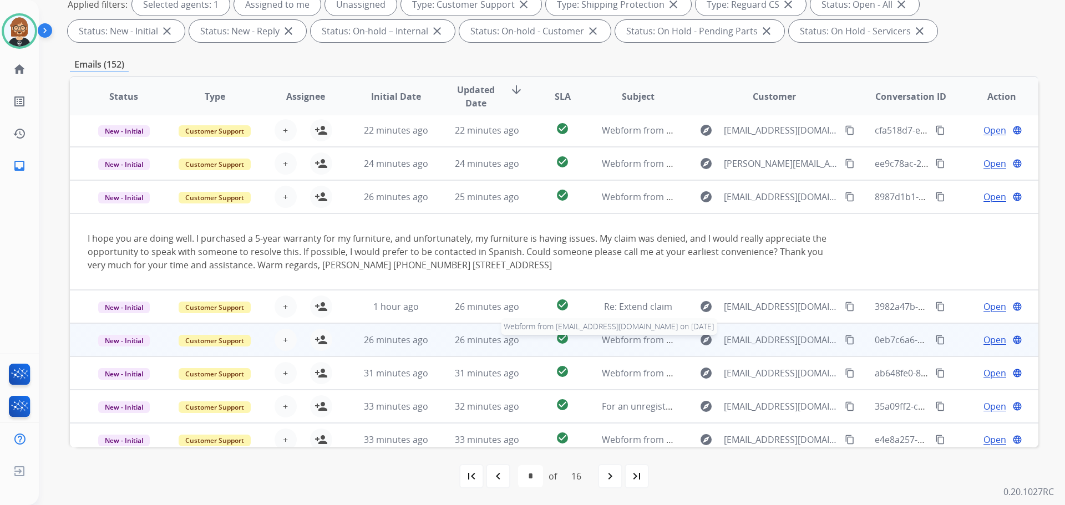
scroll to position [0, 0]
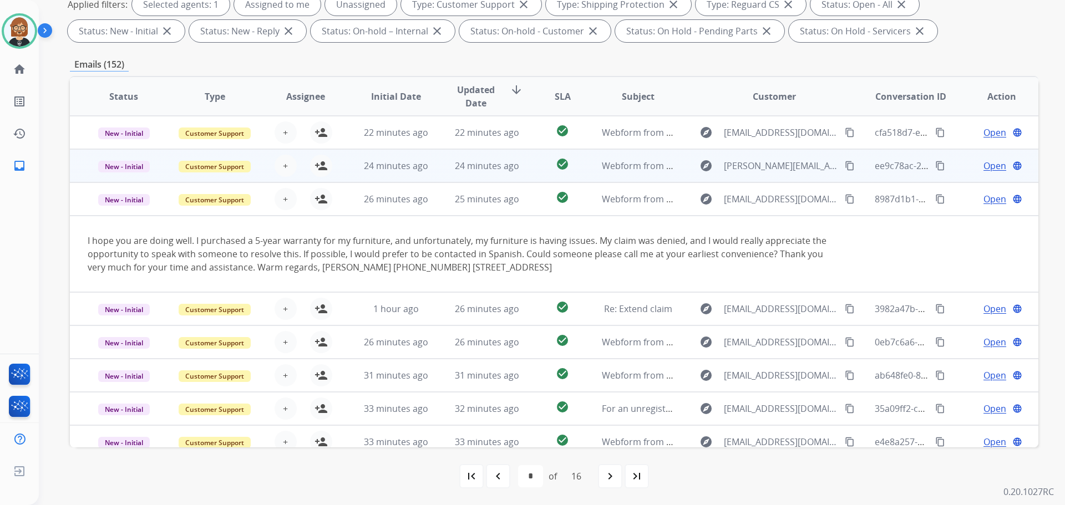
click at [380, 174] on td "24 minutes ago" at bounding box center [387, 165] width 91 height 33
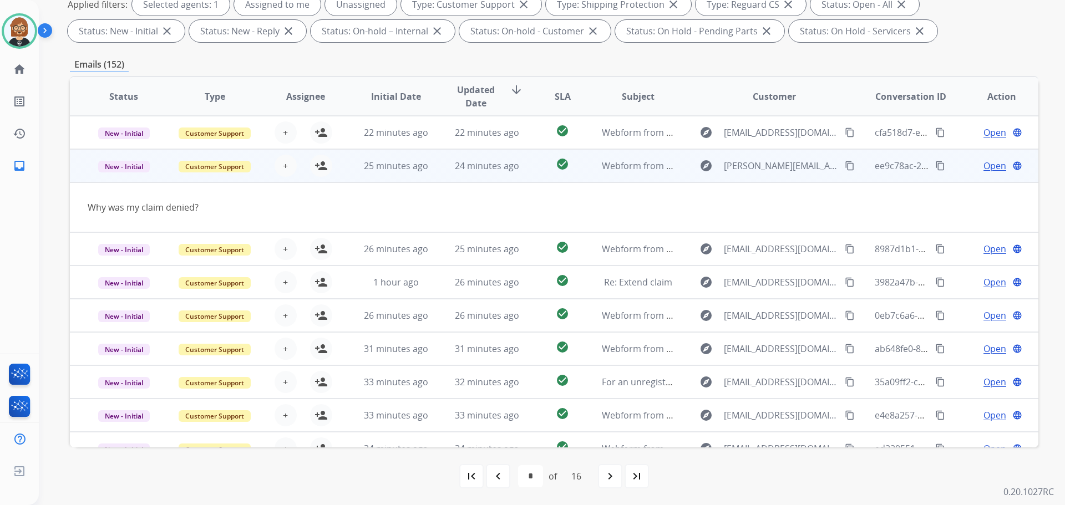
scroll to position [33, 0]
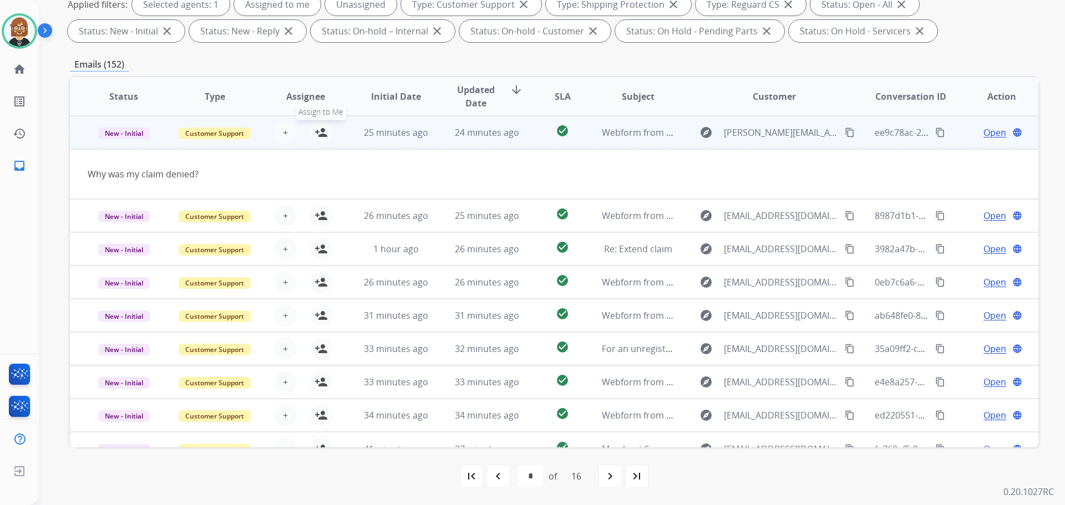
click at [316, 132] on mat-icon "person_add" at bounding box center [320, 132] width 13 height 13
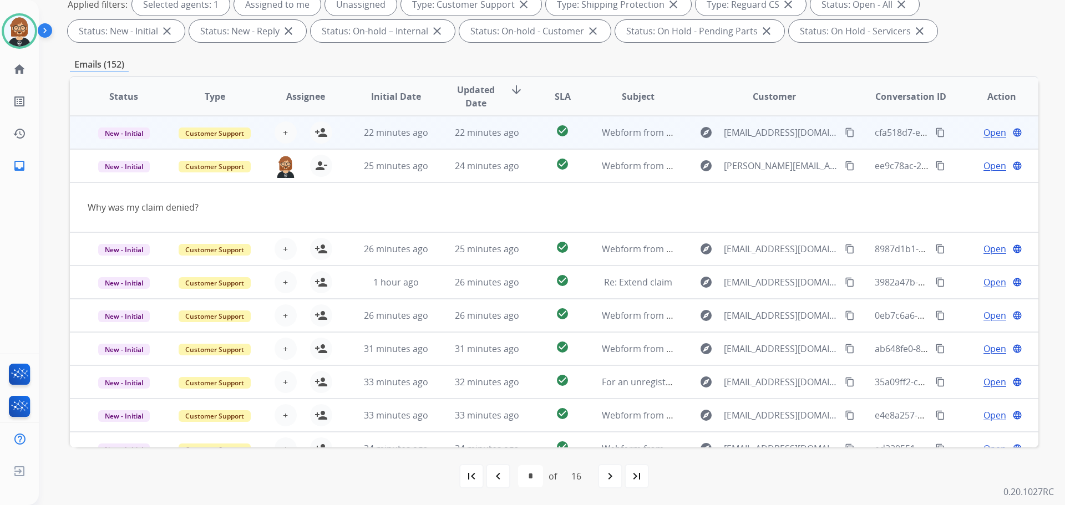
click at [429, 143] on td "22 minutes ago" at bounding box center [387, 132] width 91 height 33
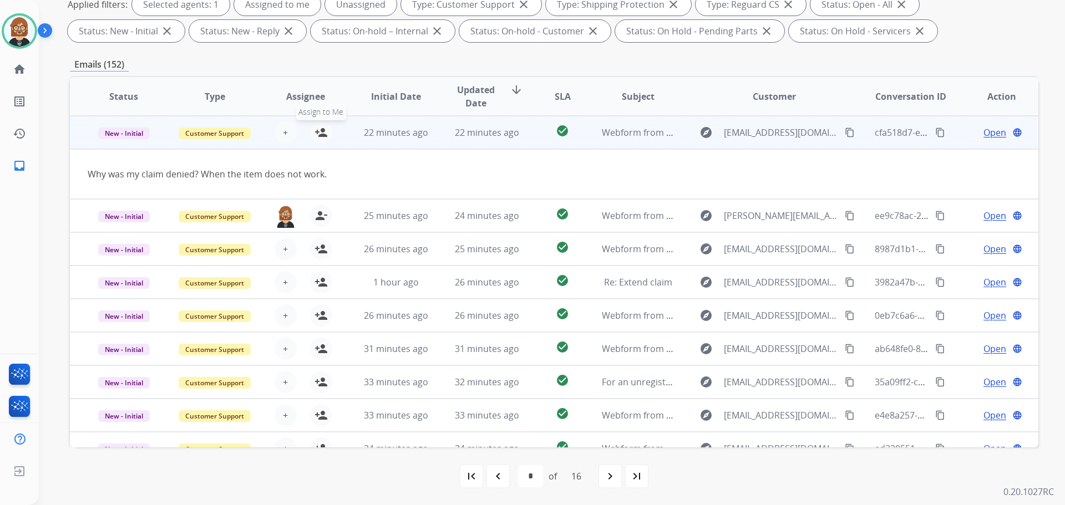
click at [318, 135] on mat-icon "person_add" at bounding box center [320, 132] width 13 height 13
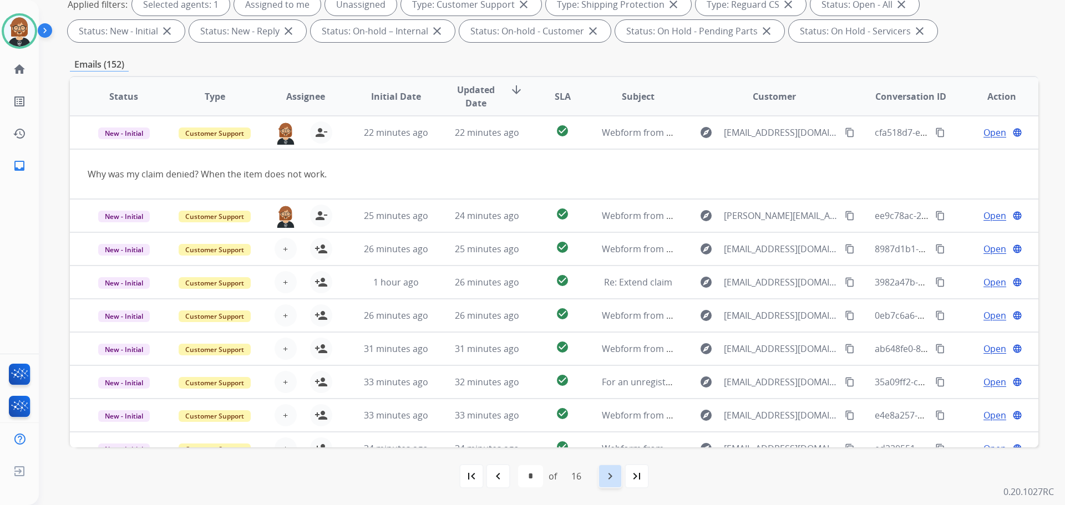
click at [614, 468] on div "navigate_next" at bounding box center [610, 476] width 24 height 24
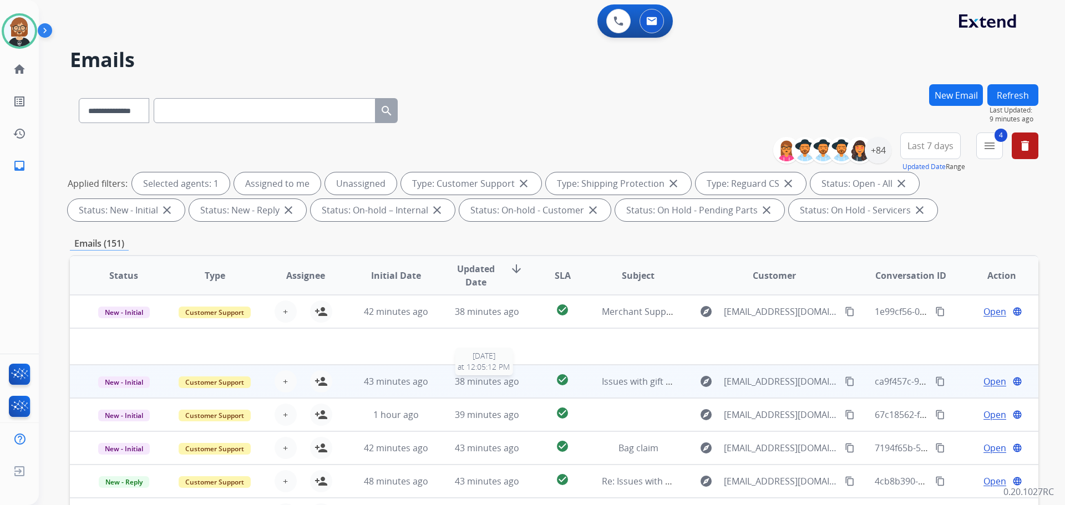
click at [479, 385] on span "38 minutes ago" at bounding box center [487, 381] width 64 height 12
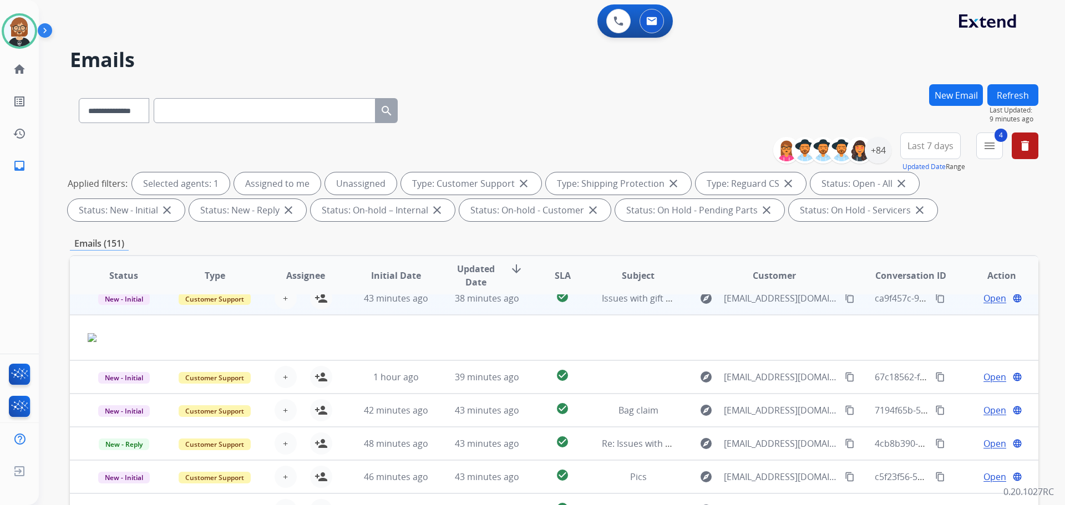
click at [479, 385] on td "39 minutes ago" at bounding box center [478, 376] width 91 height 33
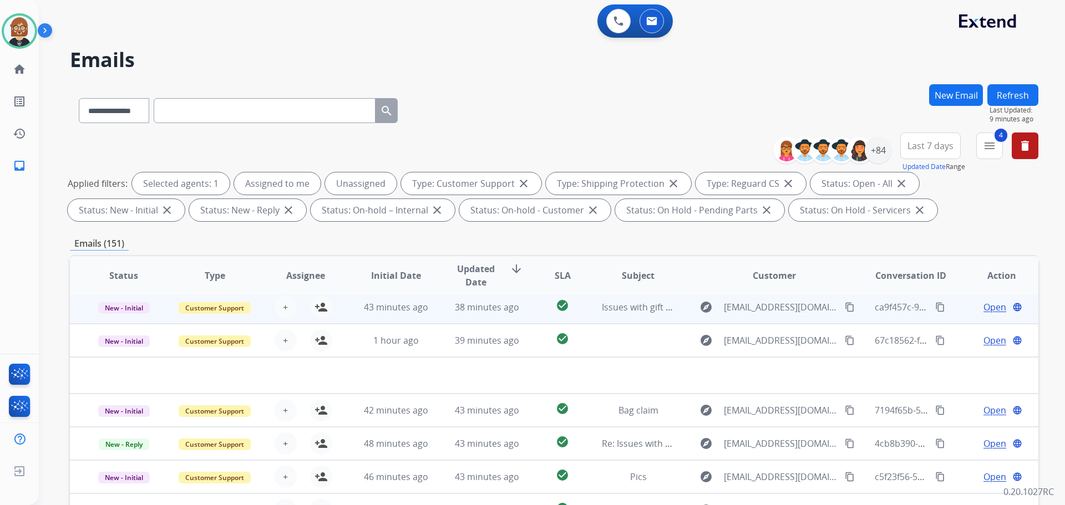
scroll to position [38, 0]
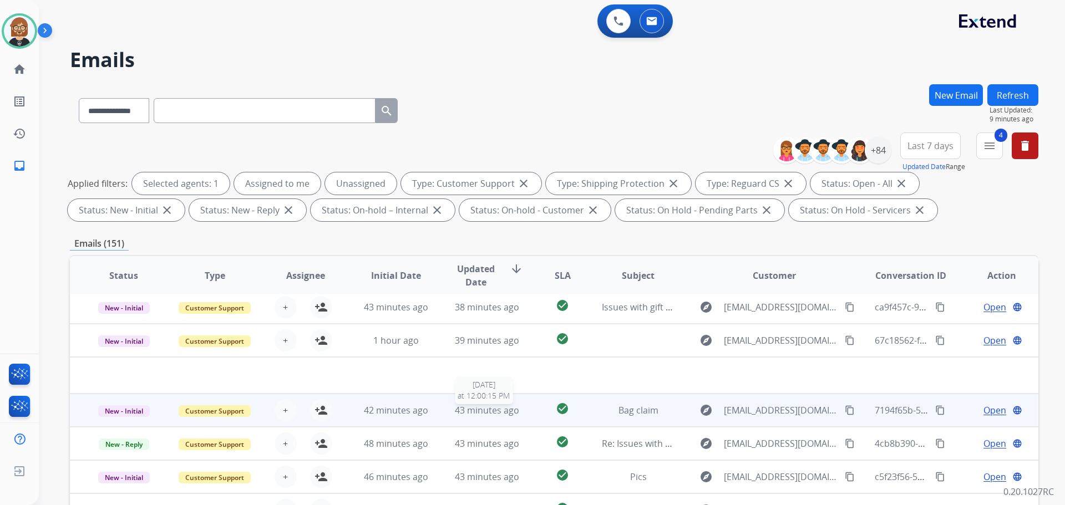
click at [477, 416] on span "43 minutes ago" at bounding box center [487, 410] width 64 height 12
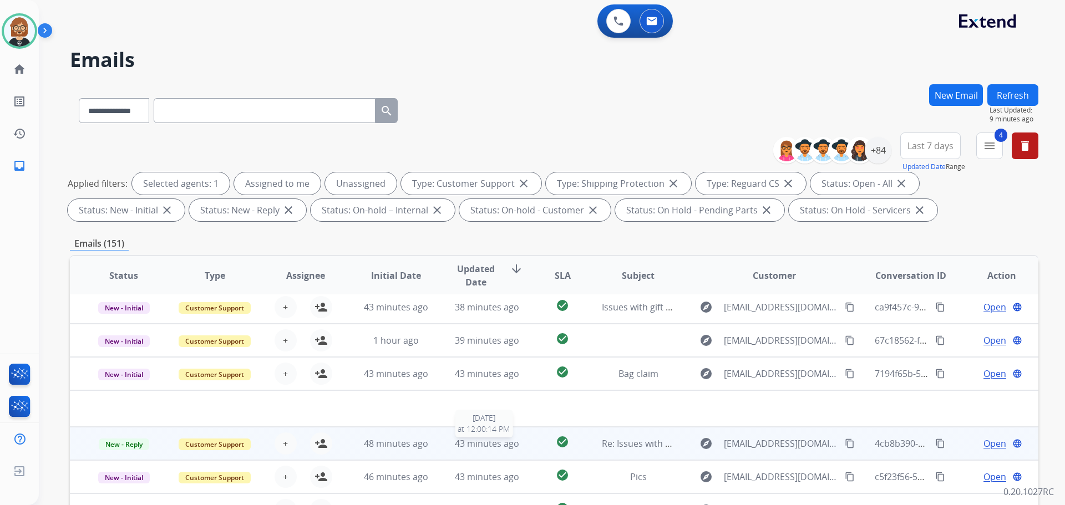
click at [475, 448] on span "43 minutes ago" at bounding box center [487, 444] width 64 height 12
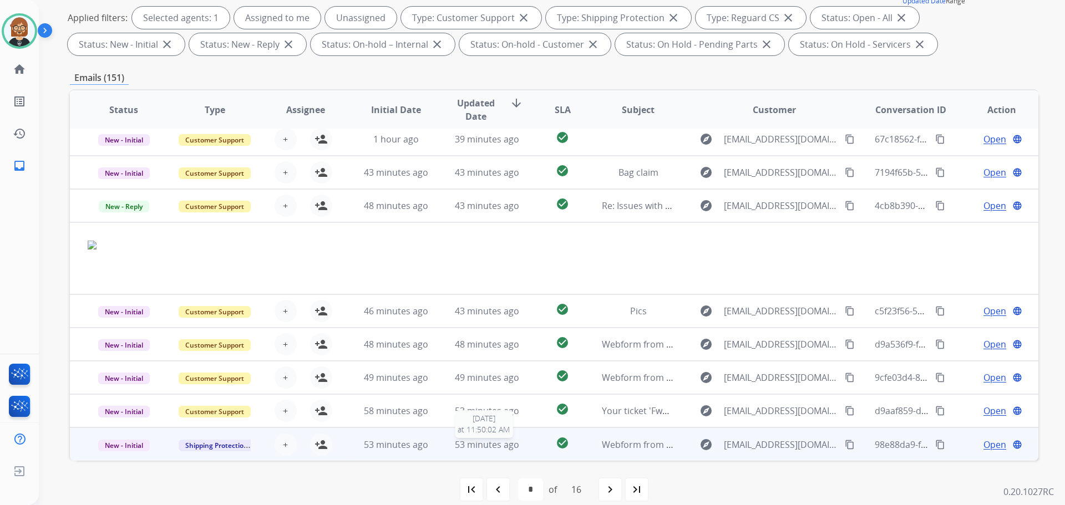
scroll to position [166, 0]
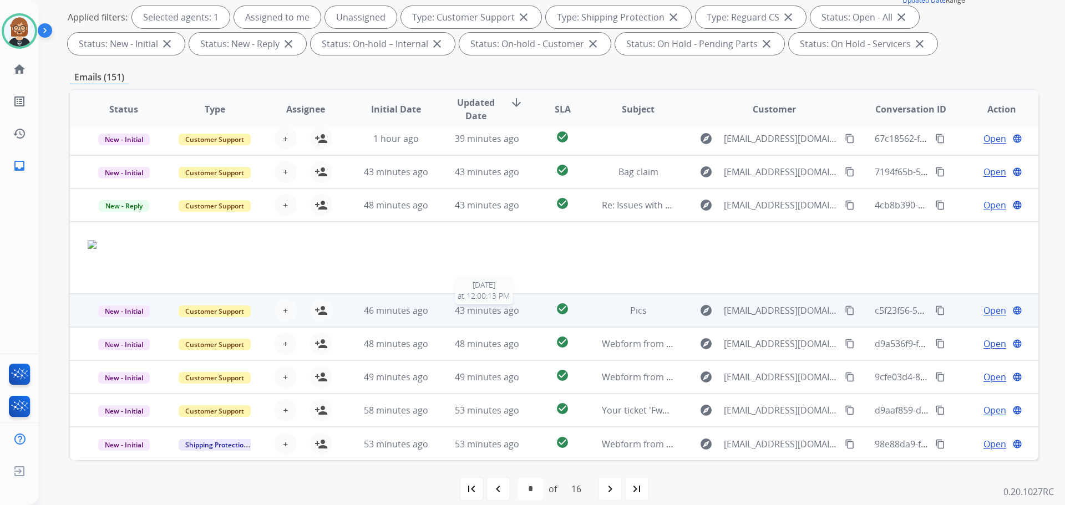
click at [500, 314] on span "43 minutes ago" at bounding box center [487, 310] width 64 height 12
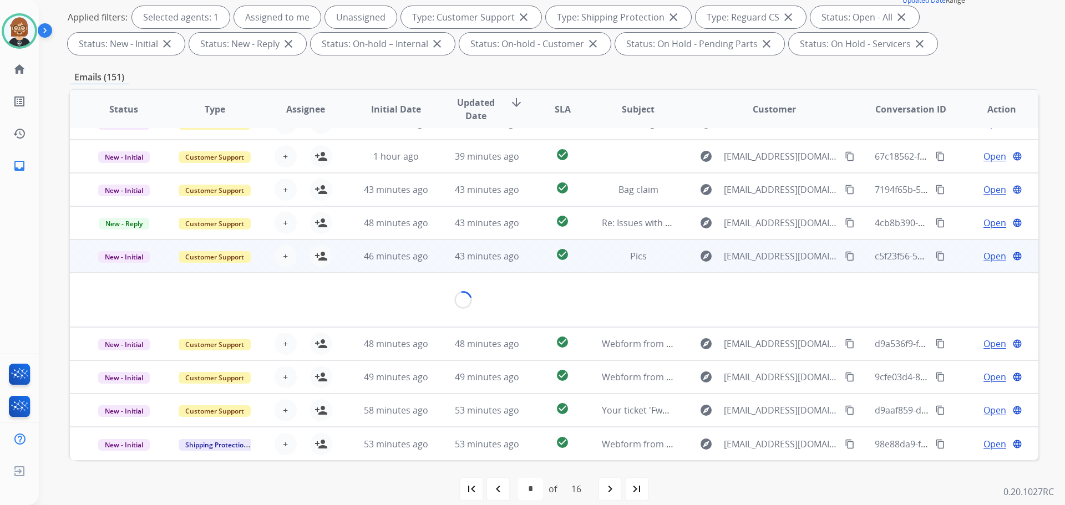
scroll to position [51, 0]
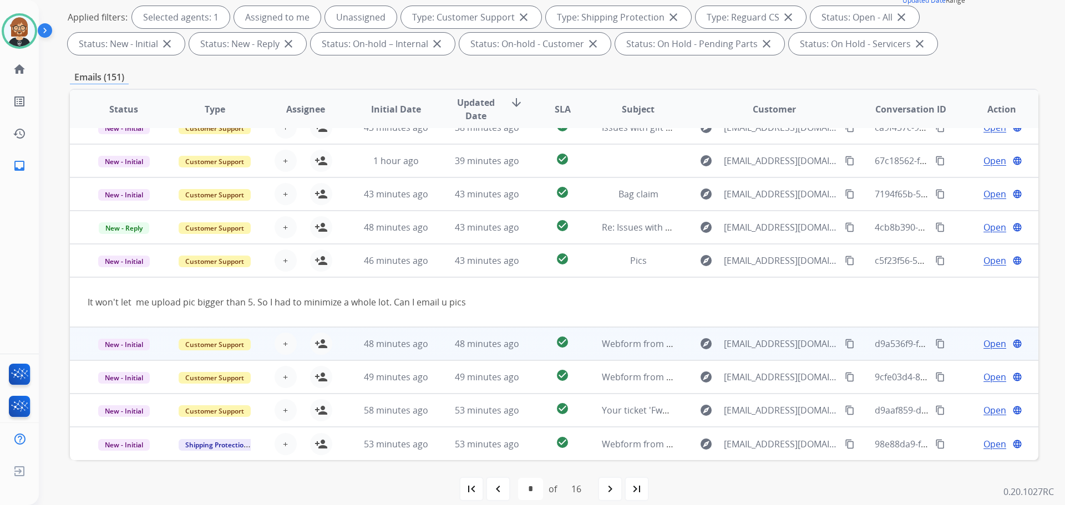
click at [479, 350] on td "48 minutes ago" at bounding box center [478, 343] width 91 height 33
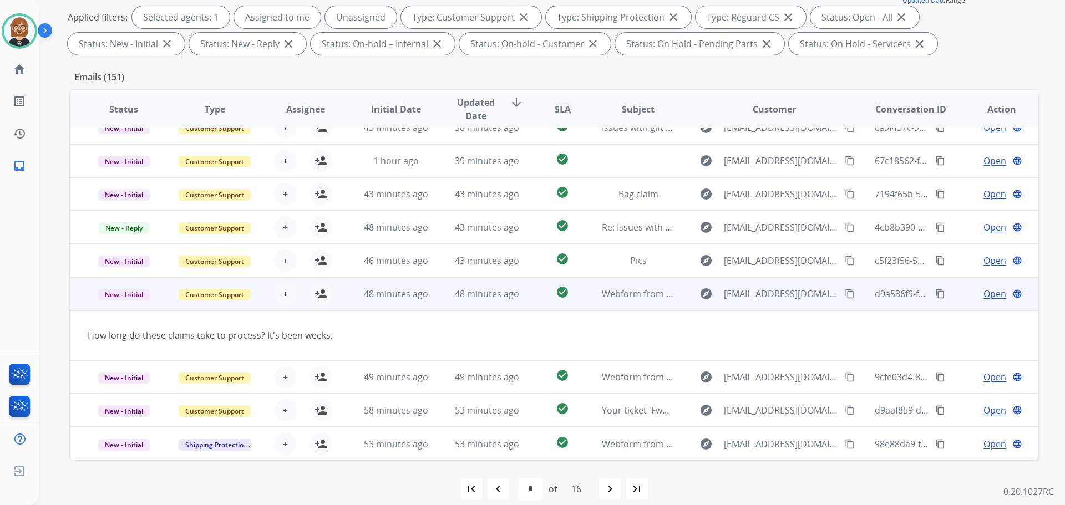
click at [845, 291] on mat-icon "content_copy" at bounding box center [850, 294] width 10 height 10
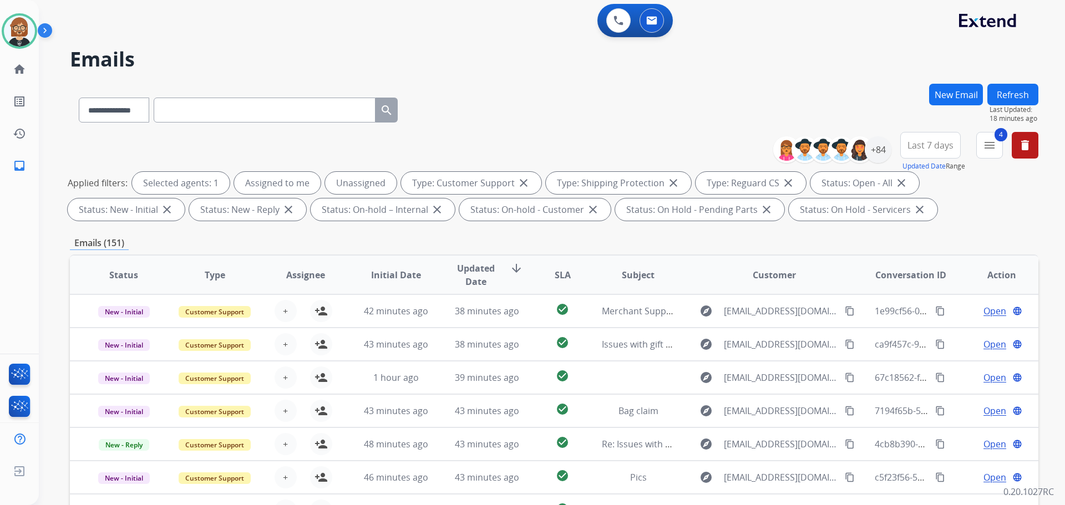
scroll to position [0, 0]
click at [878, 157] on div "+84" at bounding box center [878, 150] width 27 height 27
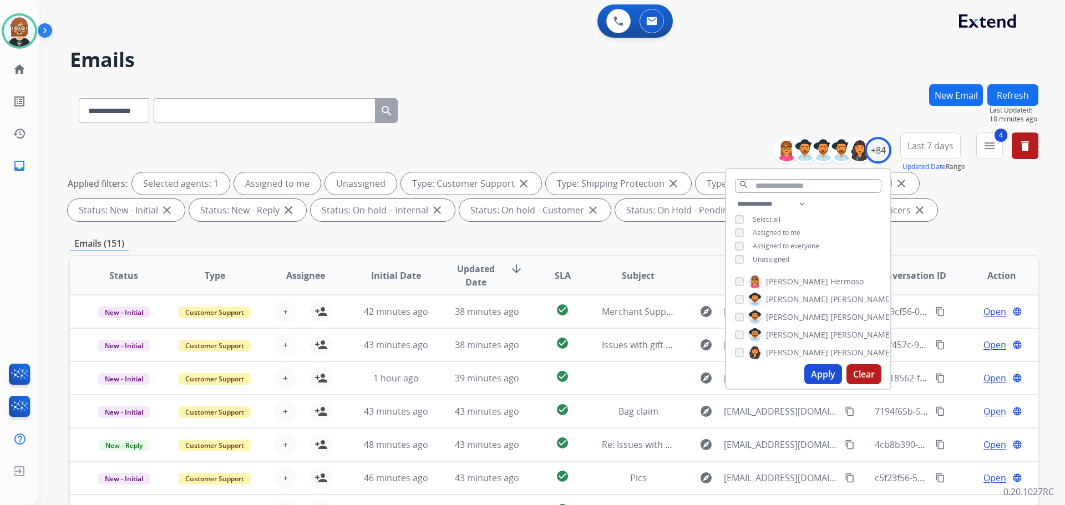
click at [774, 257] on span "Unassigned" at bounding box center [771, 259] width 37 height 9
click at [817, 378] on button "Apply" at bounding box center [823, 374] width 38 height 20
select select "*"
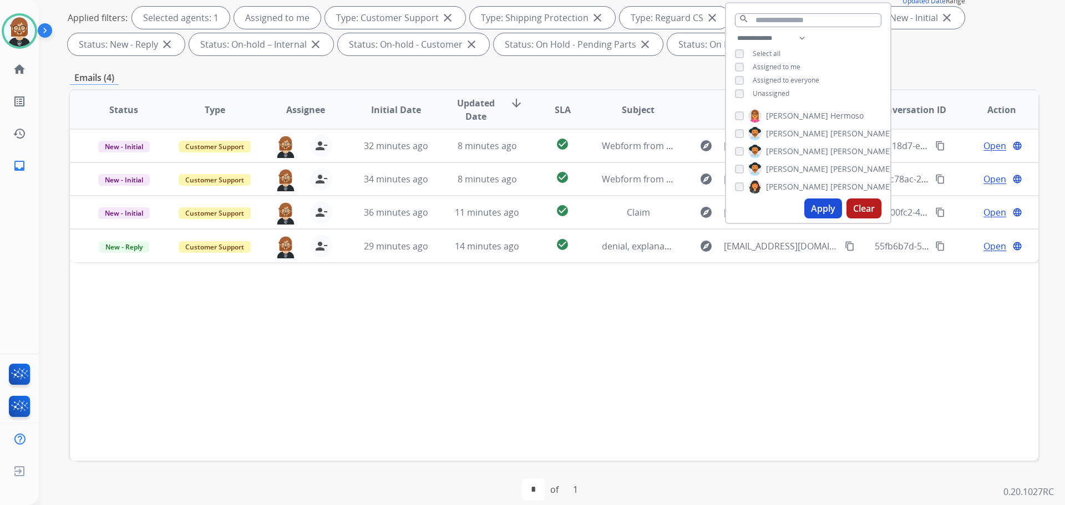
scroll to position [166, 0]
click at [700, 316] on div "Status Type Assignee Initial Date Updated Date arrow_downward SLA Subject Custo…" at bounding box center [554, 275] width 968 height 372
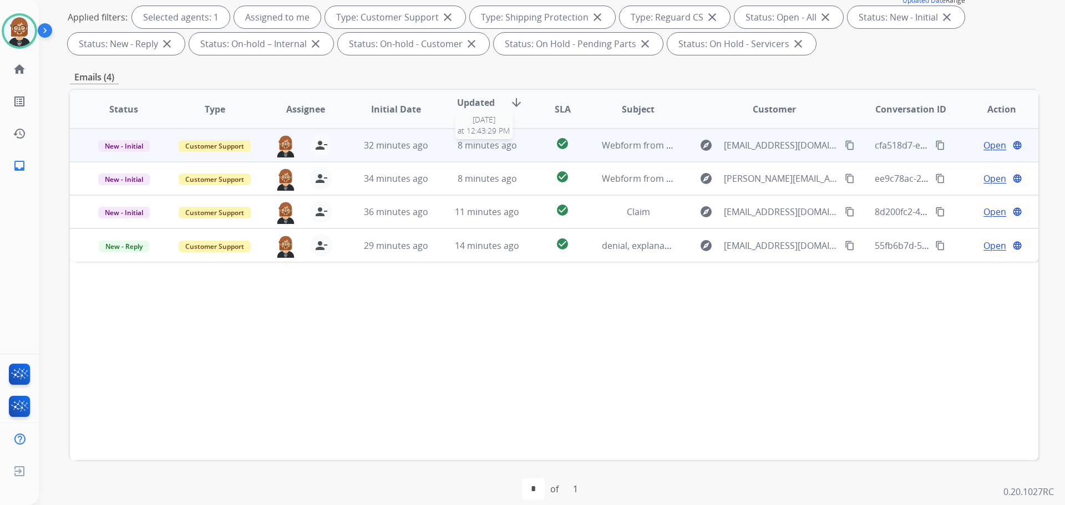
click at [472, 148] on span "8 minutes ago" at bounding box center [487, 145] width 59 height 12
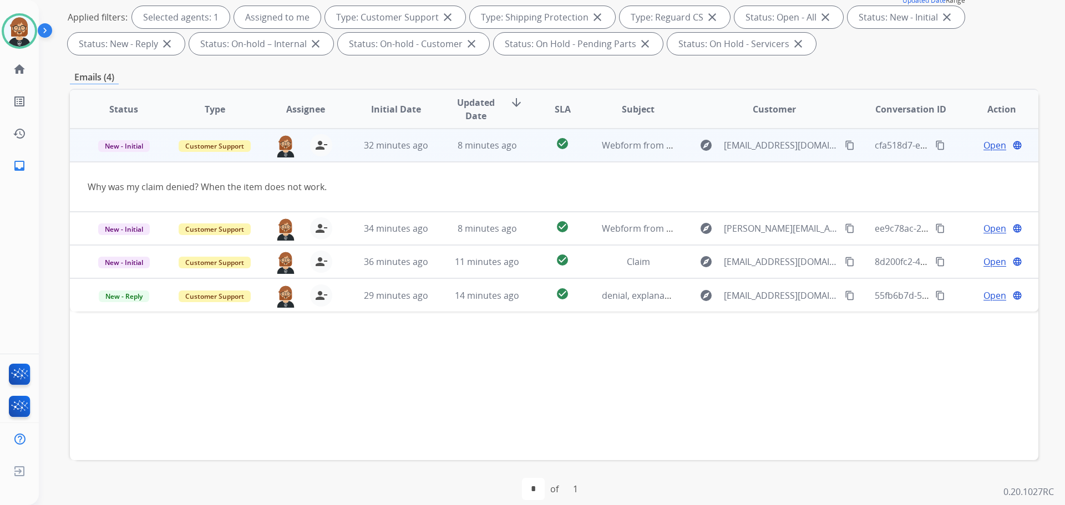
click at [845, 146] on mat-icon "content_copy" at bounding box center [850, 145] width 10 height 10
click at [983, 149] on span "Open" at bounding box center [994, 145] width 23 height 13
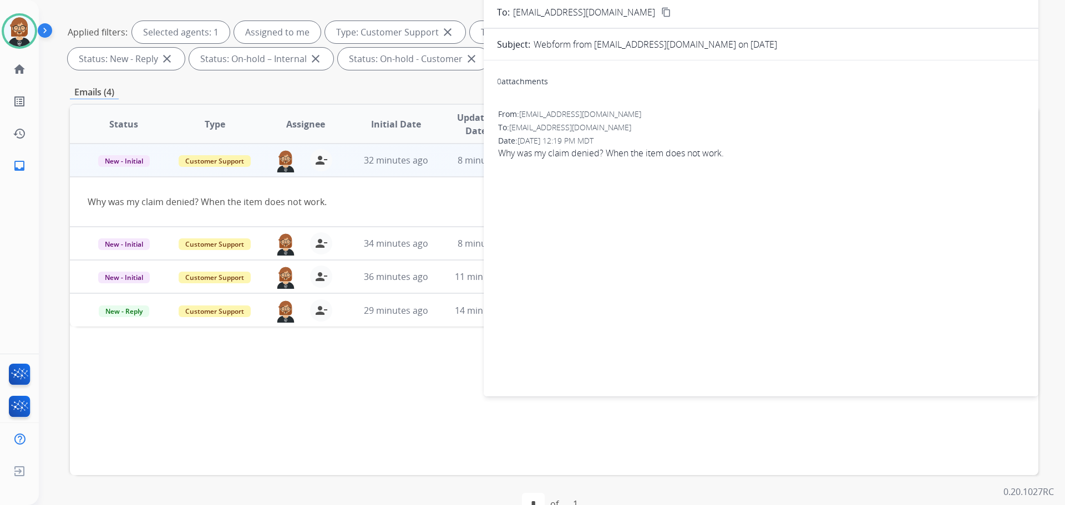
scroll to position [0, 0]
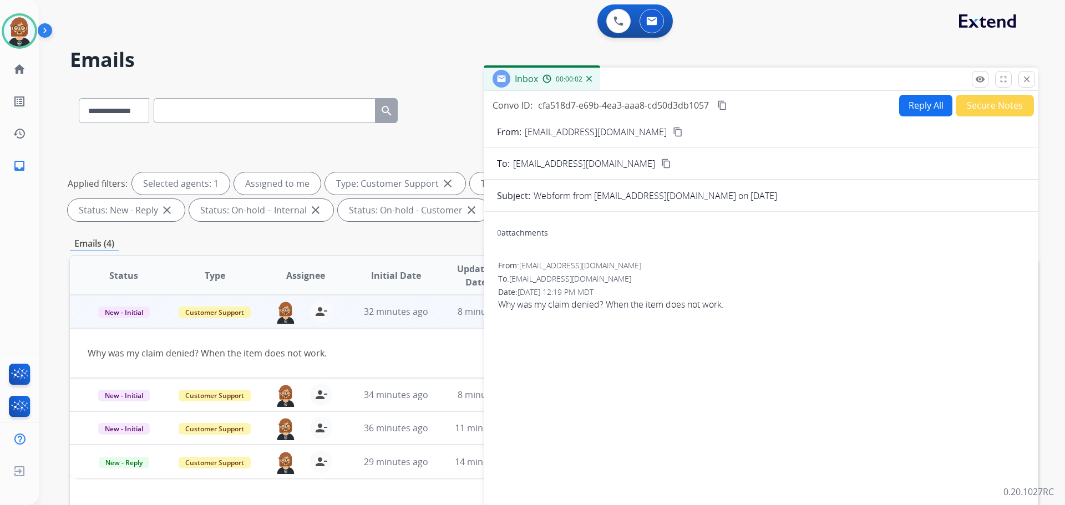
click at [911, 104] on button "Reply All" at bounding box center [925, 106] width 53 height 22
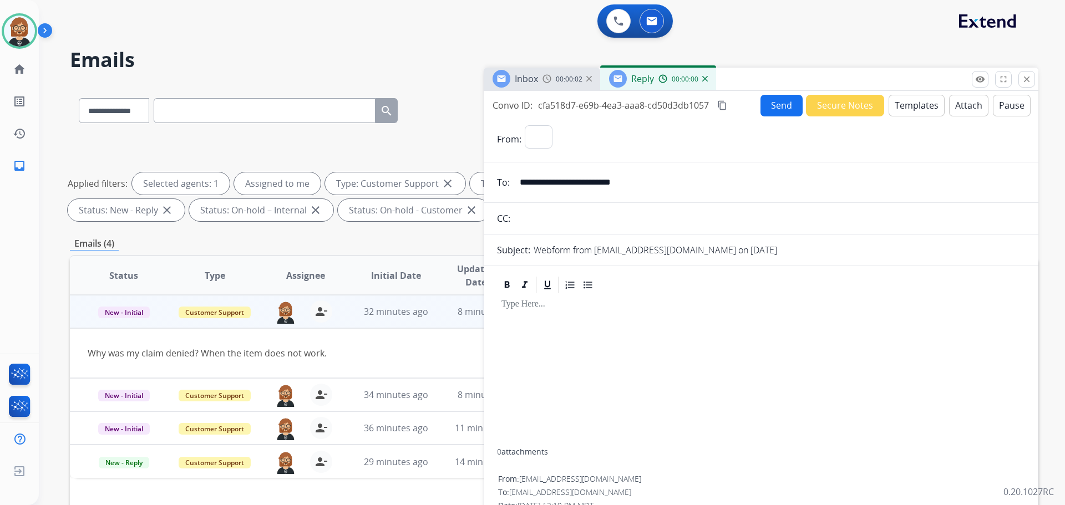
select select "**********"
click at [908, 111] on button "Templates" at bounding box center [916, 106] width 56 height 22
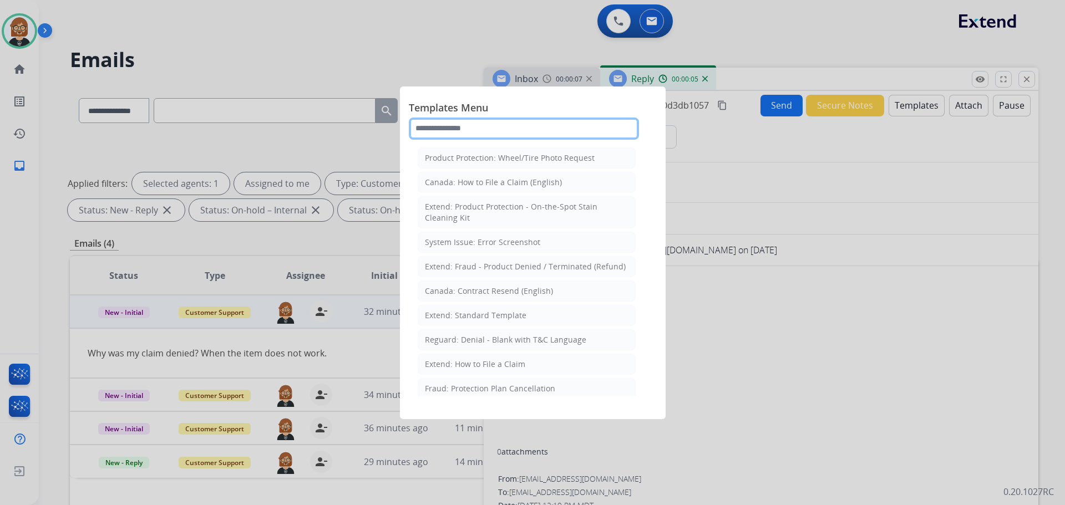
click at [570, 121] on input "text" at bounding box center [524, 129] width 230 height 22
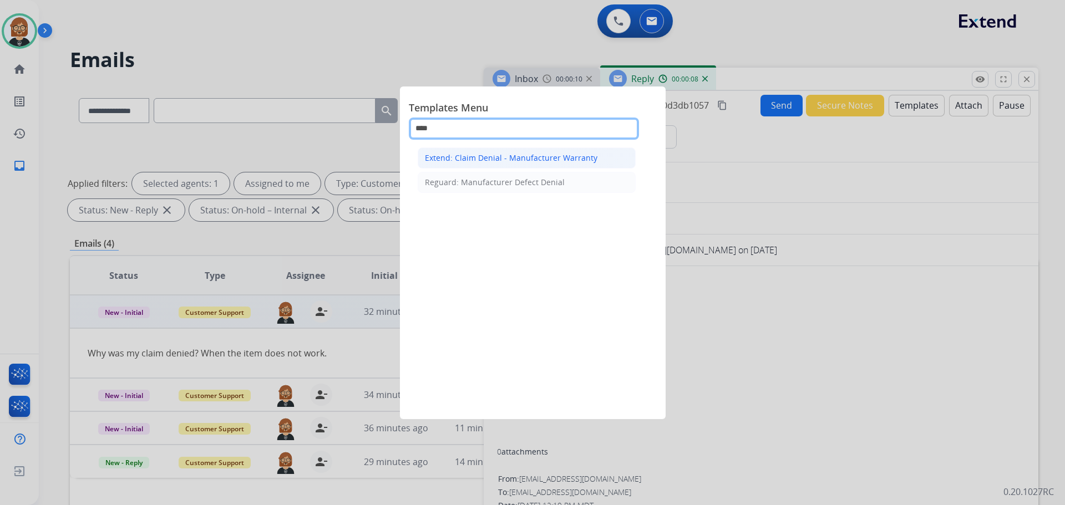
type input "****"
click at [551, 162] on div "Extend: Claim Denial - Manufacturer Warranty" at bounding box center [511, 158] width 172 height 11
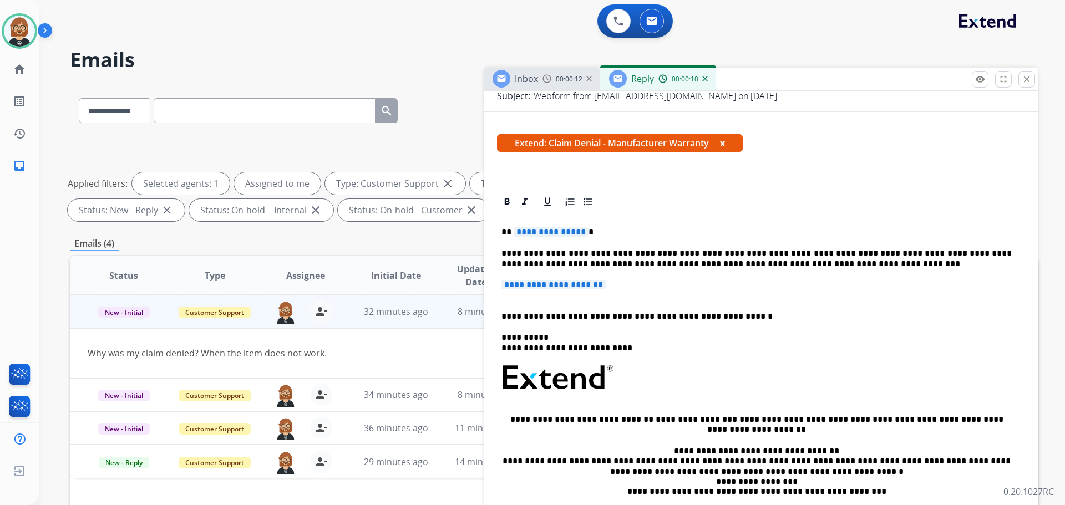
scroll to position [166, 0]
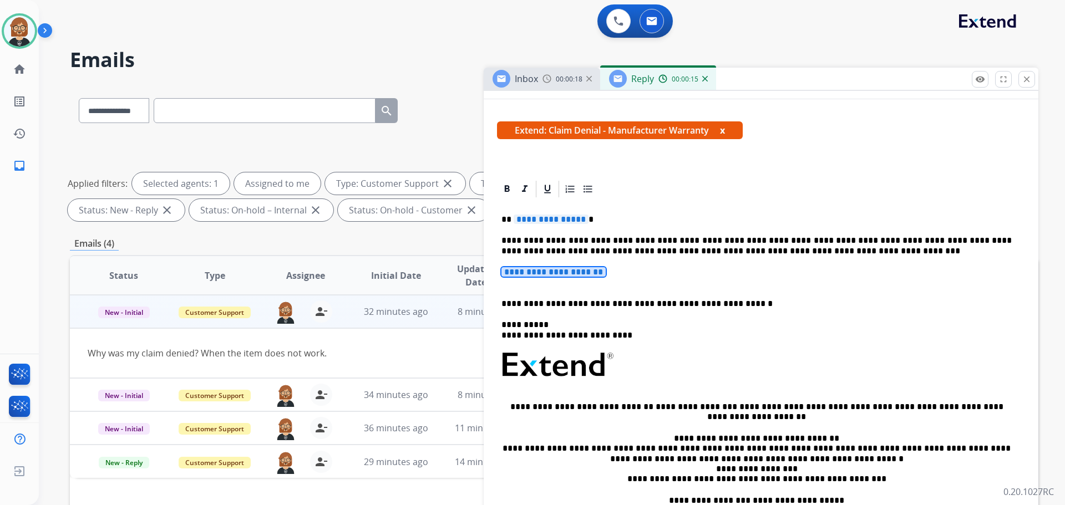
click at [560, 276] on span "**********" at bounding box center [553, 271] width 104 height 9
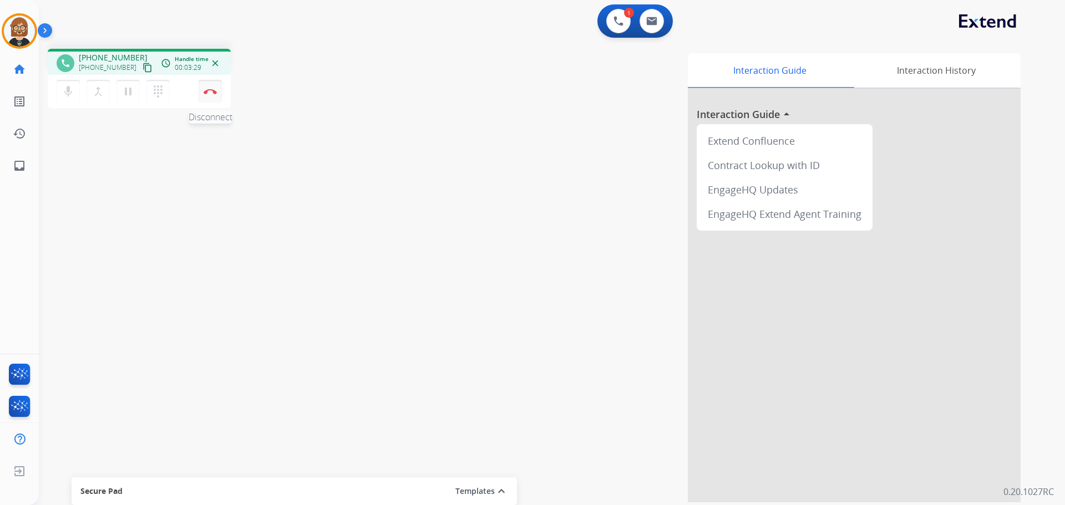
click at [207, 89] on img at bounding box center [210, 92] width 13 height 6
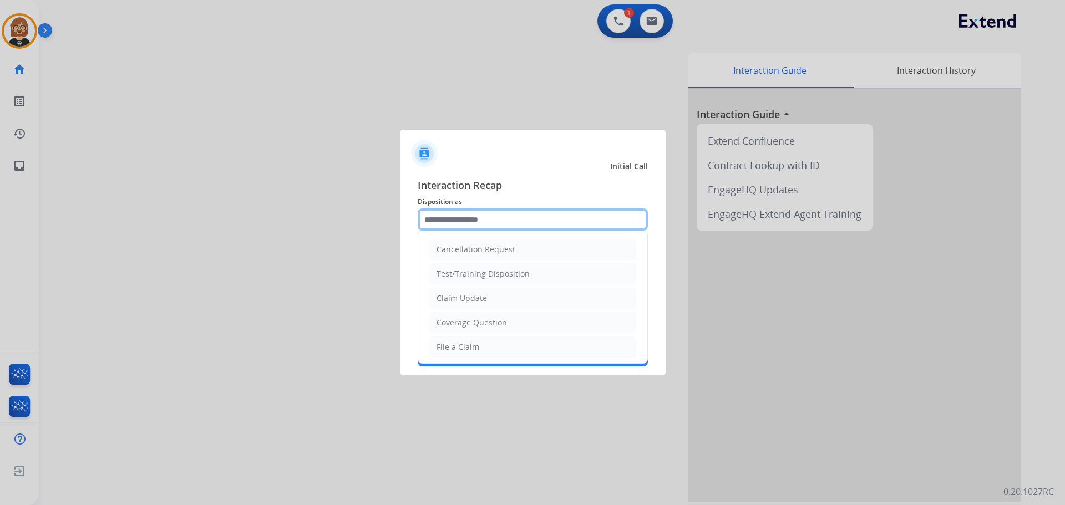
click at [540, 210] on input "text" at bounding box center [533, 220] width 230 height 22
click at [531, 291] on li "Claim Update" at bounding box center [532, 298] width 207 height 21
type input "**********"
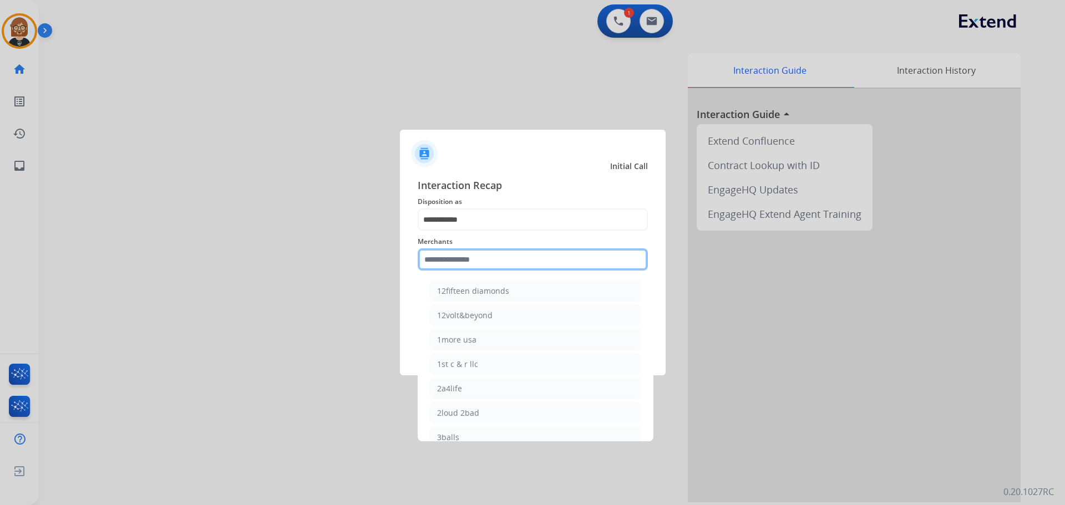
click at [536, 260] on input "text" at bounding box center [533, 259] width 230 height 22
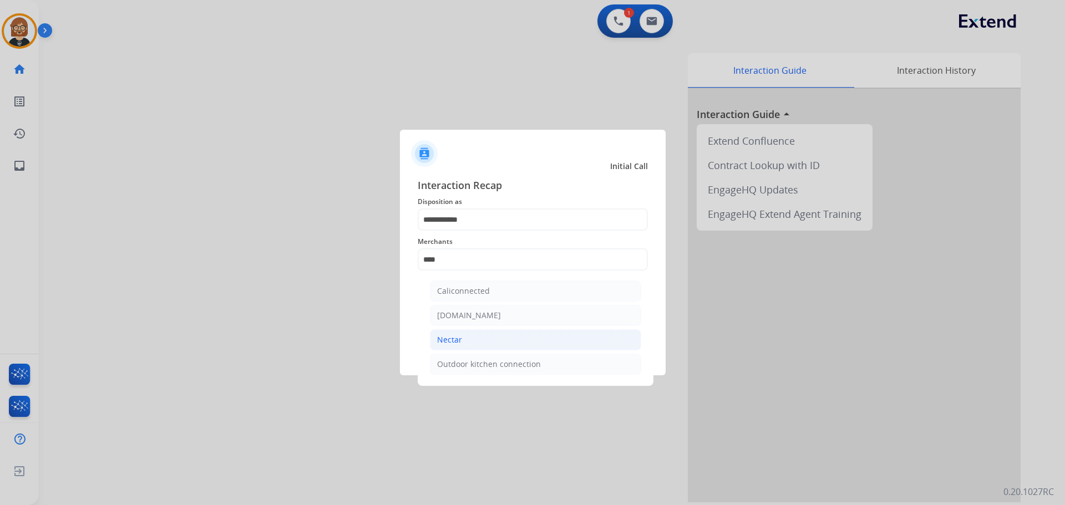
click at [529, 337] on li "Nectar" at bounding box center [535, 339] width 211 height 21
type input "******"
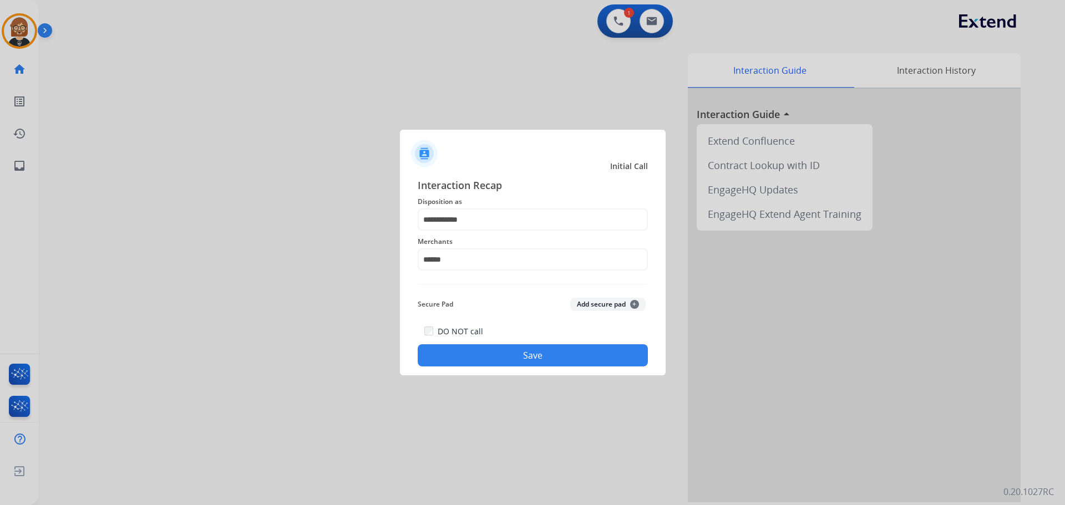
click at [525, 355] on button "Save" at bounding box center [533, 355] width 230 height 22
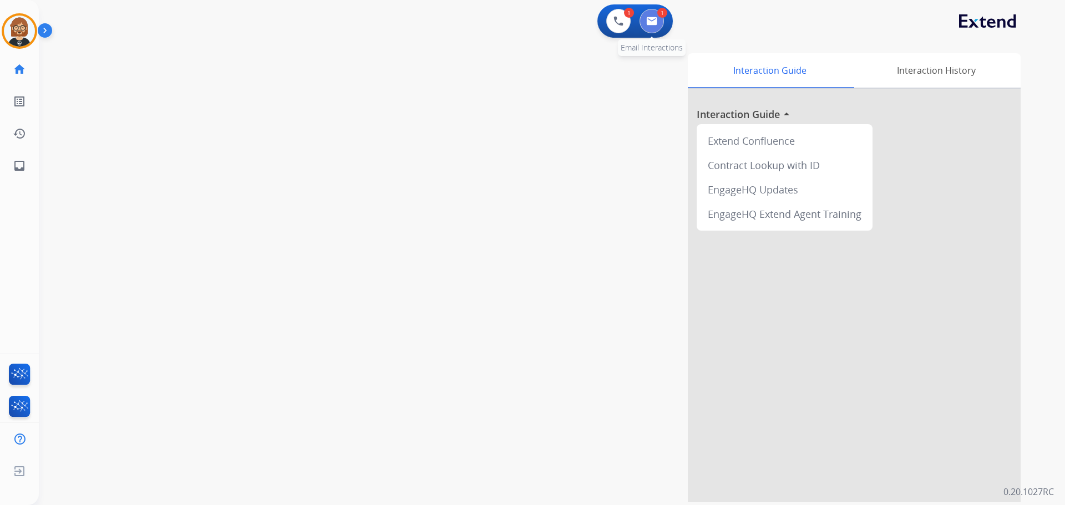
click at [654, 27] on button at bounding box center [651, 21] width 24 height 24
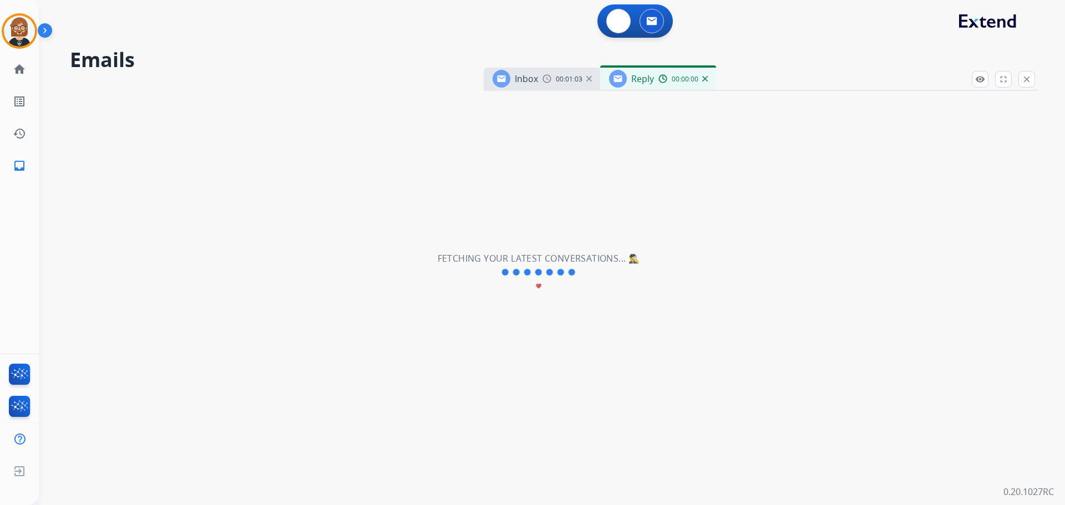
select select "**********"
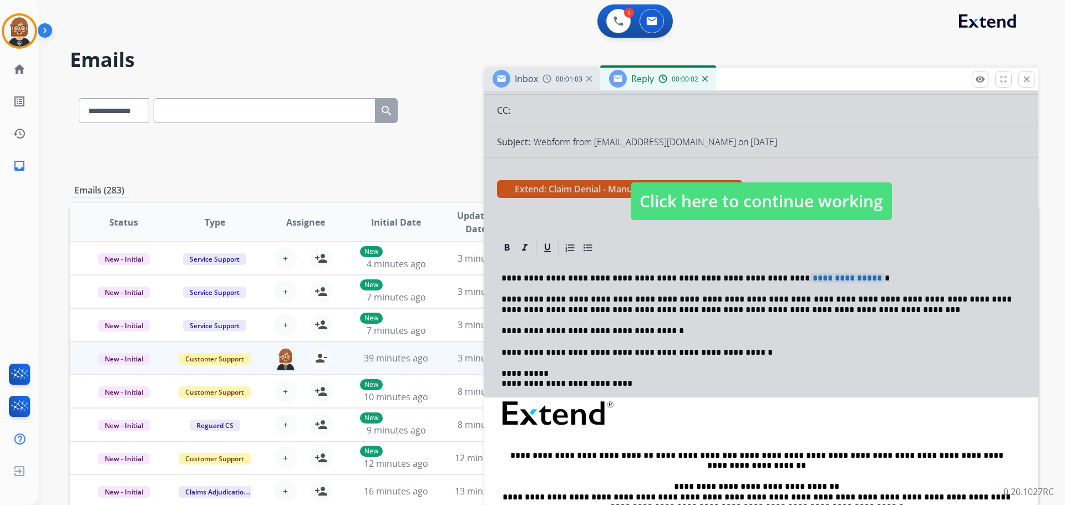
scroll to position [111, 0]
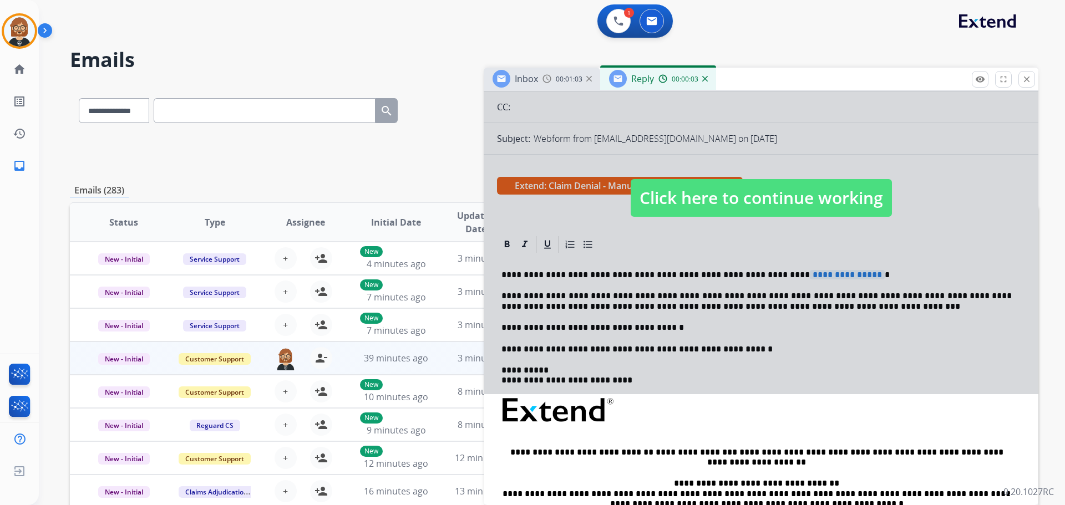
click at [789, 186] on span "Click here to continue working" at bounding box center [761, 198] width 261 height 38
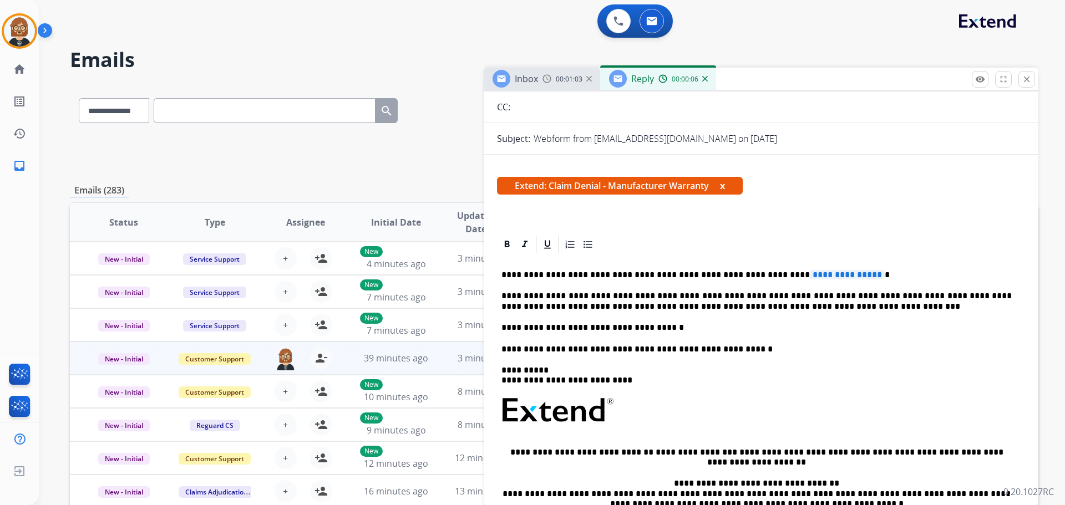
click at [703, 326] on p "**********" at bounding box center [756, 328] width 510 height 10
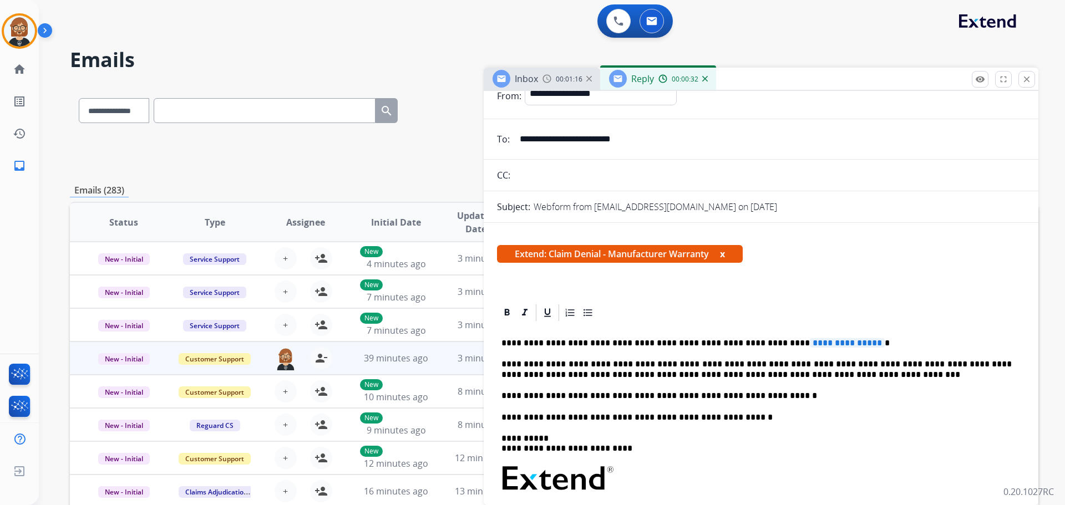
scroll to position [55, 0]
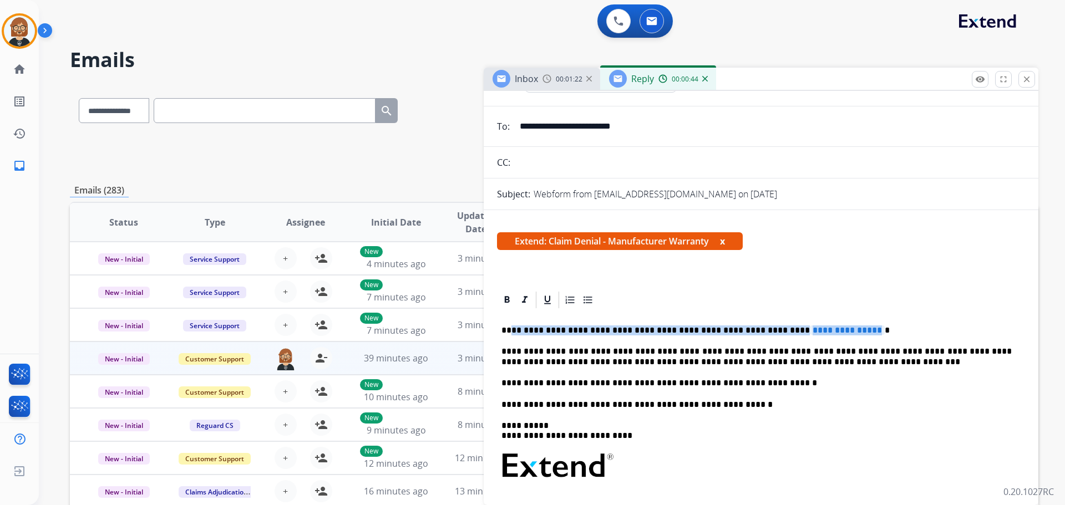
drag, startPoint x: 510, startPoint y: 334, endPoint x: 832, endPoint y: 333, distance: 321.7
click at [832, 333] on p "**********" at bounding box center [756, 331] width 510 height 10
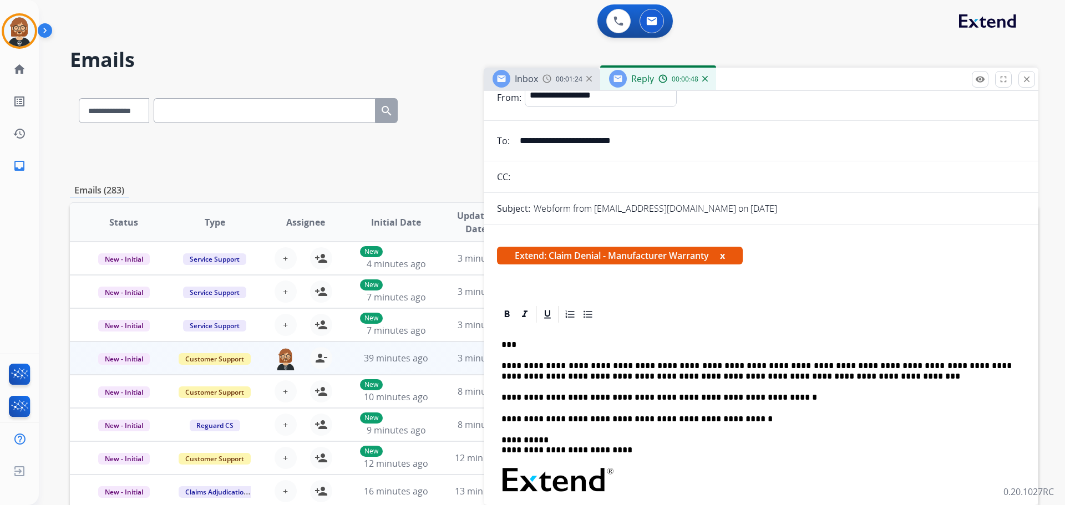
scroll to position [0, 0]
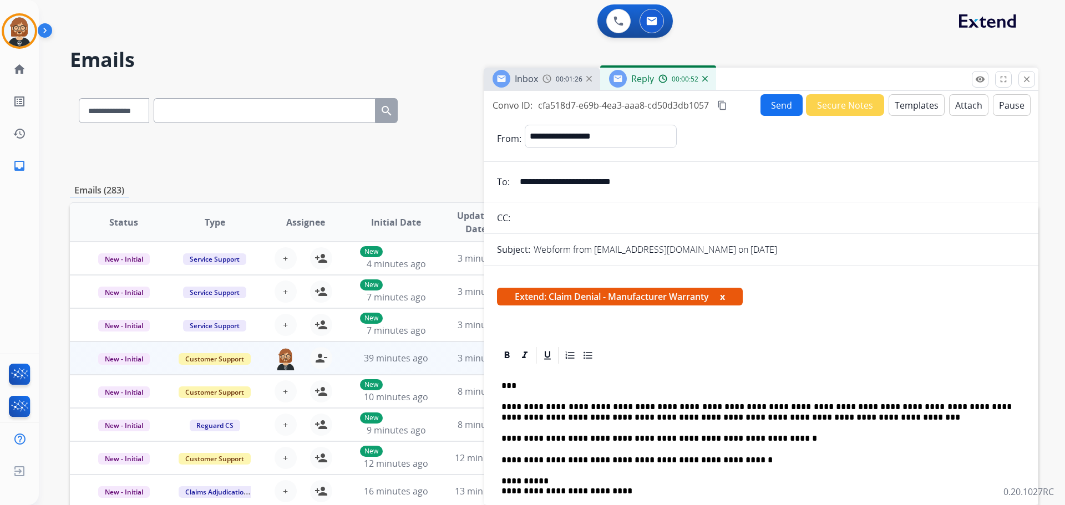
click at [775, 104] on button "Send" at bounding box center [781, 105] width 42 height 22
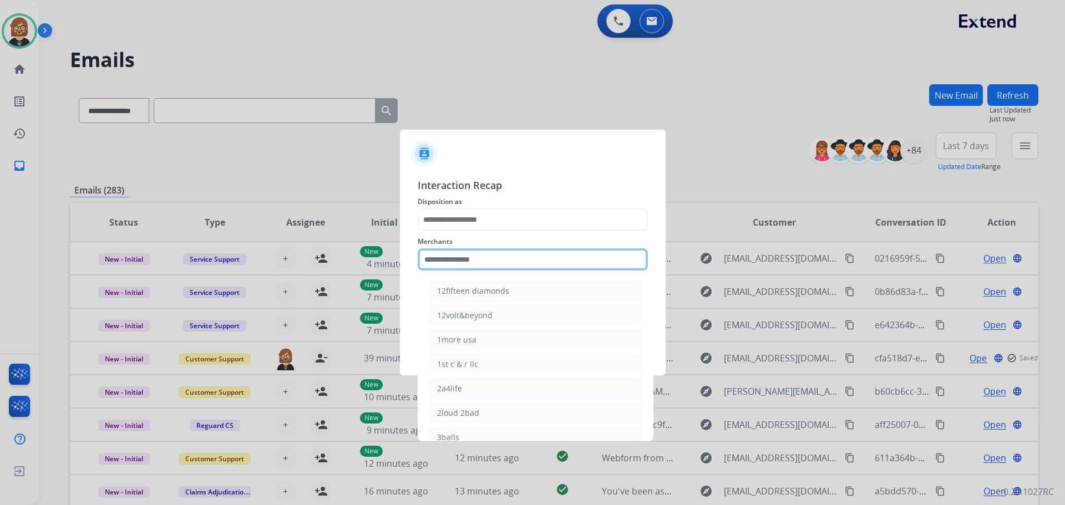
click at [508, 261] on input "text" at bounding box center [533, 259] width 230 height 22
type input "*"
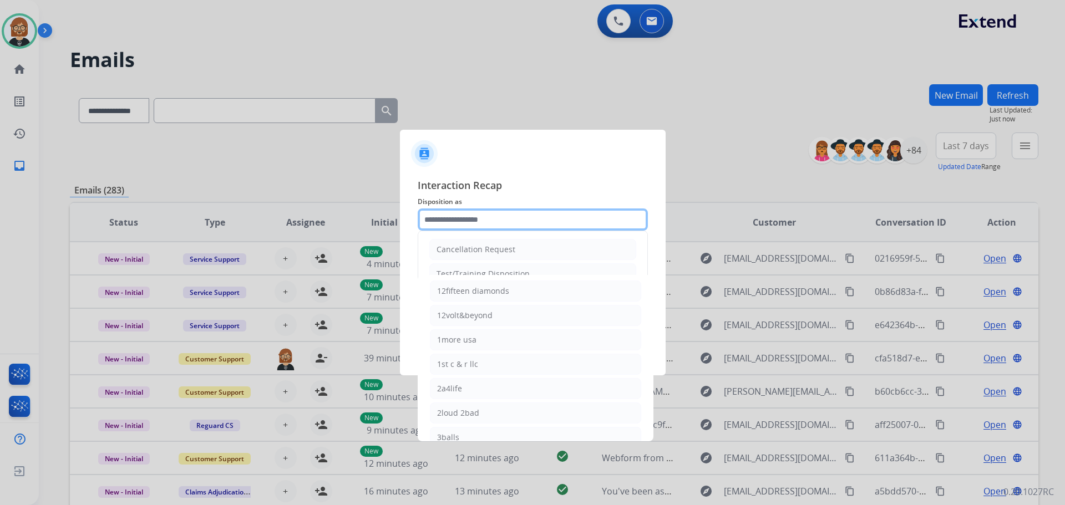
click at [555, 215] on input "text" at bounding box center [533, 220] width 230 height 22
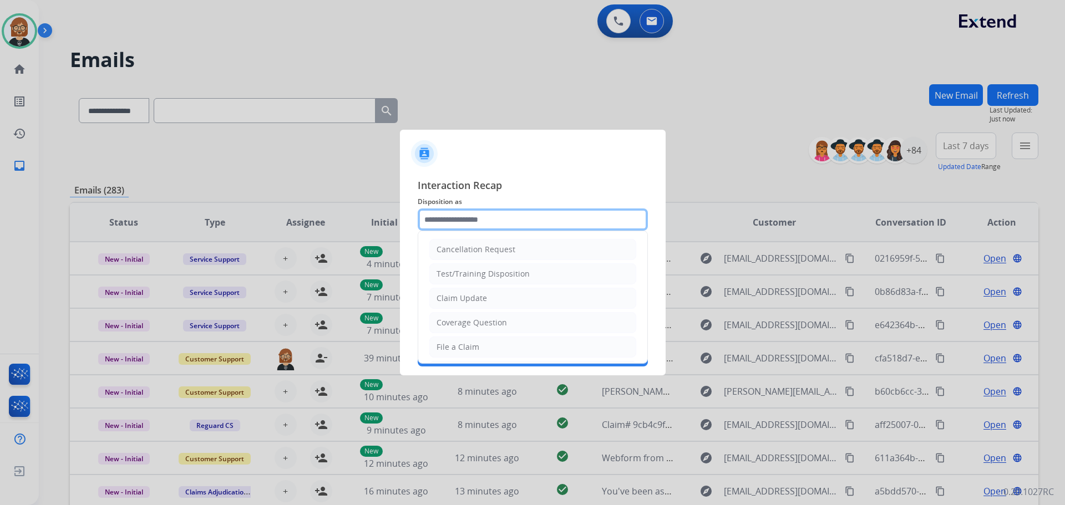
click at [555, 215] on input "text" at bounding box center [533, 220] width 230 height 22
click at [502, 293] on li "Claim Update" at bounding box center [532, 298] width 207 height 21
type input "**********"
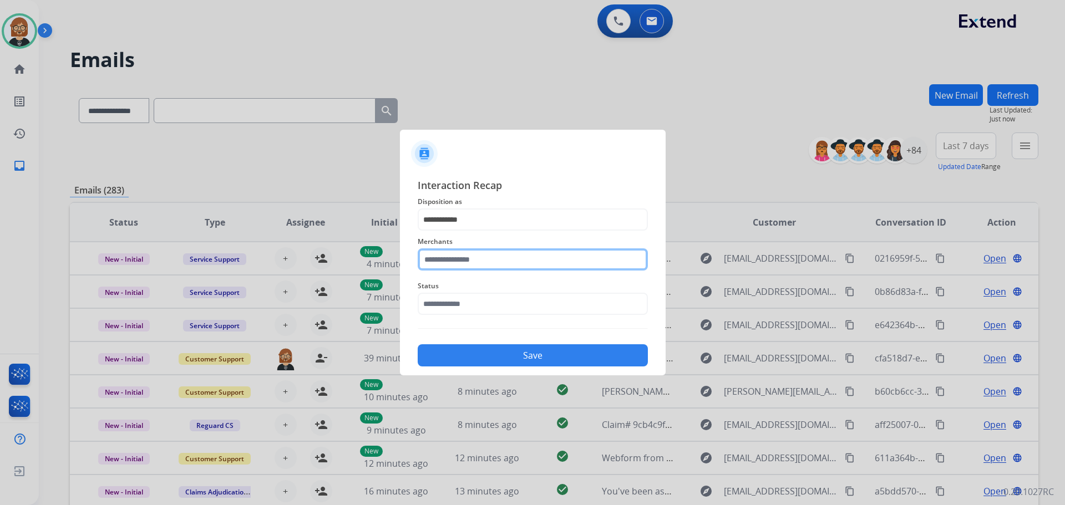
click at [520, 260] on input "text" at bounding box center [533, 259] width 230 height 22
click at [500, 314] on li "[PERSON_NAME]" at bounding box center [535, 315] width 211 height 21
type input "********"
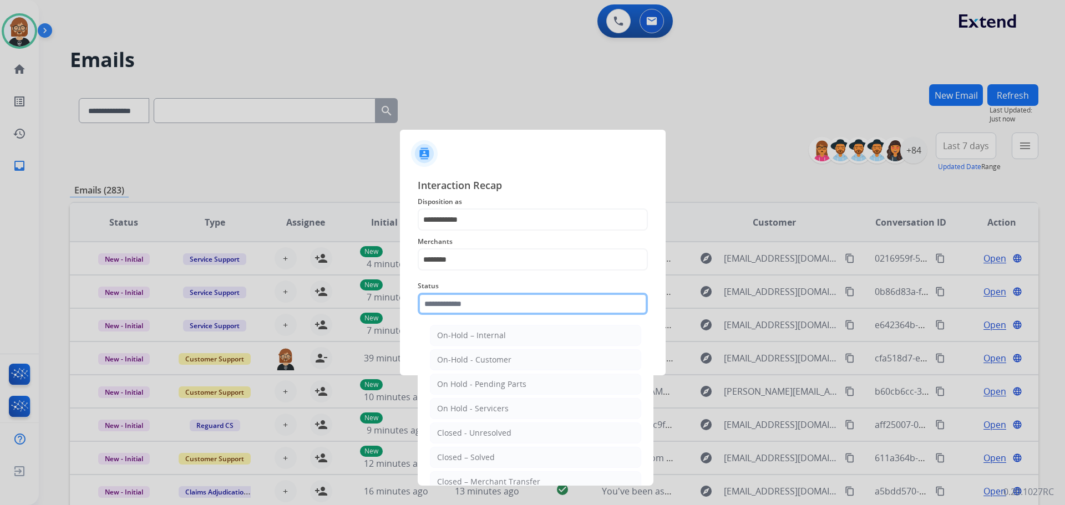
click at [528, 294] on input "text" at bounding box center [533, 304] width 230 height 22
click at [527, 456] on li "Closed – Solved" at bounding box center [535, 457] width 211 height 21
type input "**********"
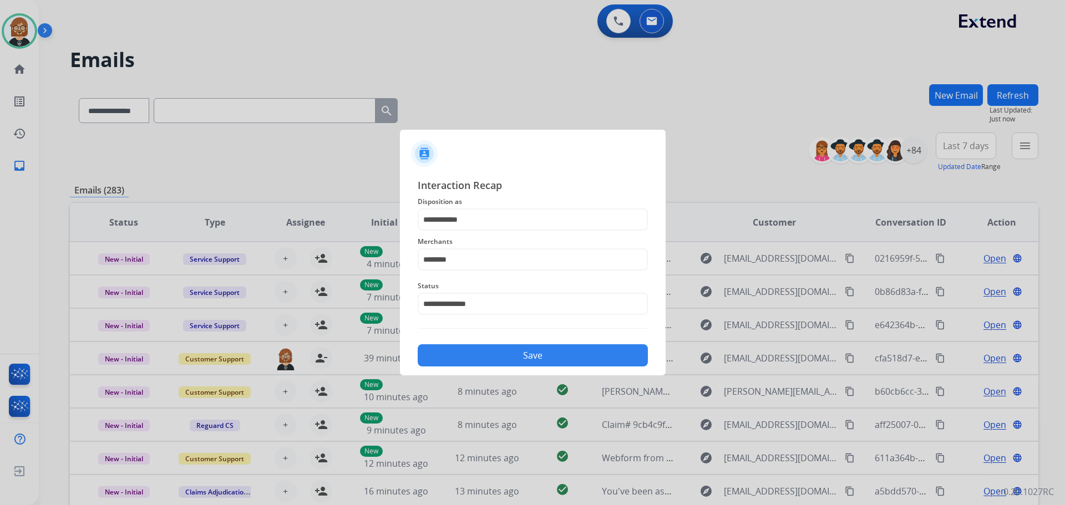
click at [553, 363] on button "Save" at bounding box center [533, 355] width 230 height 22
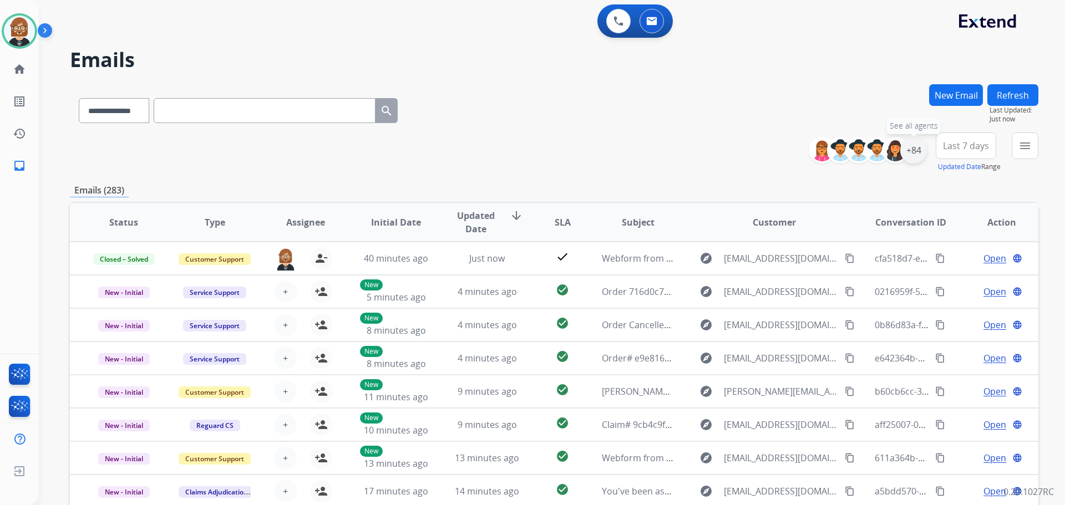
click at [916, 151] on div "+84" at bounding box center [913, 150] width 27 height 27
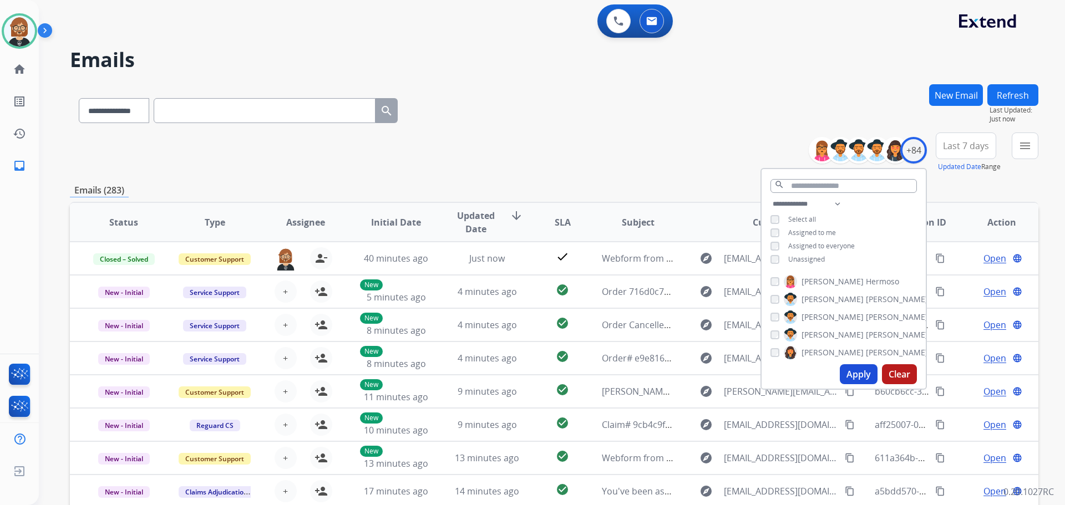
click at [797, 258] on span "Unassigned" at bounding box center [806, 259] width 37 height 9
click at [847, 378] on button "Apply" at bounding box center [859, 374] width 38 height 20
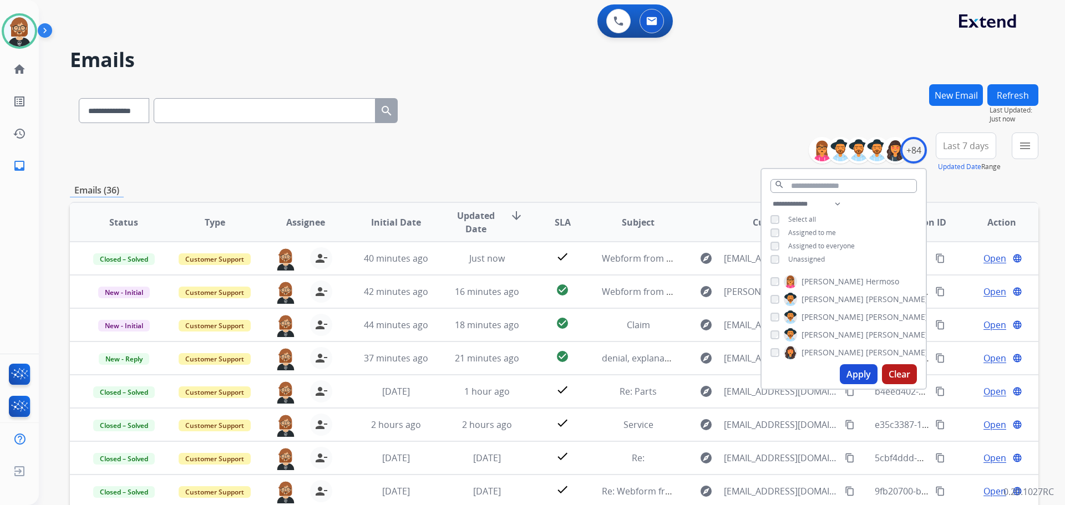
click at [572, 146] on div "**********" at bounding box center [554, 153] width 968 height 40
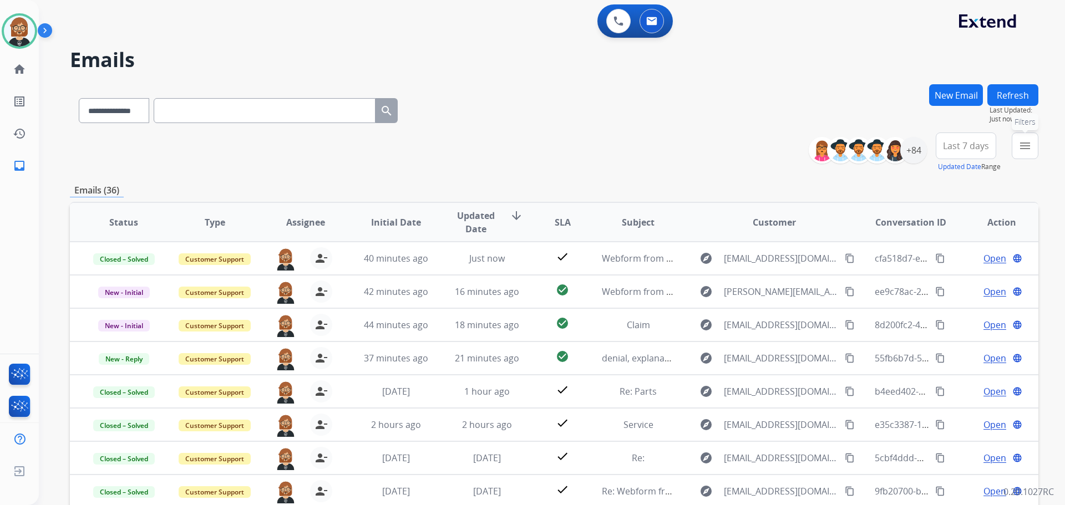
click at [1025, 143] on mat-icon "menu" at bounding box center [1024, 145] width 13 height 13
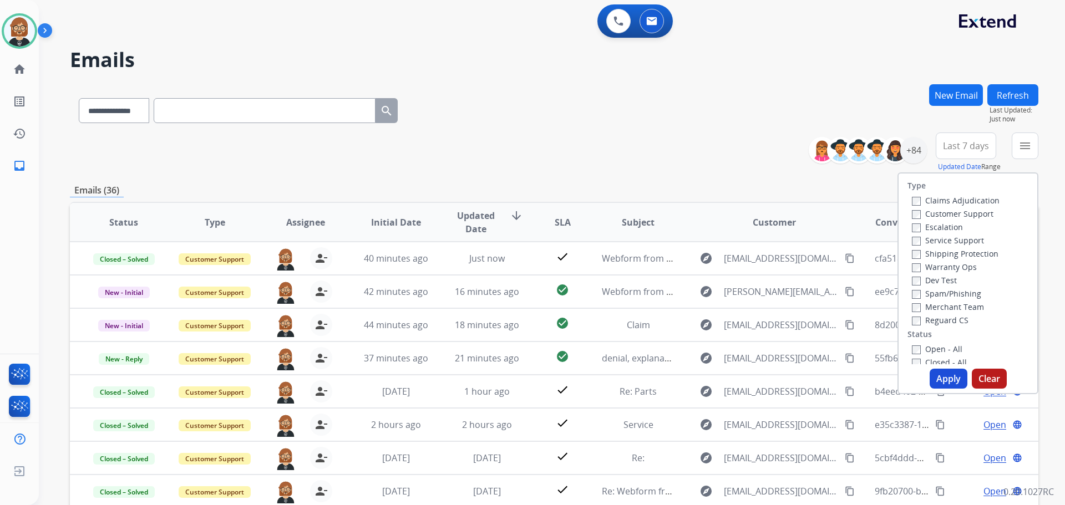
click at [952, 328] on div "Type Claims Adjudication Customer Support Escalation Service Support Shipping P…" at bounding box center [967, 269] width 139 height 191
click at [952, 320] on label "Reguard CS" at bounding box center [940, 320] width 57 height 11
click at [933, 352] on label "Open - All" at bounding box center [937, 349] width 50 height 11
click at [950, 211] on label "Customer Support" at bounding box center [953, 214] width 82 height 11
click at [946, 252] on label "Shipping Protection" at bounding box center [955, 253] width 87 height 11
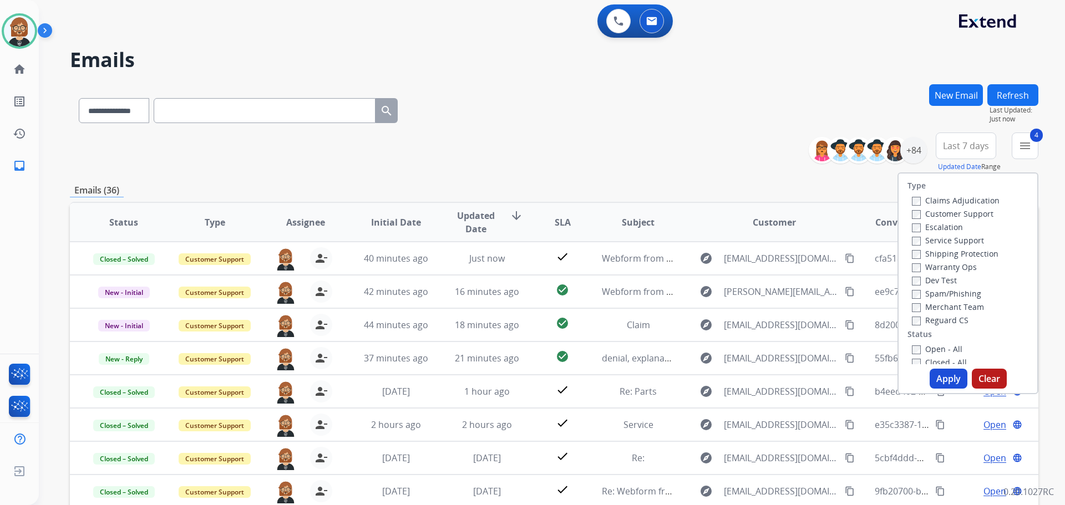
click at [946, 380] on button "Apply" at bounding box center [948, 379] width 38 height 20
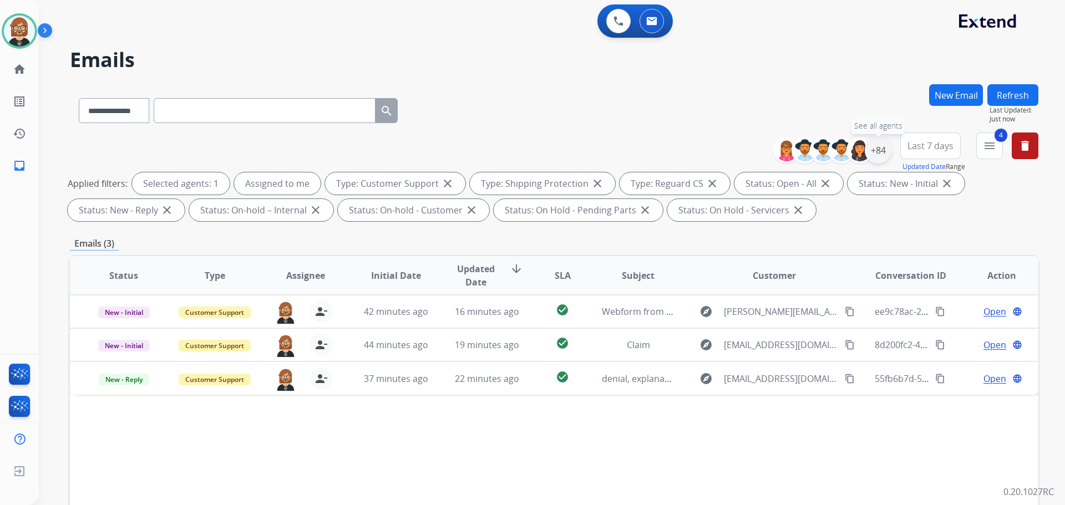
click at [881, 150] on div "+84" at bounding box center [878, 150] width 27 height 27
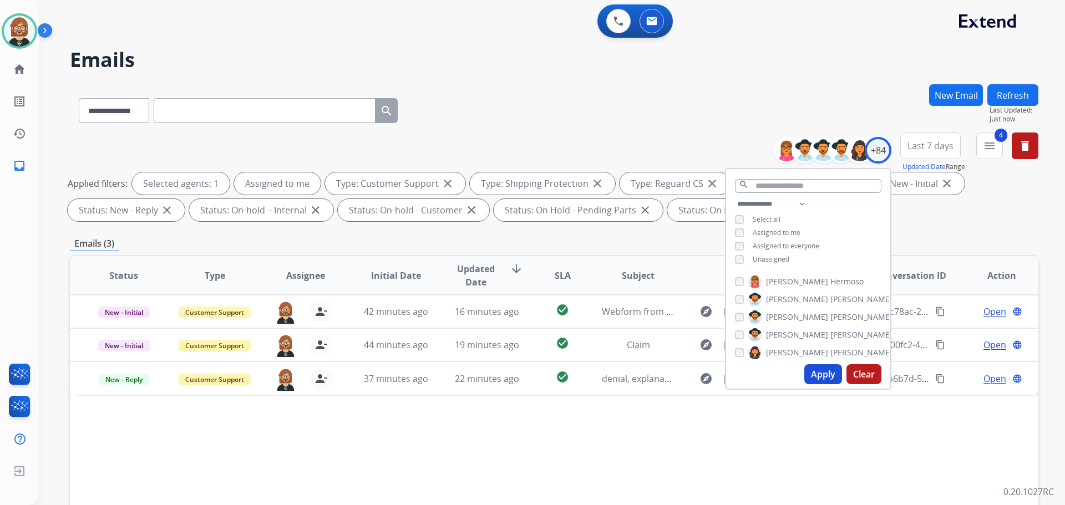
click at [817, 374] on button "Apply" at bounding box center [823, 374] width 38 height 20
click at [660, 436] on div "Status Type Assignee Initial Date Updated Date arrow_downward SLA Subject Custo…" at bounding box center [554, 441] width 968 height 372
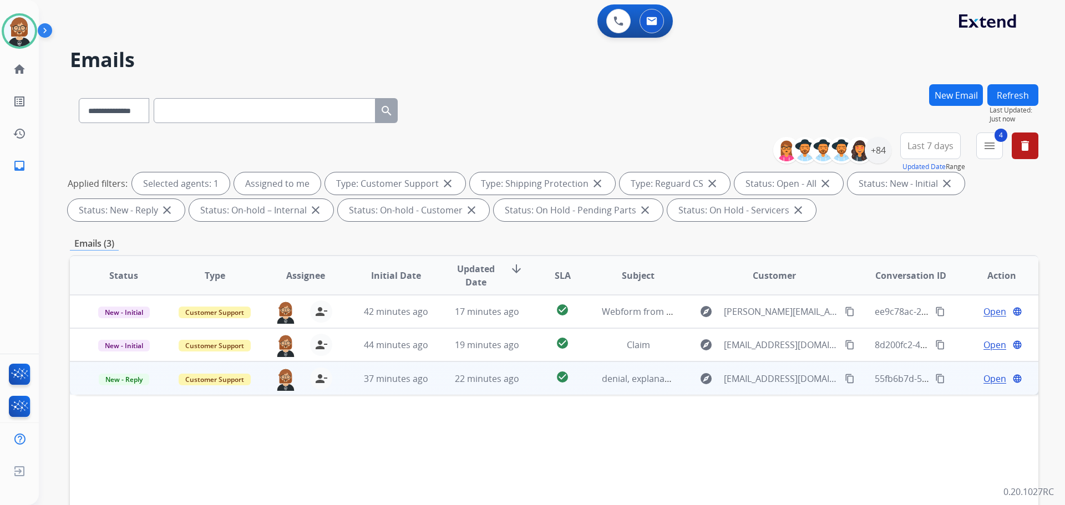
click at [638, 387] on td "denial, explanation, and resubmission of evidence" at bounding box center [629, 378] width 91 height 33
click at [475, 430] on div "﻿ ﻿" at bounding box center [463, 439] width 751 height 27
click at [502, 370] on td "22 minutes ago" at bounding box center [478, 378] width 91 height 33
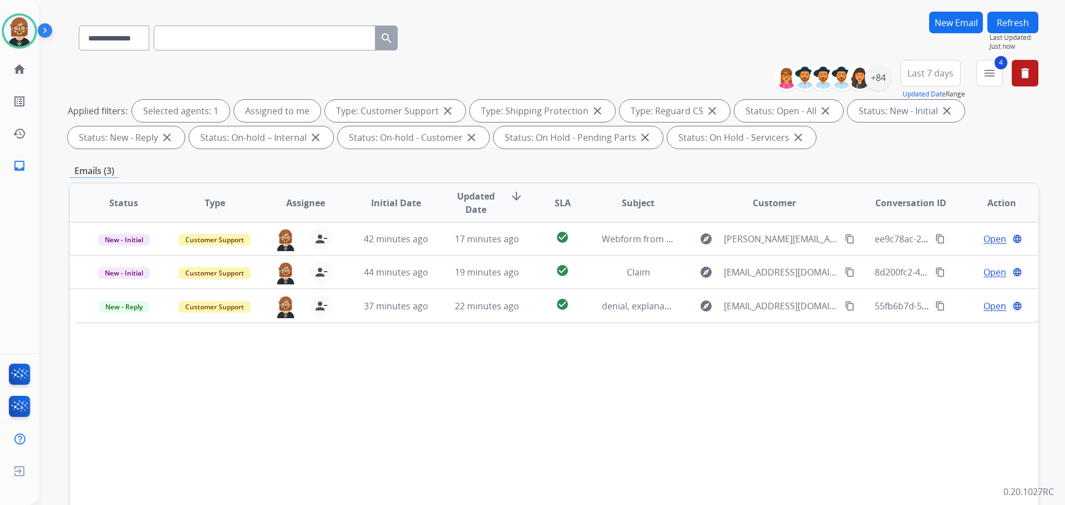
scroll to position [111, 0]
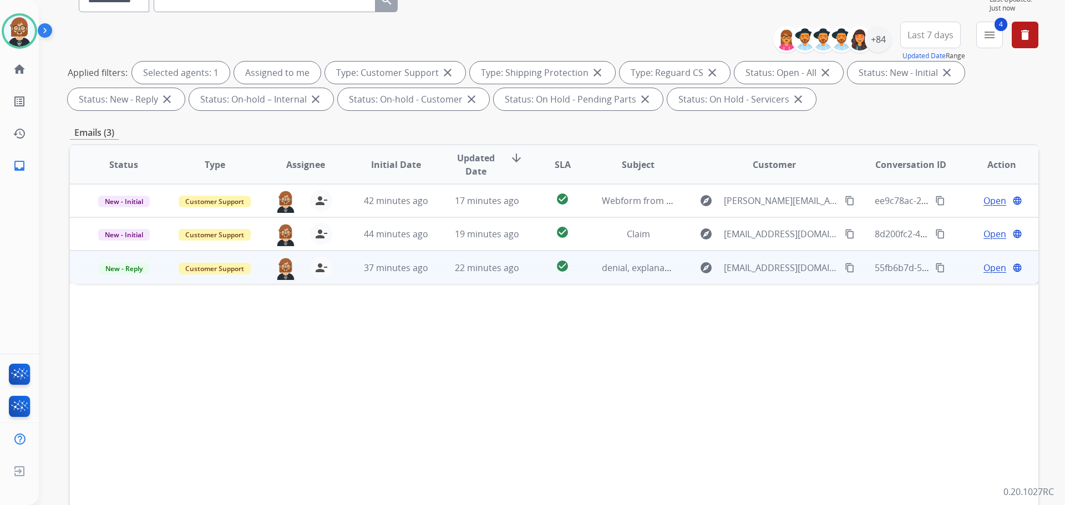
click at [987, 263] on span "Open" at bounding box center [994, 267] width 23 height 13
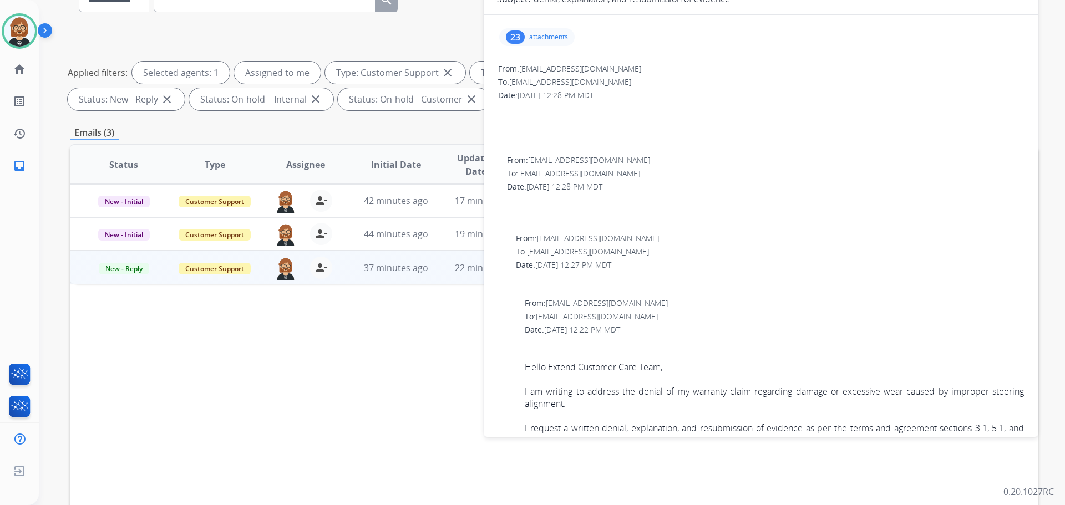
scroll to position [0, 0]
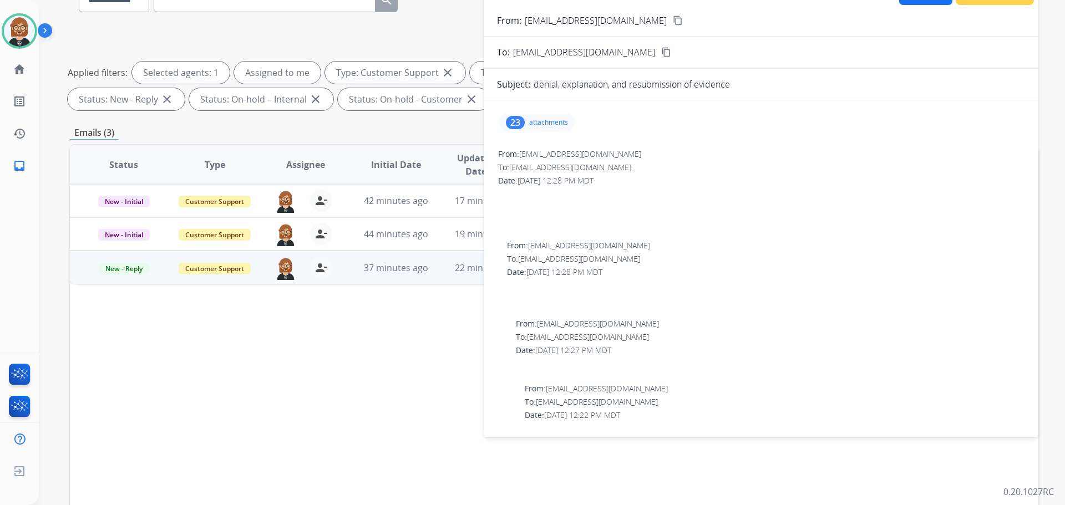
click at [673, 21] on mat-icon "content_copy" at bounding box center [678, 21] width 10 height 10
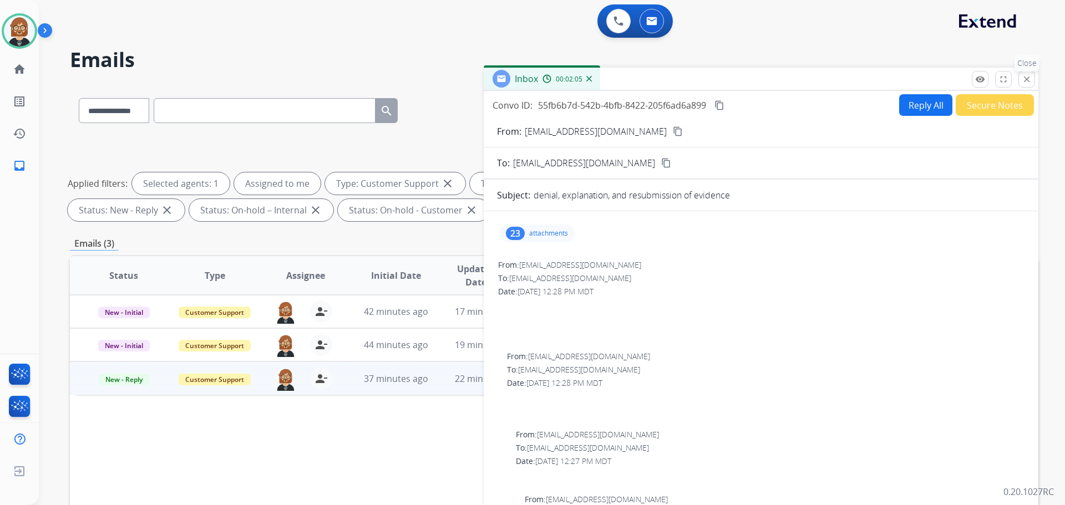
click at [1029, 79] on mat-icon "close" at bounding box center [1027, 79] width 10 height 10
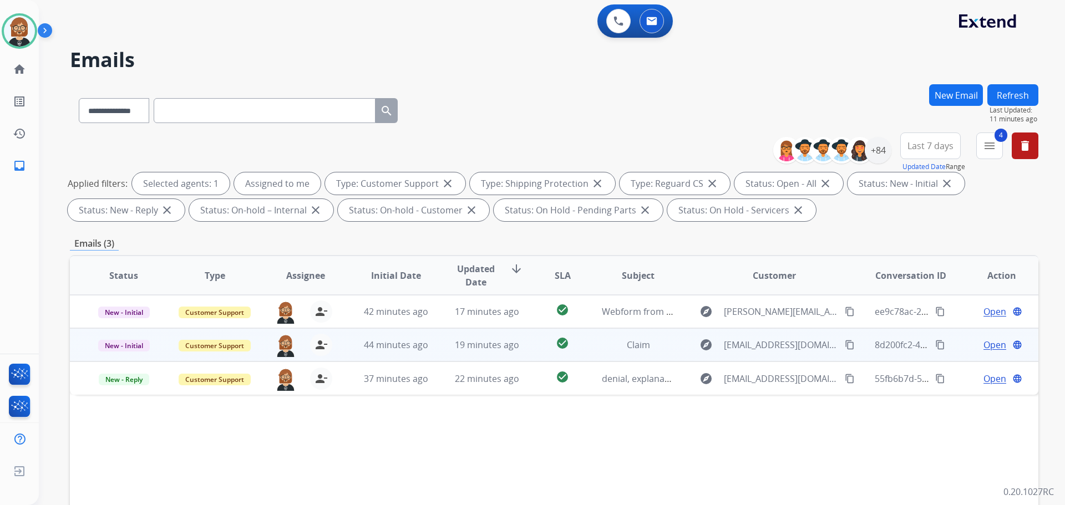
click at [413, 352] on td "44 minutes ago" at bounding box center [387, 344] width 91 height 33
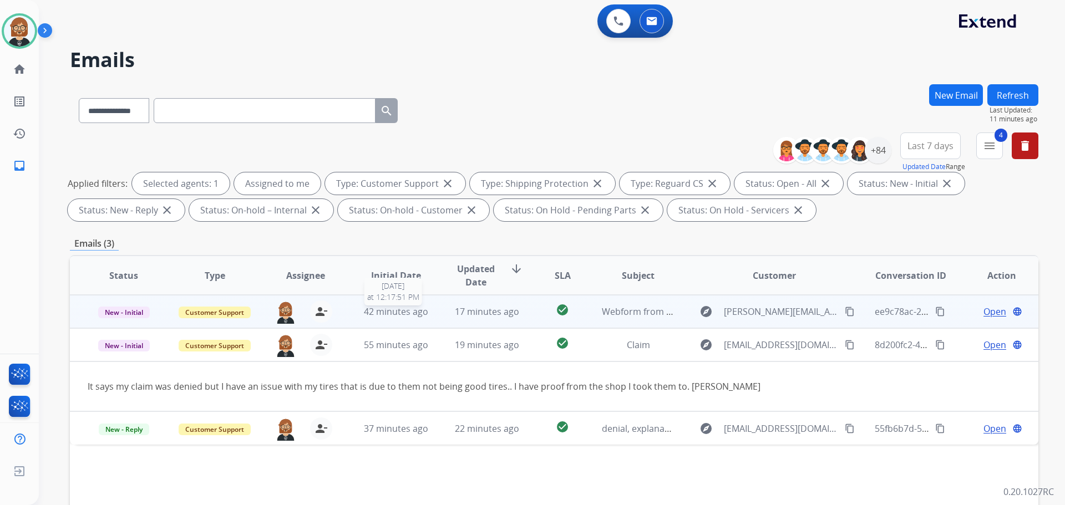
click at [393, 313] on span "42 minutes ago" at bounding box center [396, 312] width 64 height 12
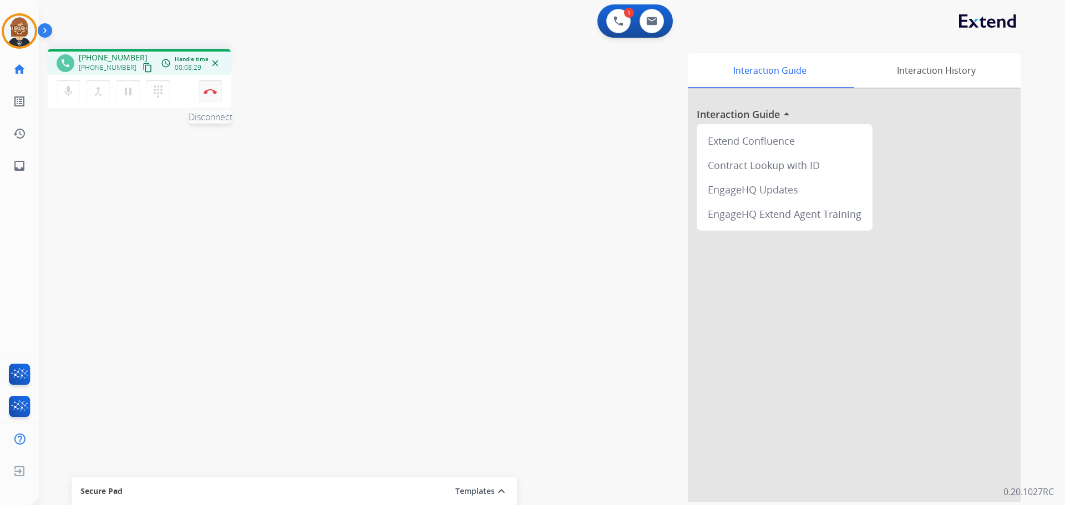
click at [210, 92] on img at bounding box center [210, 92] width 13 height 6
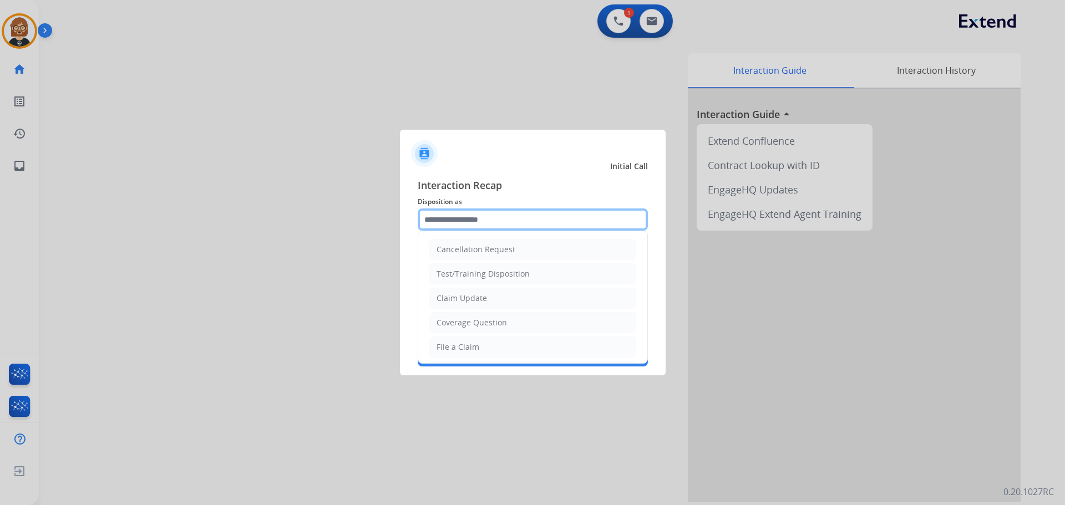
click at [537, 219] on input "text" at bounding box center [533, 220] width 230 height 22
click at [526, 299] on li "Claim Update" at bounding box center [532, 298] width 207 height 21
type input "**********"
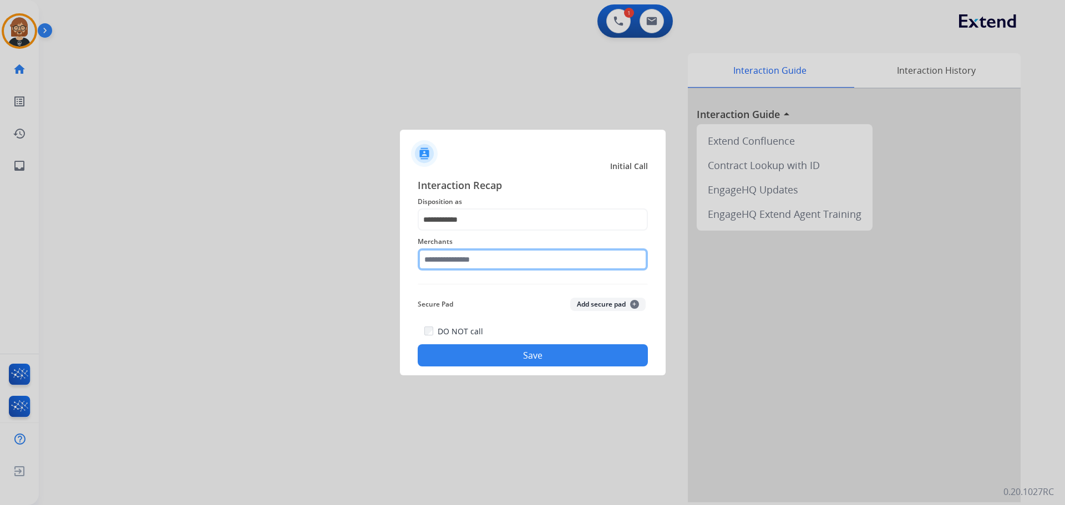
click at [534, 258] on input "text" at bounding box center [533, 259] width 230 height 22
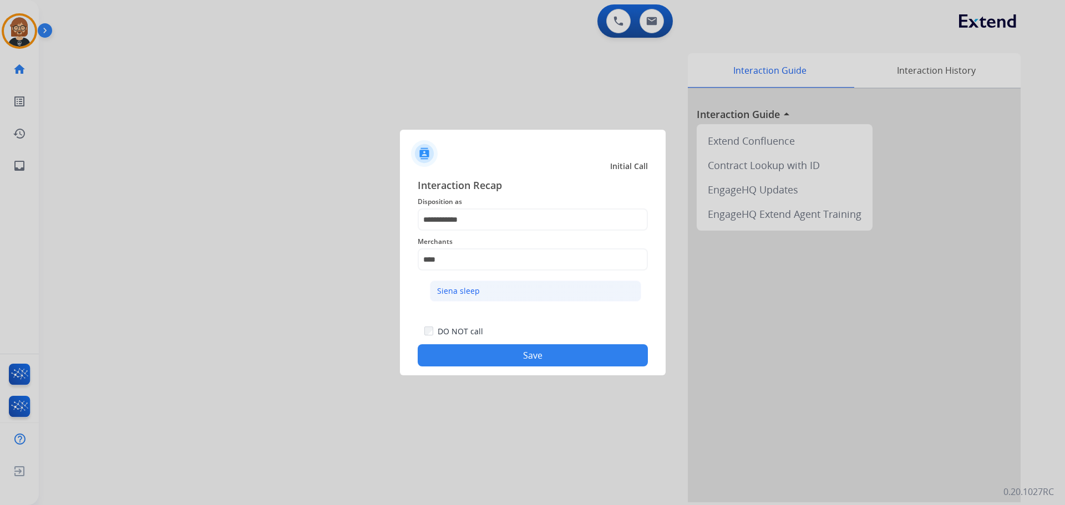
click at [482, 292] on li "Siena sleep" at bounding box center [535, 291] width 211 height 21
type input "**********"
click at [518, 350] on button "Save" at bounding box center [533, 355] width 230 height 22
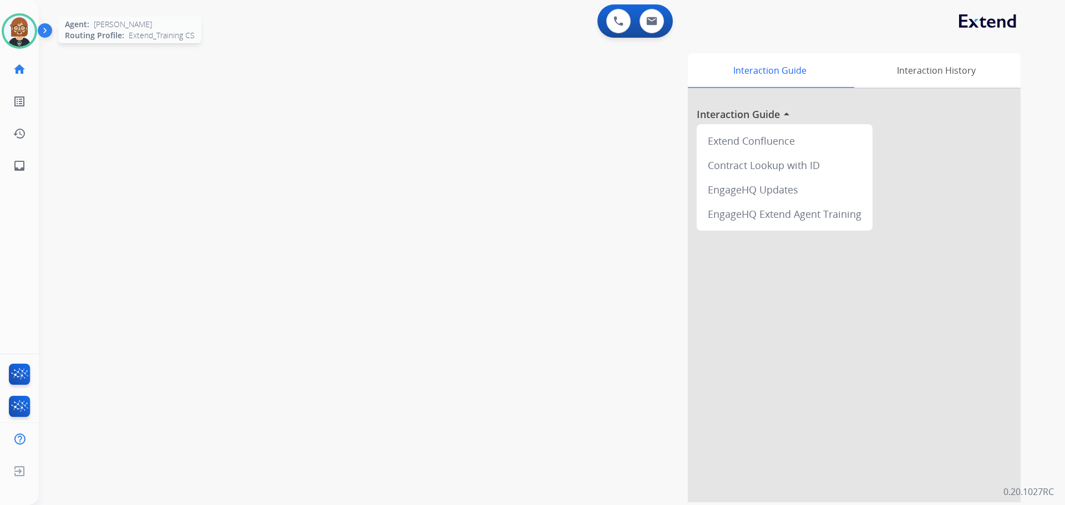
click at [22, 28] on img at bounding box center [19, 31] width 31 height 31
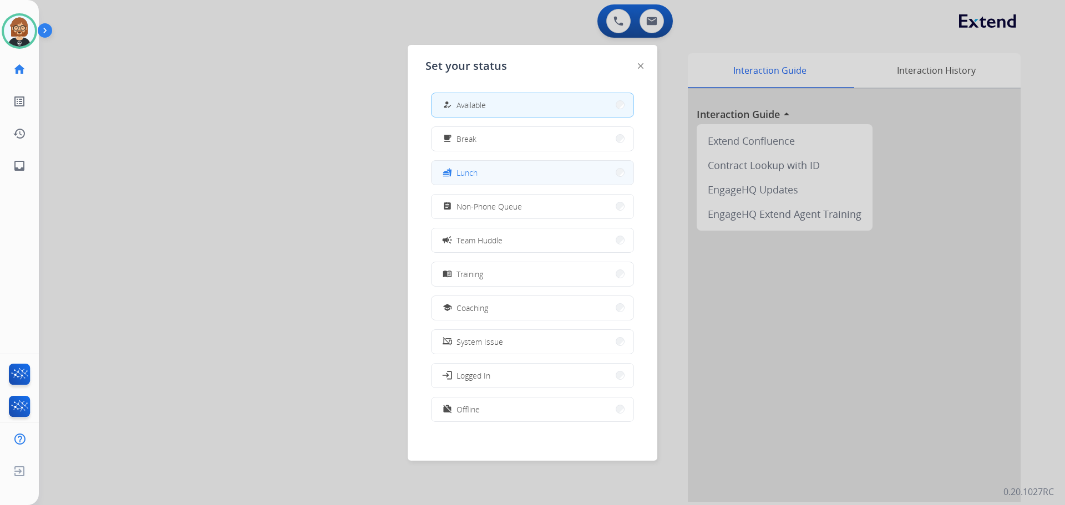
click at [532, 167] on button "fastfood Lunch" at bounding box center [532, 173] width 202 height 24
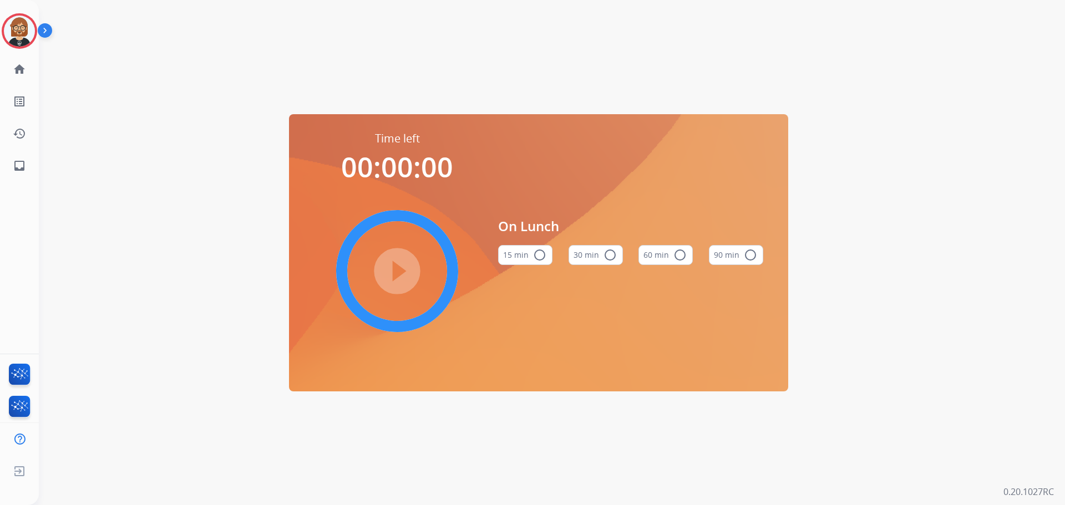
click at [592, 258] on button "30 min radio_button_unchecked" at bounding box center [595, 255] width 54 height 20
click at [398, 278] on mat-icon "play_circle_filled" at bounding box center [396, 271] width 13 height 13
